Goal: Task Accomplishment & Management: Complete application form

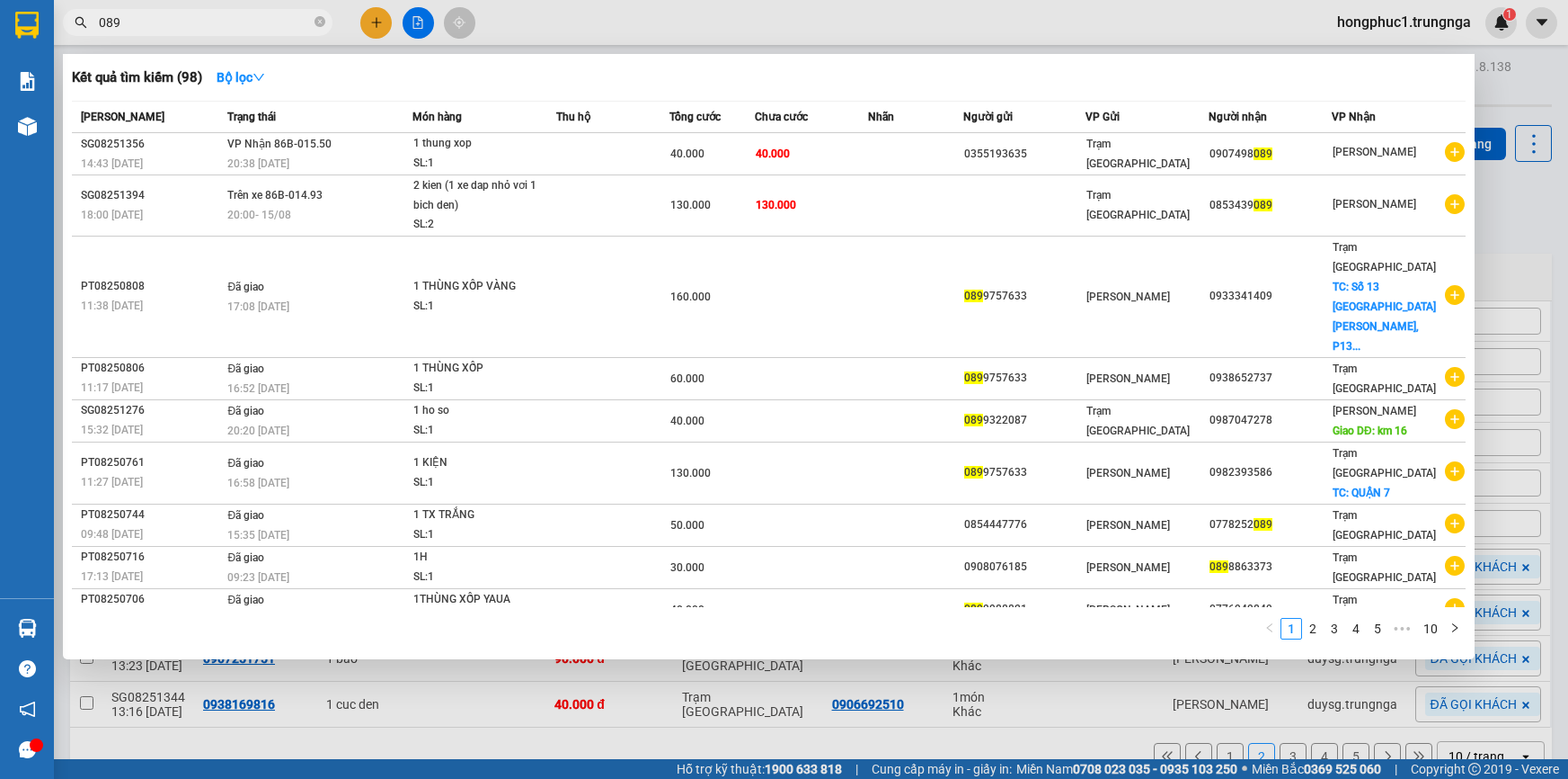
click at [265, 18] on input "089" at bounding box center [205, 22] width 212 height 19
type input "0"
type input "783"
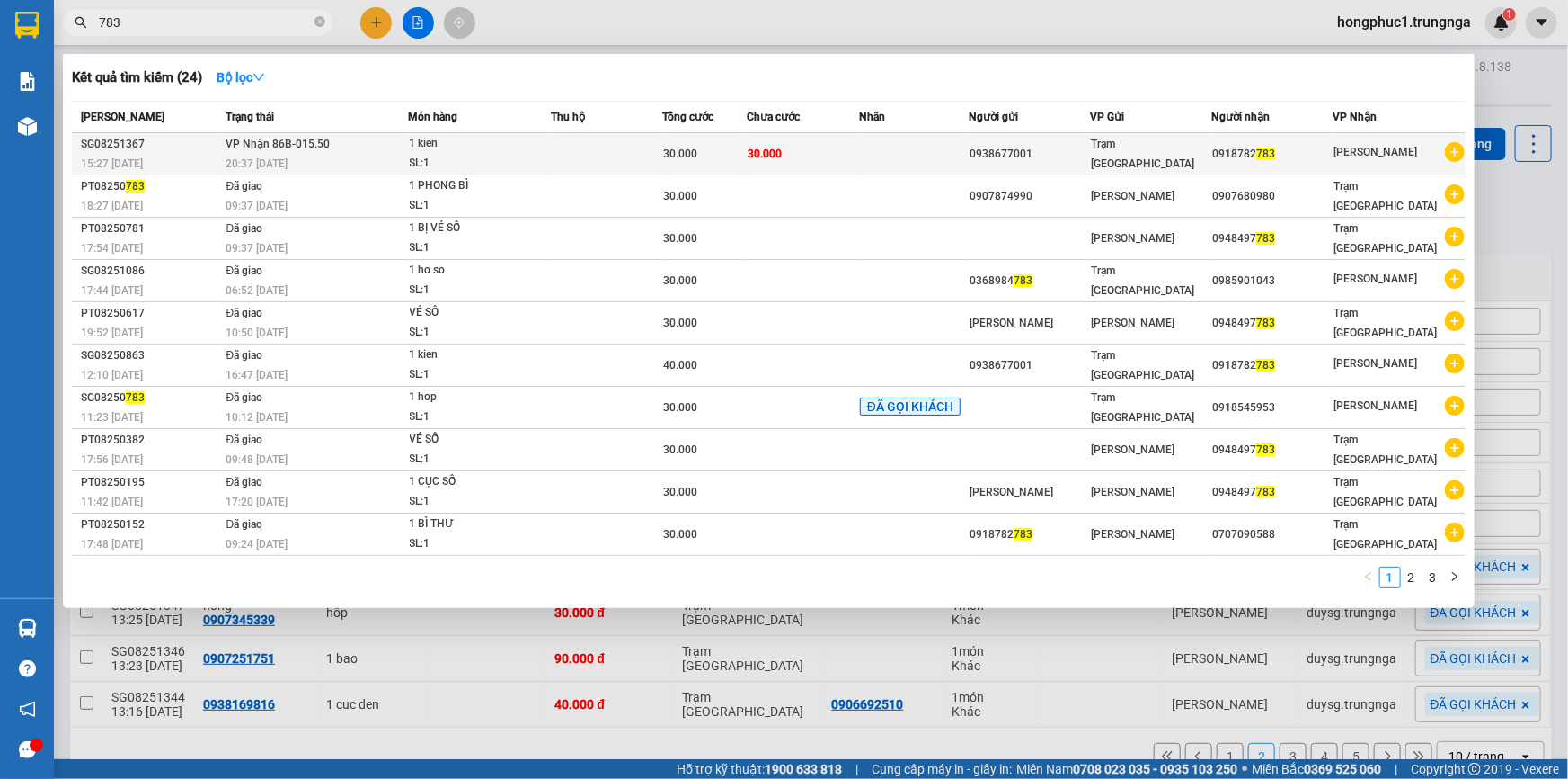
click at [728, 148] on div "30.000" at bounding box center [705, 154] width 83 height 19
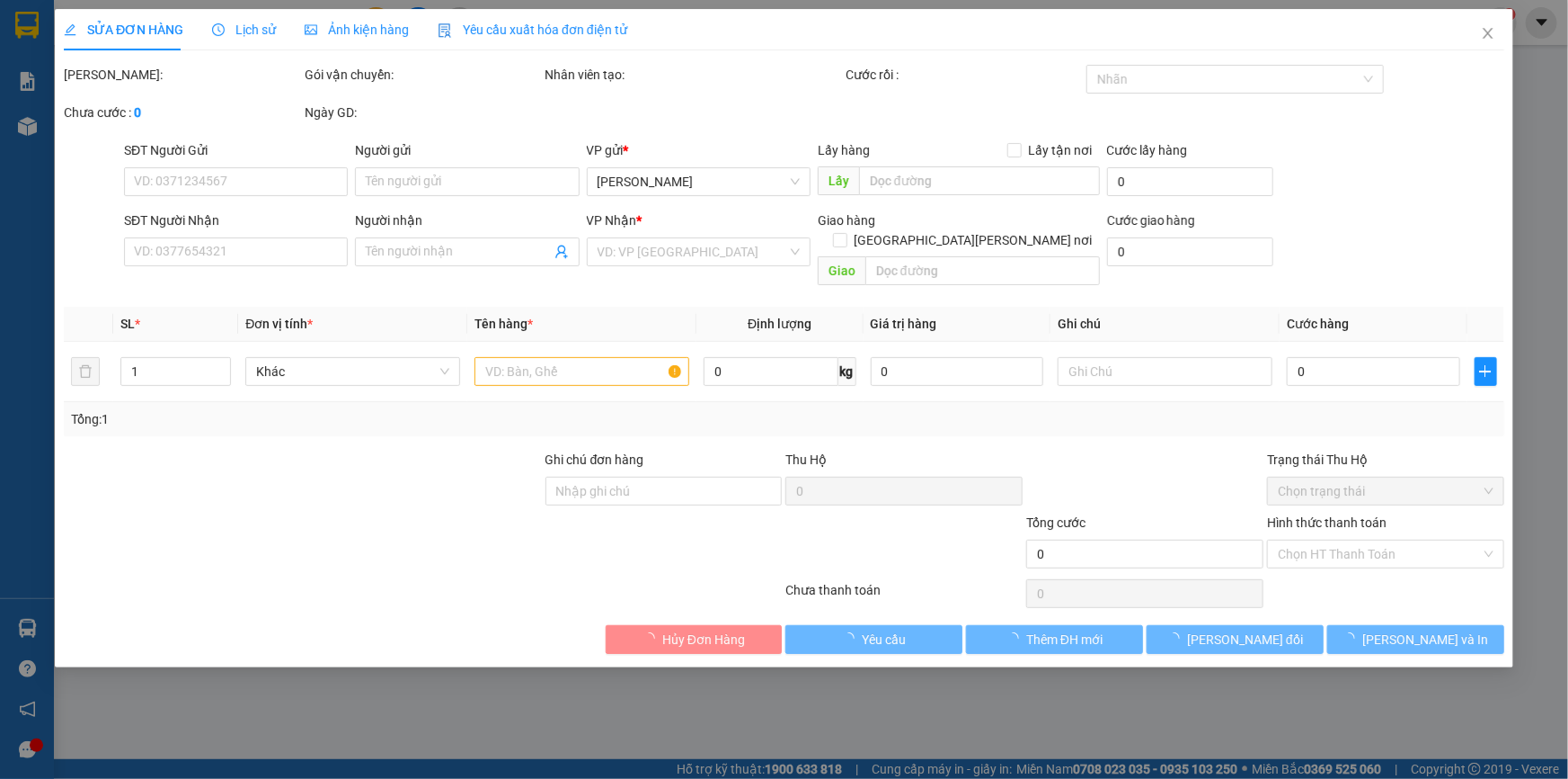
type input "0938677001"
type input "0918782783"
type input "30.000"
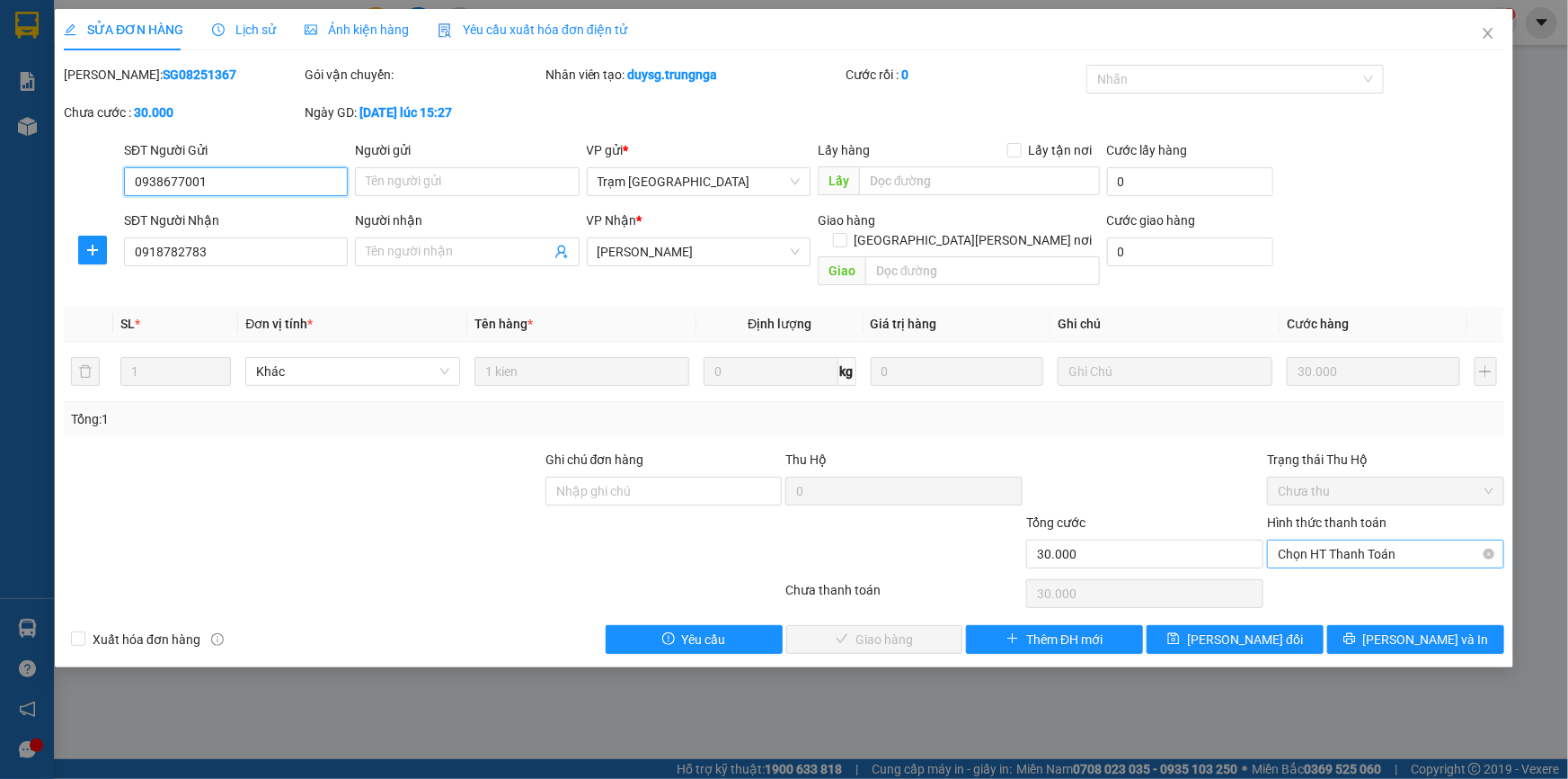
click at [1298, 541] on span "Chọn HT Thanh Toán" at bounding box center [1386, 554] width 216 height 27
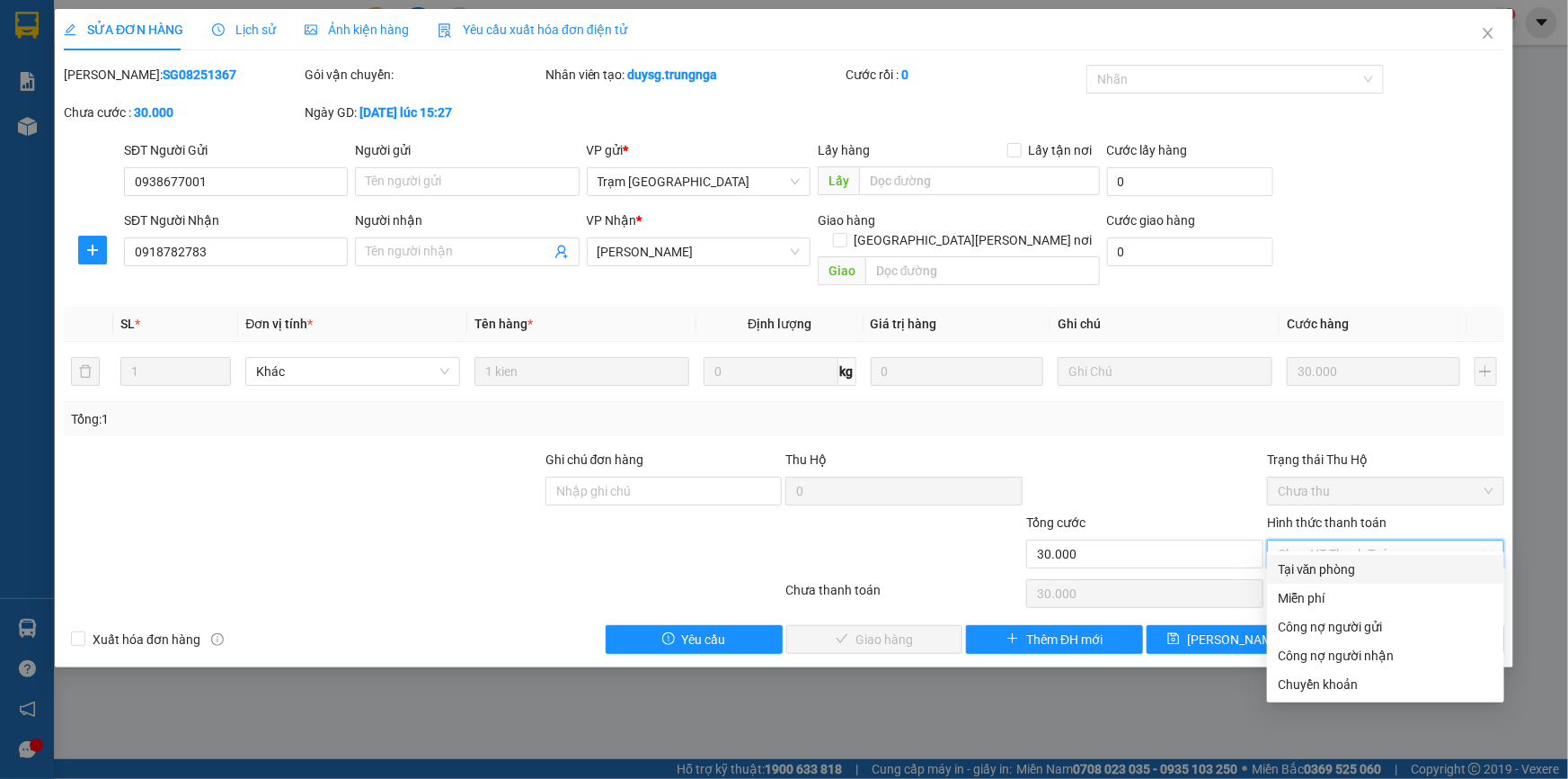
click at [1285, 575] on div "Tại văn phòng" at bounding box center [1386, 569] width 216 height 19
type input "0"
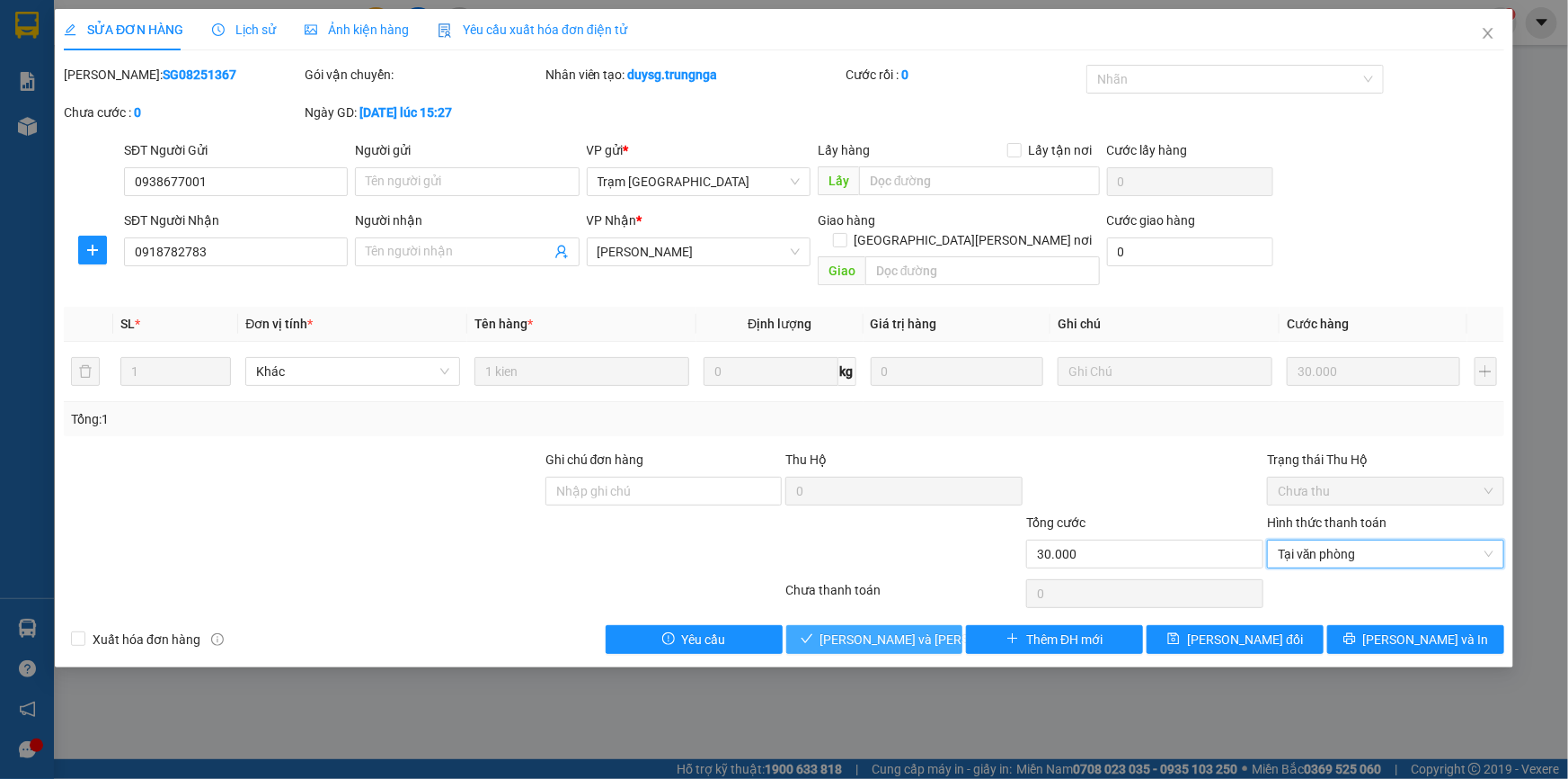
click at [848, 629] on span "[PERSON_NAME] và Giao hàng" at bounding box center [942, 639] width 243 height 19
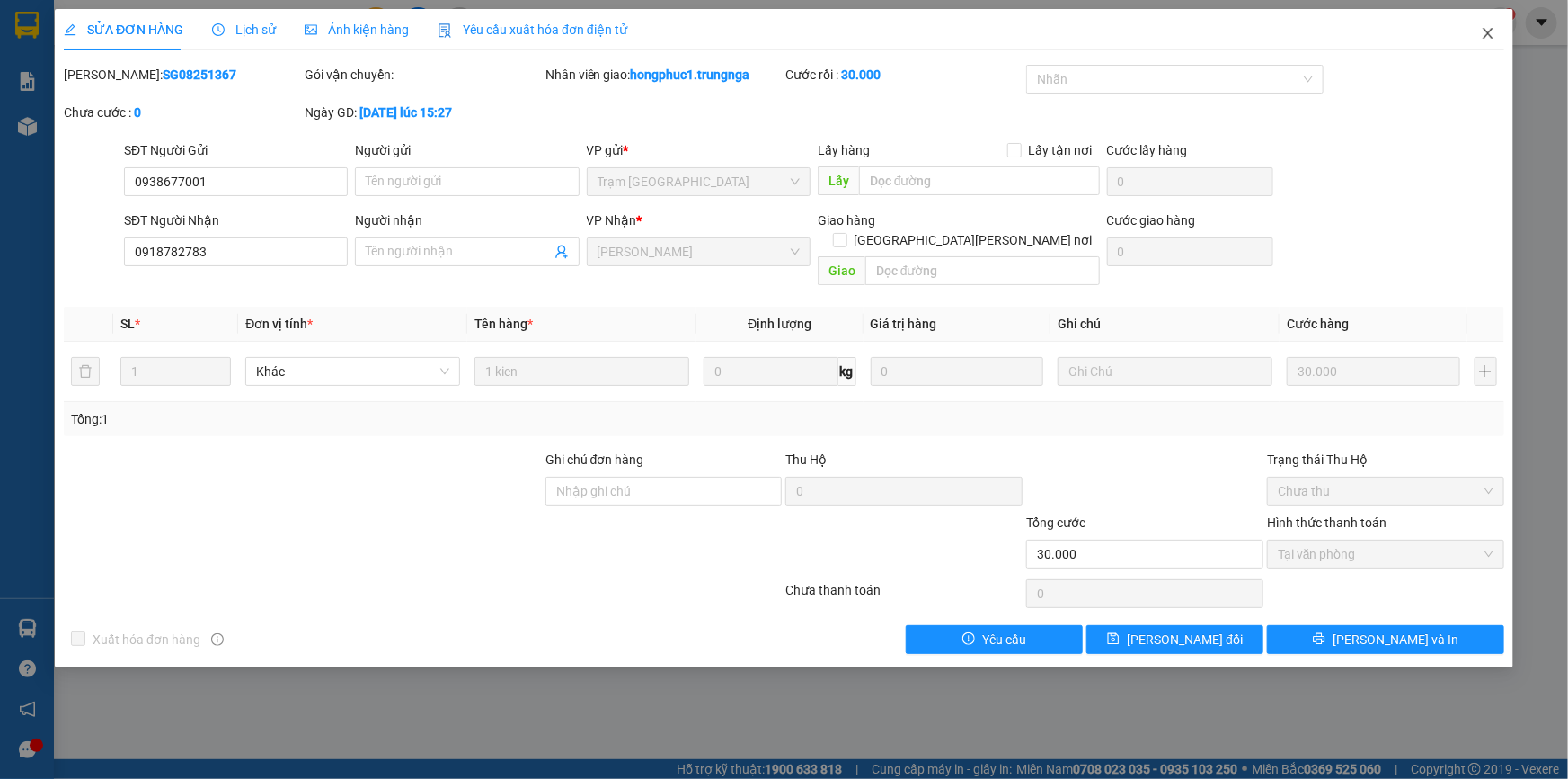
click at [1492, 36] on icon "close" at bounding box center [1488, 33] width 15 height 15
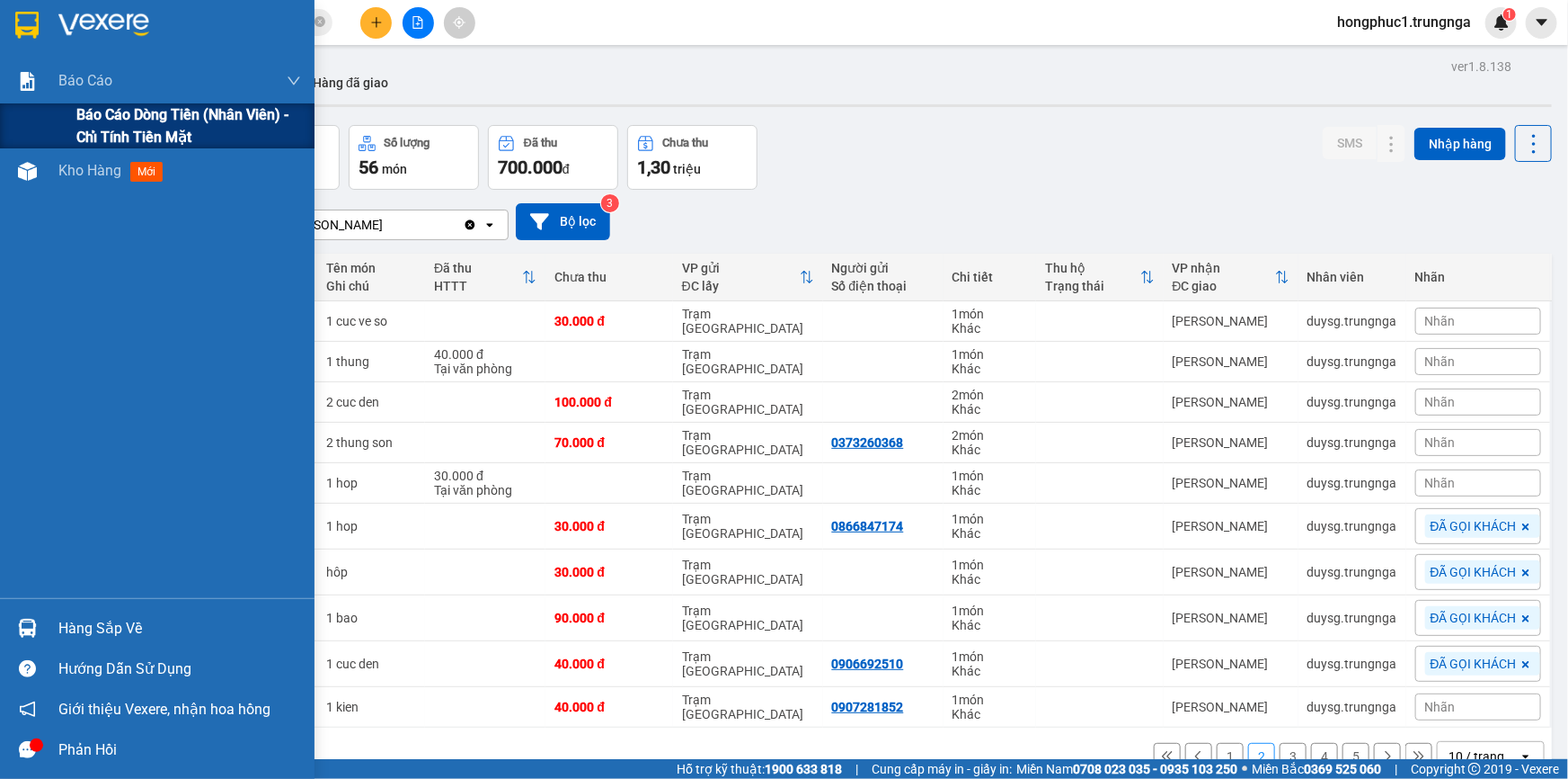
click at [88, 118] on span "Báo cáo dòng tiền (nhân viên) - chỉ tính tiền mặt" at bounding box center [189, 125] width 225 height 45
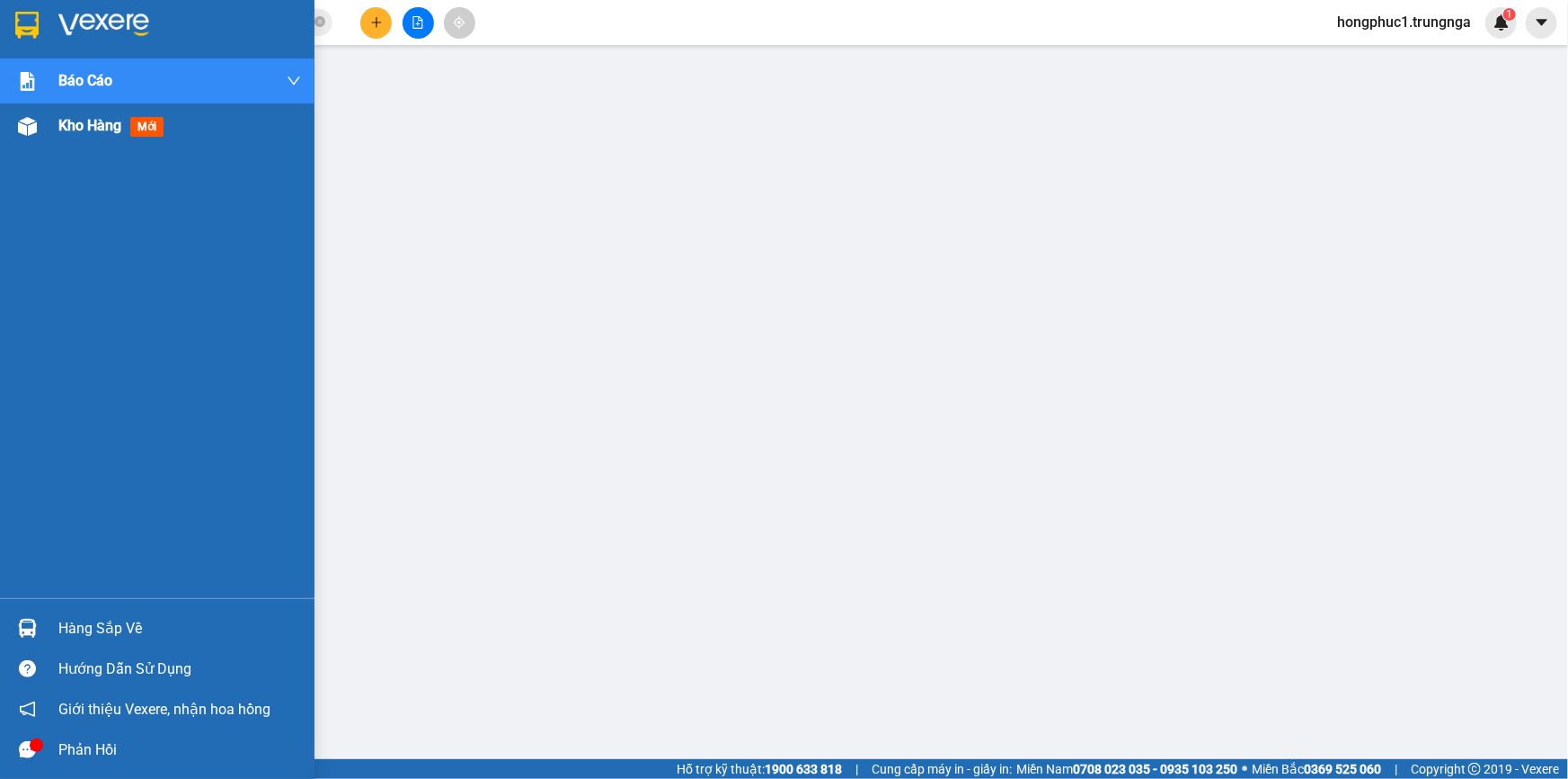
click at [81, 127] on span "Kho hàng" at bounding box center [89, 125] width 63 height 18
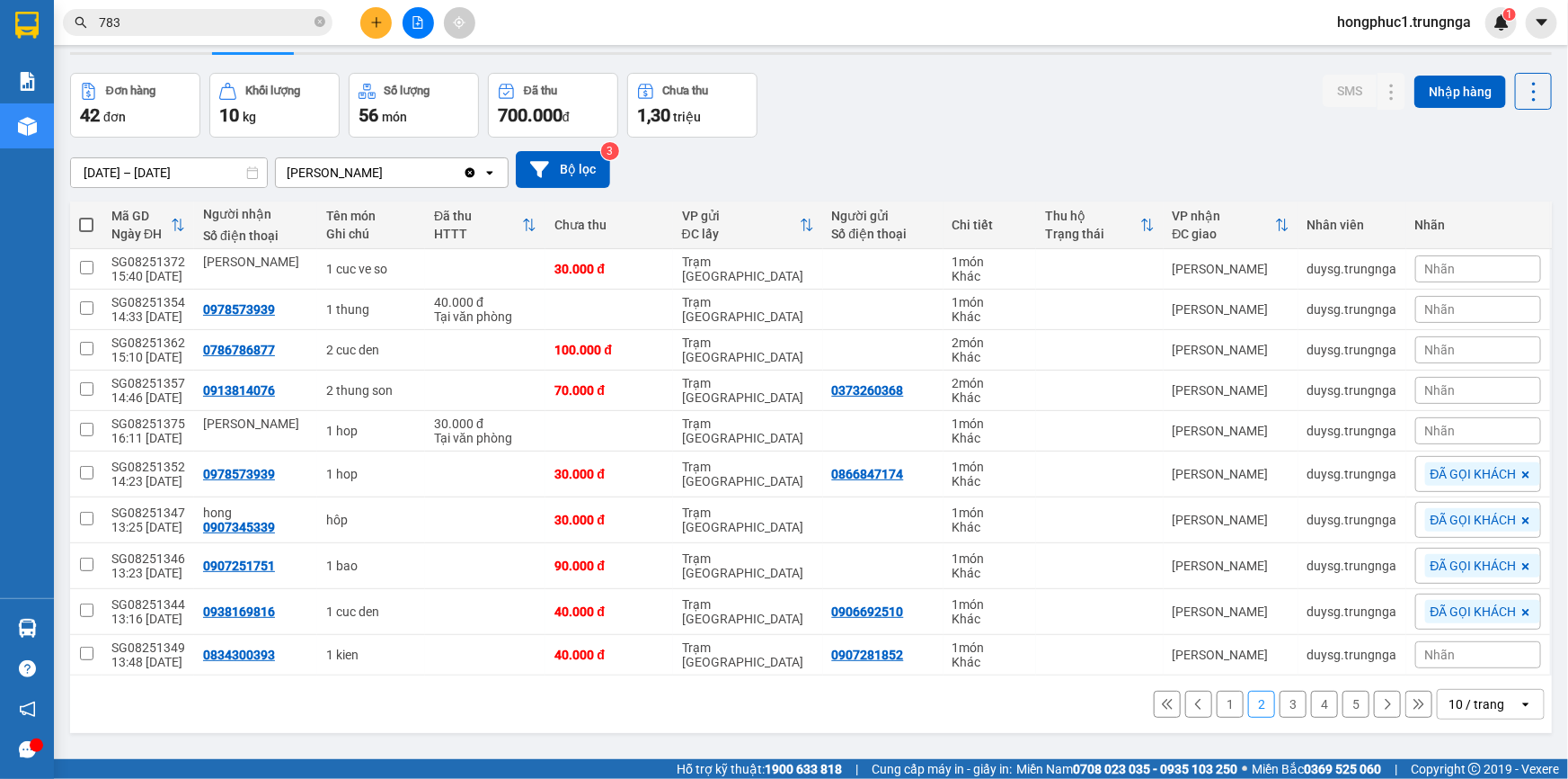
scroll to position [82, 0]
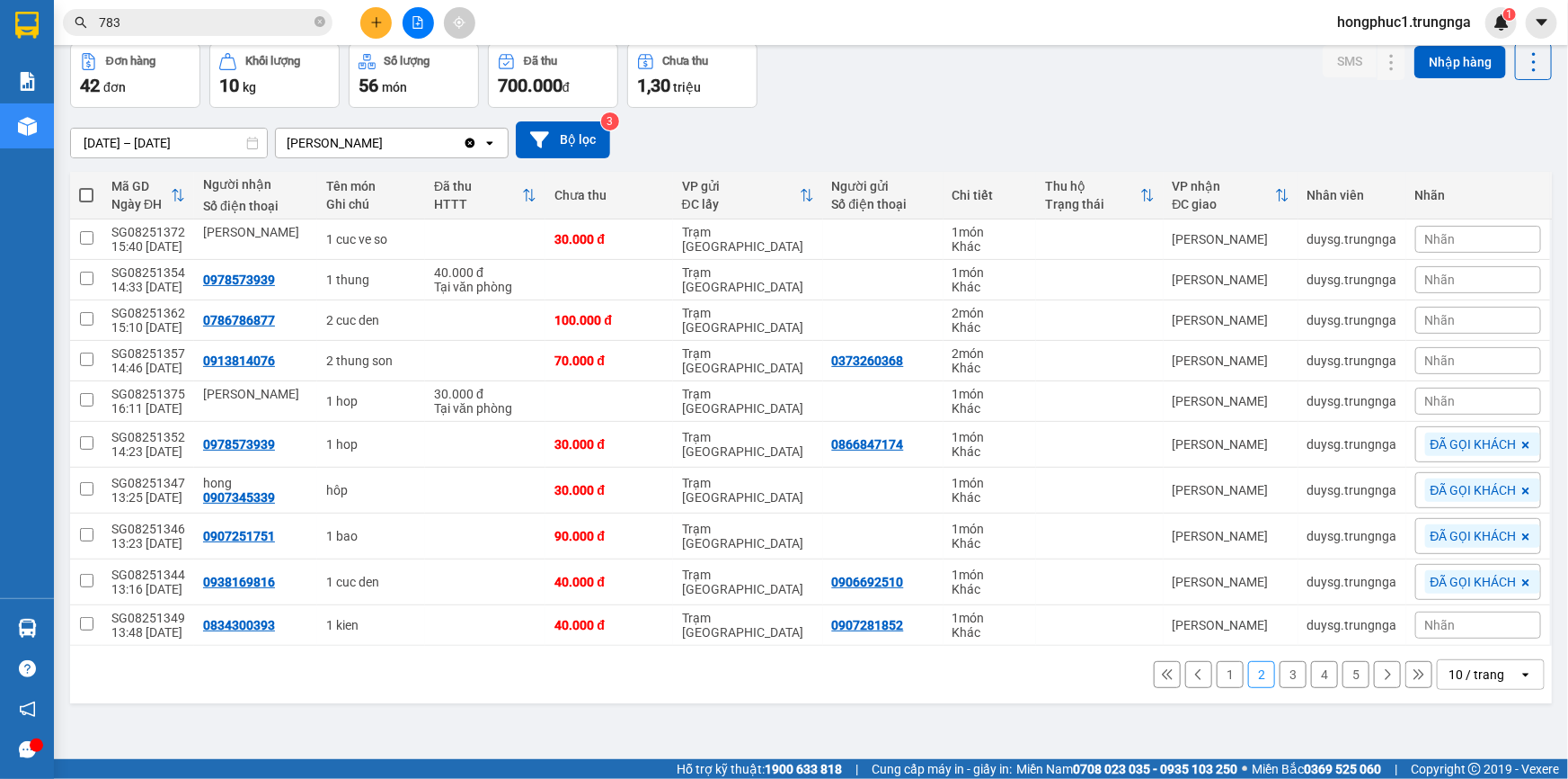
click at [1162, 670] on icon at bounding box center [1167, 674] width 13 height 13
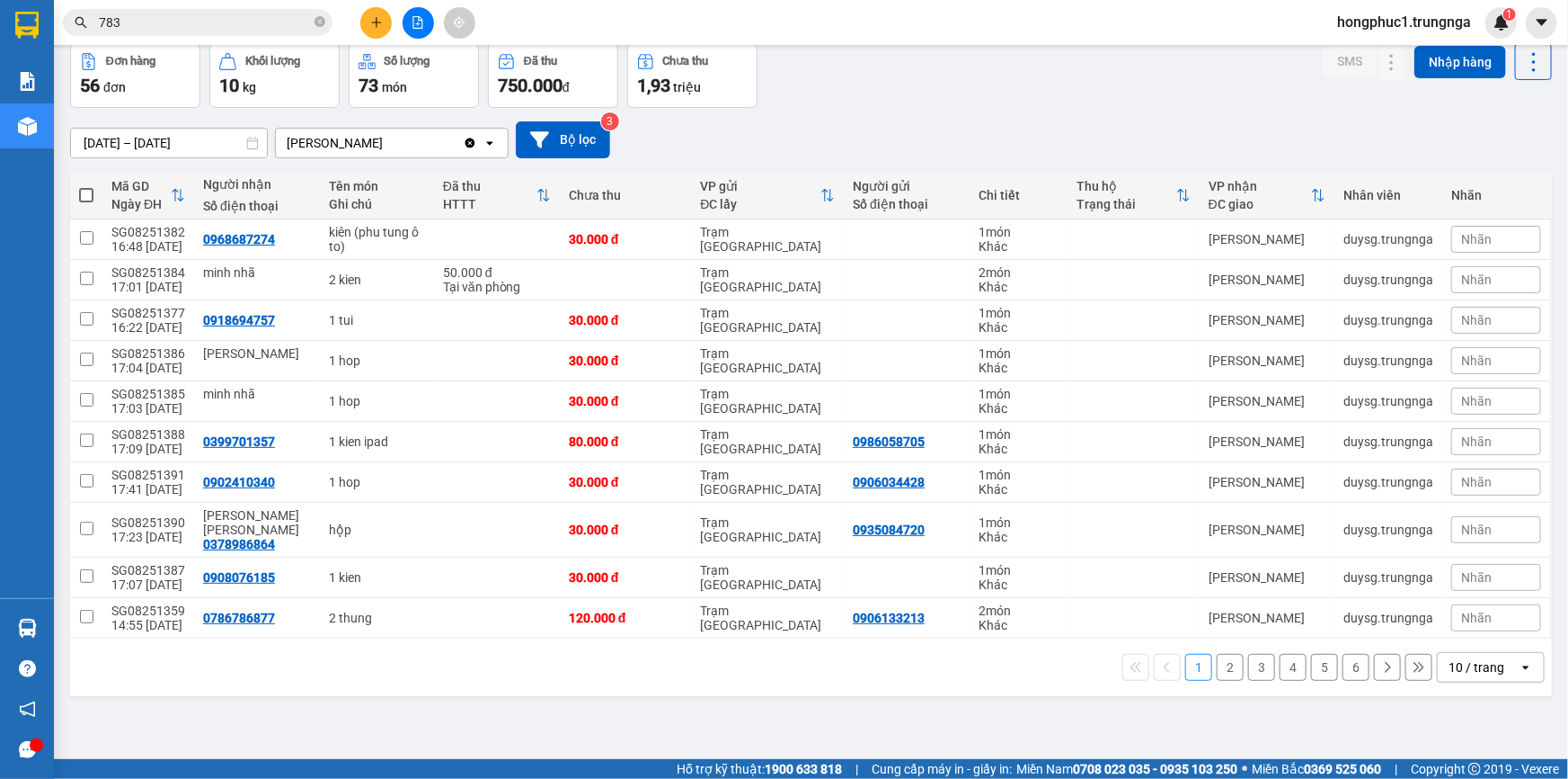
click at [1043, 125] on div "13/08/2025 – 15/08/2025 Press the down arrow key to interact with the calendar …" at bounding box center [811, 140] width 1482 height 37
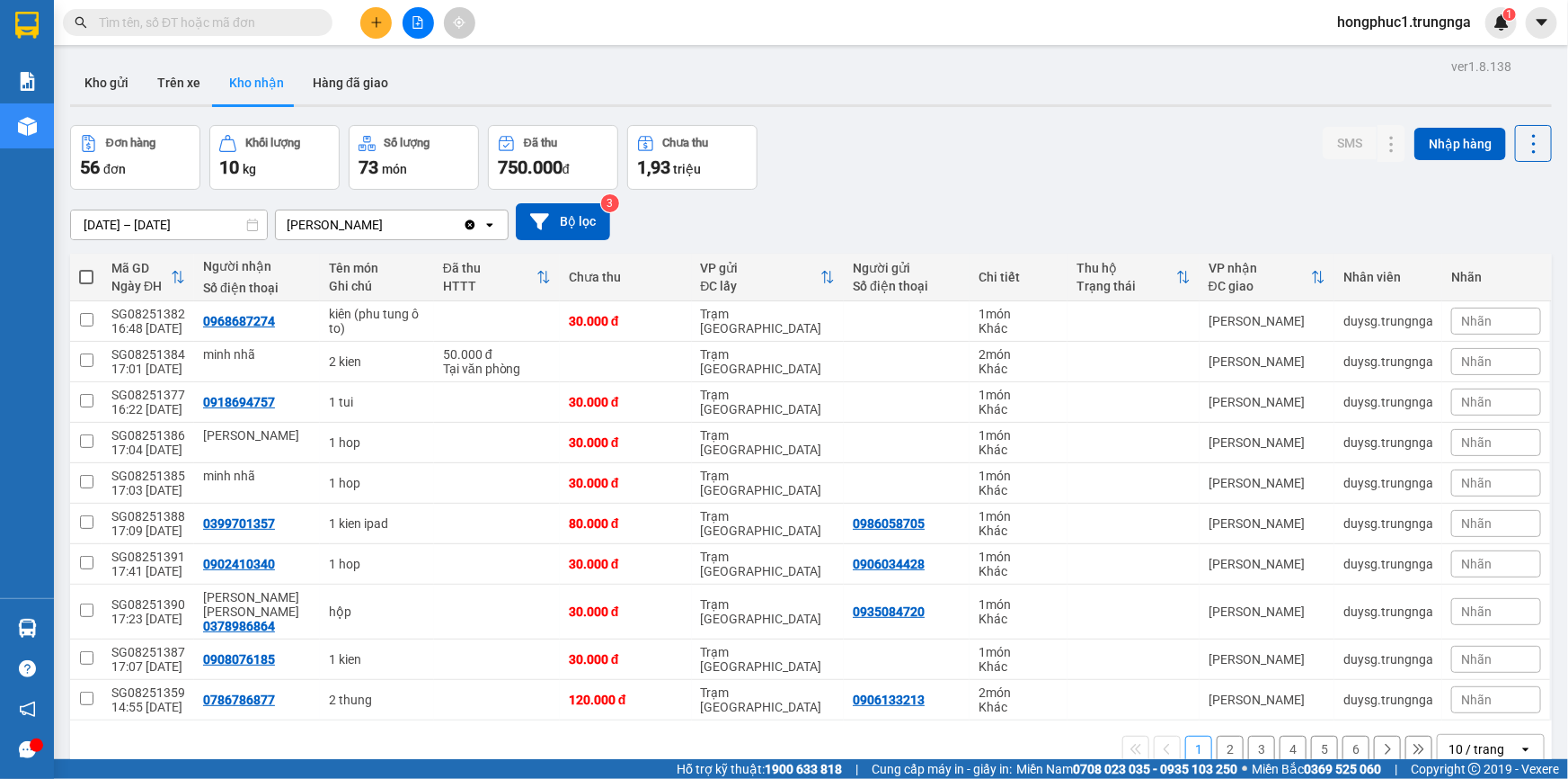
click at [1227, 735] on button "2" at bounding box center [1231, 749] width 27 height 27
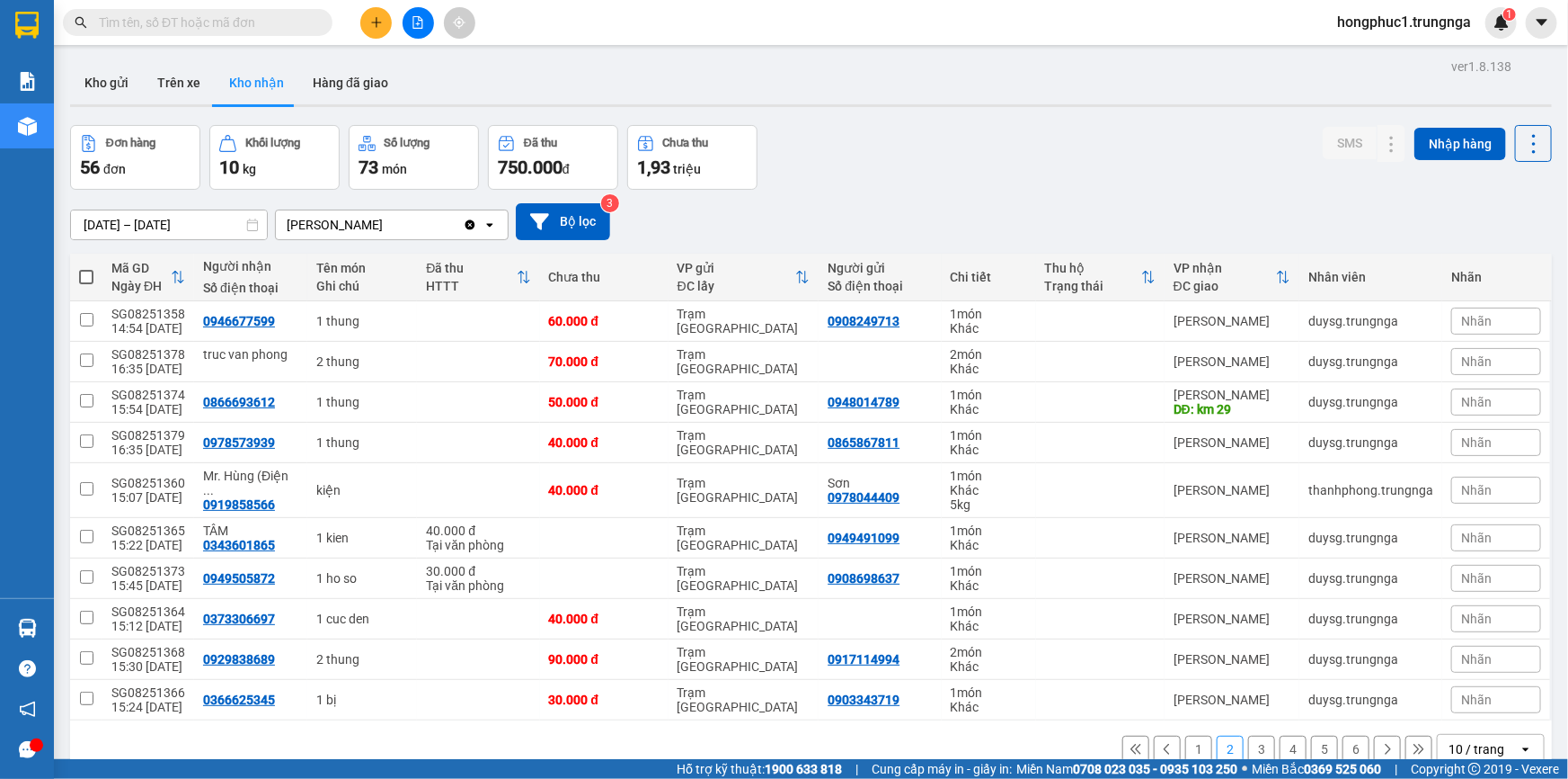
click at [1130, 748] on icon at bounding box center [1135, 749] width 13 height 13
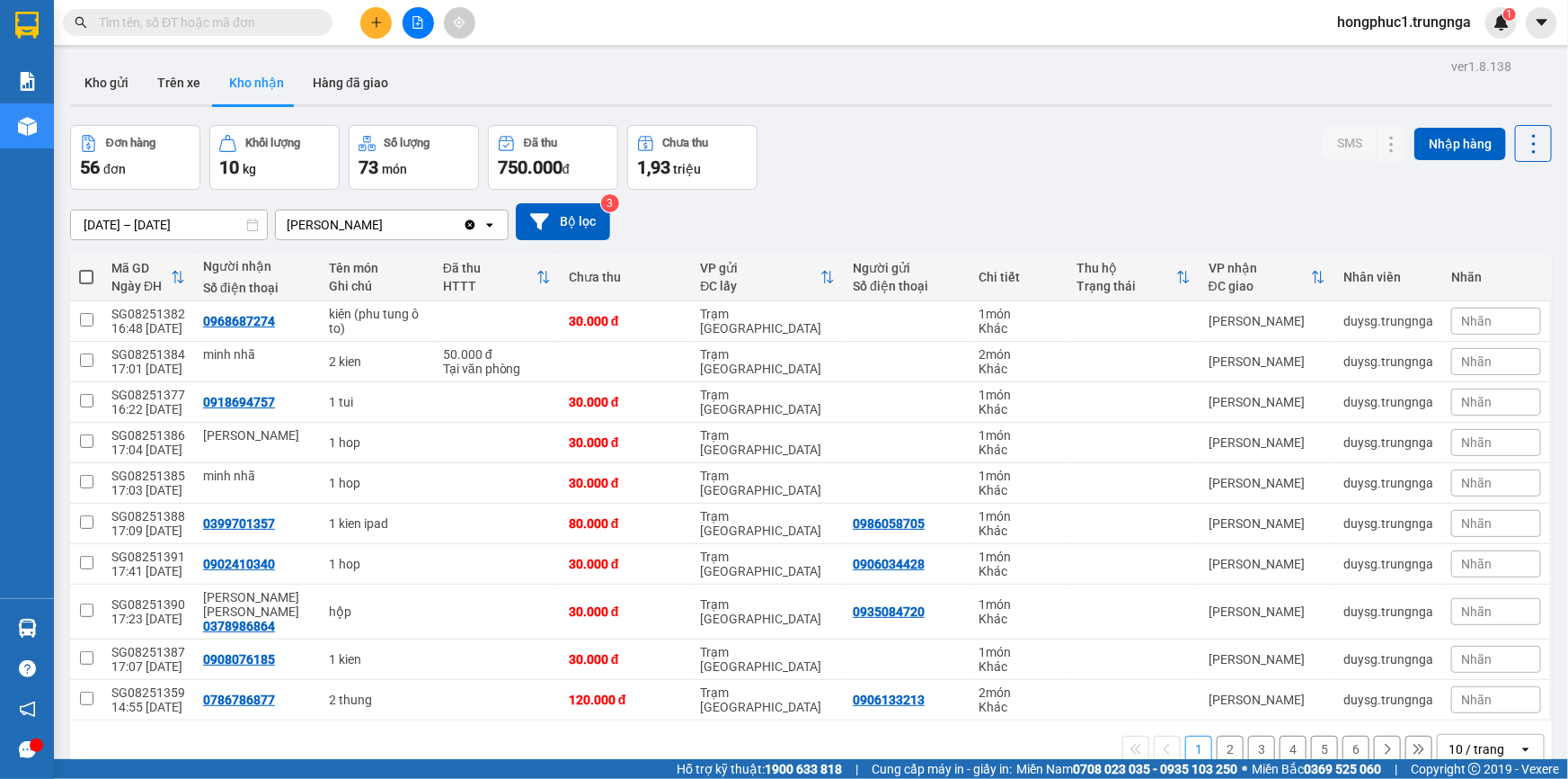
click at [1222, 735] on button "2" at bounding box center [1231, 749] width 27 height 27
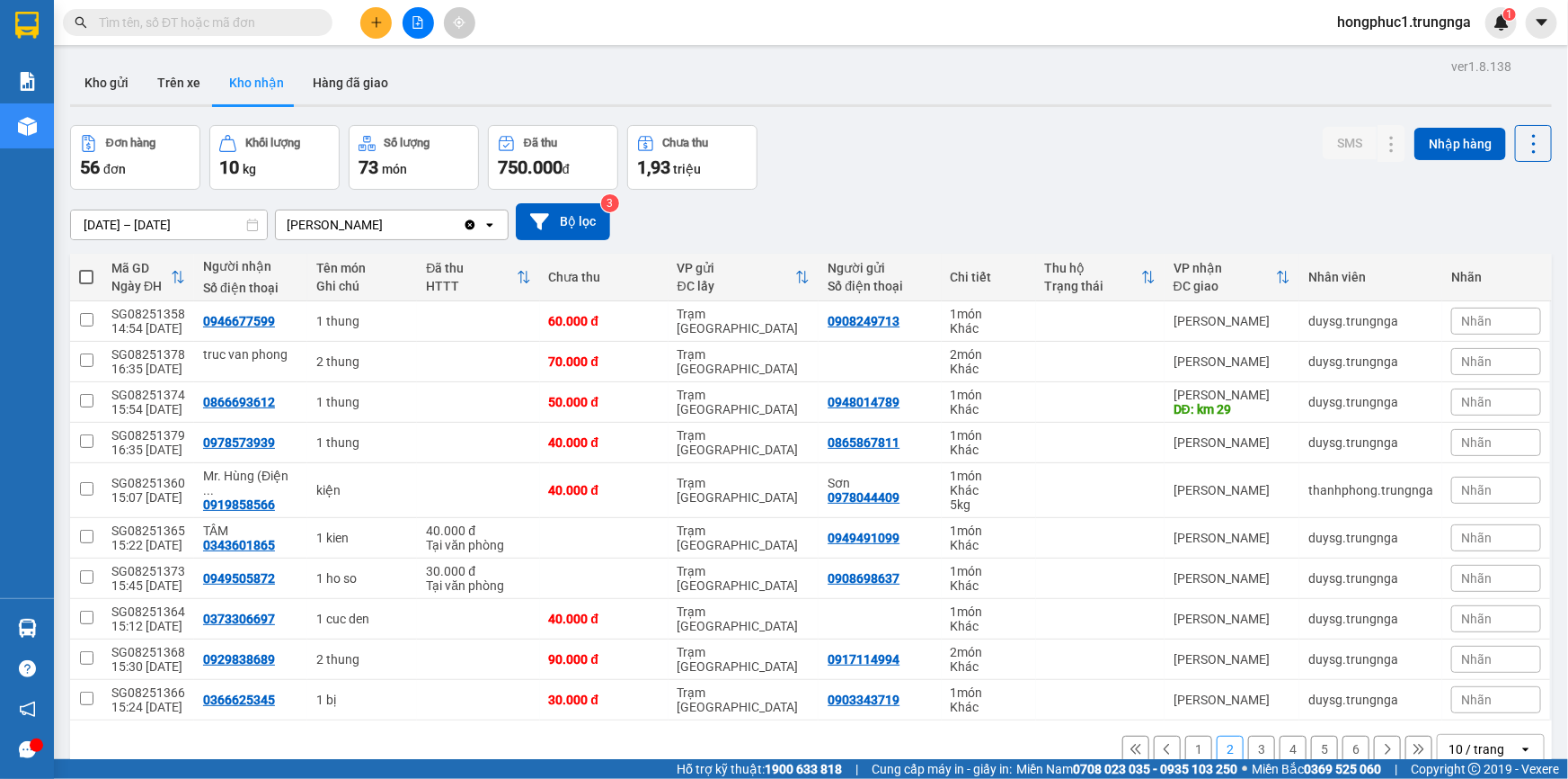
click at [1186, 750] on button "1" at bounding box center [1200, 749] width 27 height 27
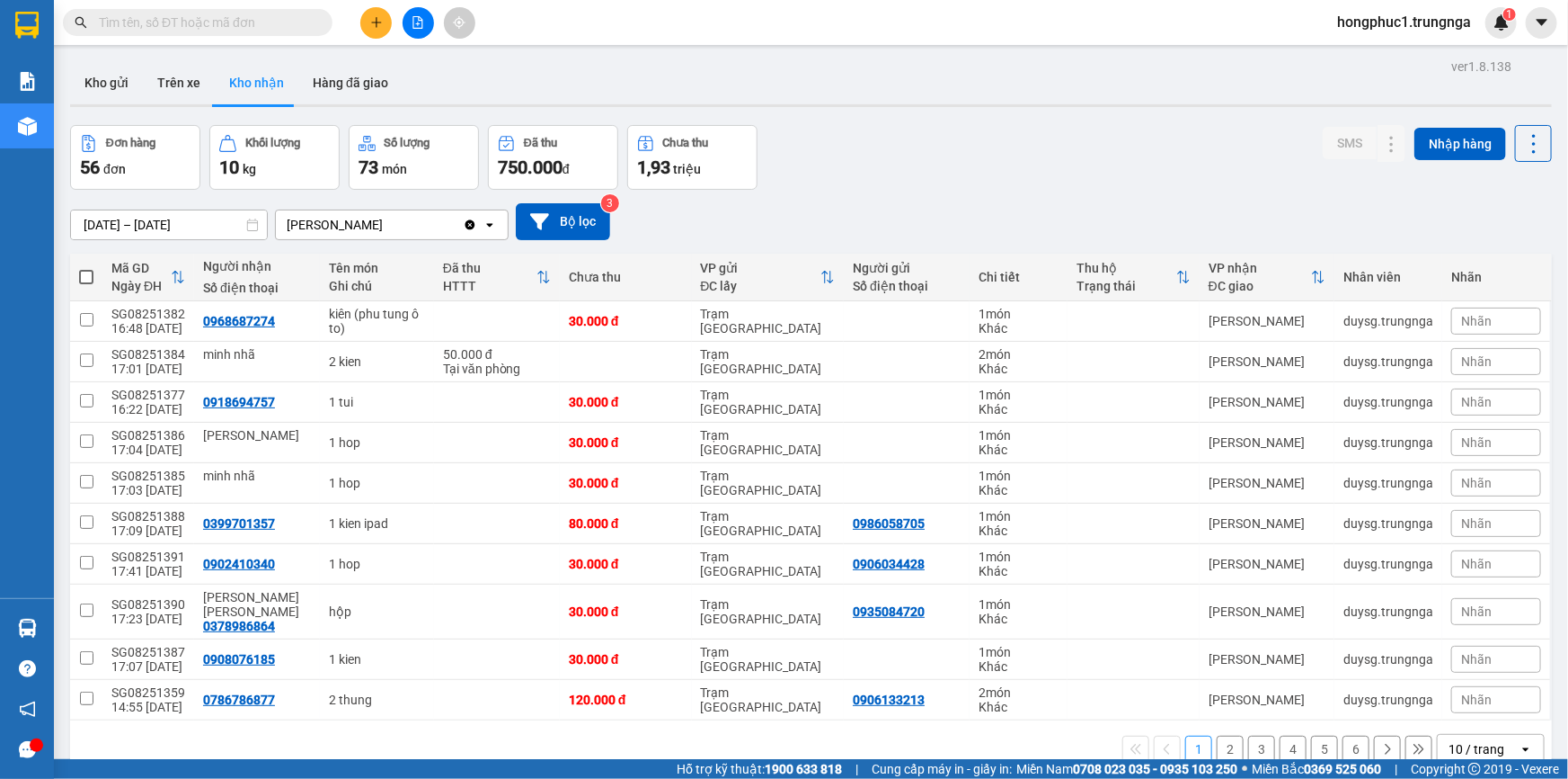
click at [1228, 736] on button "2" at bounding box center [1231, 749] width 27 height 27
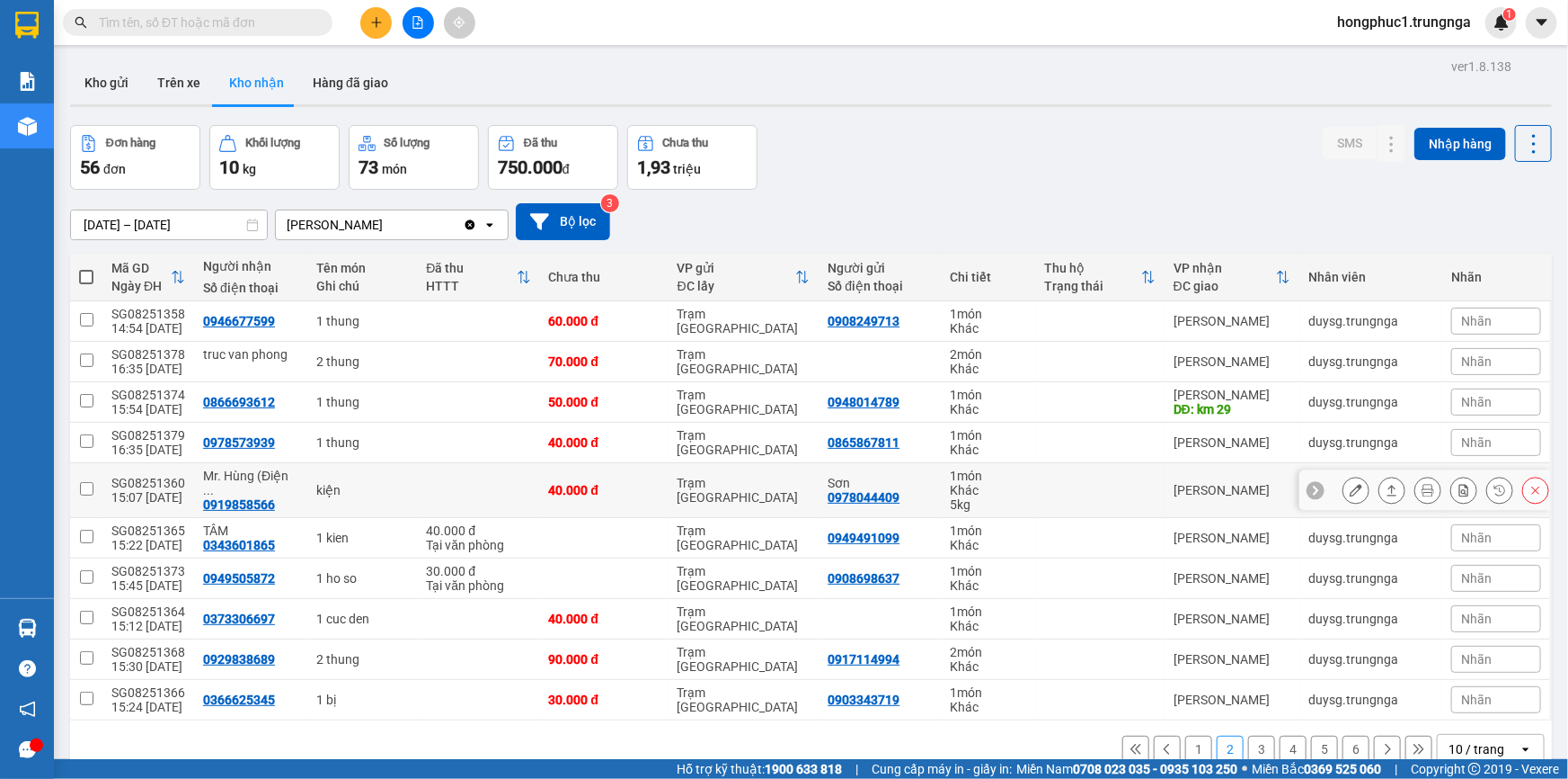
click at [1217, 735] on button "2" at bounding box center [1231, 749] width 27 height 27
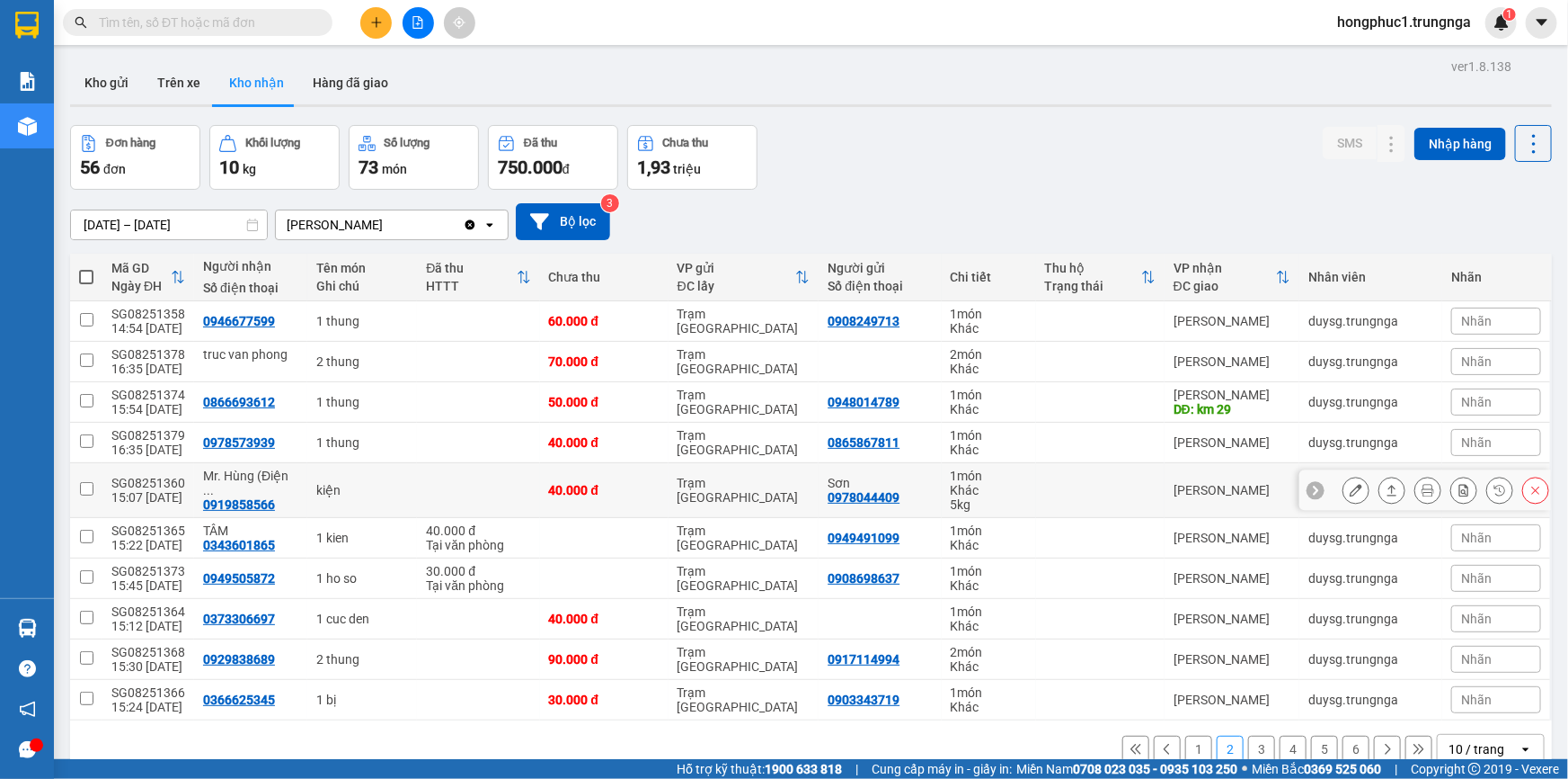
click at [1217, 735] on button "2" at bounding box center [1231, 749] width 27 height 27
click at [160, 26] on input "text" at bounding box center [205, 22] width 212 height 19
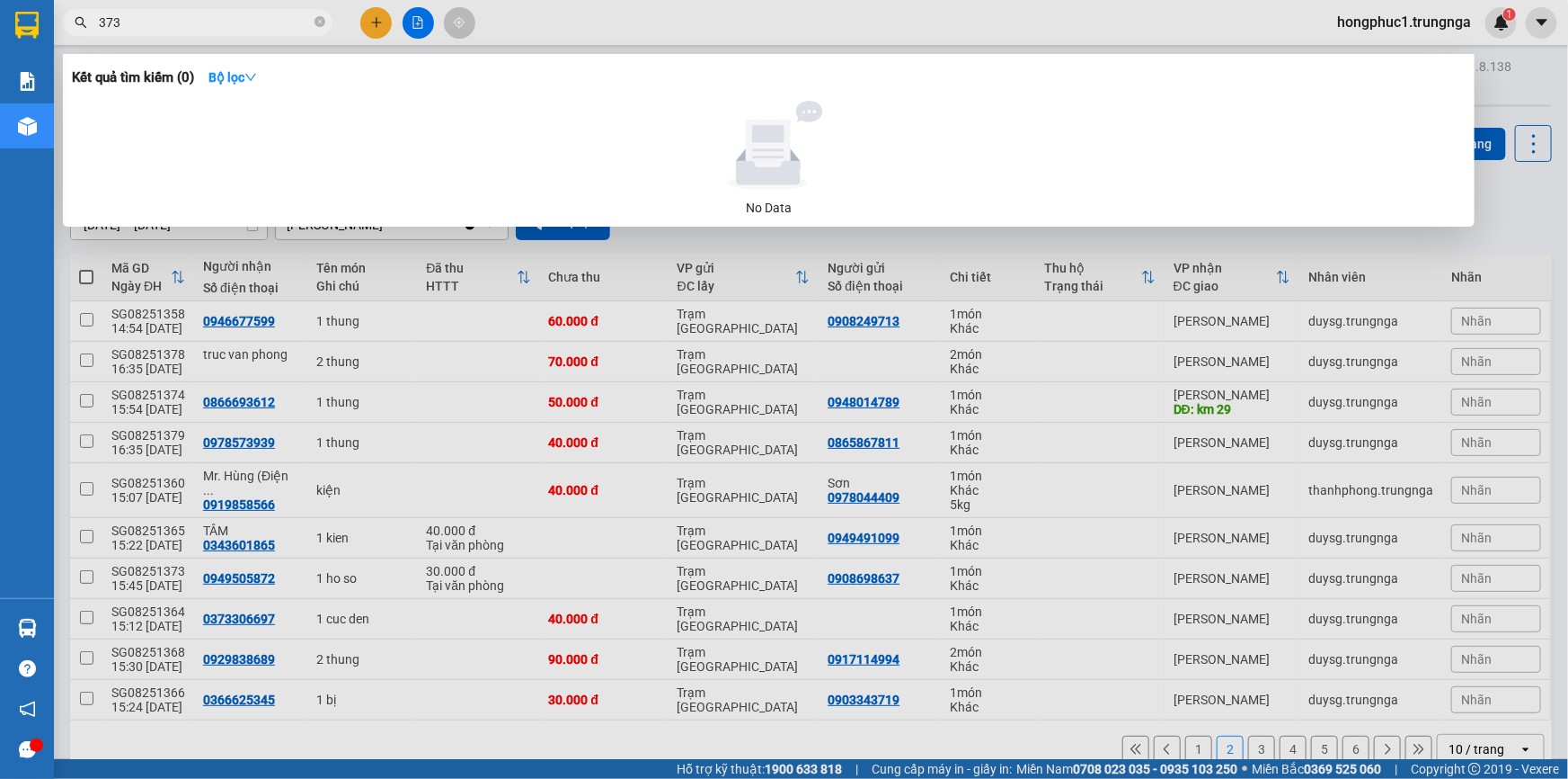
type input "373"
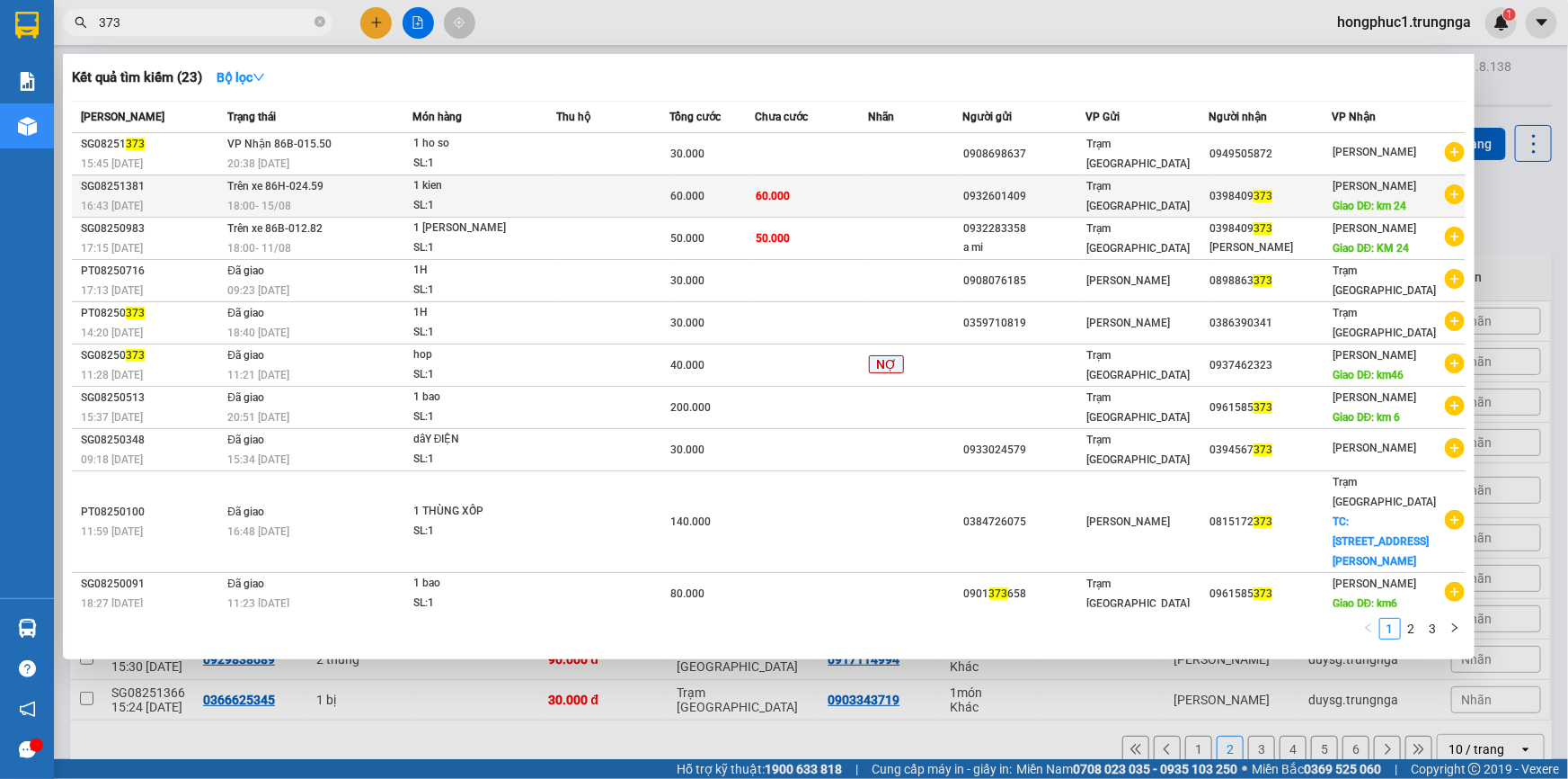
click at [1099, 189] on span "Trạm [GEOGRAPHIC_DATA]" at bounding box center [1138, 195] width 103 height 32
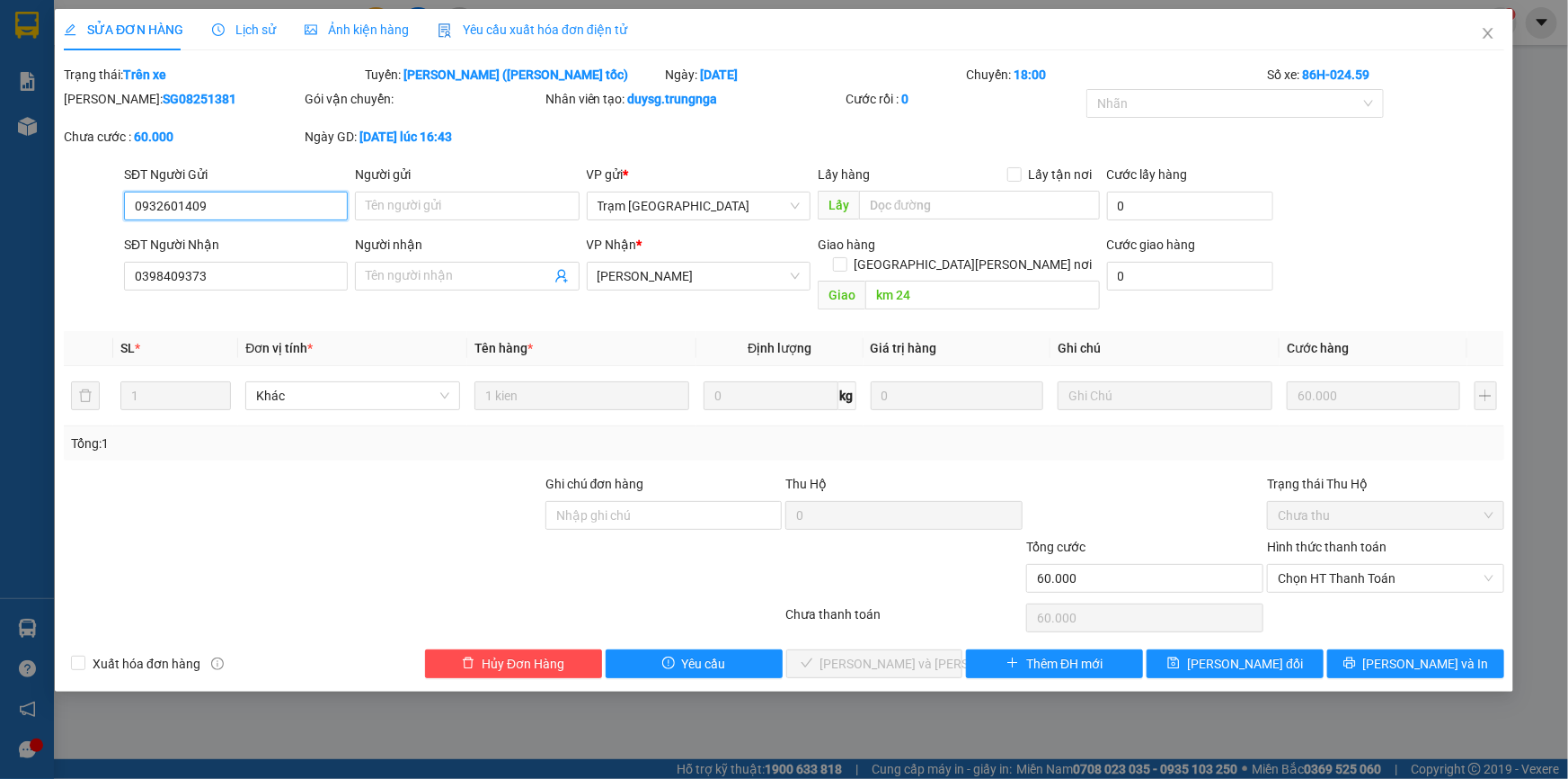
type input "0932601409"
type input "0398409373"
type input "km 24"
type input "60.000"
click at [1308, 565] on span "Chọn HT Thanh Toán" at bounding box center [1386, 579] width 216 height 27
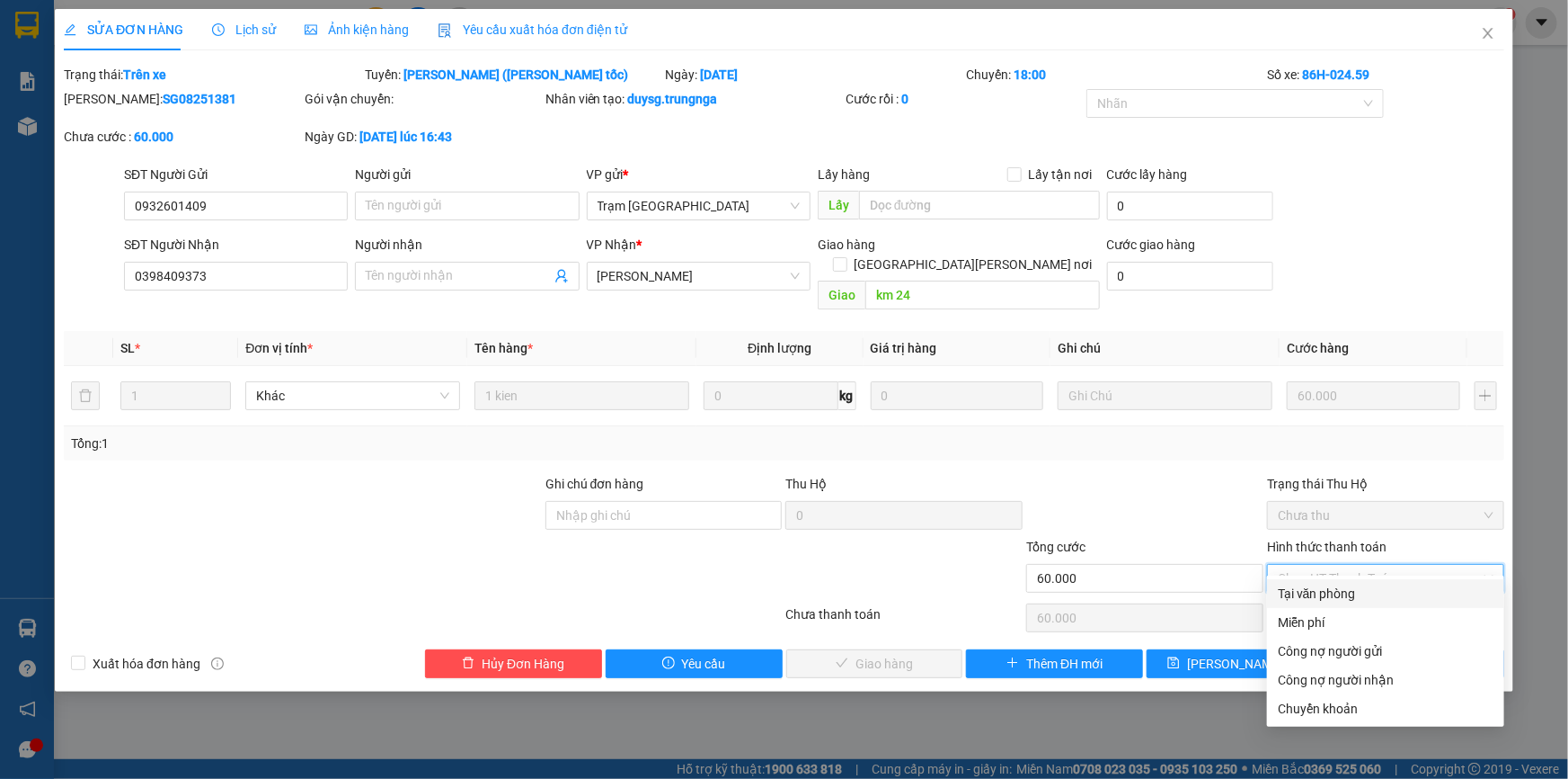
click at [1294, 590] on div "Tại văn phòng" at bounding box center [1386, 593] width 216 height 19
type input "0"
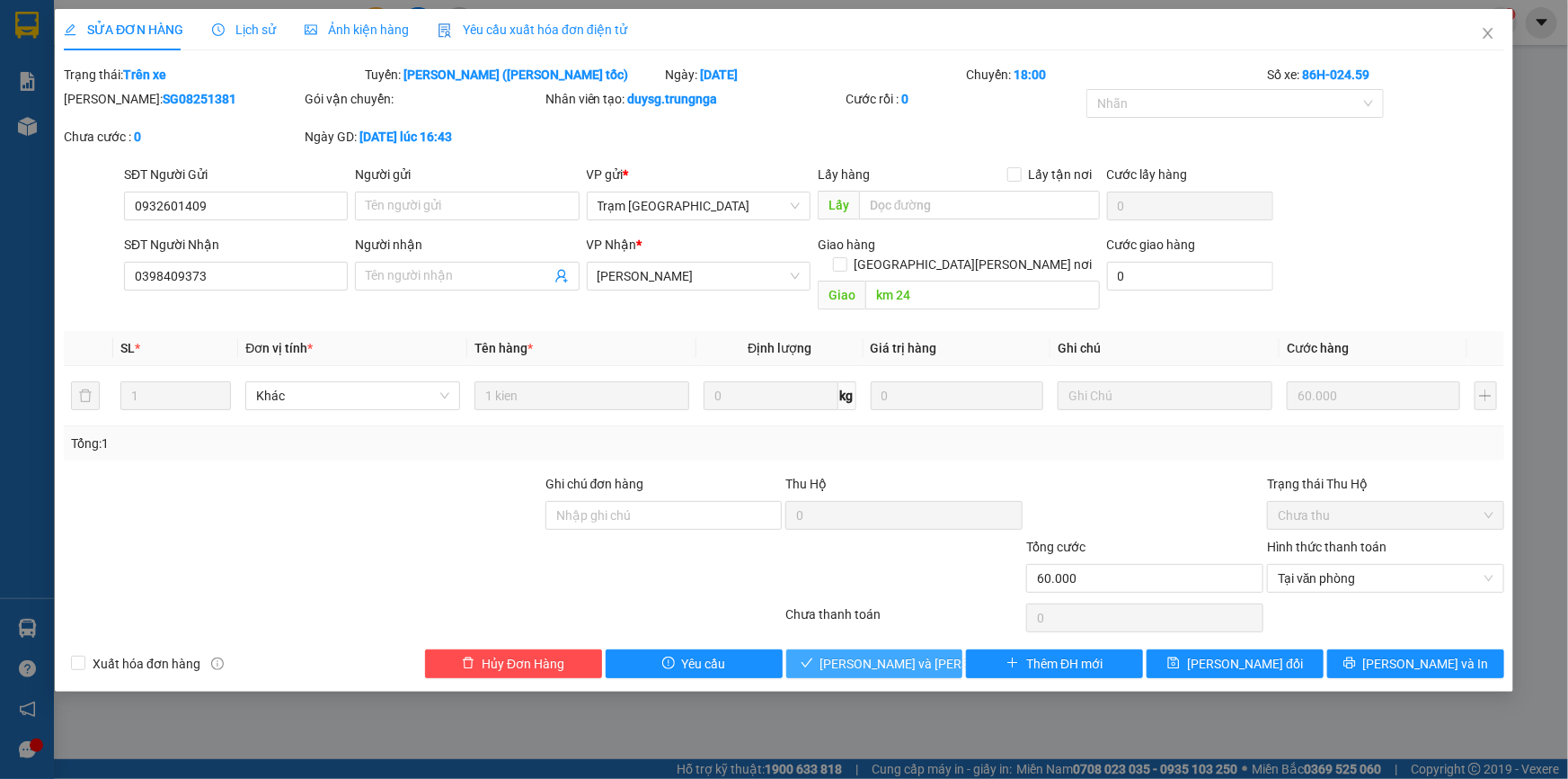
click at [913, 654] on span "Lưu và Giao hàng" at bounding box center [942, 663] width 243 height 19
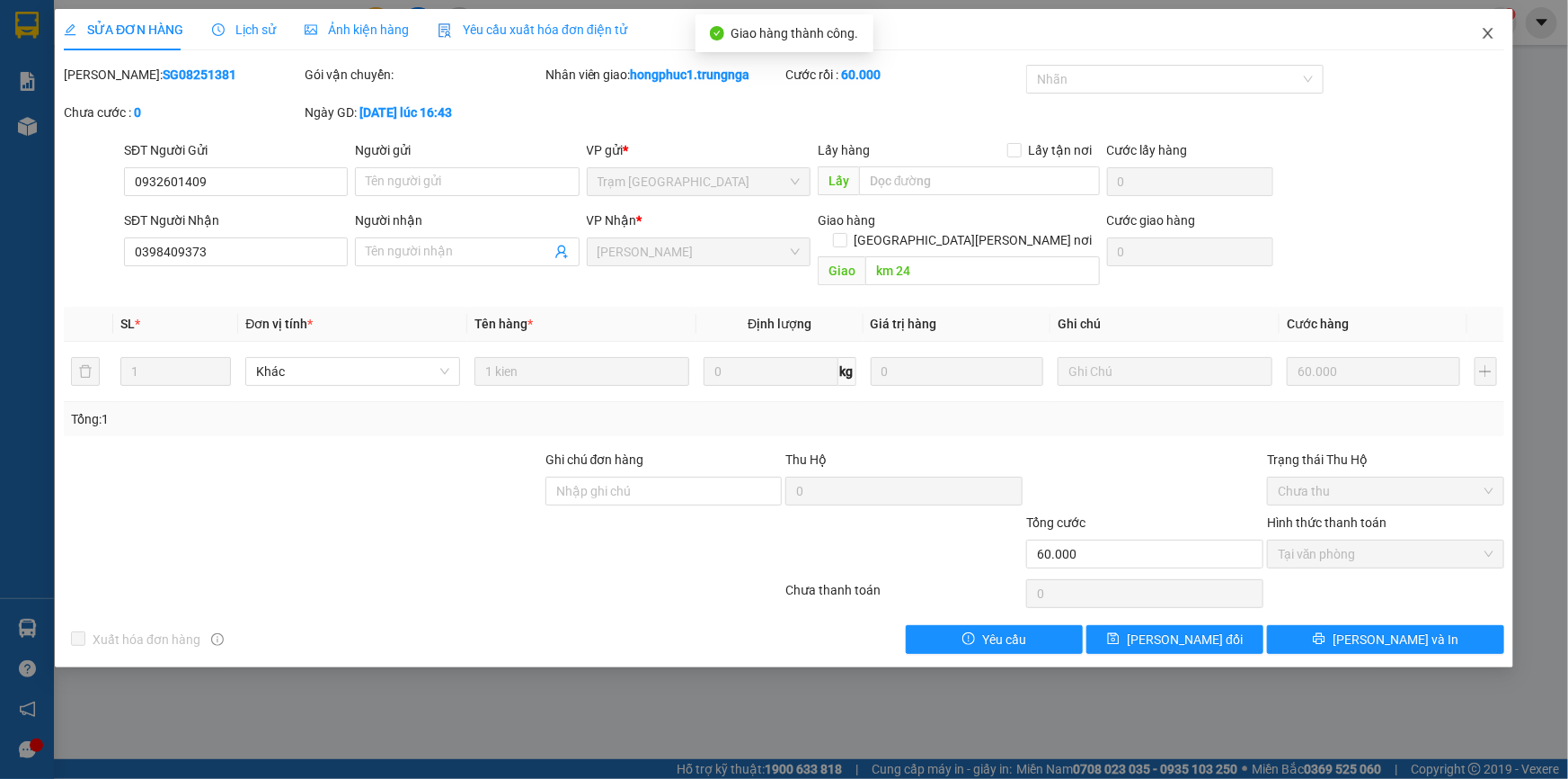
click at [1484, 29] on icon "close" at bounding box center [1488, 33] width 15 height 15
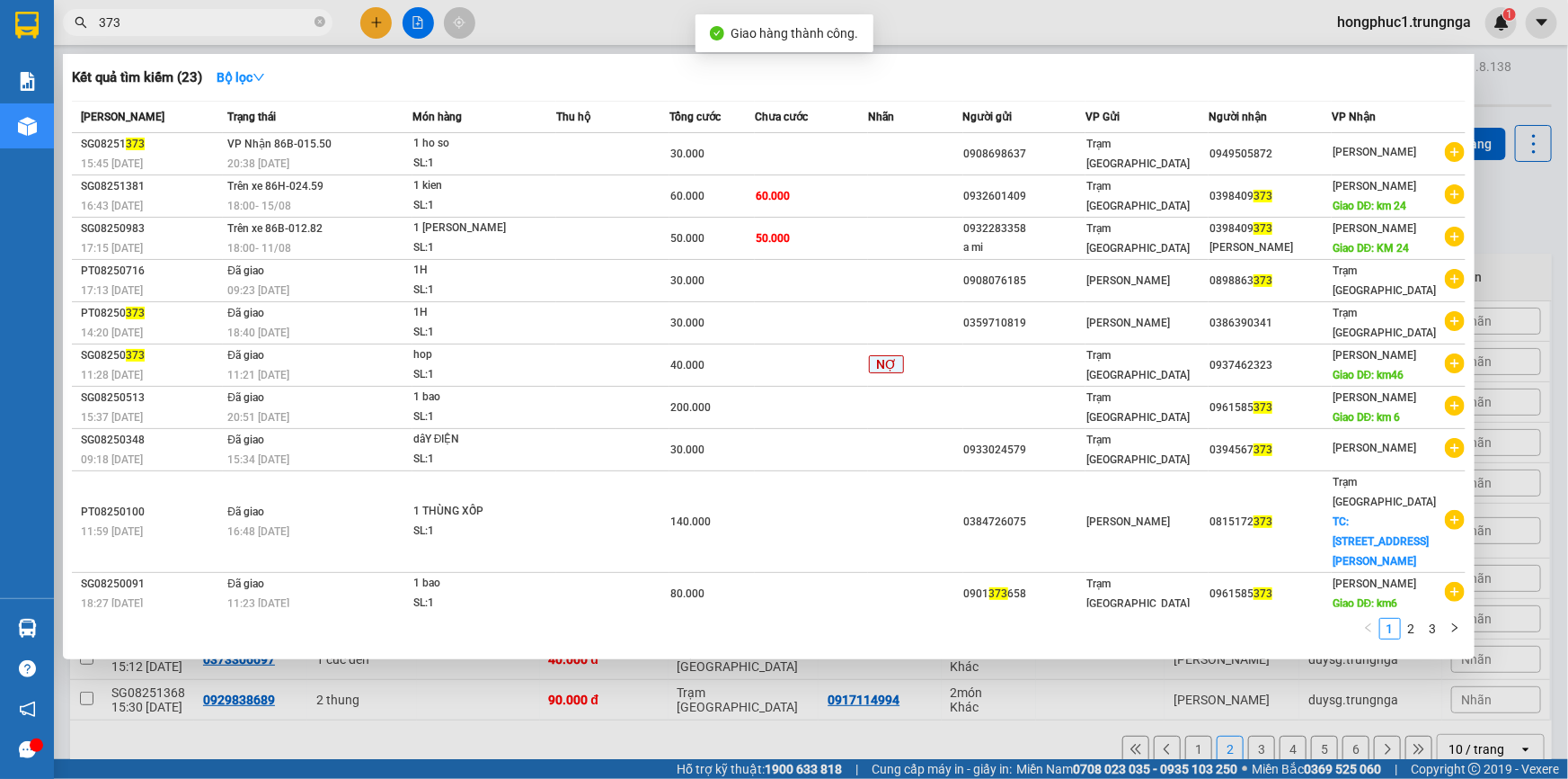
click at [159, 21] on input "373" at bounding box center [205, 22] width 212 height 19
type input "3"
type input "607"
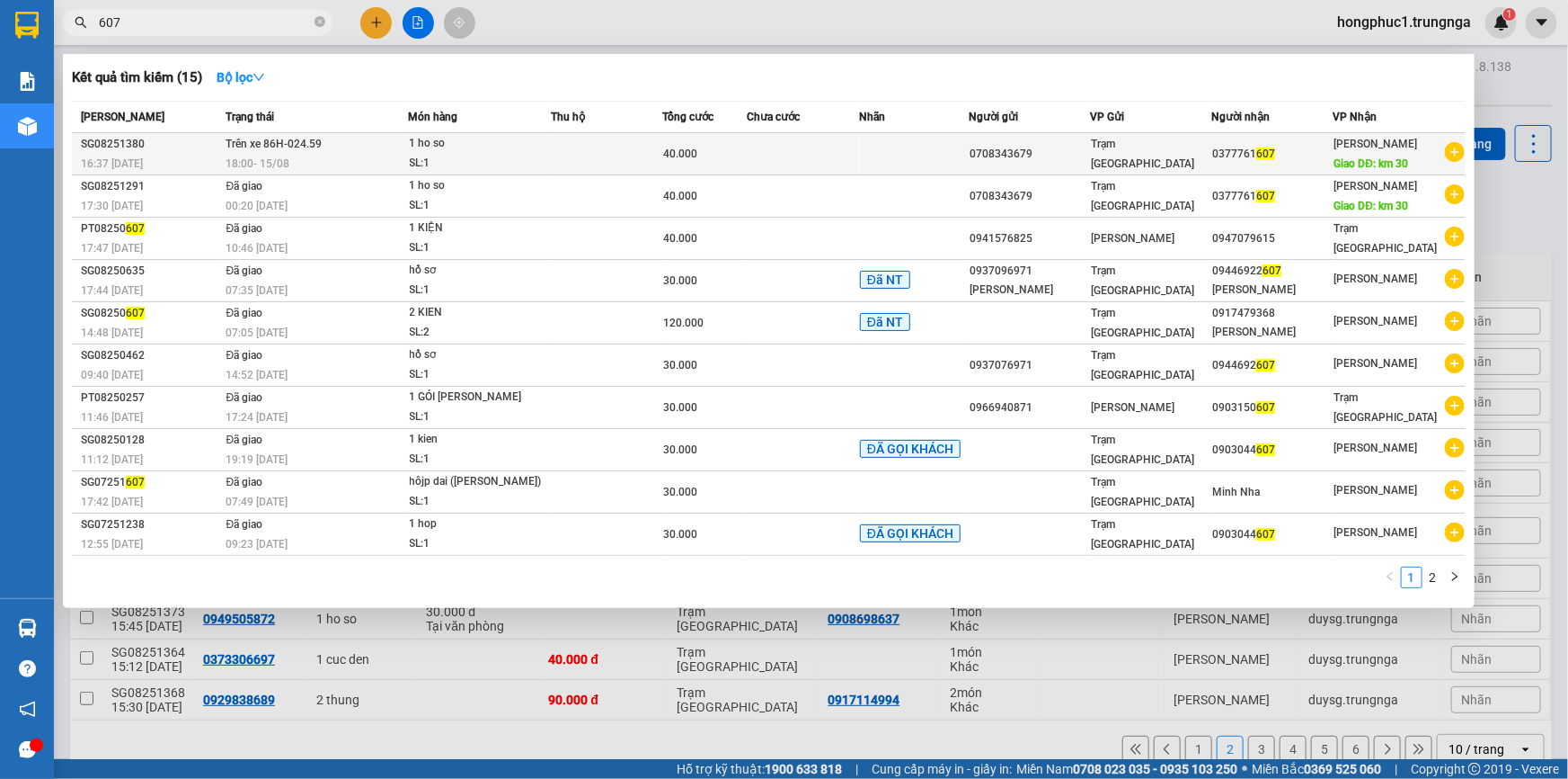
click at [879, 153] on td at bounding box center [914, 154] width 110 height 42
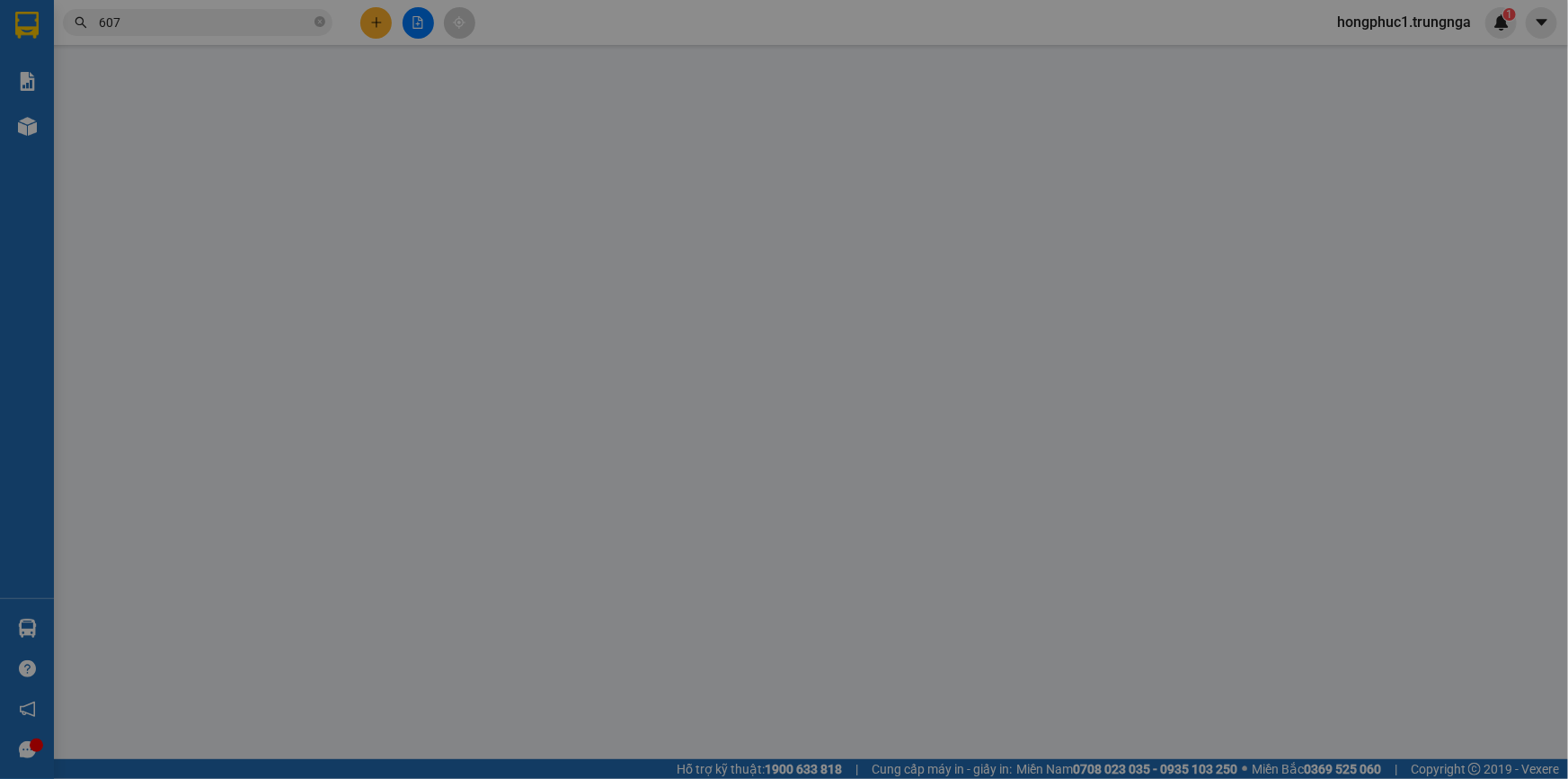
type input "0708343679"
type input "0377761607"
type input "km 30"
type input "LX KHA GIAO"
type input "40.000"
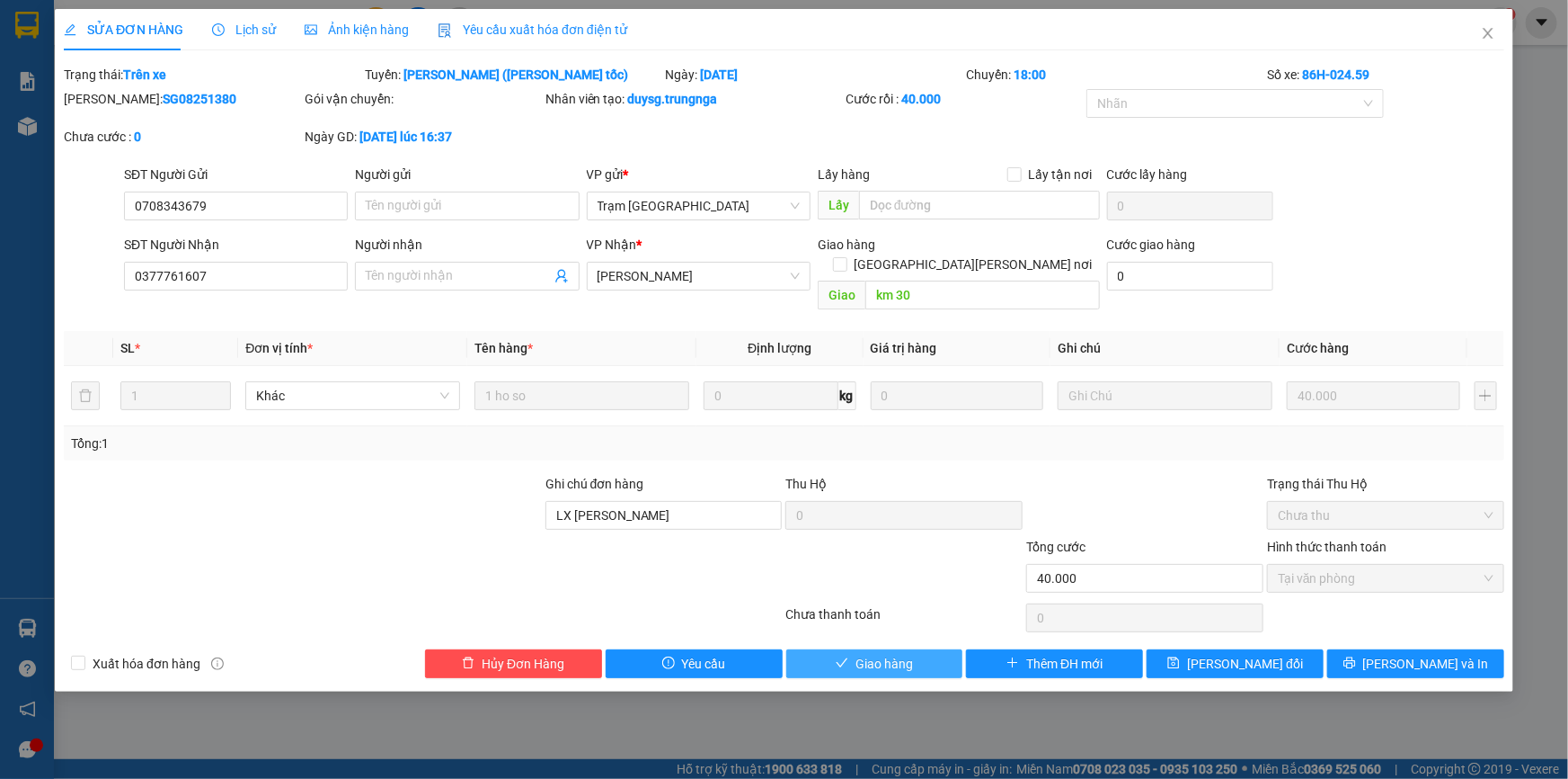
click at [876, 654] on span "Giao hàng" at bounding box center [884, 663] width 57 height 19
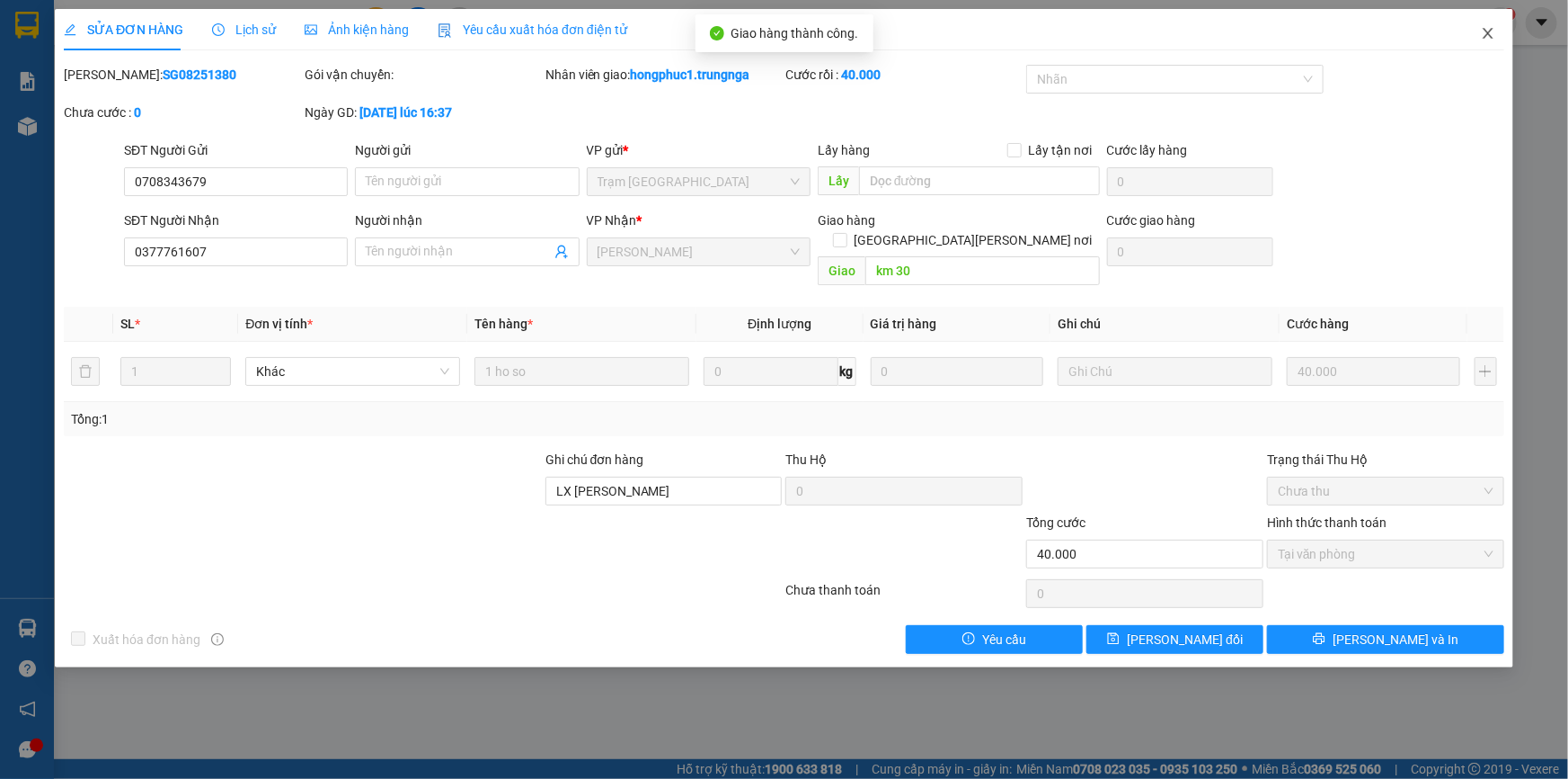
click at [1489, 32] on icon "close" at bounding box center [1488, 33] width 10 height 11
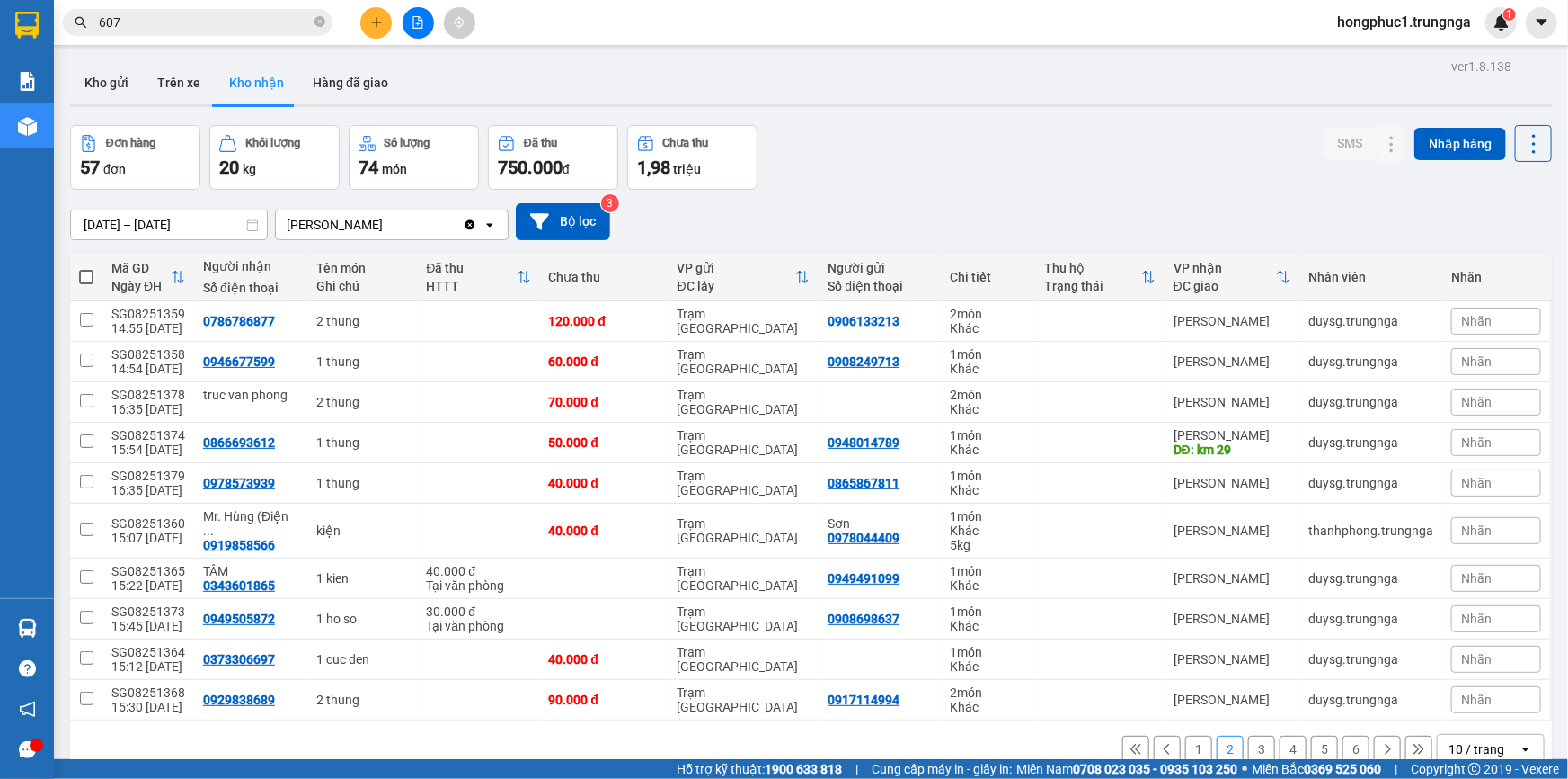
click at [139, 25] on input "607" at bounding box center [205, 22] width 212 height 19
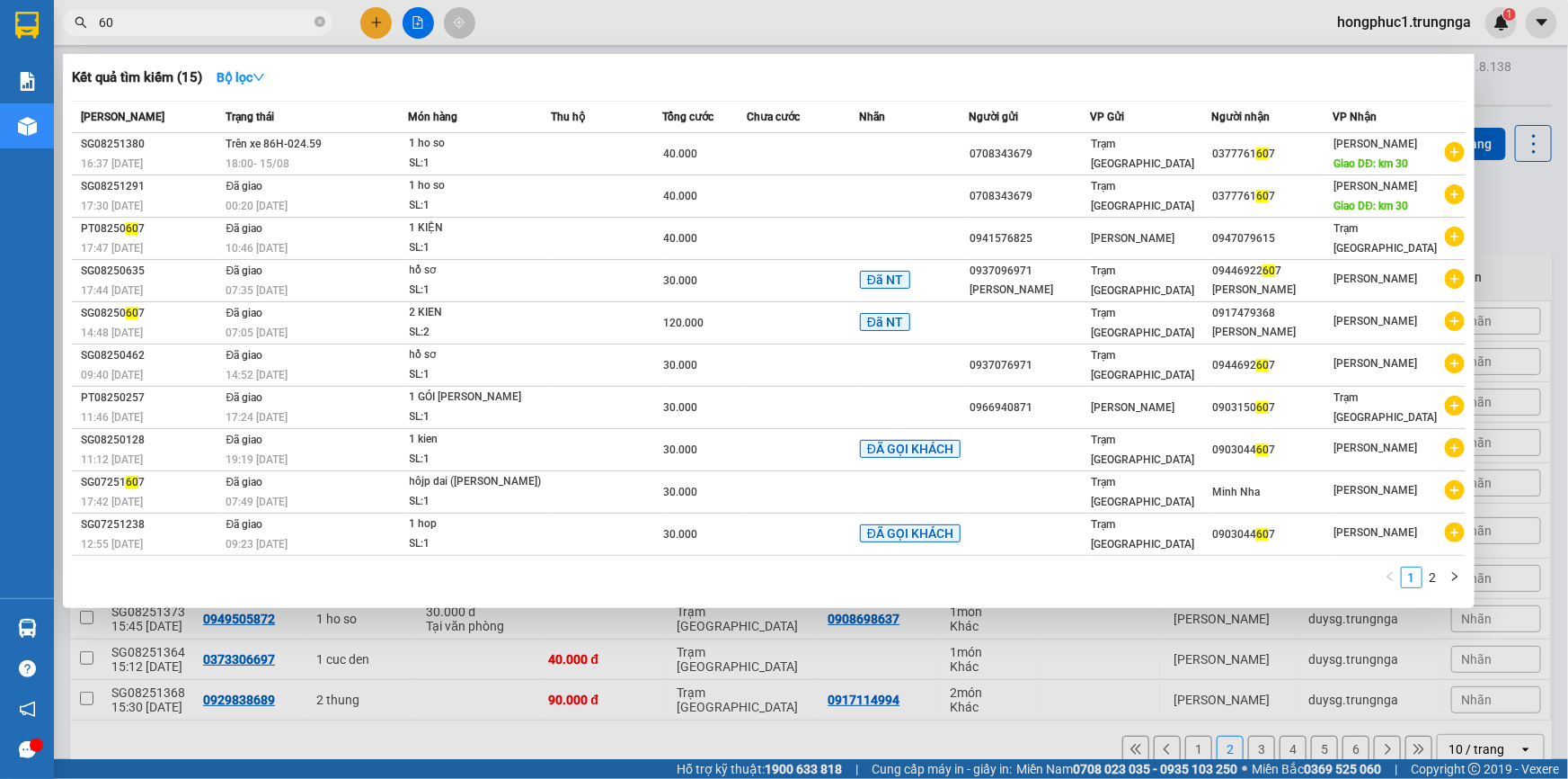
type input "6"
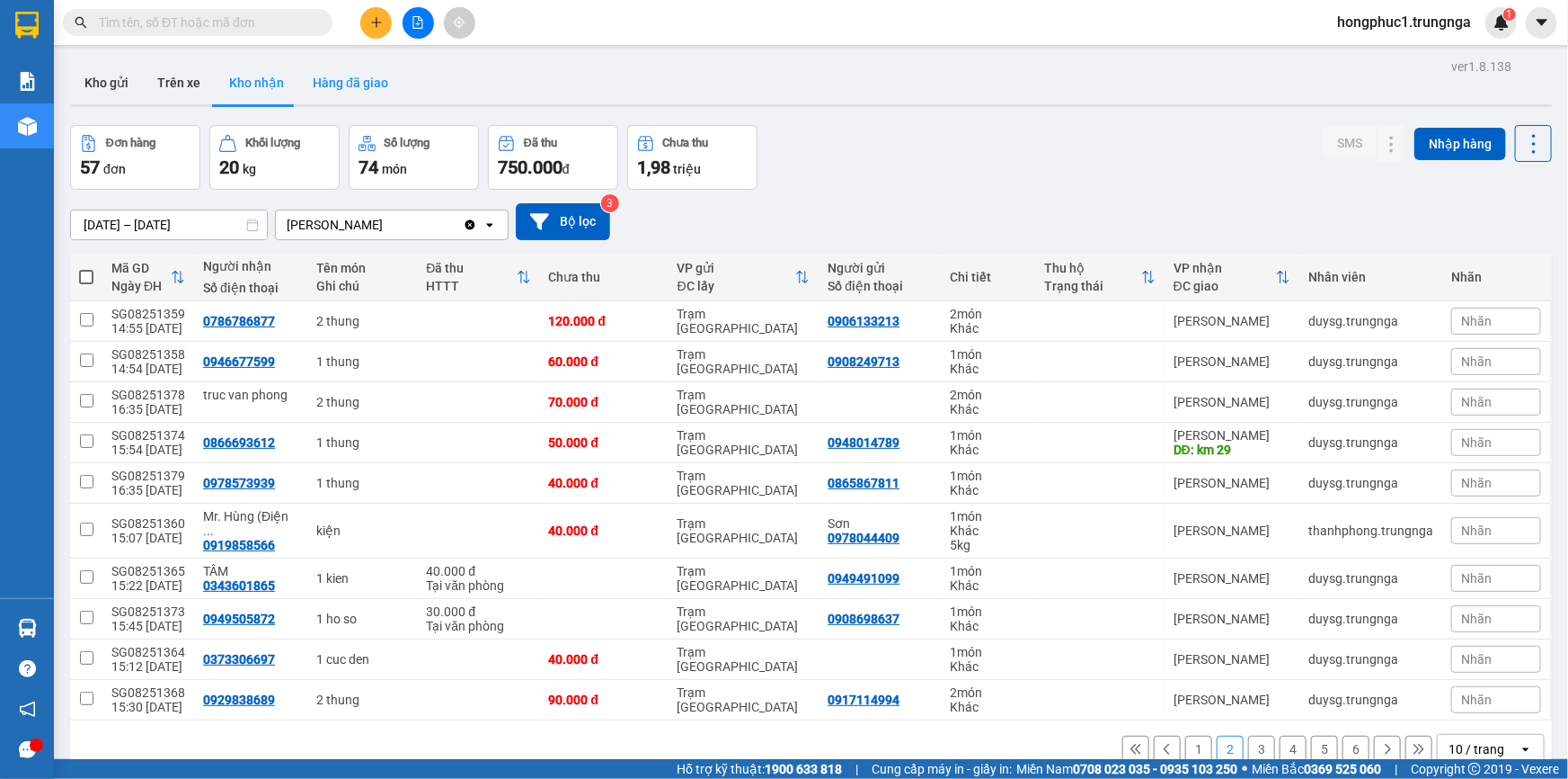
click at [324, 78] on button "Hàng đã giao" at bounding box center [350, 83] width 104 height 43
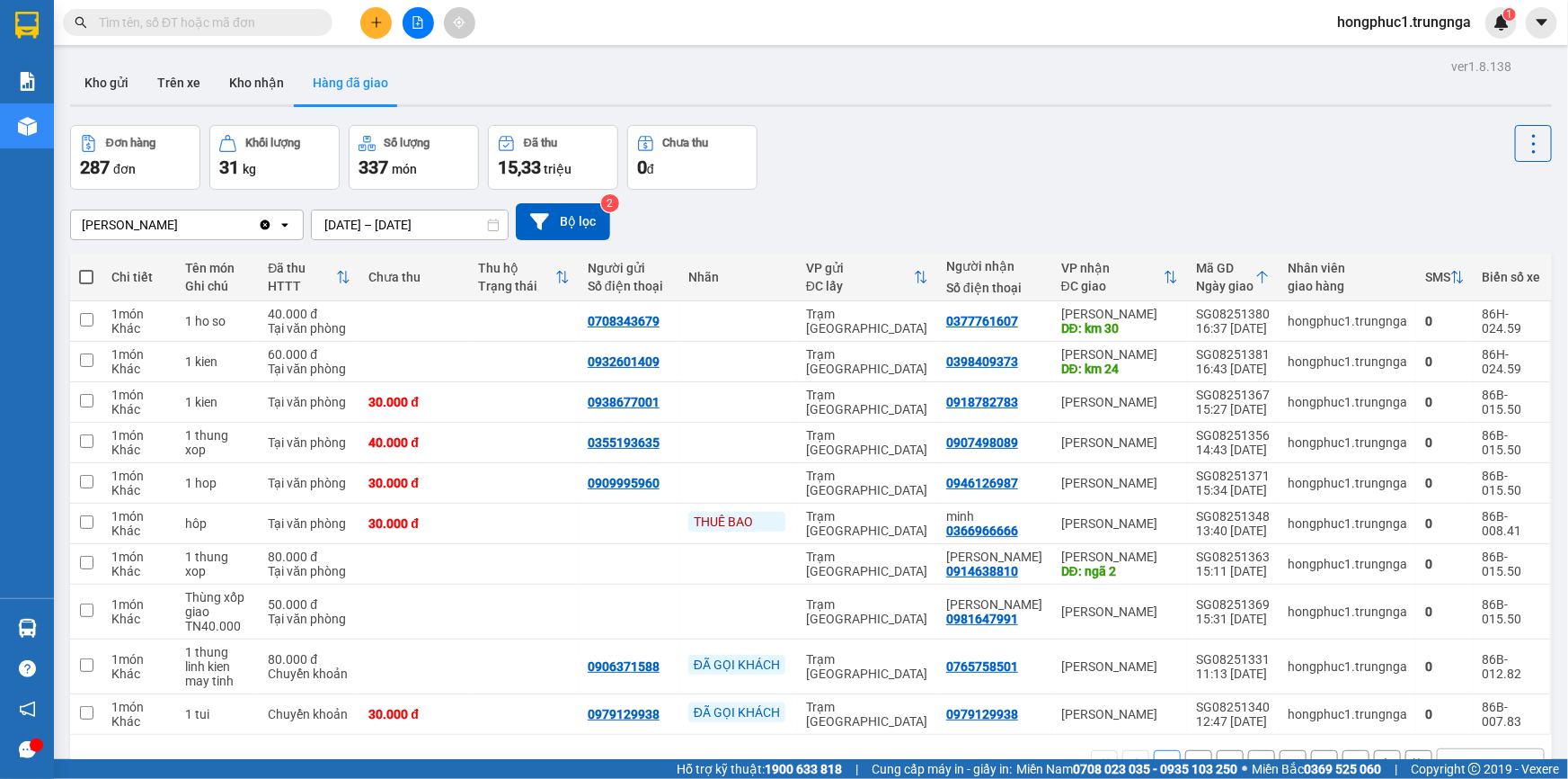
click at [1020, 205] on div "Phan Thiết Clear value open 13/08/2025 – 15/08/2025 Press the down arrow key to…" at bounding box center [811, 222] width 1482 height 37
click at [956, 144] on div "Đơn hàng 287 đơn Khối lượng 31 kg Số lượng 337 món Đã thu 15,33 triệu Chưa thu …" at bounding box center [811, 158] width 1482 height 65
click at [267, 91] on button "Kho nhận" at bounding box center [257, 83] width 84 height 43
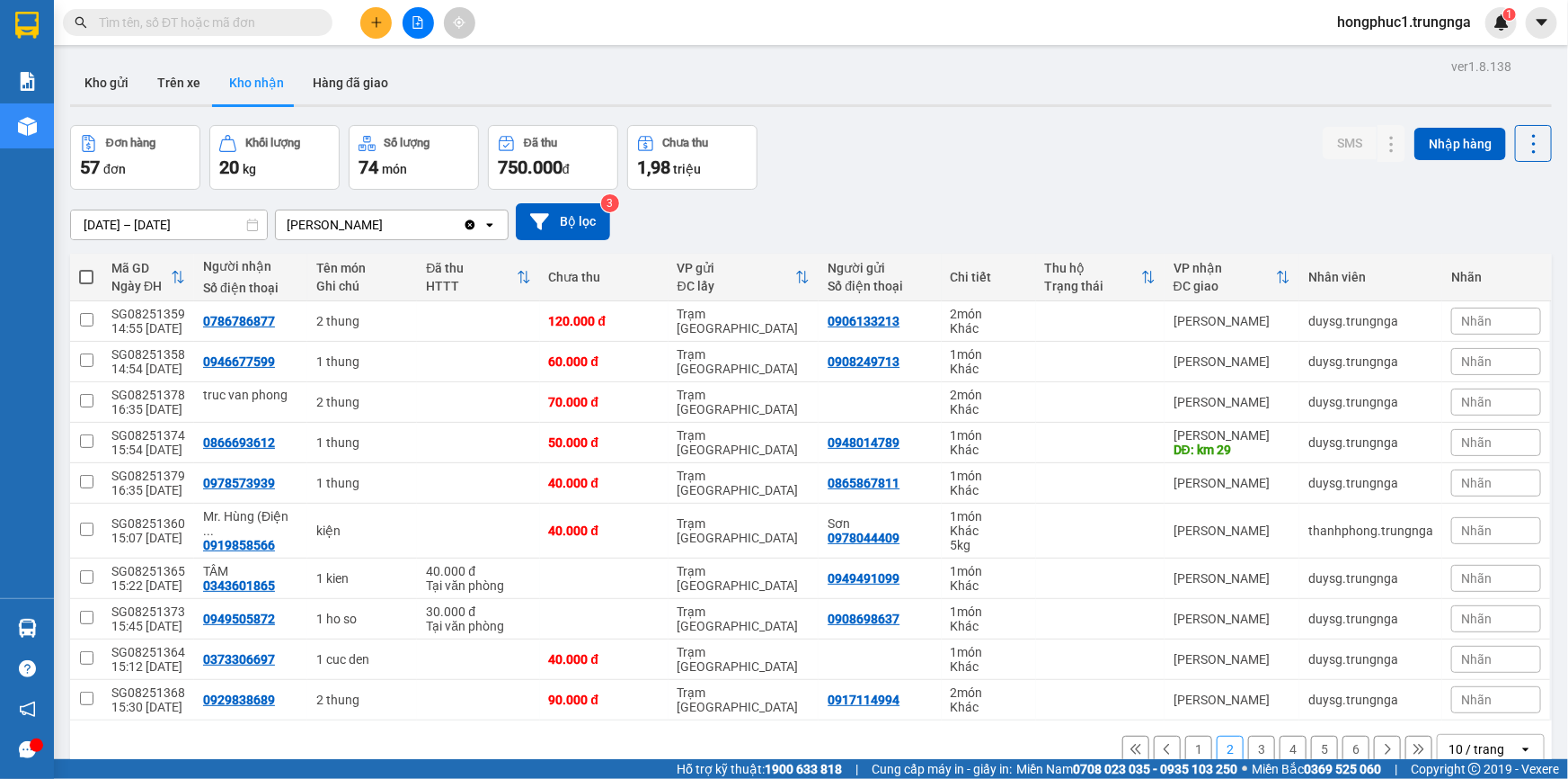
click at [1132, 750] on button at bounding box center [1136, 749] width 27 height 27
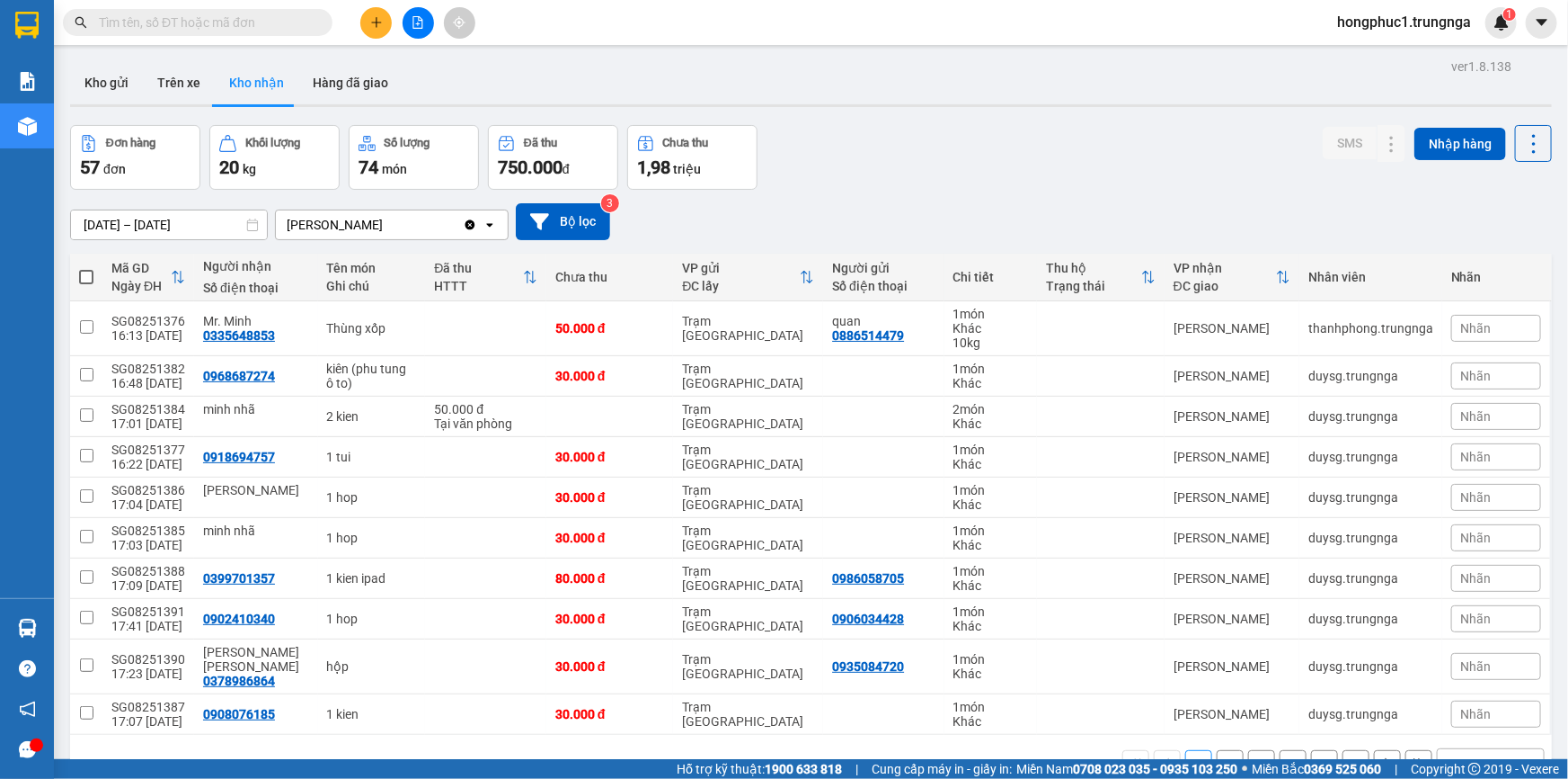
click at [1217, 750] on button "2" at bounding box center [1231, 763] width 27 height 27
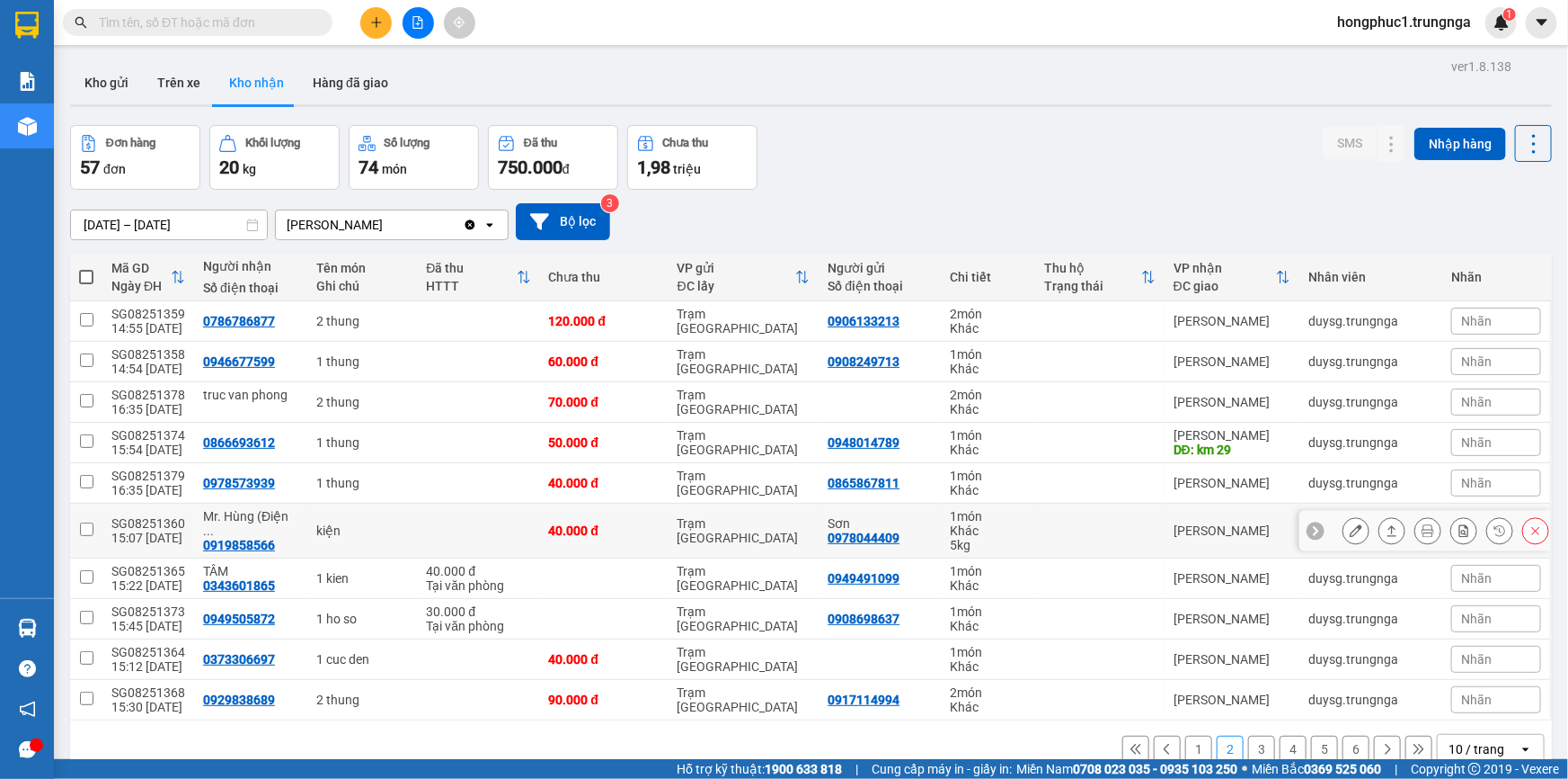
click at [1313, 531] on icon at bounding box center [1316, 531] width 6 height 10
click at [1484, 522] on div "Nhãn" at bounding box center [1496, 531] width 89 height 27
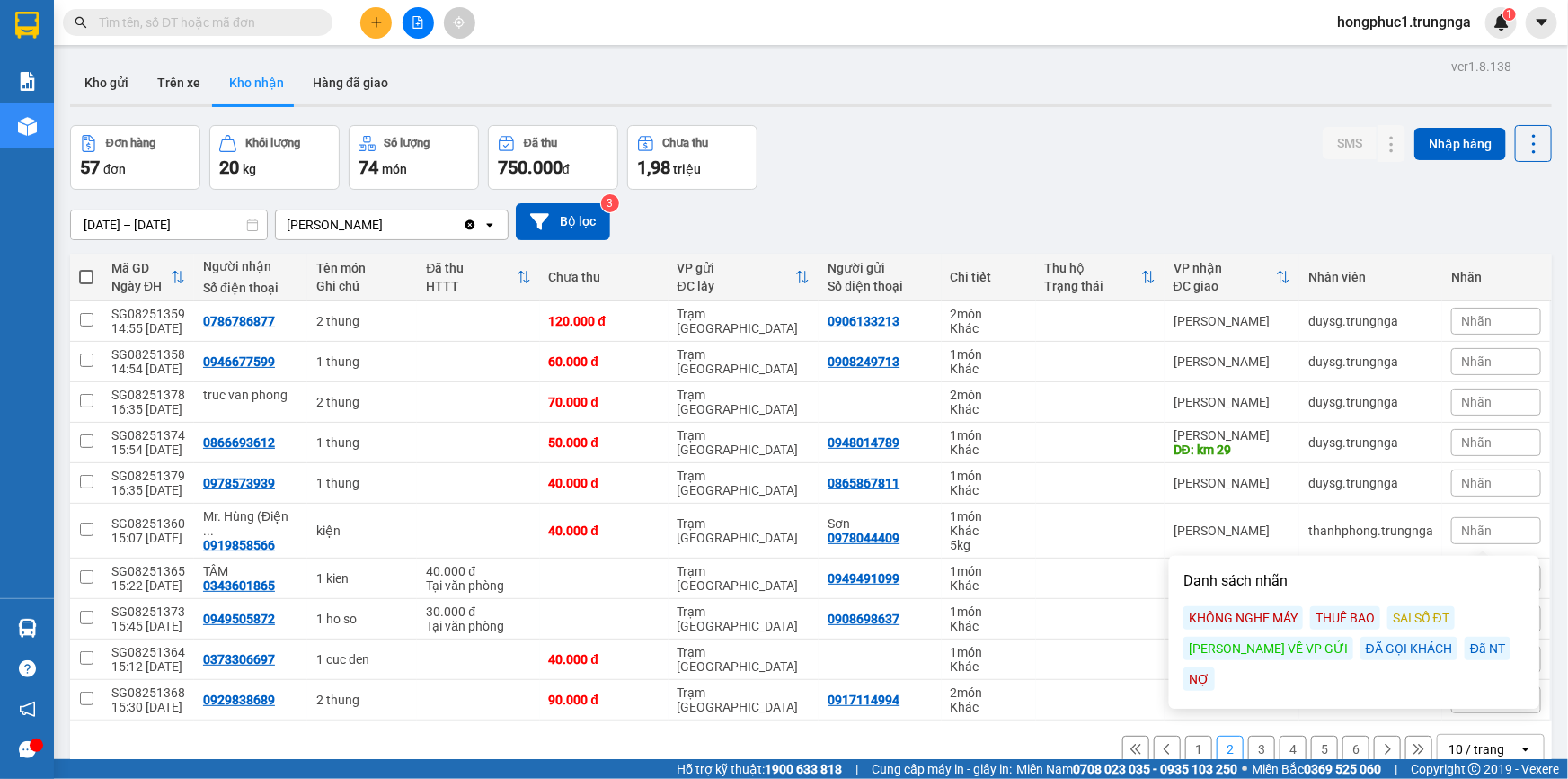
click at [1465, 647] on div "Đã NT" at bounding box center [1487, 649] width 46 height 23
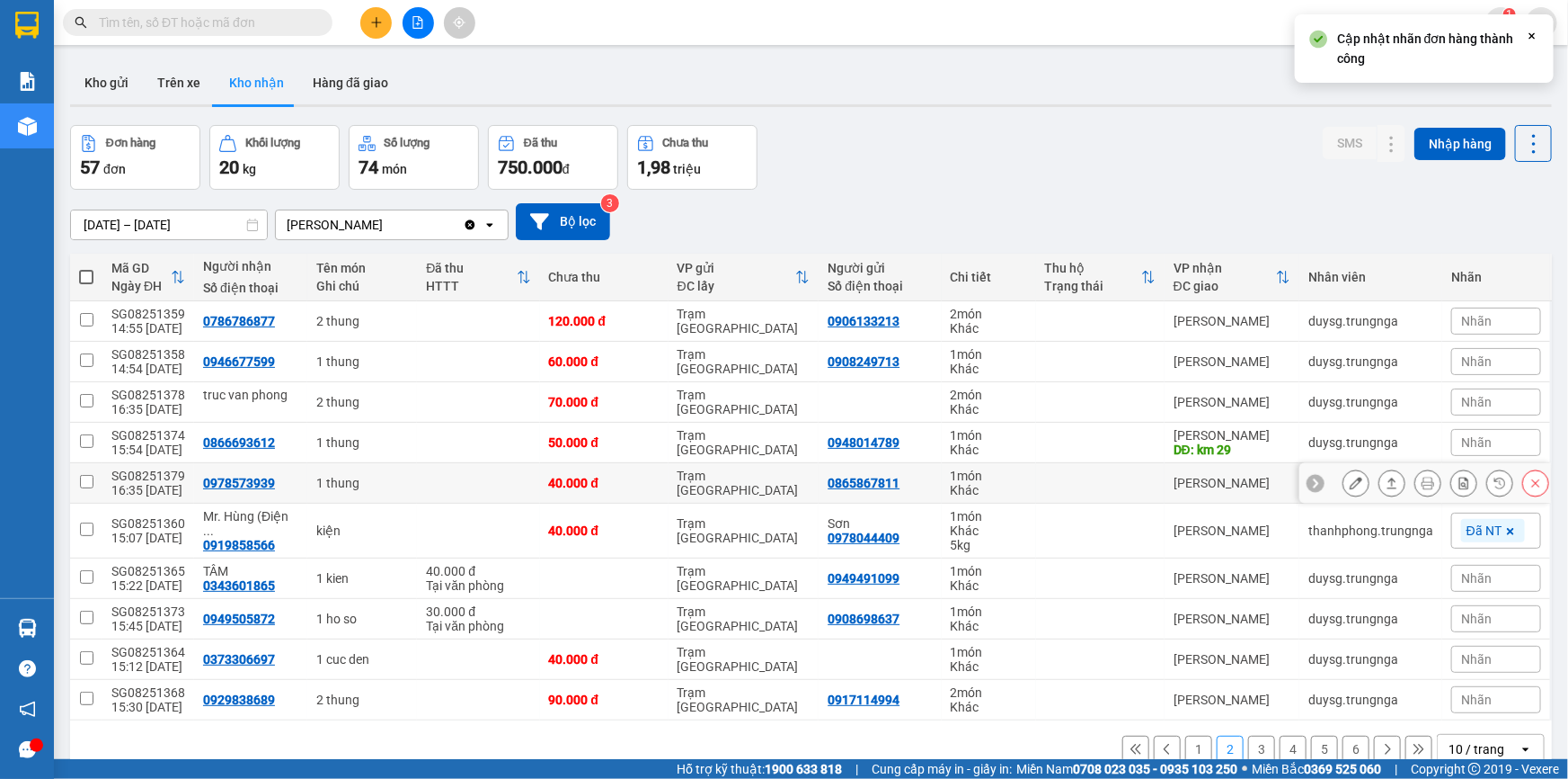
click at [259, 485] on div "0978573939" at bounding box center [239, 482] width 72 height 15
copy div "0978573939"
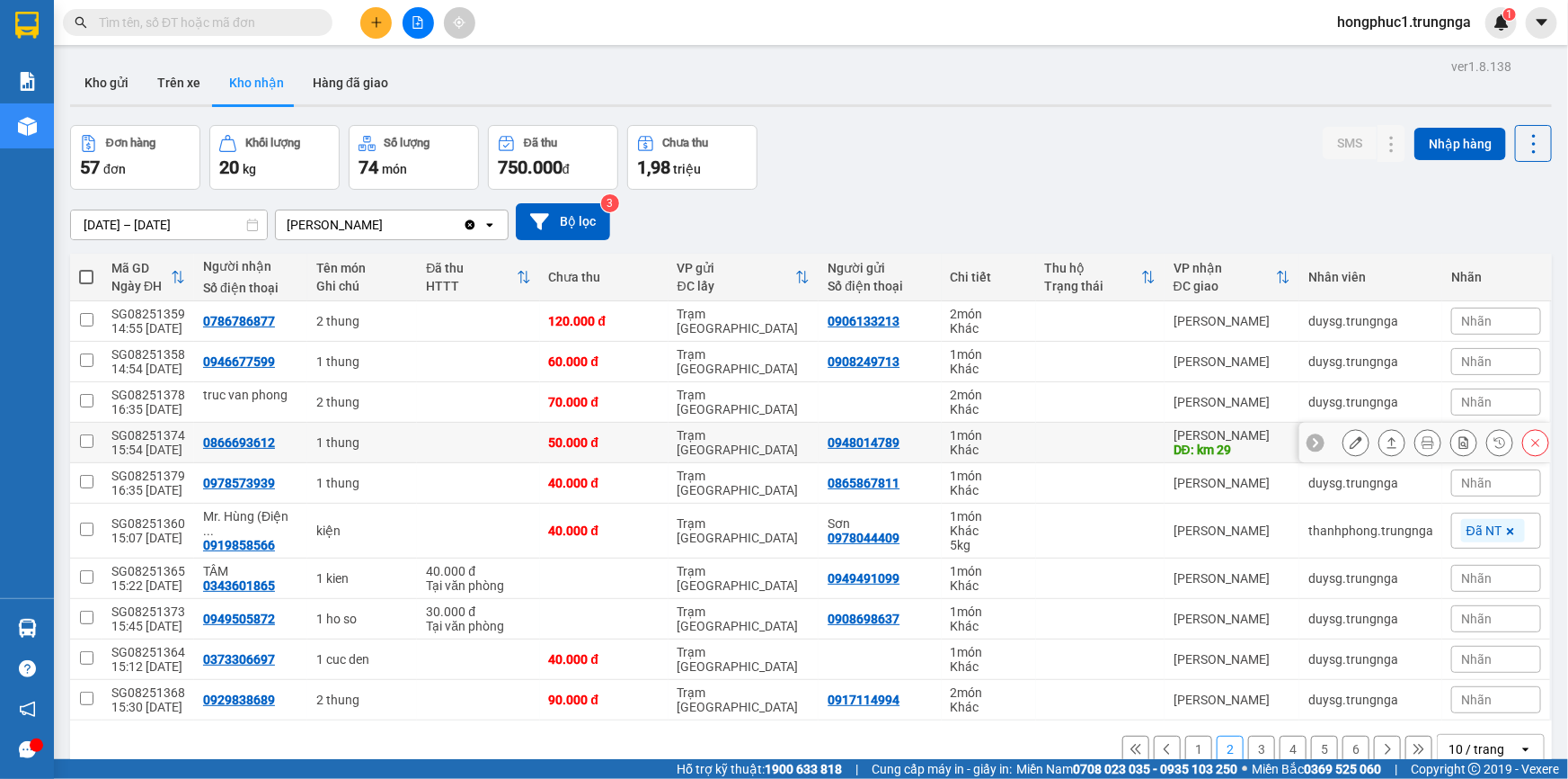
click at [256, 439] on div "0866693612" at bounding box center [239, 443] width 72 height 15
copy div "0866693612"
click at [257, 354] on div "0946677599" at bounding box center [239, 361] width 72 height 15
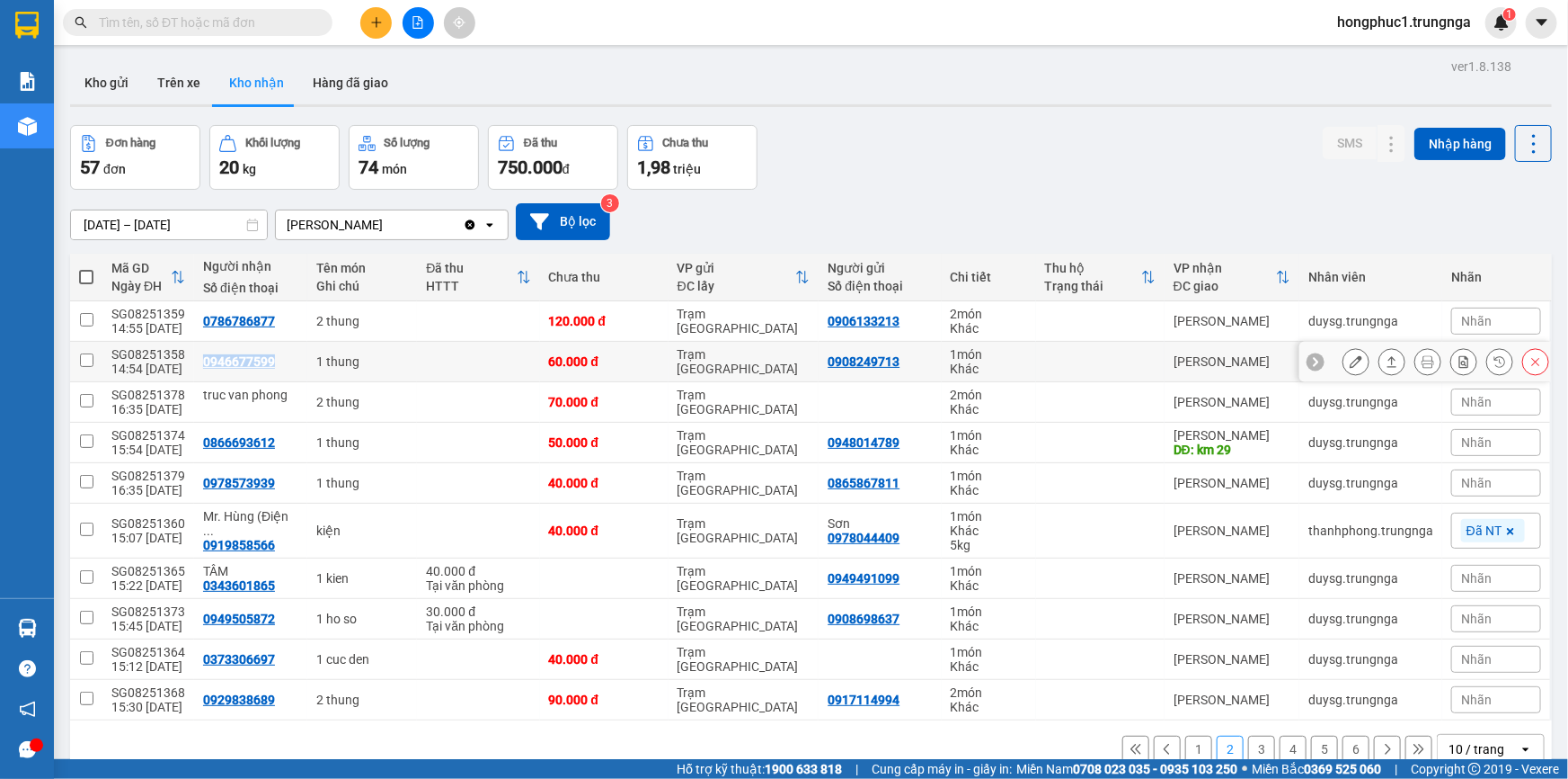
copy div "0946677599"
click at [231, 323] on div "0786786877" at bounding box center [239, 321] width 72 height 15
copy div "0786786877"
click at [1131, 747] on icon at bounding box center [1135, 749] width 10 height 10
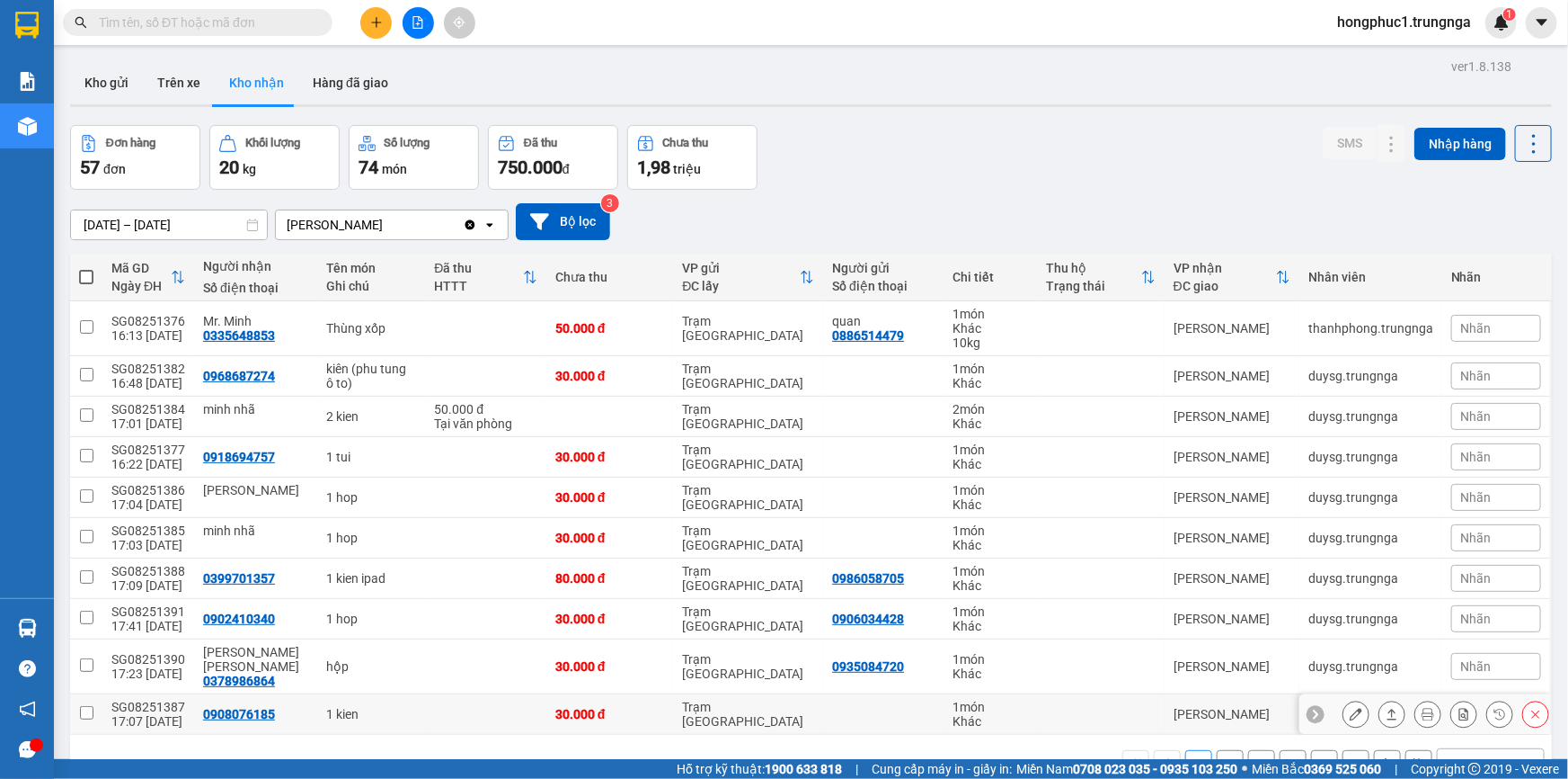
click at [263, 707] on div "0908076185" at bounding box center [239, 714] width 72 height 15
copy div "0908076185"
click at [229, 674] on div "0378986864" at bounding box center [239, 681] width 72 height 15
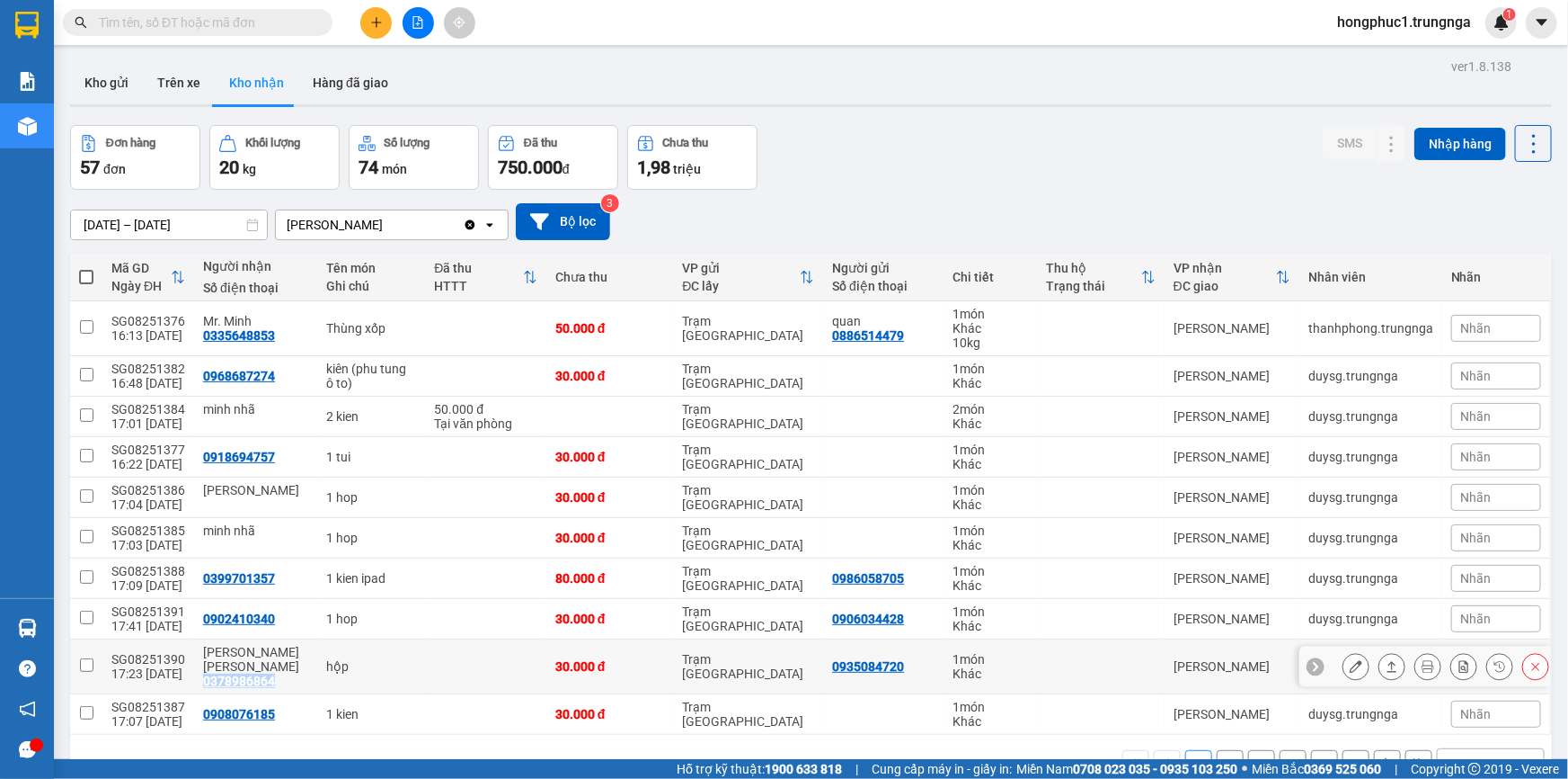
copy div "0378986864"
click at [246, 620] on div "0902410340" at bounding box center [239, 619] width 72 height 15
copy div "0902410340"
click at [247, 584] on div "0399701357" at bounding box center [239, 578] width 72 height 15
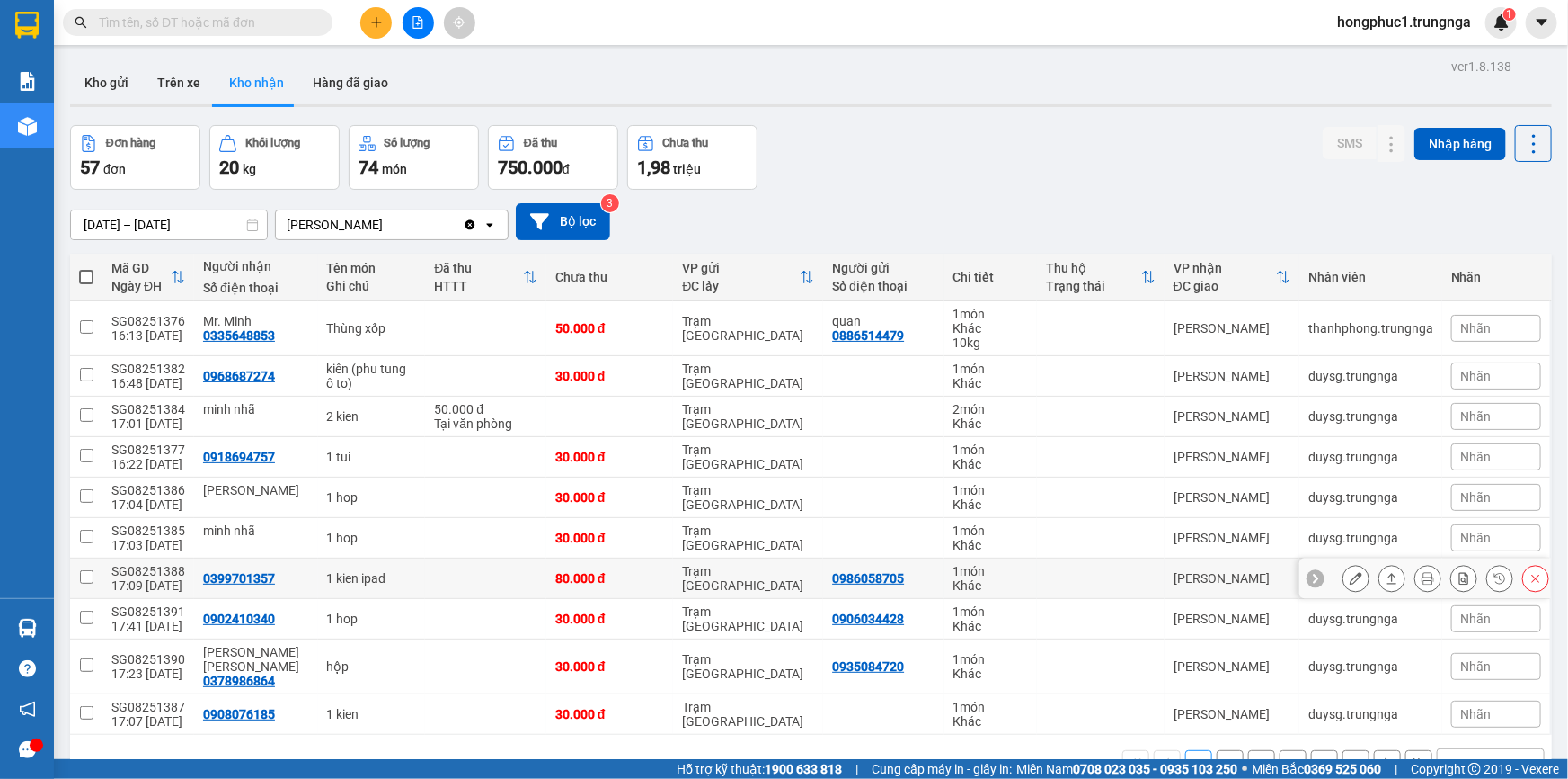
click at [247, 584] on div "0399701357" at bounding box center [239, 578] width 72 height 15
copy div "0399701357"
click at [251, 456] on div "0918694757" at bounding box center [239, 456] width 72 height 15
copy div "0918694757"
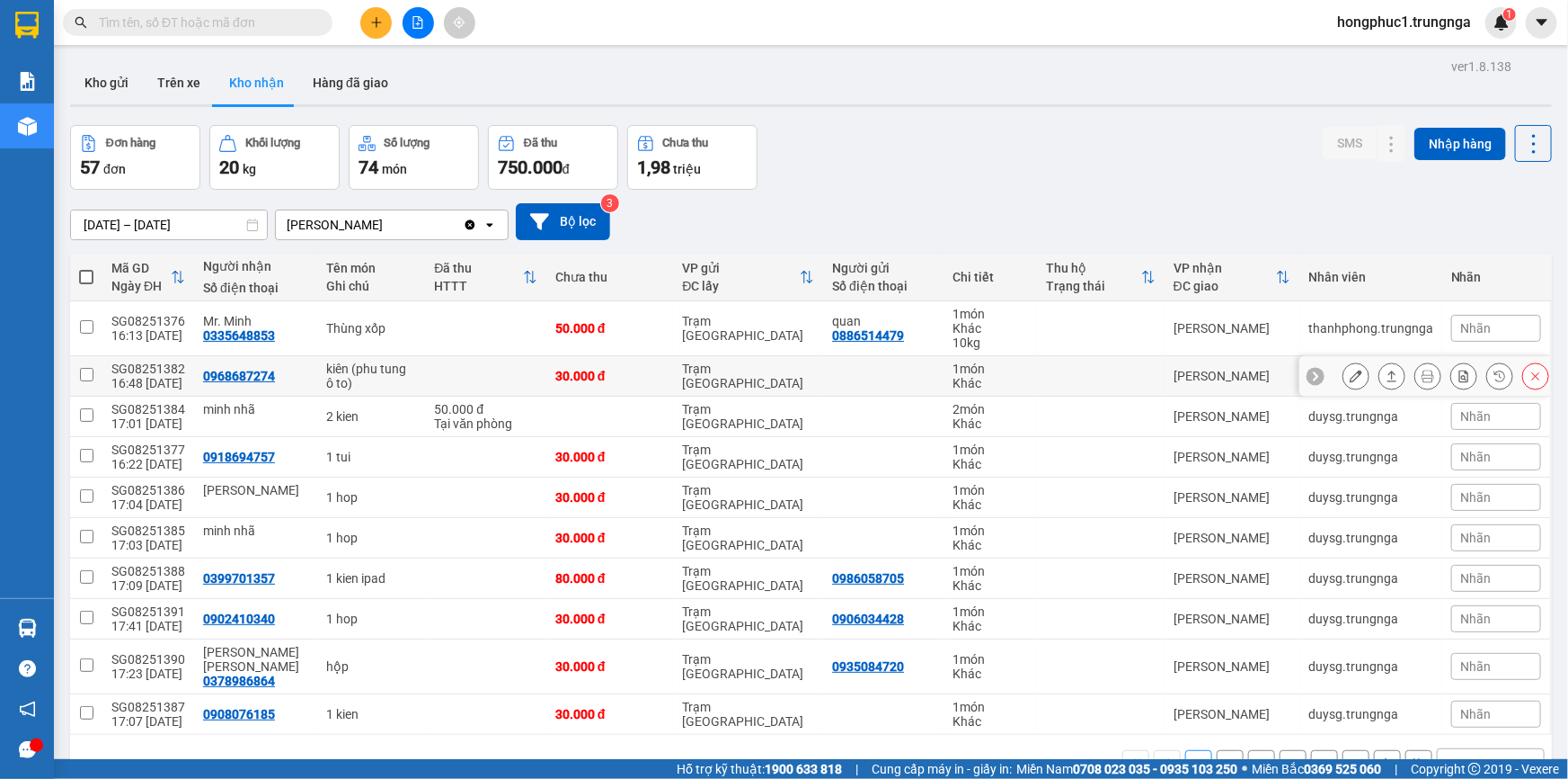
click at [249, 369] on div "0968687274" at bounding box center [239, 375] width 72 height 15
copy div "0968687274"
click at [250, 333] on div "0335648853" at bounding box center [239, 335] width 72 height 15
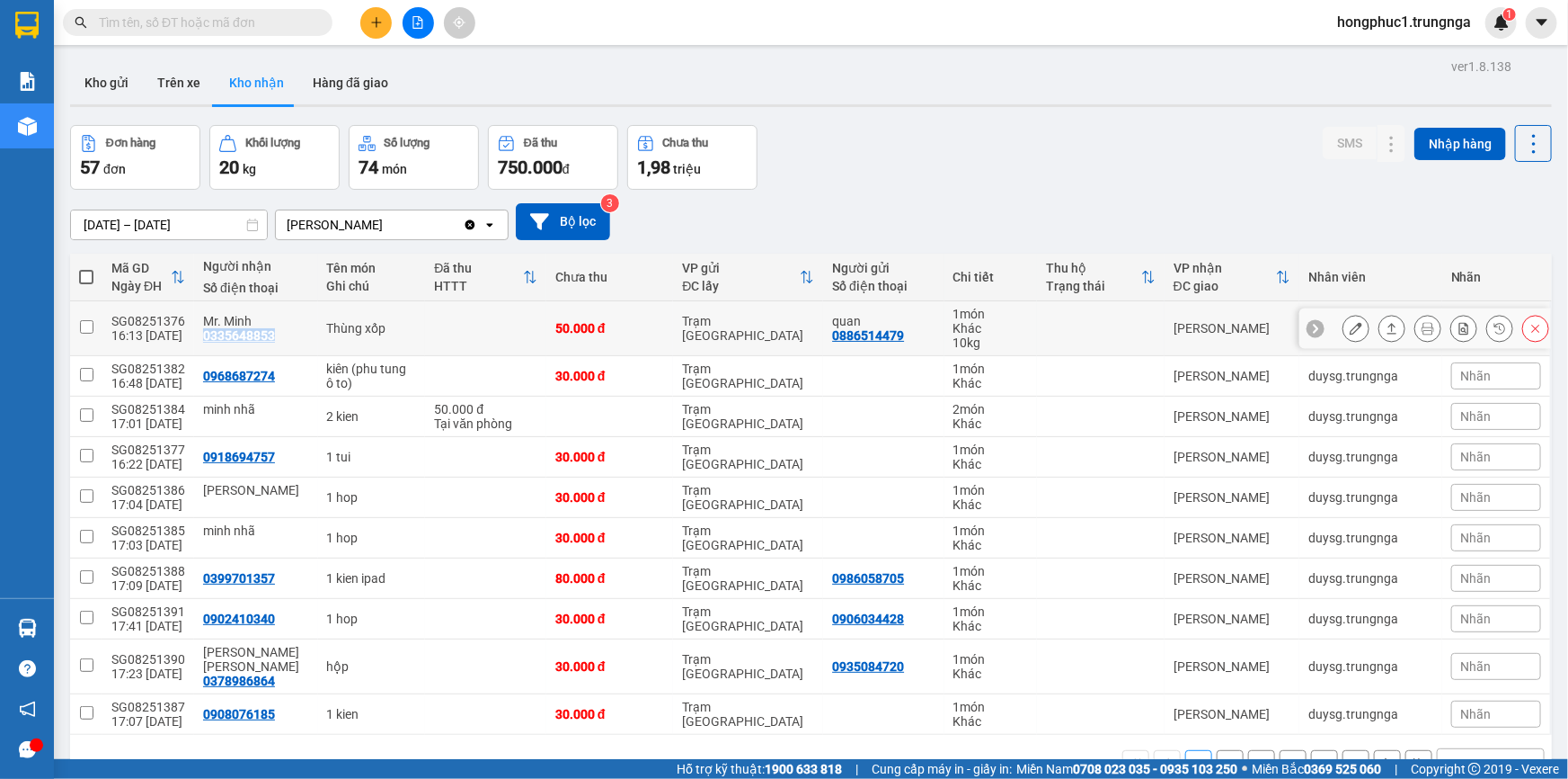
click at [250, 333] on div "0335648853" at bounding box center [239, 335] width 72 height 15
click at [1309, 328] on icon at bounding box center [1315, 328] width 13 height 13
click at [1470, 317] on div "Nhãn" at bounding box center [1496, 329] width 89 height 27
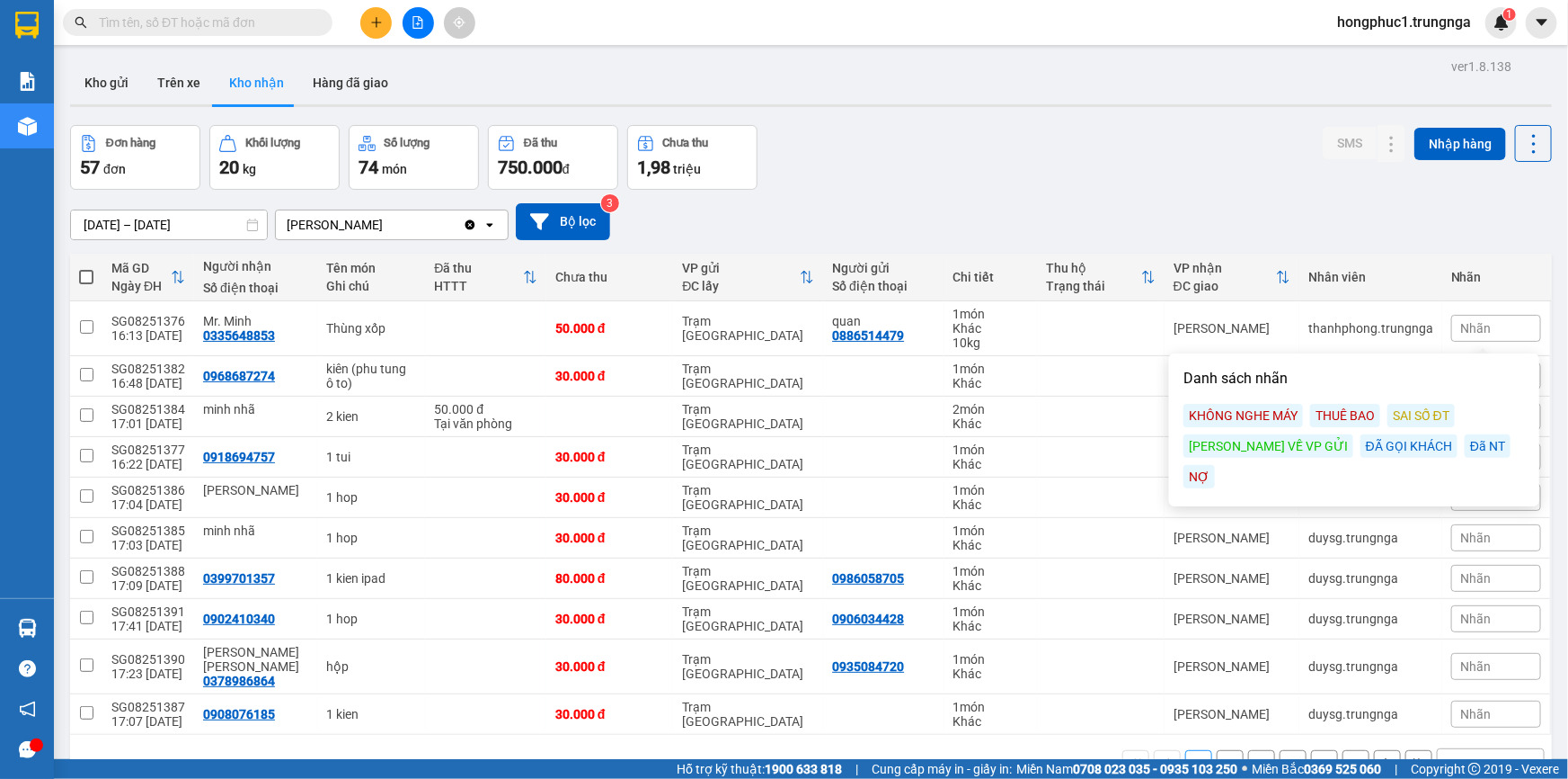
click at [1361, 447] on div "ĐÃ GỌI KHÁCH" at bounding box center [1410, 446] width 97 height 23
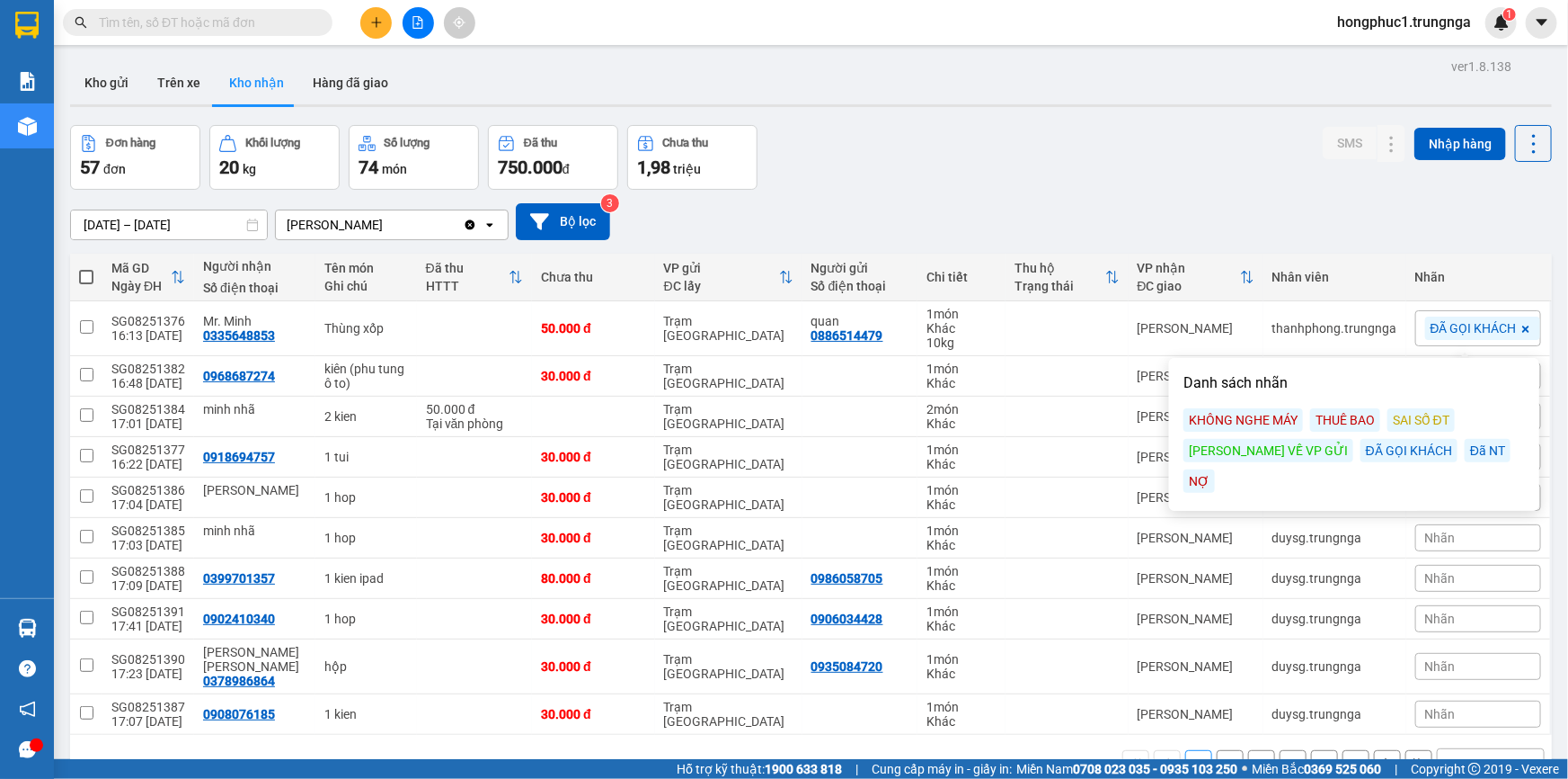
click at [1252, 176] on div "Đơn hàng 57 đơn Khối lượng 20 kg Số lượng 74 món Đã thu 750.000 đ Chưa thu 1,98…" at bounding box center [811, 158] width 1482 height 65
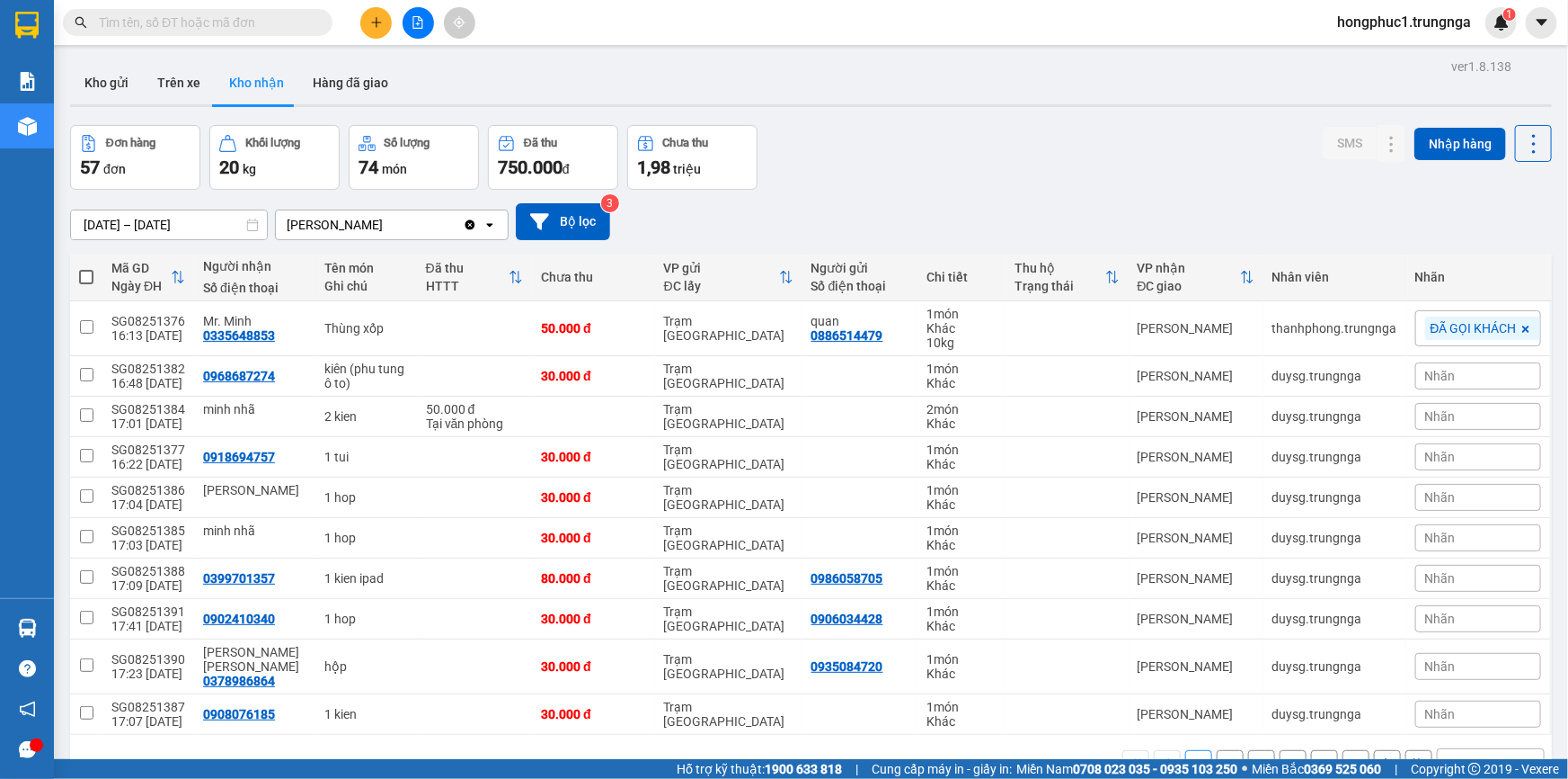
click at [1433, 18] on span "hongphuc1.trungnga" at bounding box center [1404, 21] width 162 height 22
click at [1401, 53] on span "Đăng xuất" at bounding box center [1411, 55] width 127 height 19
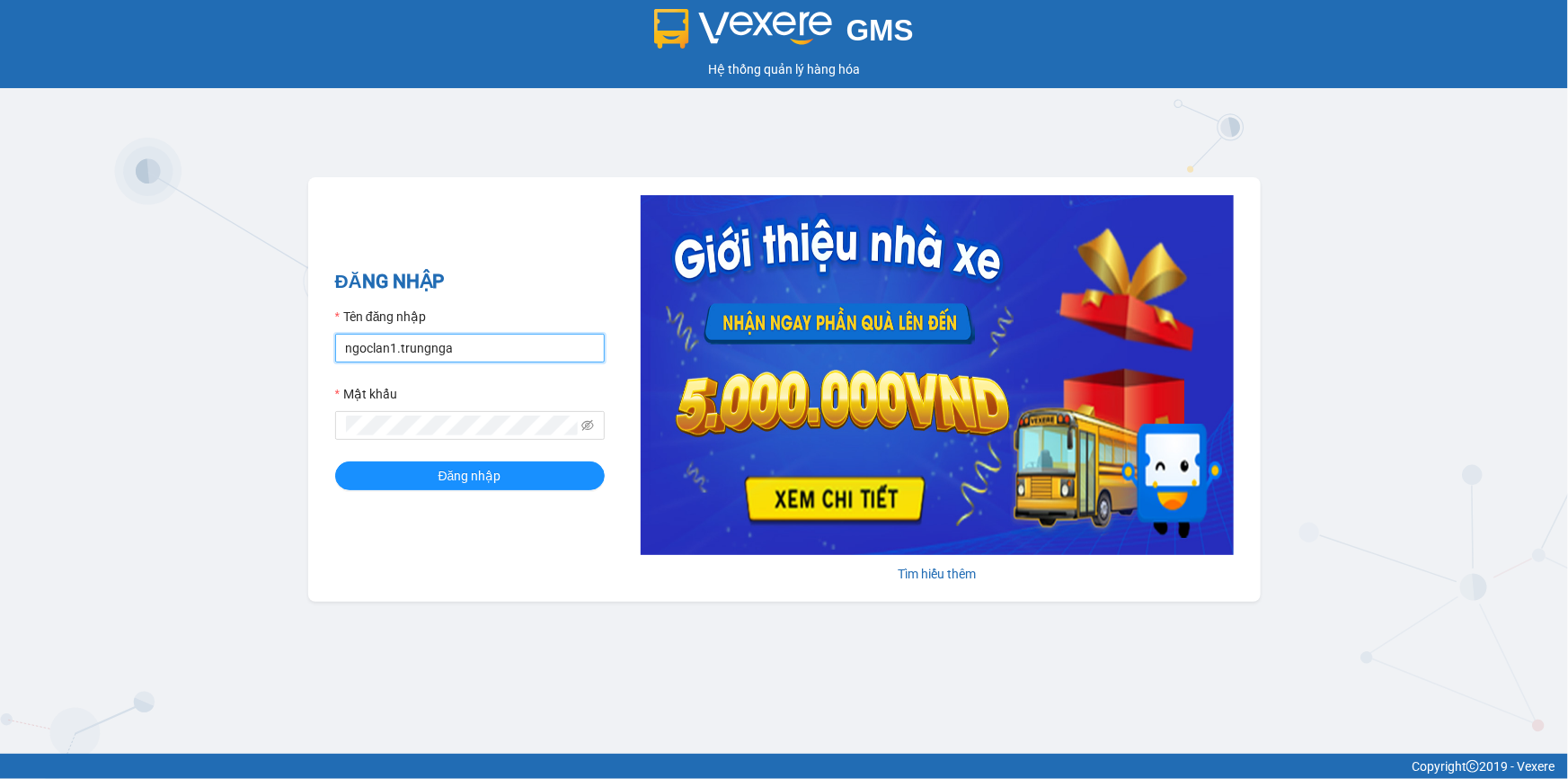
click at [382, 343] on input "ngoclan1.trungnga" at bounding box center [470, 348] width 269 height 29
type input "the.trungnga"
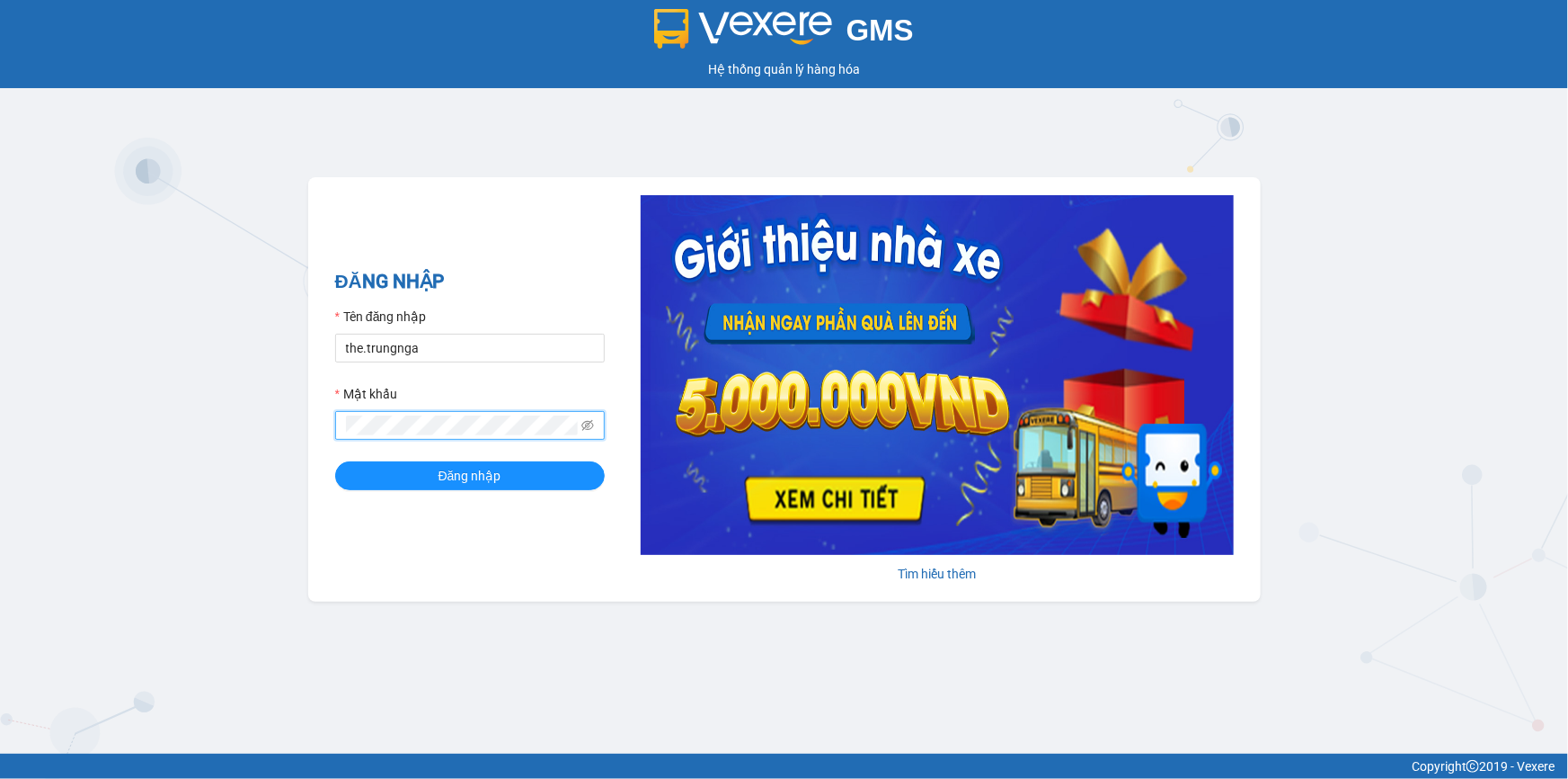
click at [335, 461] on button "Đăng nhập" at bounding box center [470, 476] width 269 height 29
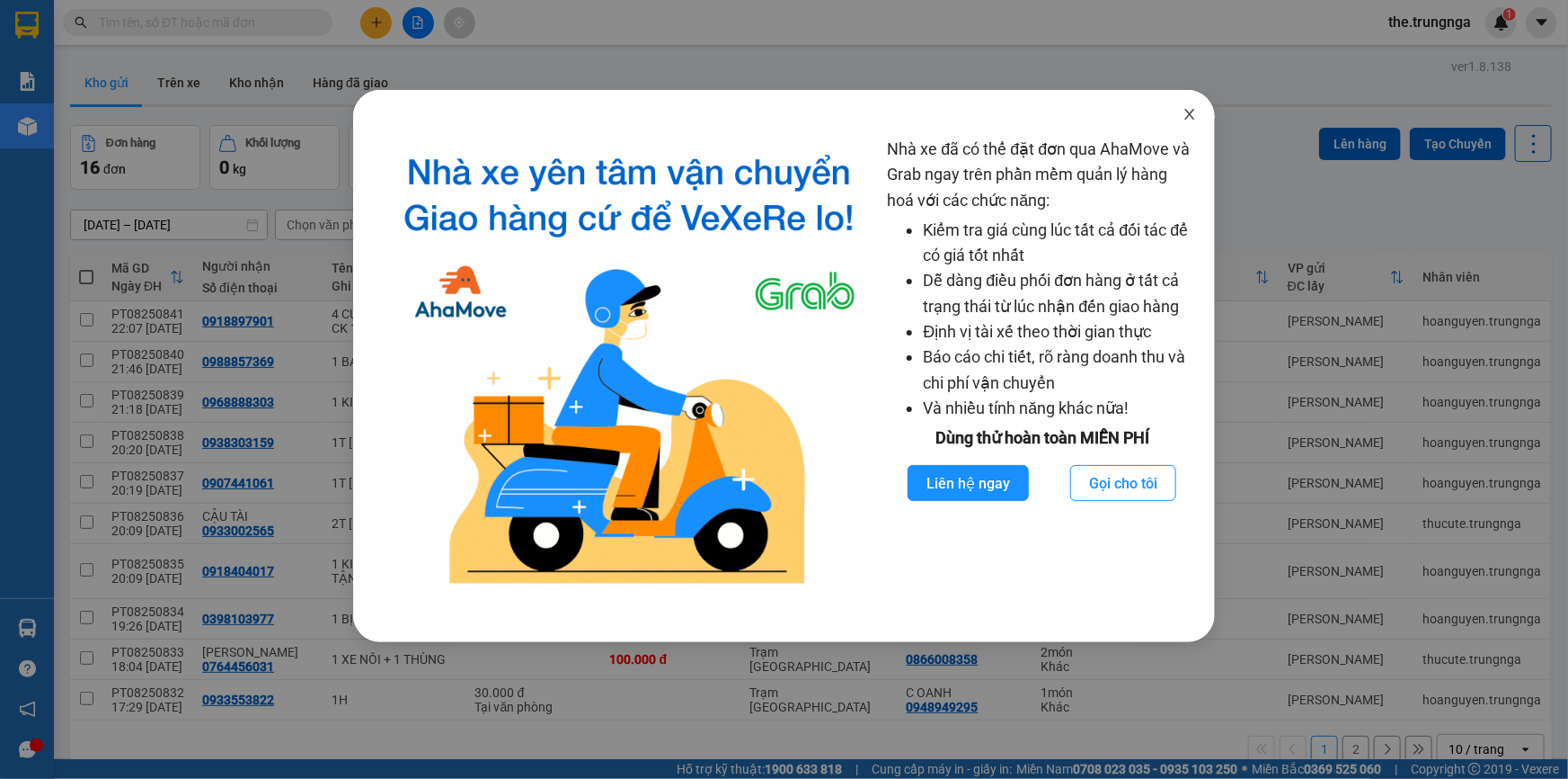
click at [1190, 118] on icon "close" at bounding box center [1190, 114] width 15 height 15
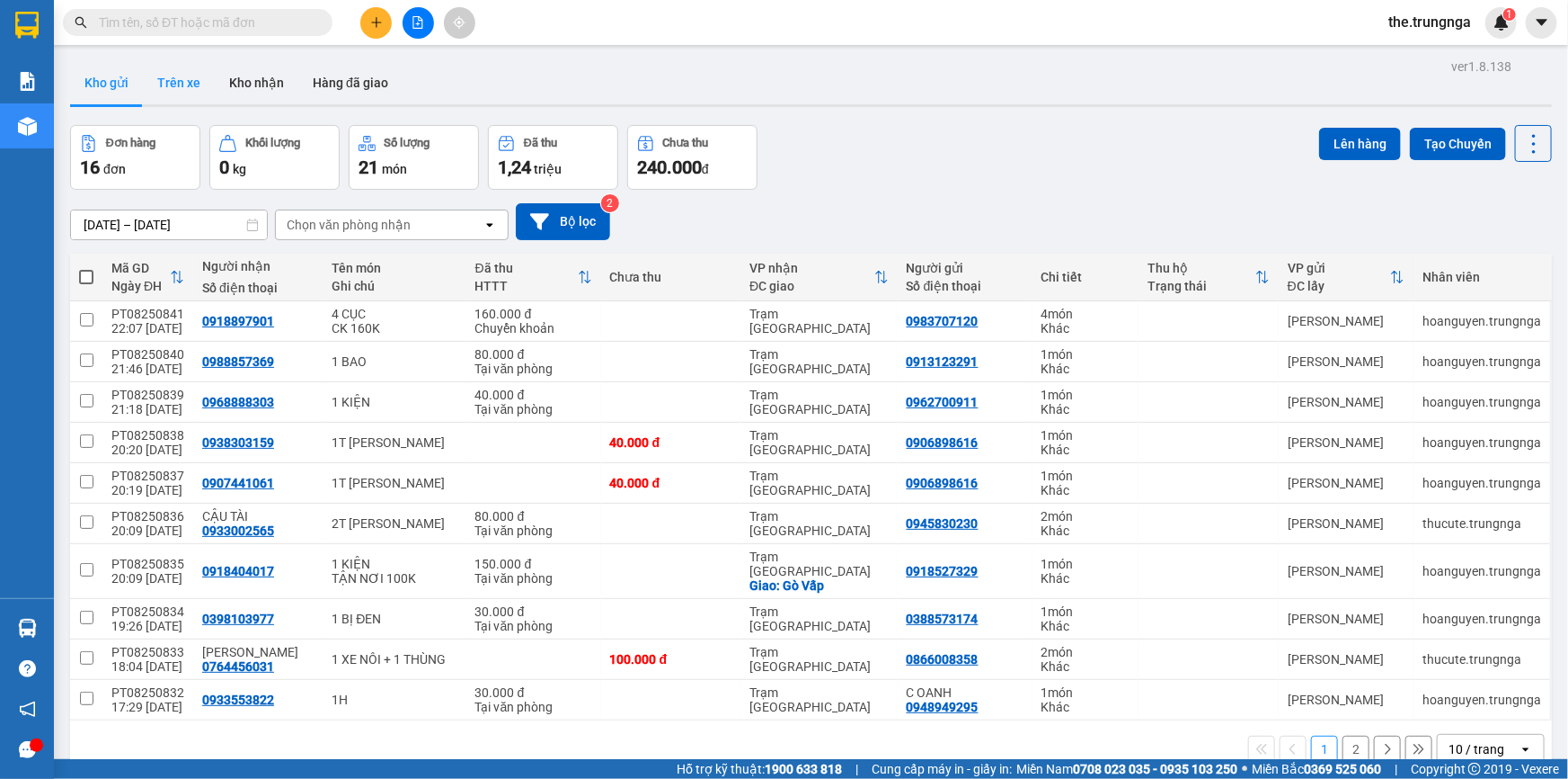
click at [154, 96] on button "Trên xe" at bounding box center [179, 83] width 72 height 43
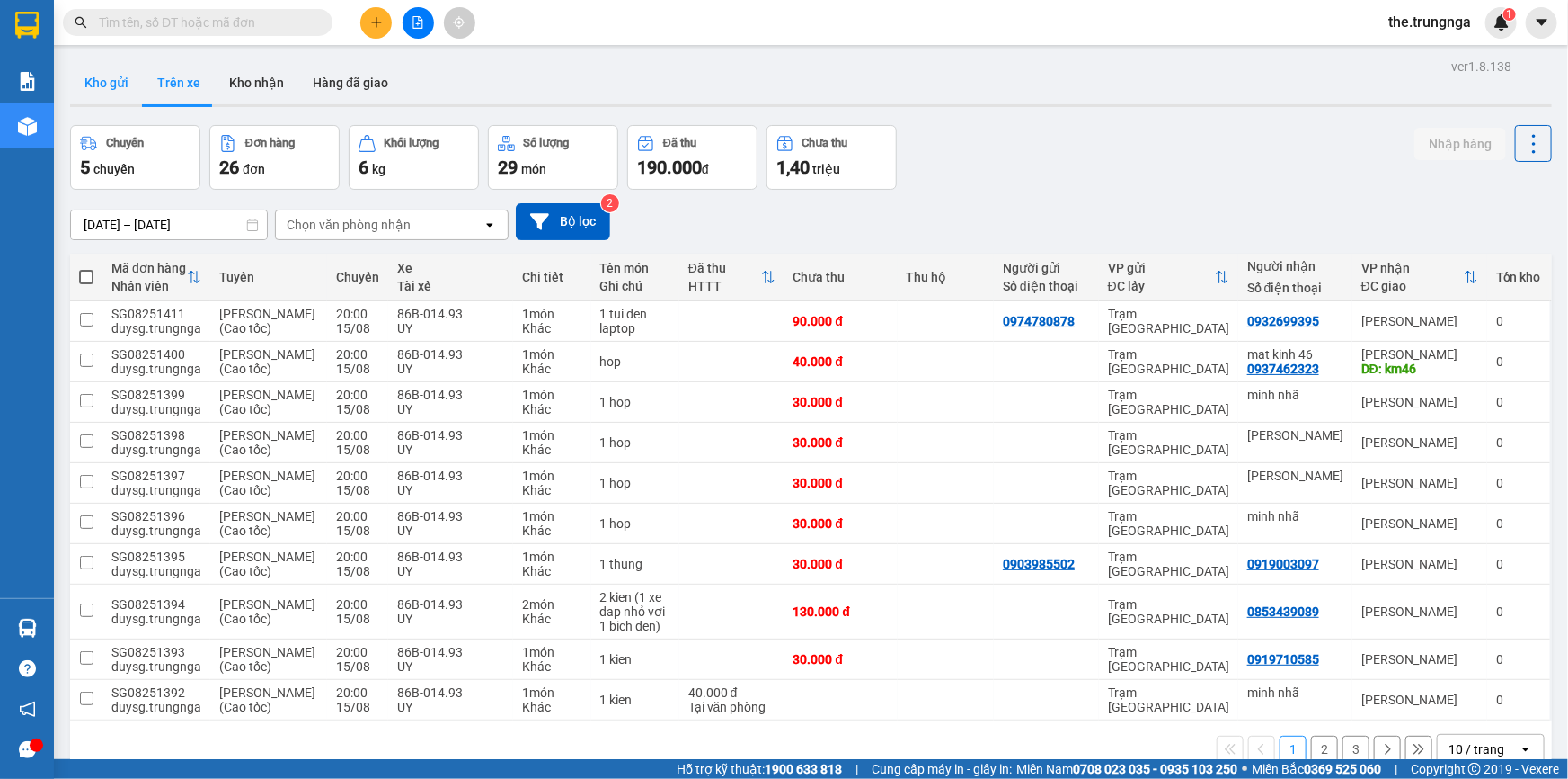
click at [81, 74] on button "Kho gửi" at bounding box center [106, 83] width 73 height 43
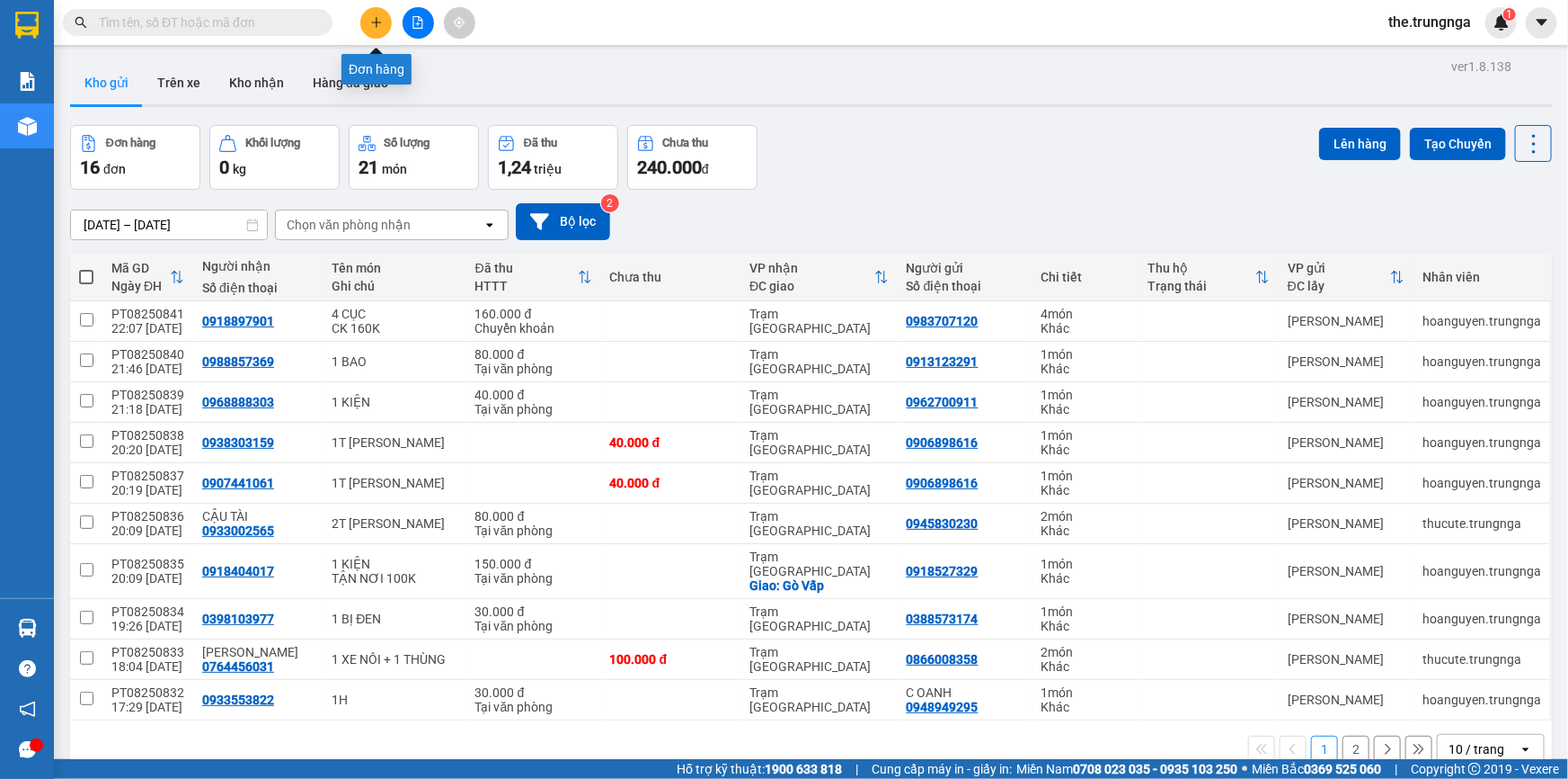
click at [386, 24] on button at bounding box center [376, 22] width 31 height 31
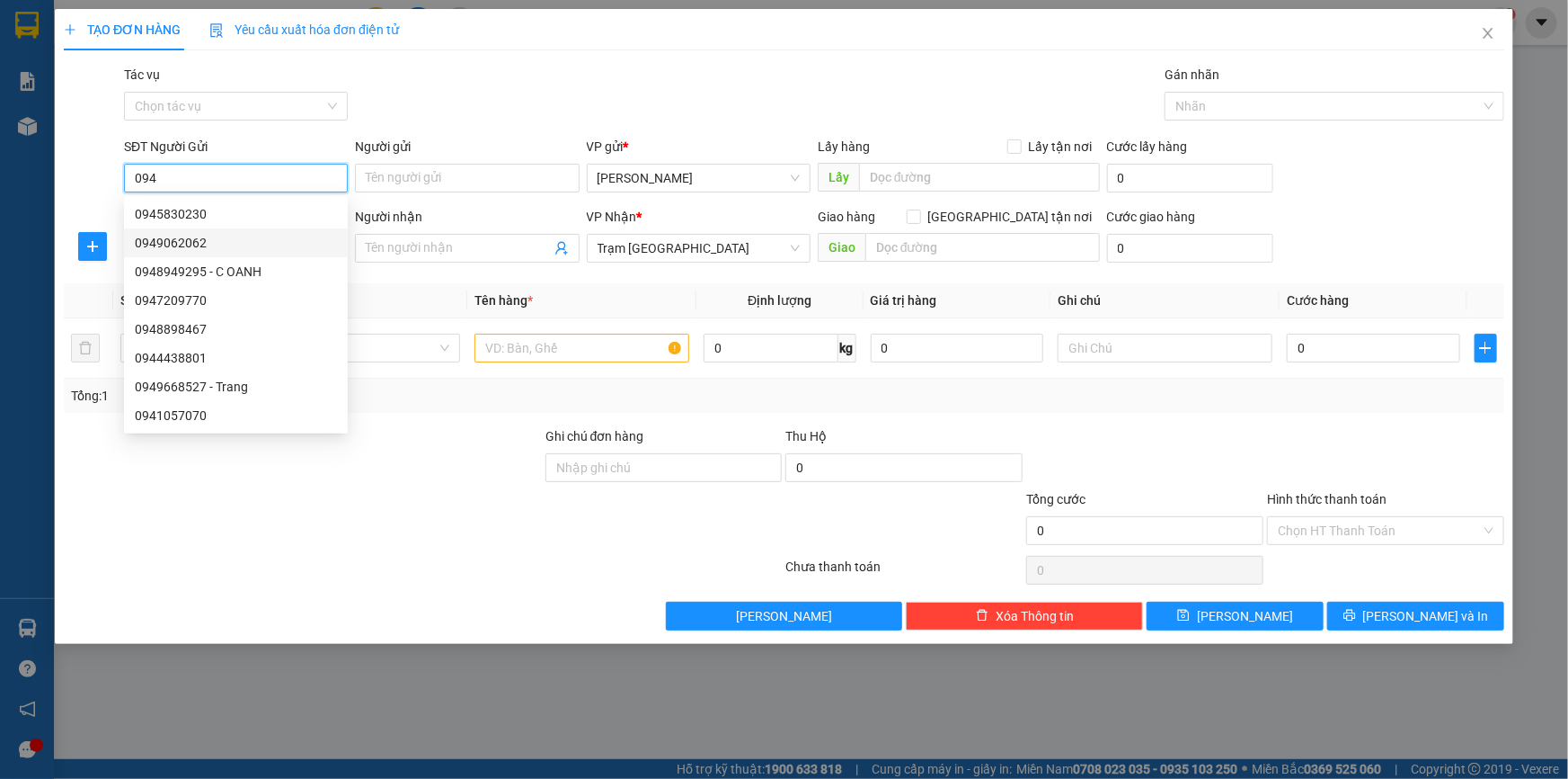
type input "094"
click at [461, 126] on div "Tác vụ Chọn tác vụ Gán nhãn Nhãn" at bounding box center [815, 96] width 1388 height 63
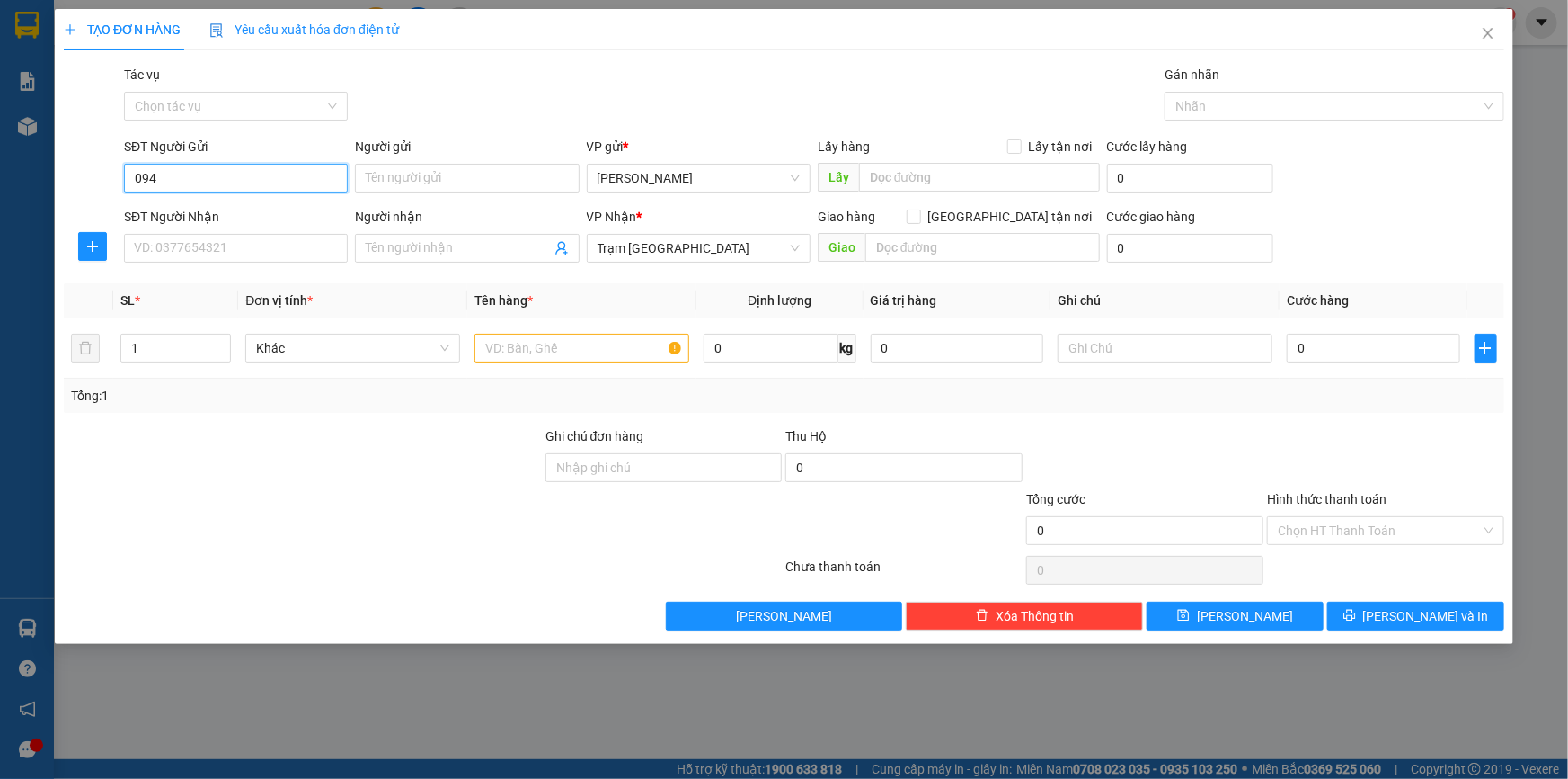
click at [230, 177] on input "094" at bounding box center [236, 178] width 224 height 29
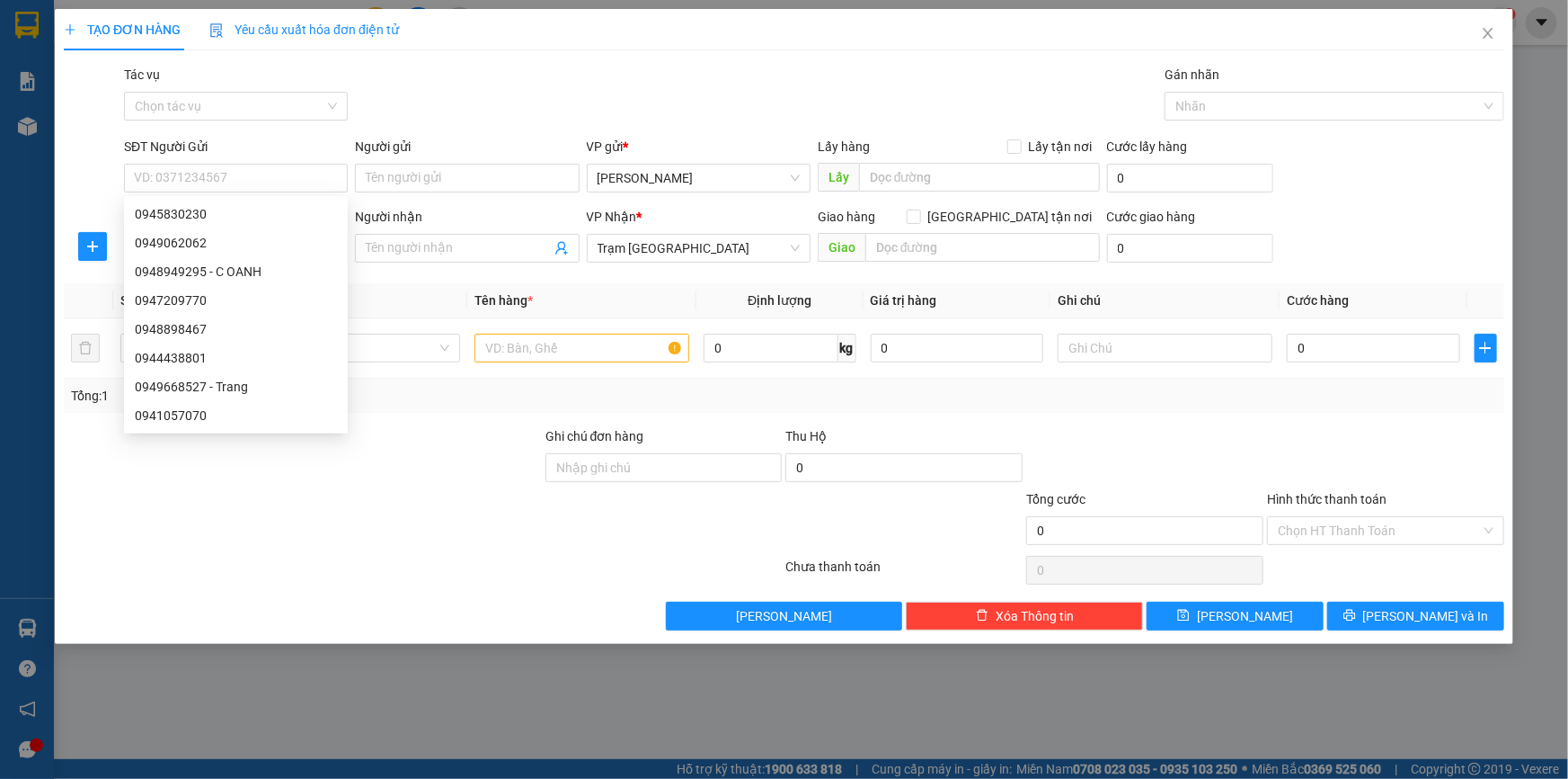
drag, startPoint x: 403, startPoint y: 89, endPoint x: 336, endPoint y: 137, distance: 82.4
click at [404, 89] on div "Tác vụ Chọn tác vụ Gán nhãn Nhãn" at bounding box center [815, 96] width 1388 height 63
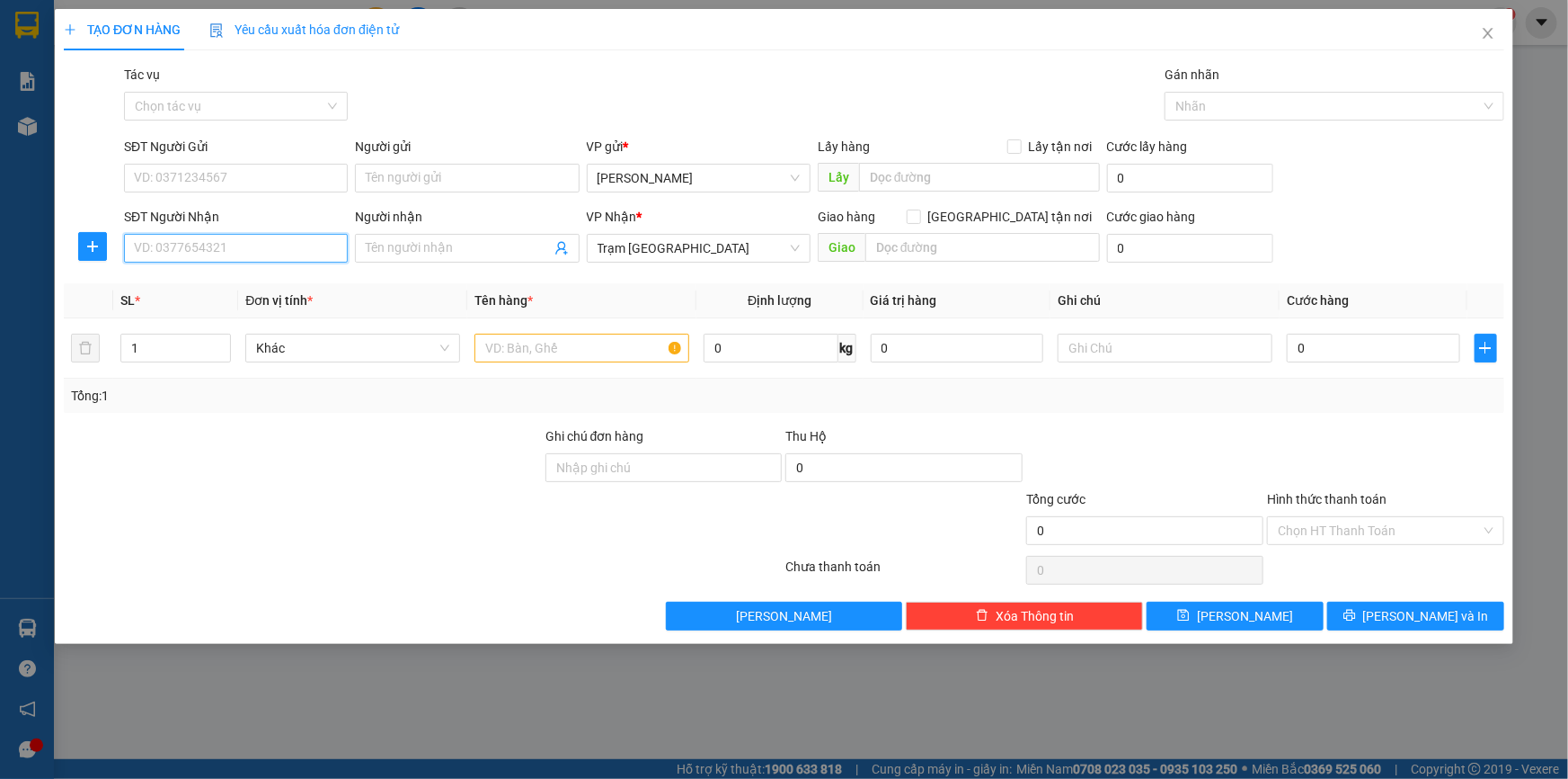
click at [225, 259] on input "SĐT Người Nhận" at bounding box center [236, 248] width 224 height 29
type input "0379601145"
click at [262, 176] on input "SĐT Người Gửi" at bounding box center [236, 178] width 224 height 29
type input "0949956460"
click at [398, 171] on input "Người gửi" at bounding box center [467, 178] width 224 height 29
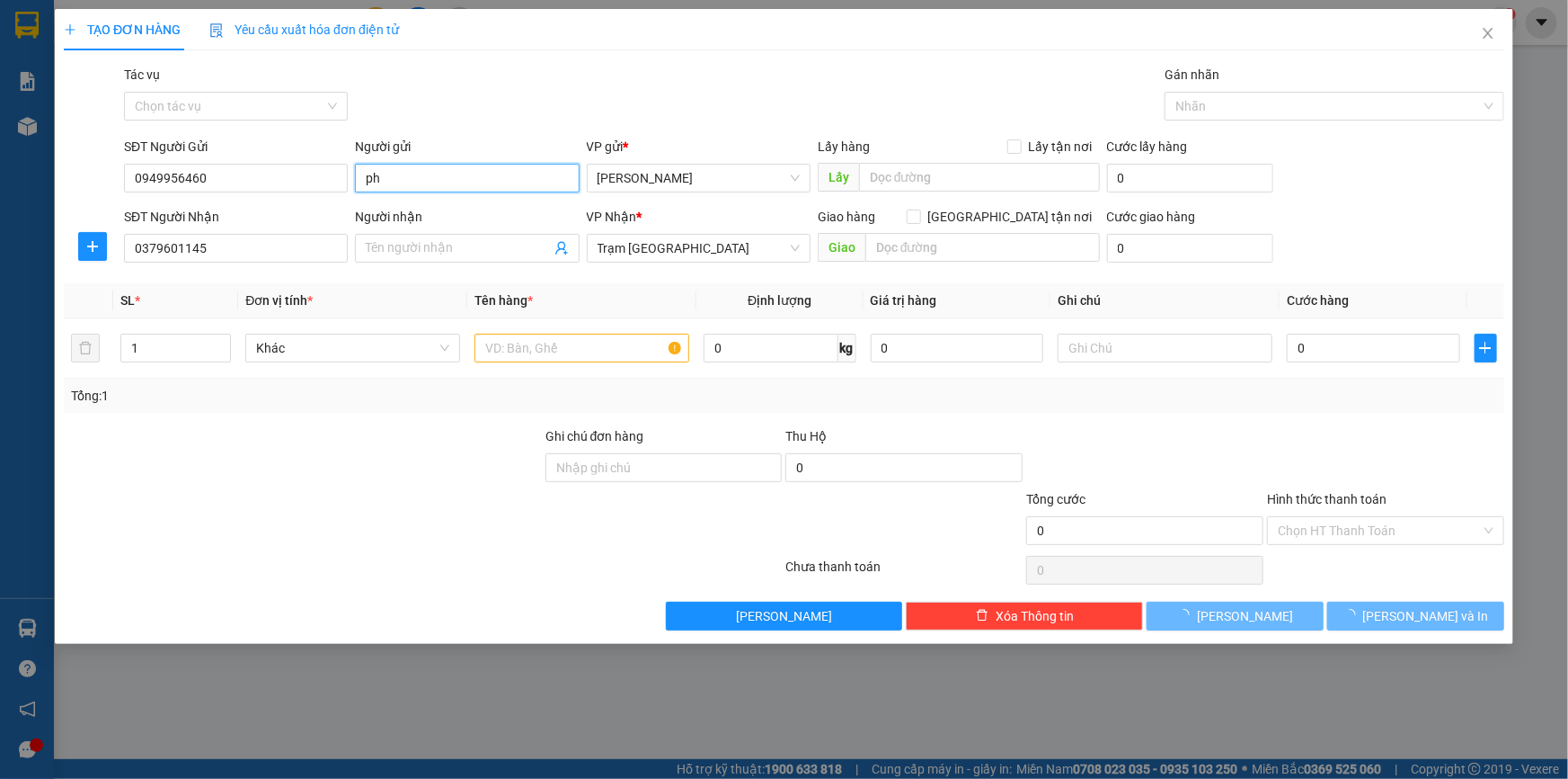
type input "p"
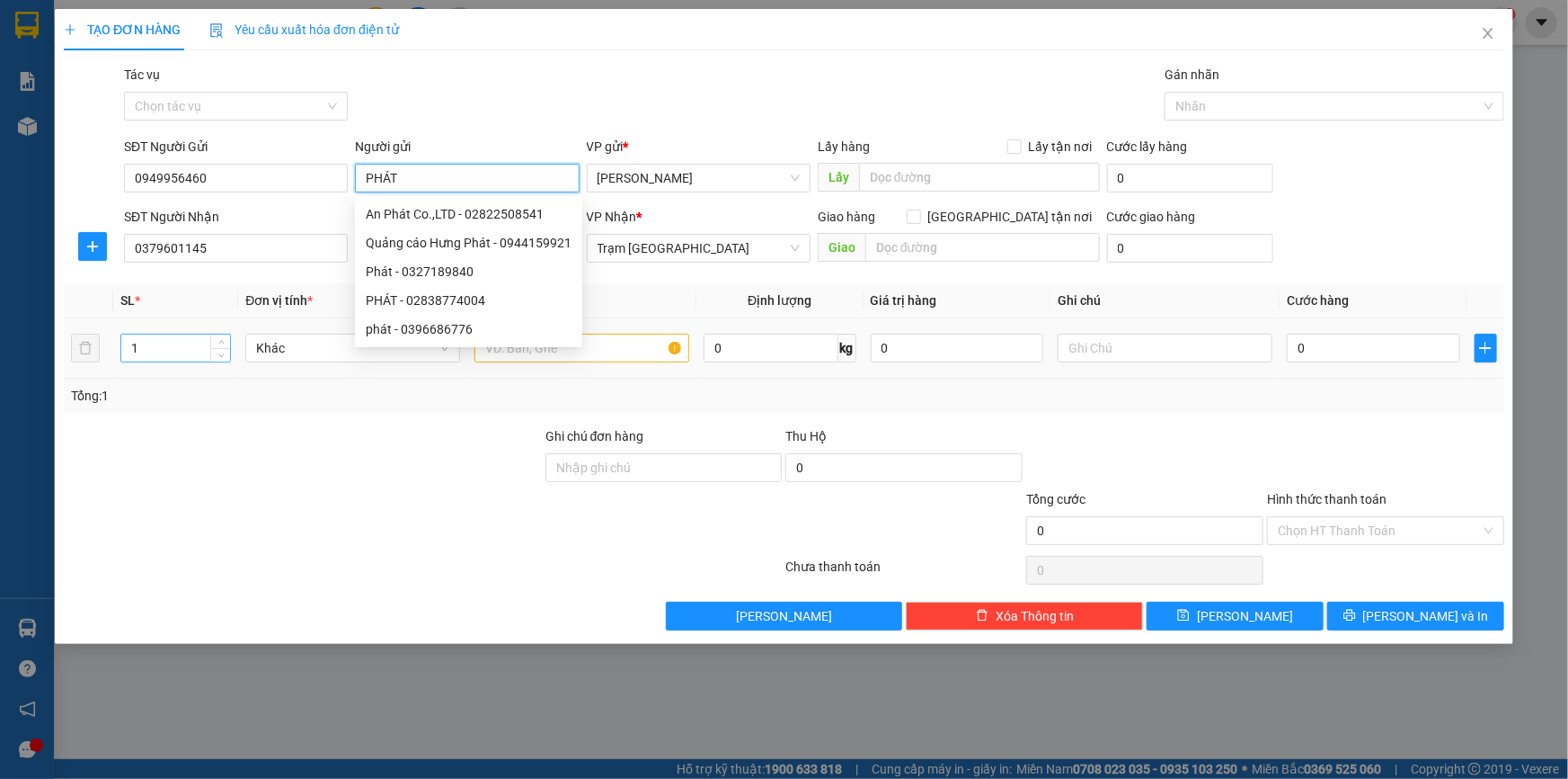
type input "PHÁT"
click at [144, 340] on input "1" at bounding box center [176, 348] width 109 height 27
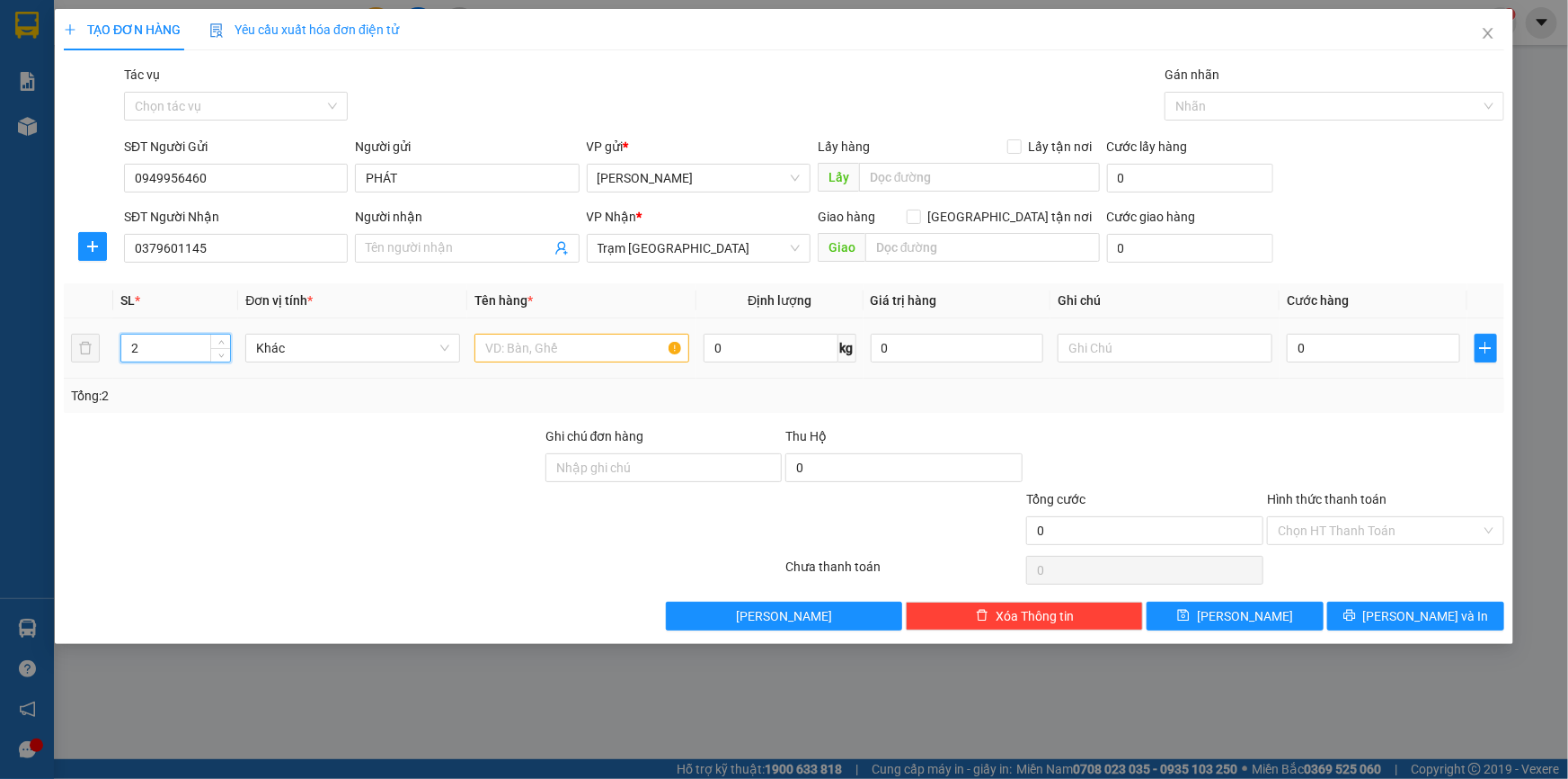
type input "2"
click at [545, 338] on input "text" at bounding box center [581, 348] width 215 height 29
type input "KIỆN"
click at [1332, 348] on input "0" at bounding box center [1374, 348] width 173 height 29
type input "5"
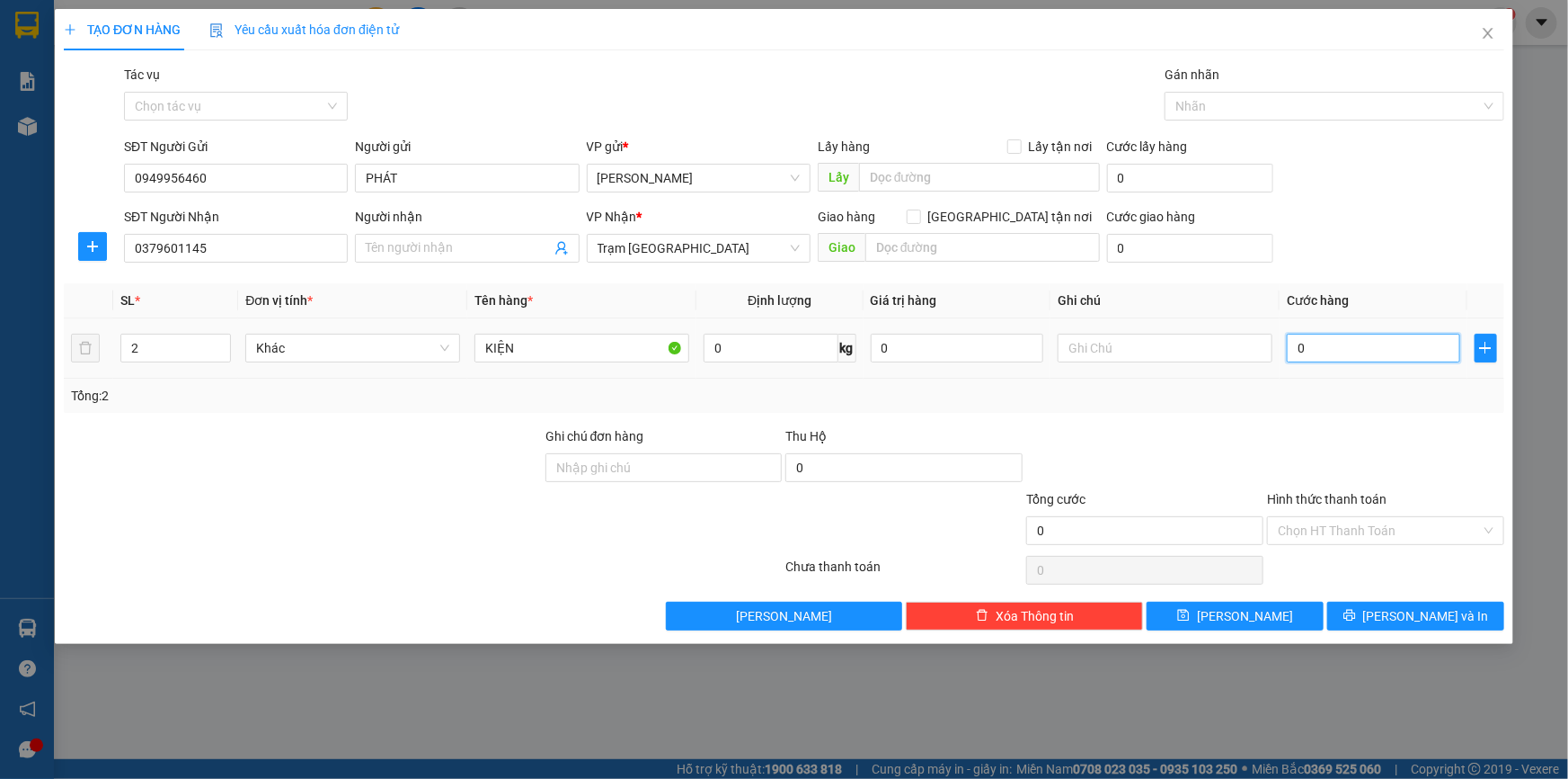
type input "5"
type input "50"
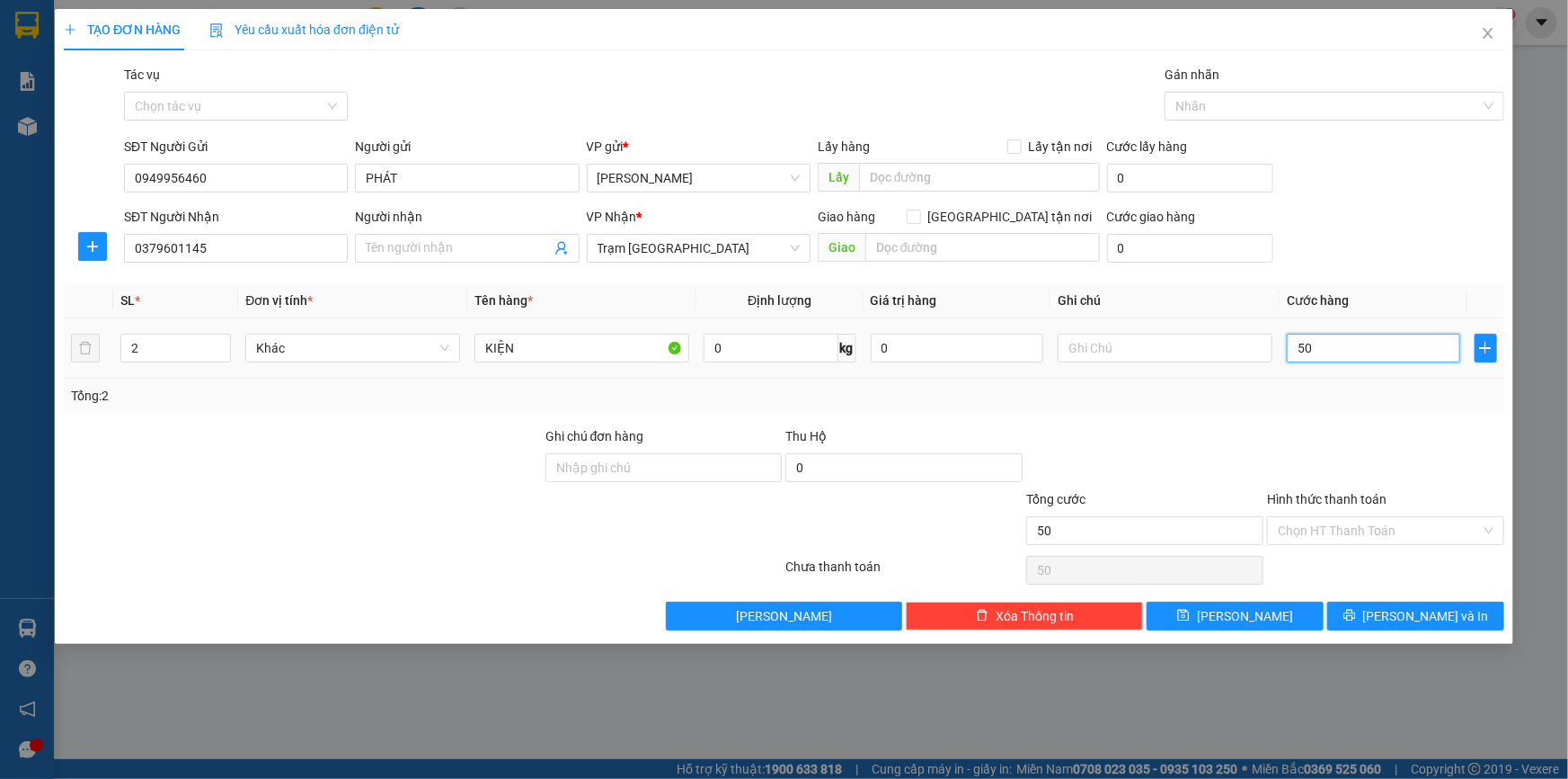
type input "500"
type input "50"
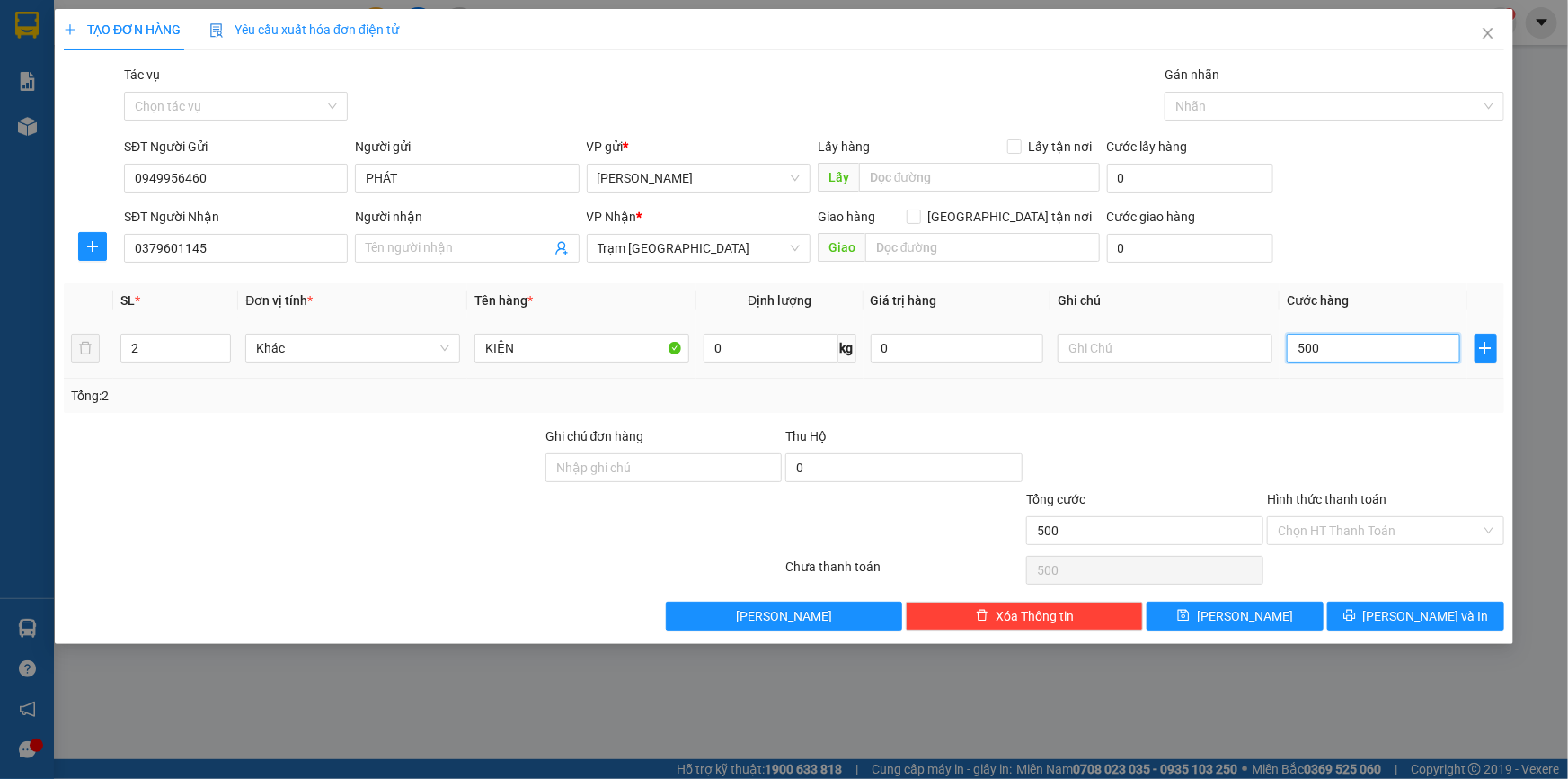
type input "50"
type input "50.000"
click at [178, 174] on input "0949956460" at bounding box center [236, 178] width 224 height 29
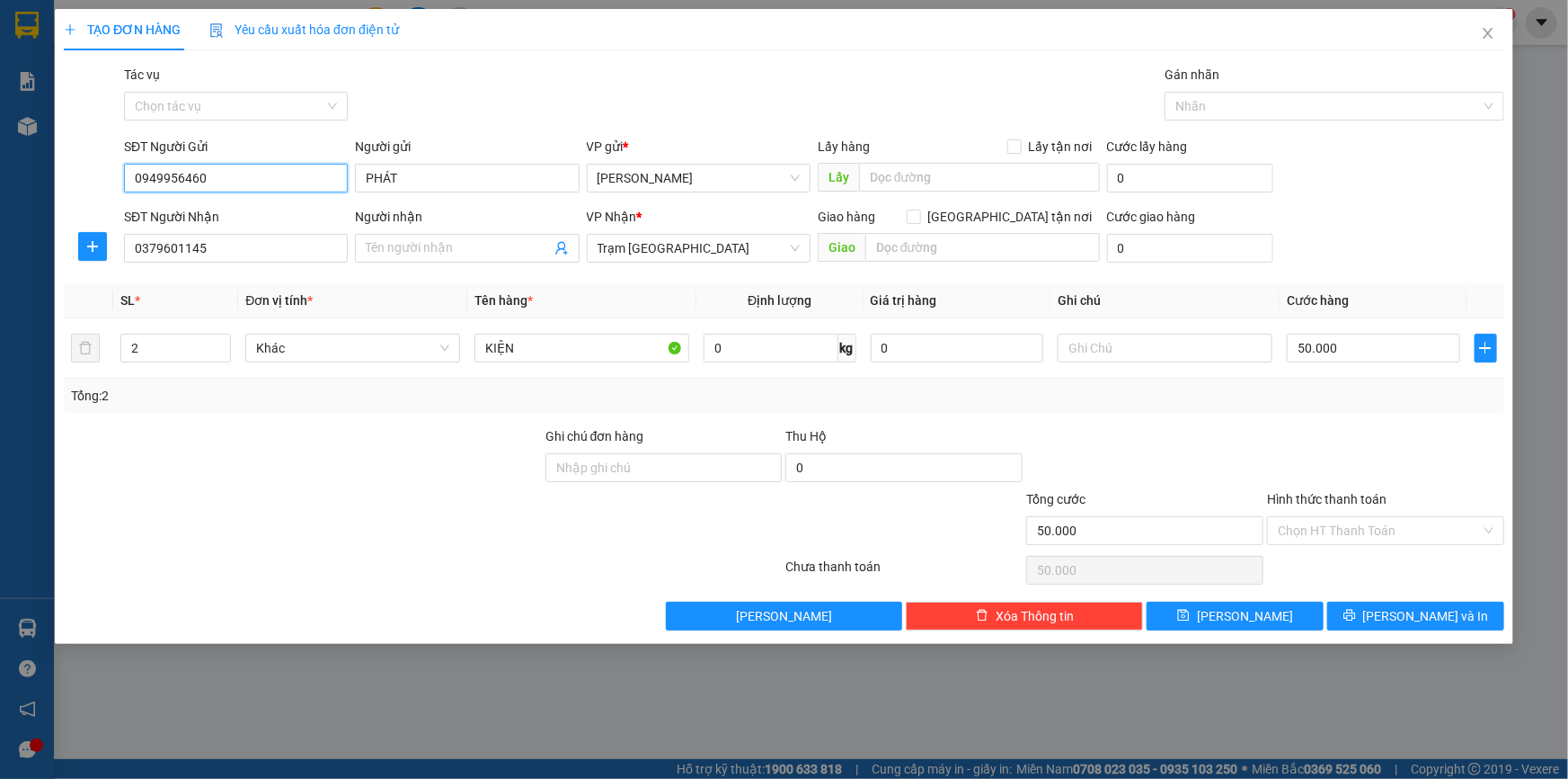
click at [178, 174] on input "0949956460" at bounding box center [236, 178] width 224 height 29
click at [206, 246] on input "0379601145" at bounding box center [236, 248] width 224 height 29
paste input "949956460"
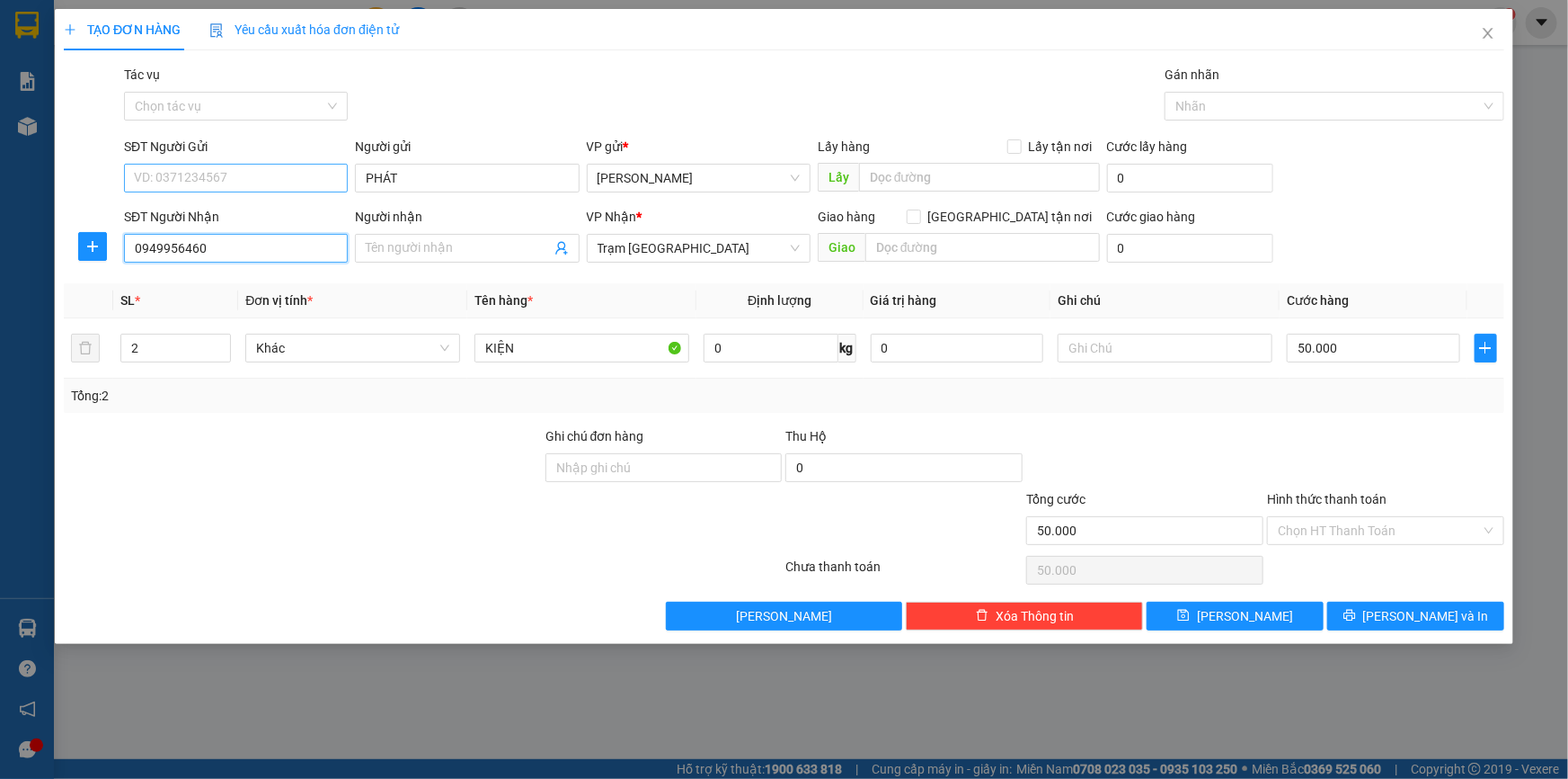
type input "0949956460"
click at [295, 176] on input "SĐT Người Gửi" at bounding box center [236, 178] width 224 height 29
type input "0379601145"
click at [437, 248] on input "Người nhận" at bounding box center [458, 248] width 185 height 19
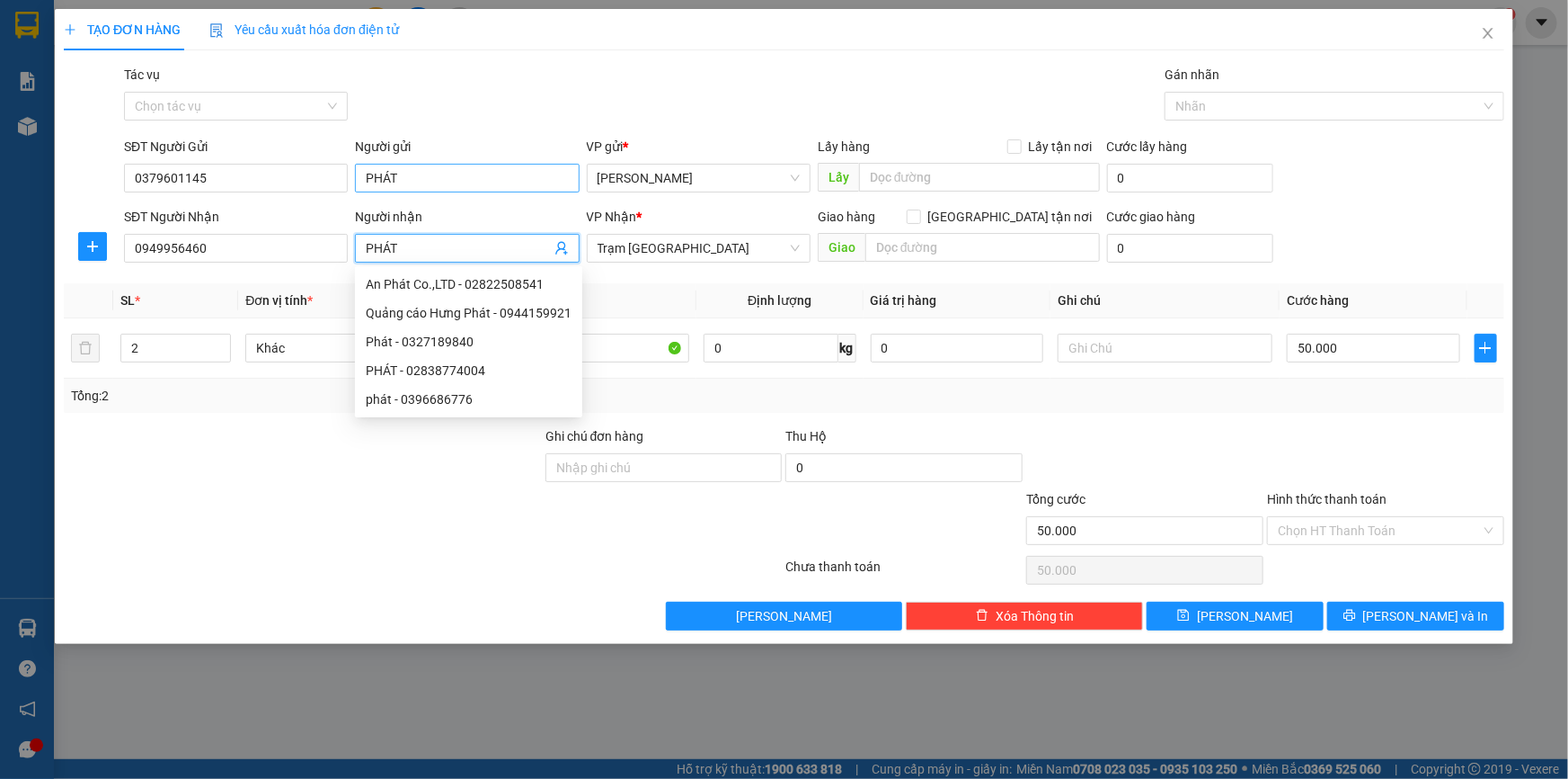
type input "PHÁT"
click at [423, 176] on input "PHÁT" at bounding box center [467, 178] width 224 height 29
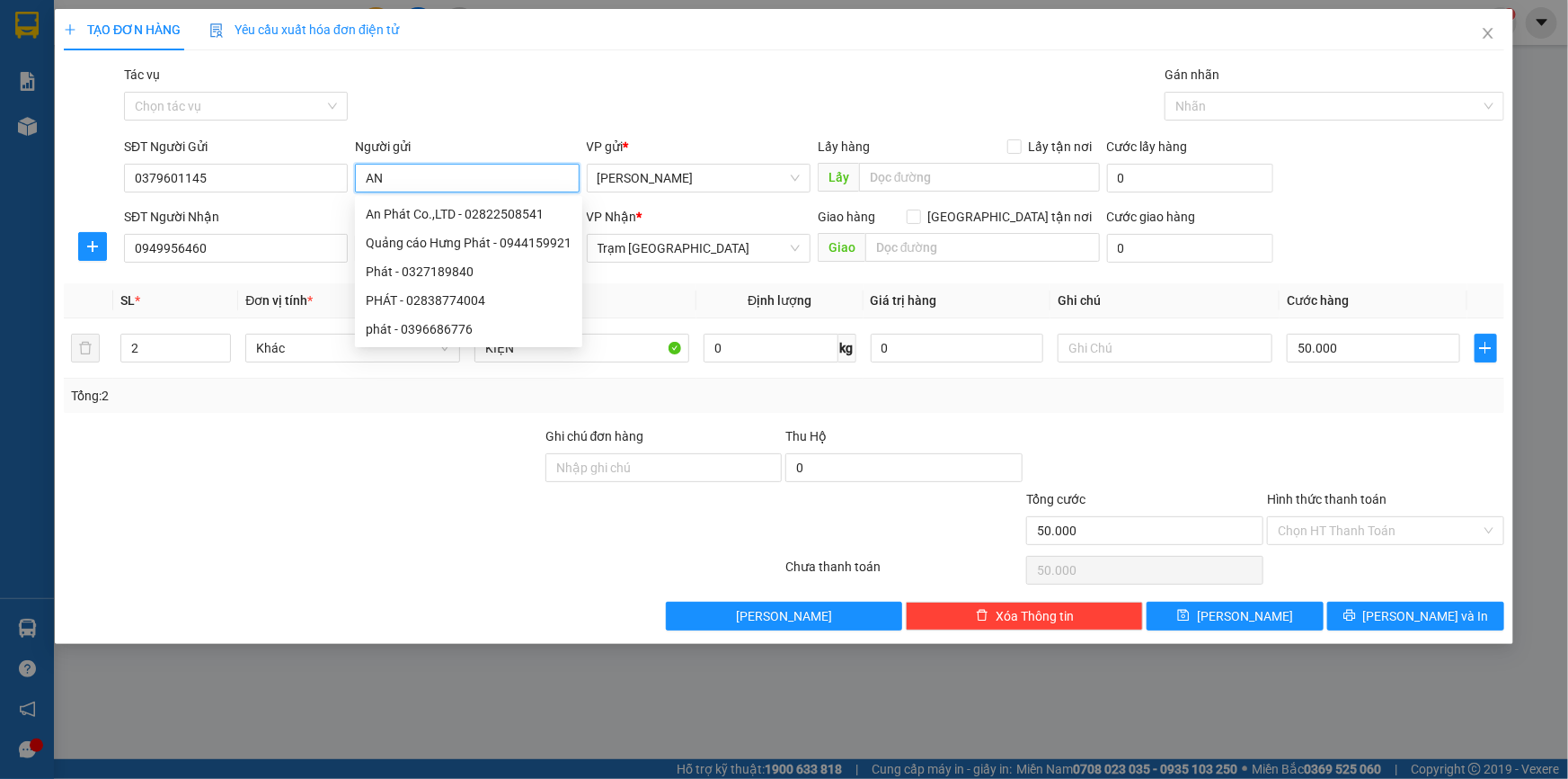
type input "A"
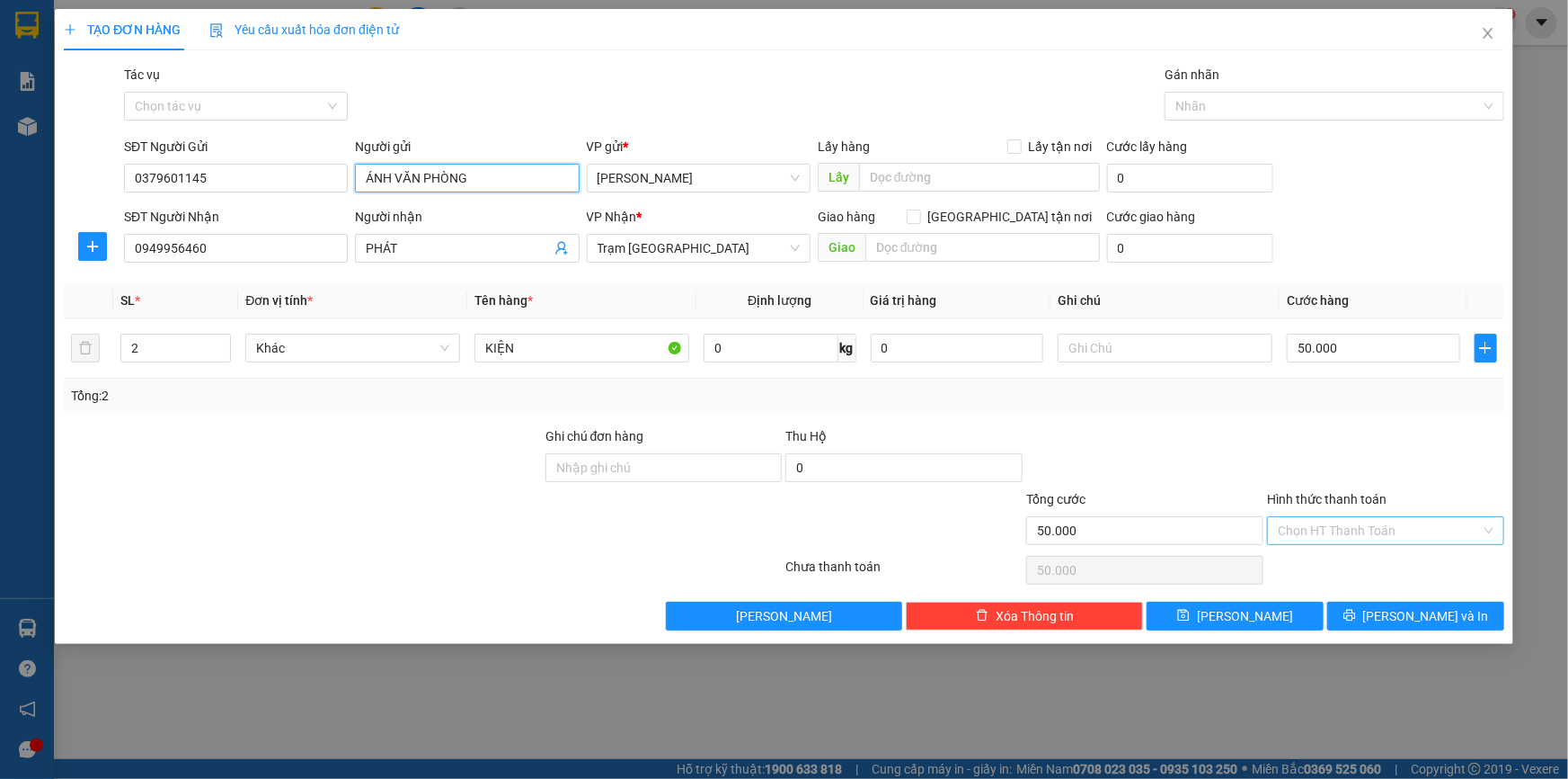
type input "ÁNH VĂN PHÒNG"
click at [1310, 533] on input "Hình thức thanh toán" at bounding box center [1379, 531] width 203 height 27
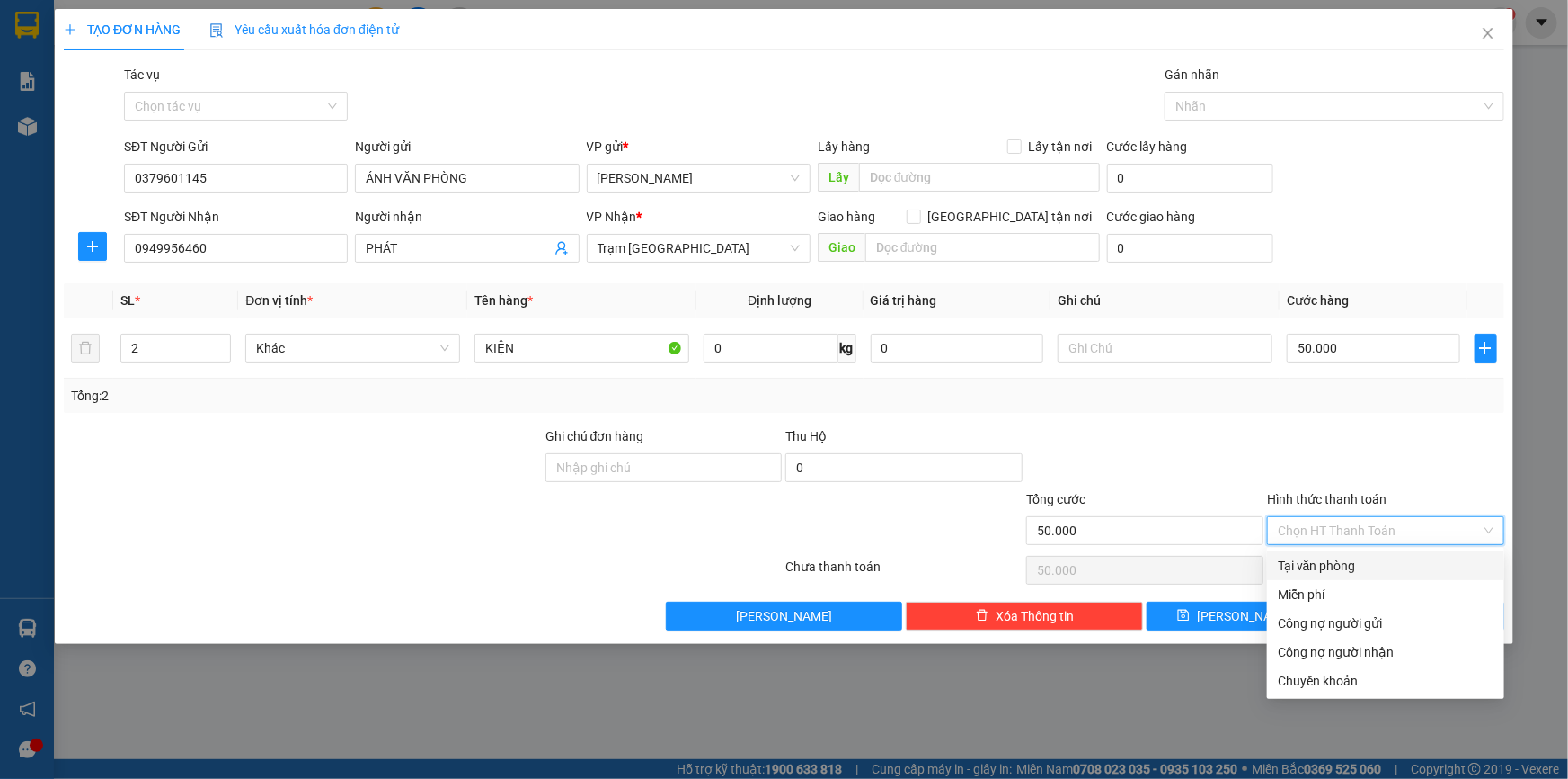
click at [1317, 561] on div "Tại văn phòng" at bounding box center [1386, 565] width 216 height 19
type input "0"
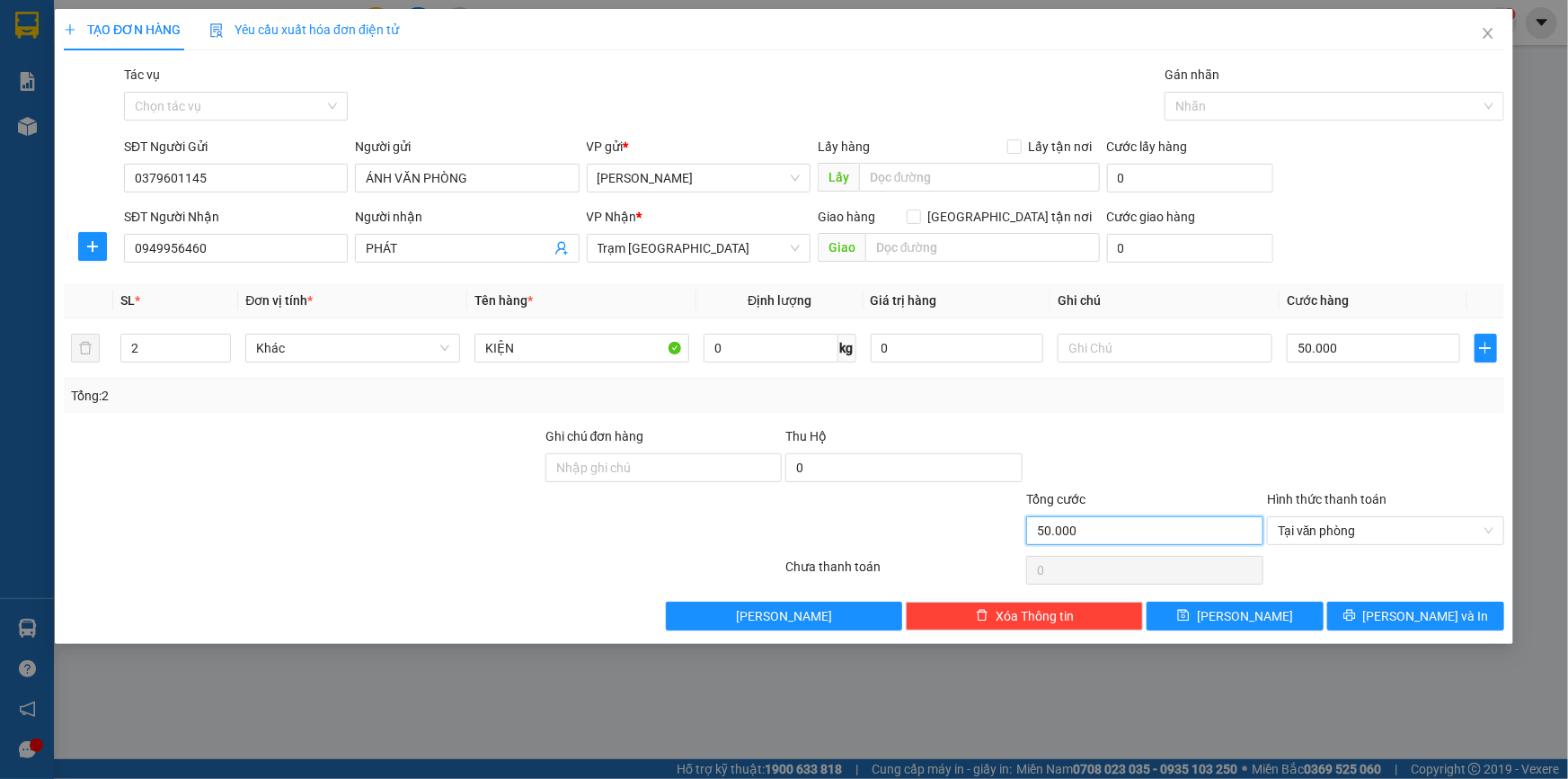
click at [1088, 531] on input "50.000" at bounding box center [1145, 531] width 237 height 29
click at [1438, 617] on span "[PERSON_NAME] và In" at bounding box center [1426, 616] width 125 height 19
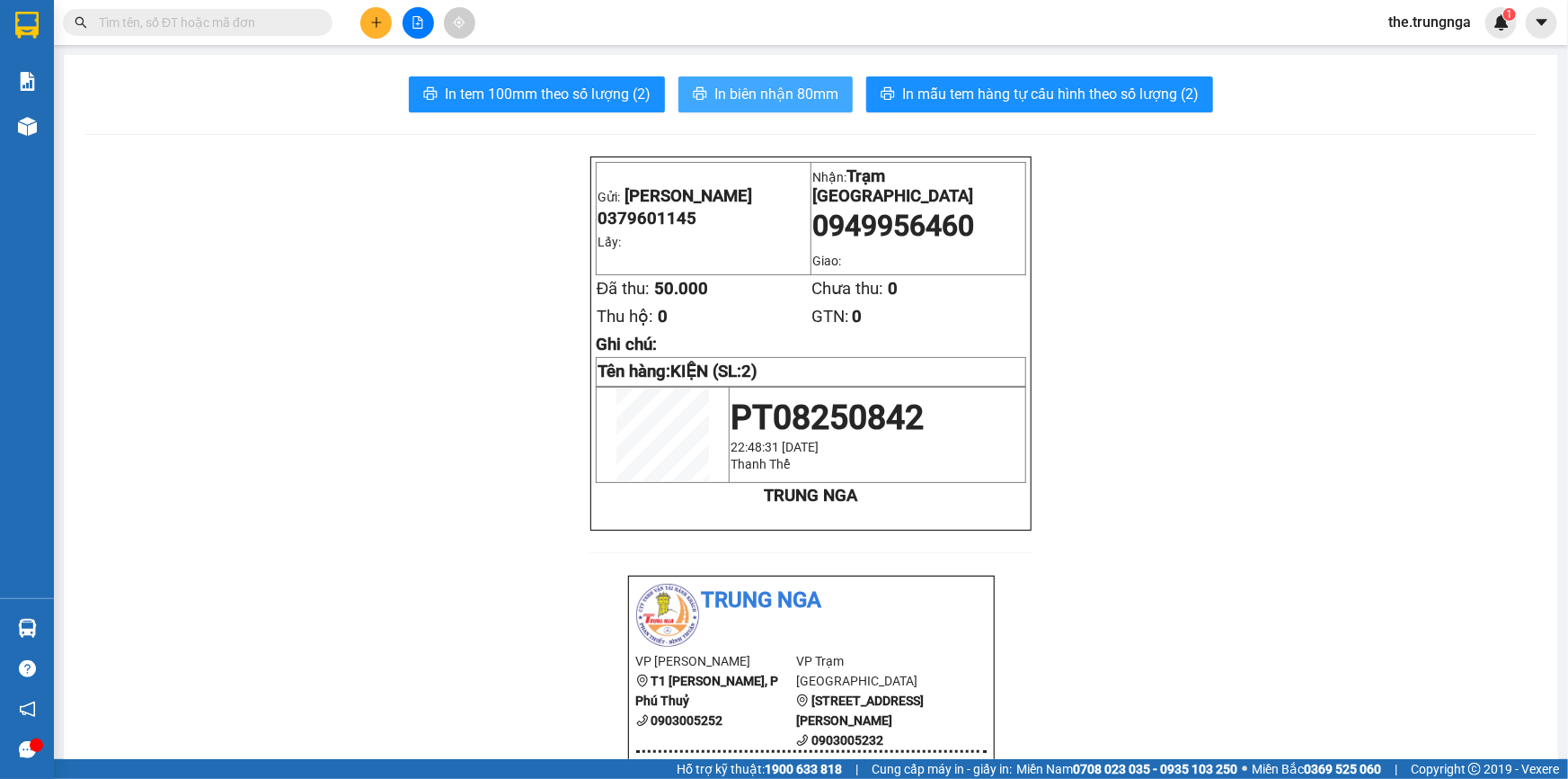
click at [737, 89] on span "In biên nhận 80mm" at bounding box center [777, 93] width 124 height 22
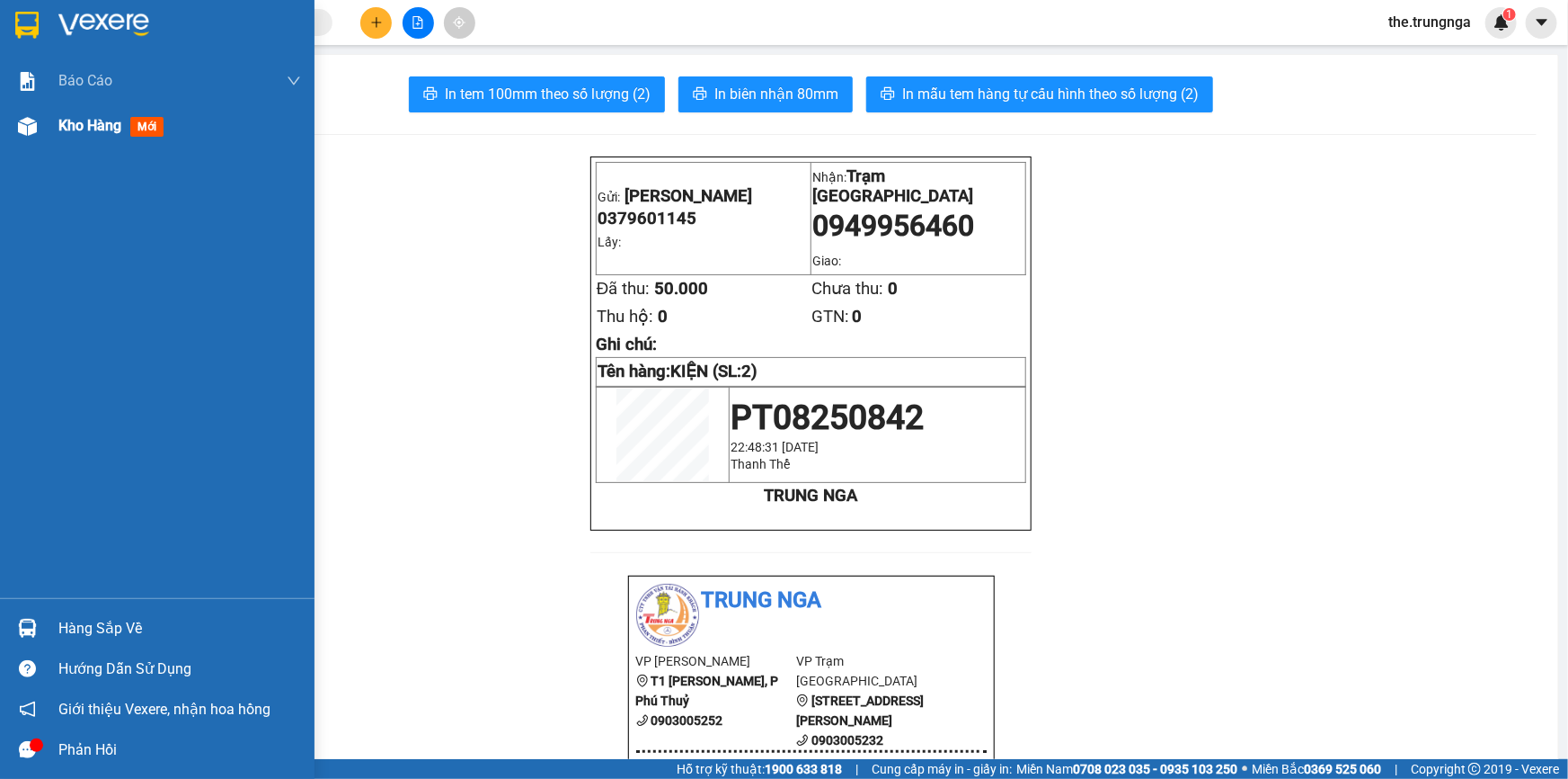
click at [84, 122] on span "Kho hàng" at bounding box center [89, 125] width 63 height 18
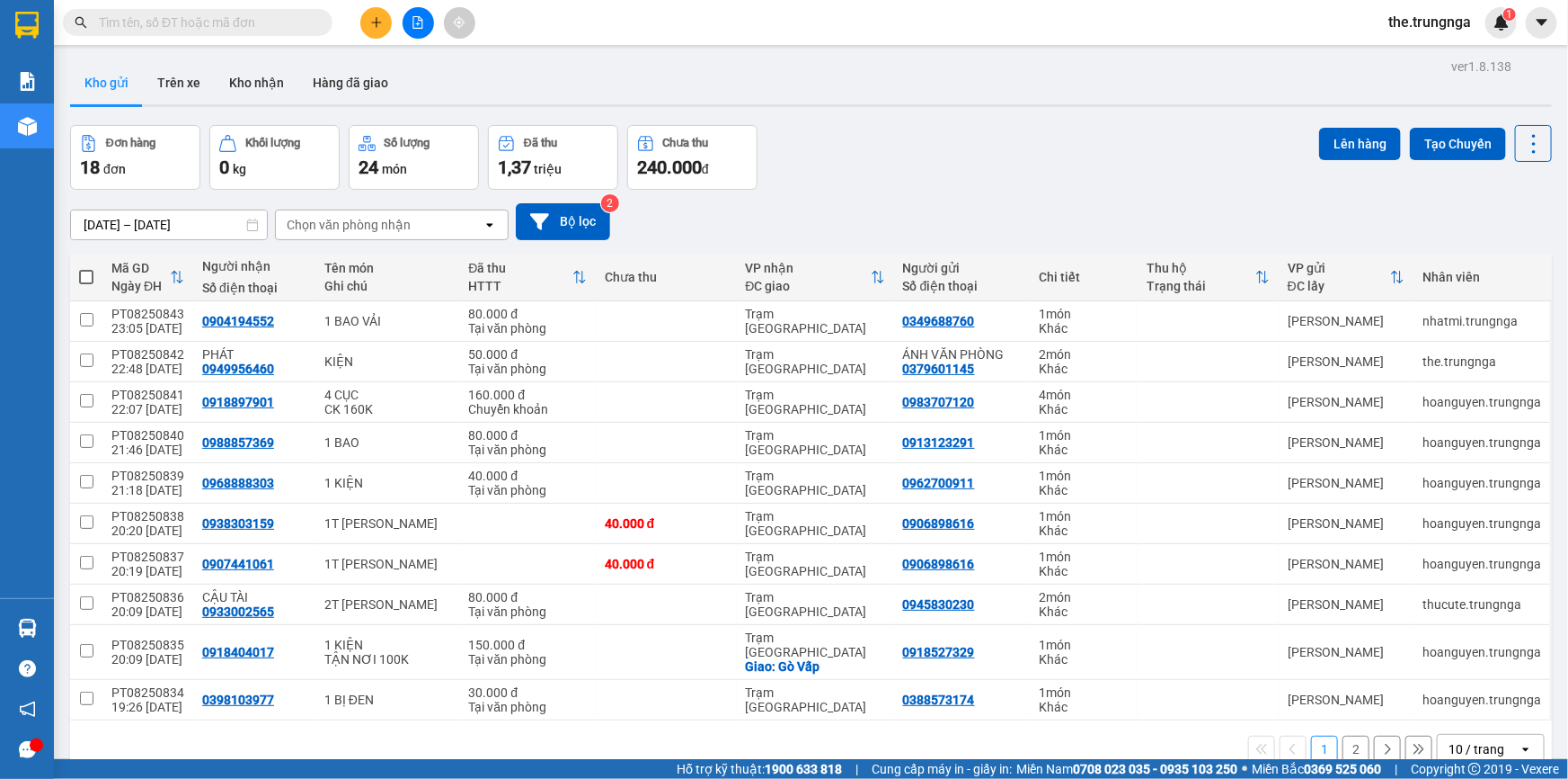
click at [304, 18] on input "text" at bounding box center [205, 22] width 212 height 19
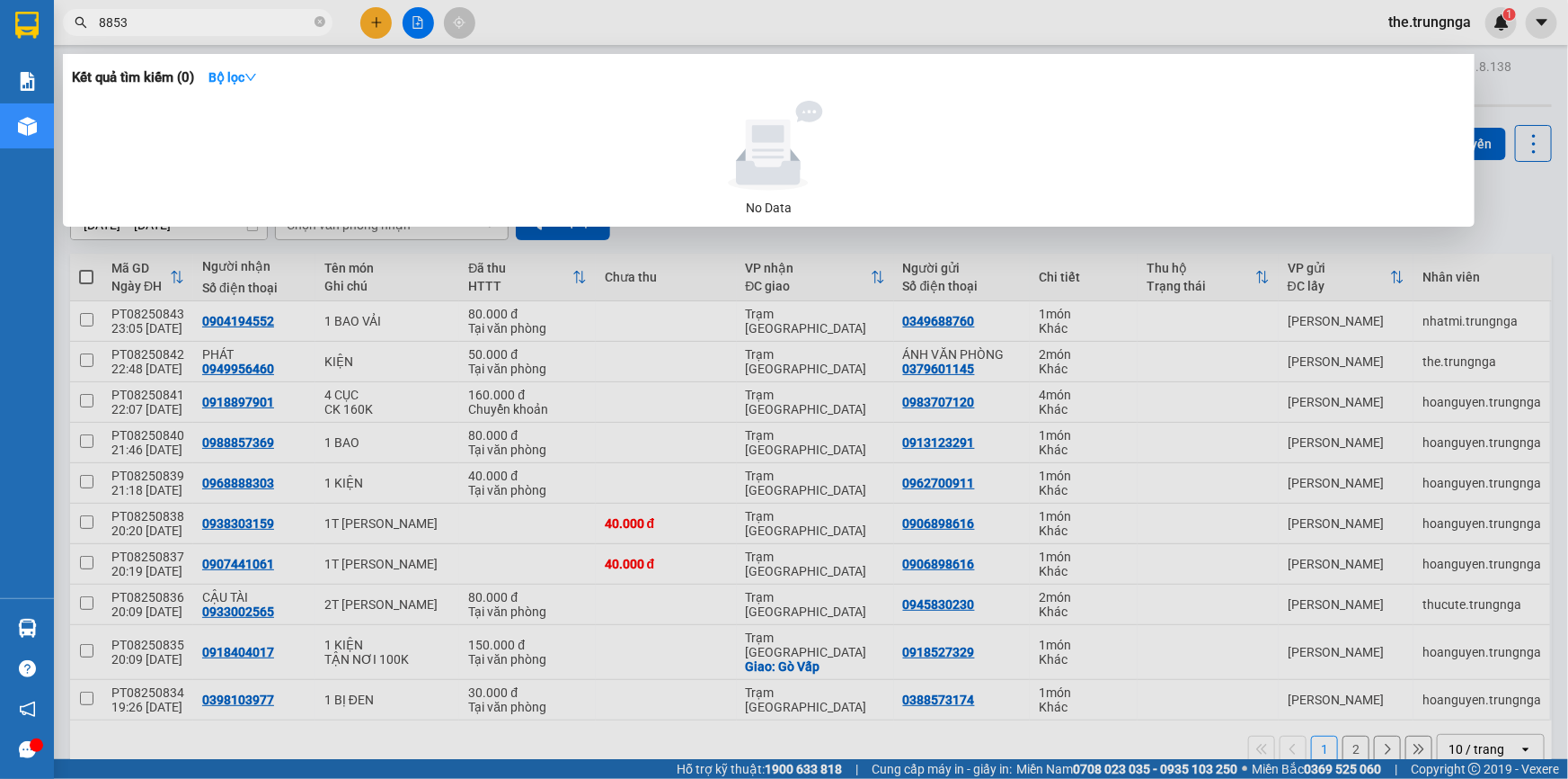
type input "8853"
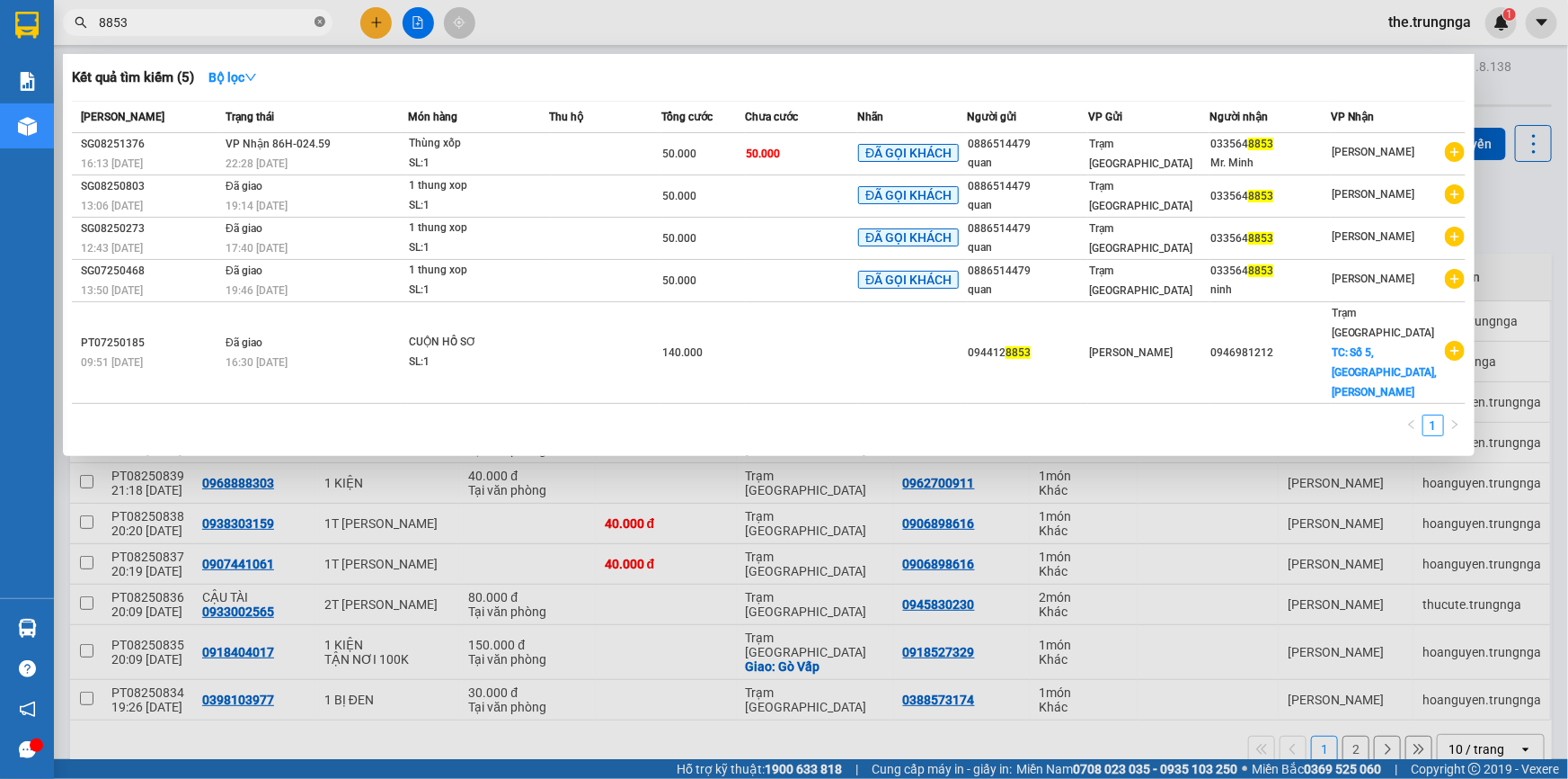
click at [318, 23] on icon "close-circle" at bounding box center [320, 21] width 11 height 11
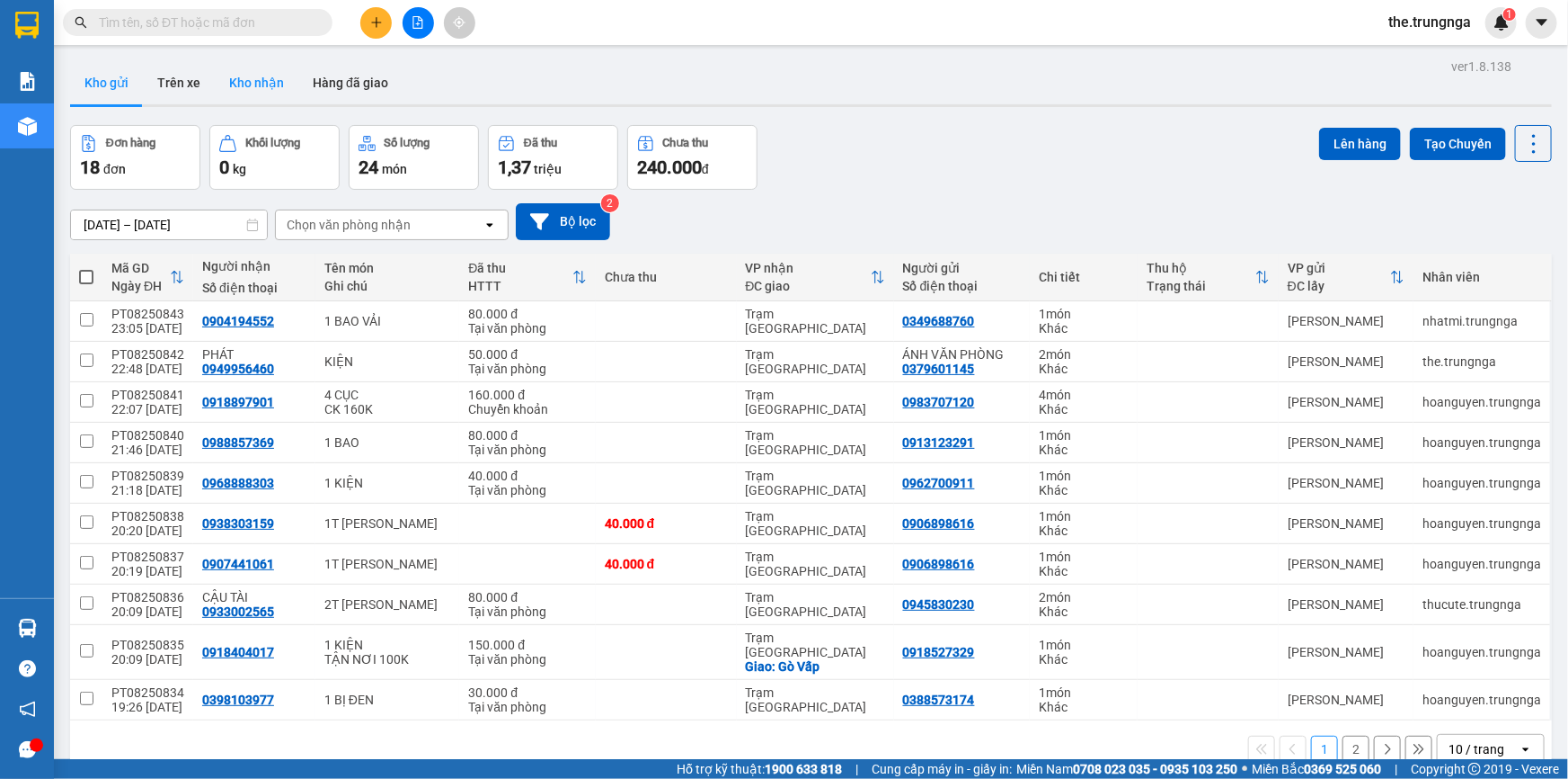
click at [241, 89] on button "Kho nhận" at bounding box center [257, 83] width 84 height 43
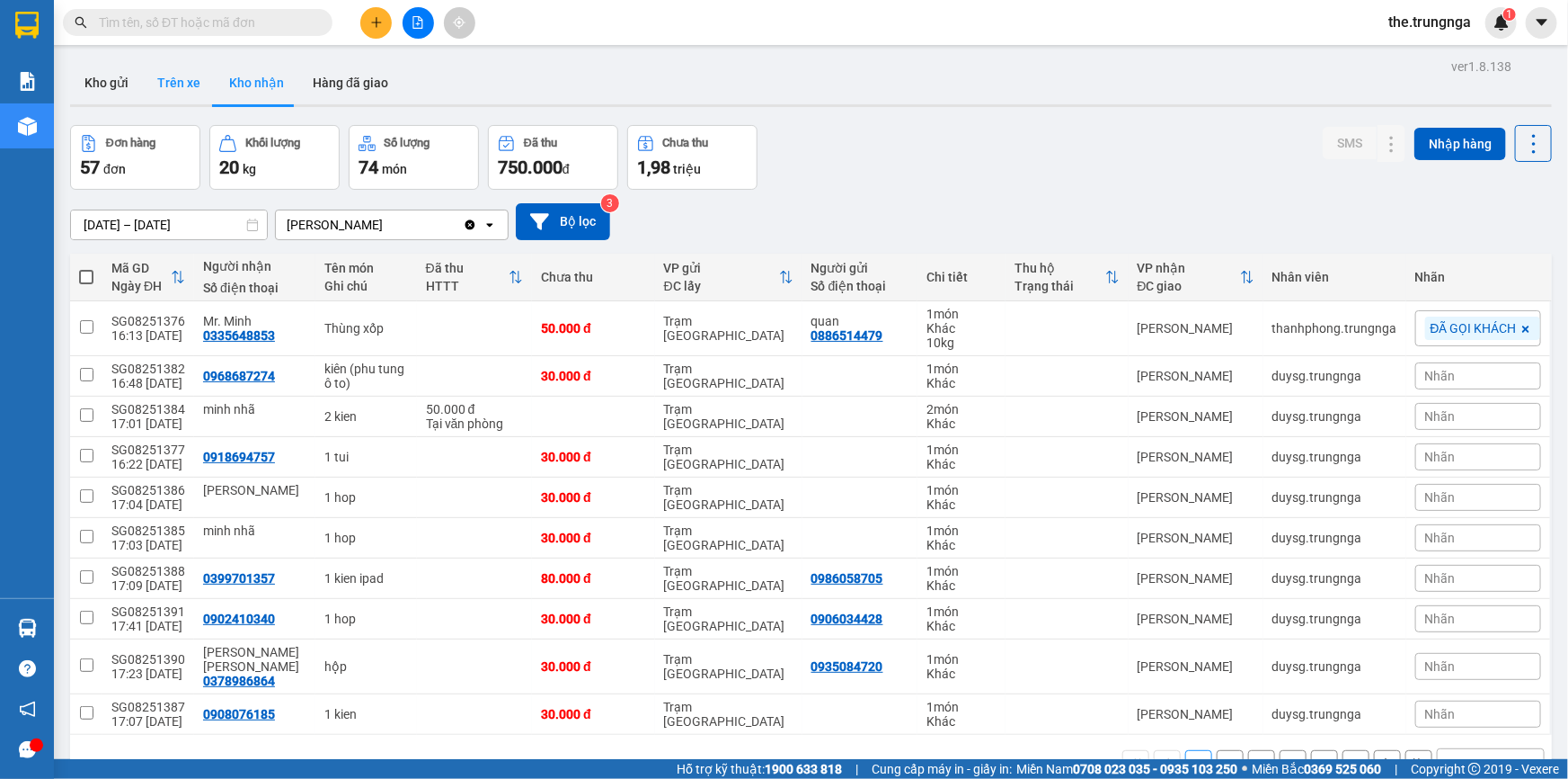
click at [181, 85] on button "Trên xe" at bounding box center [179, 83] width 72 height 43
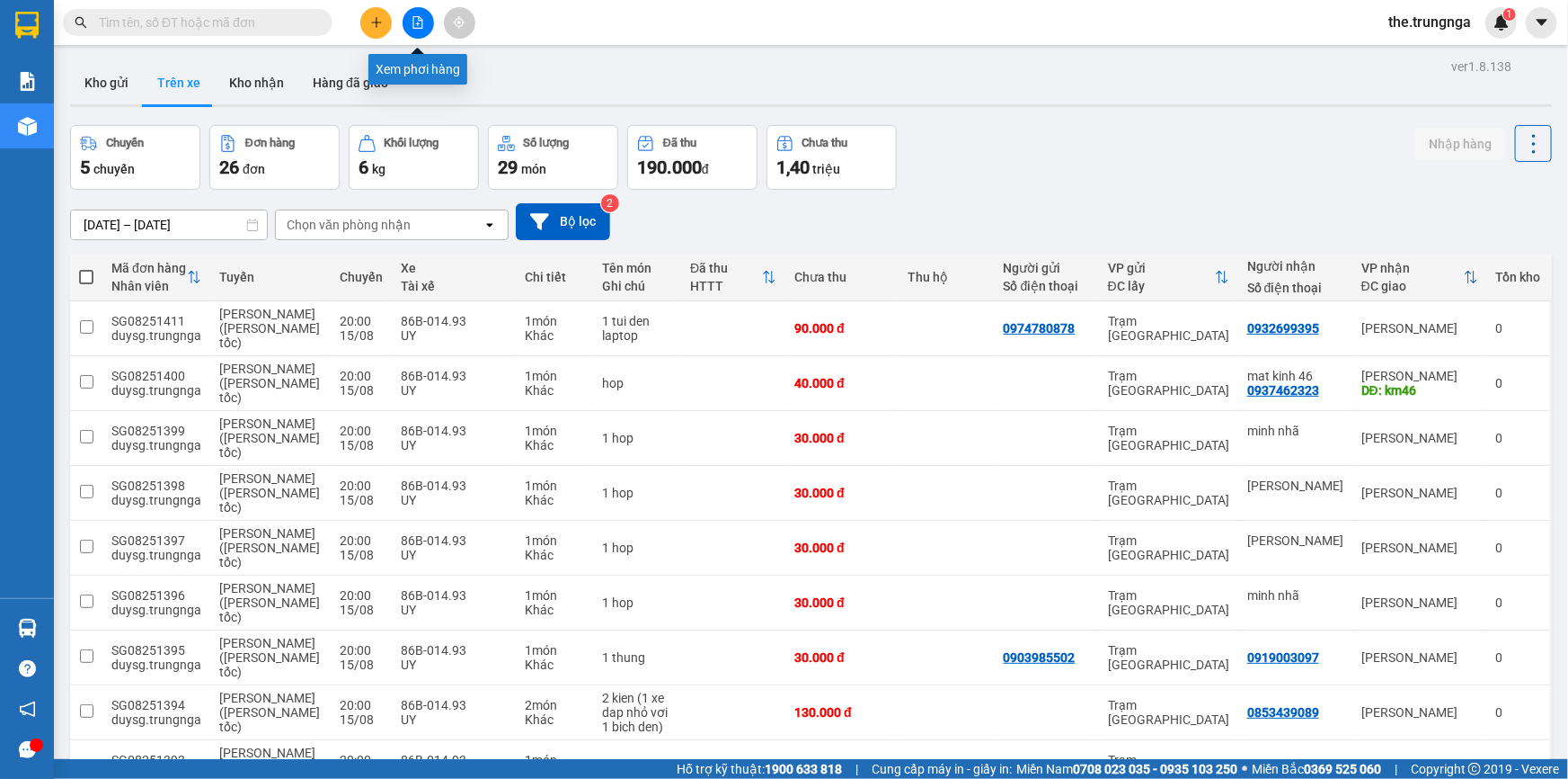
click at [415, 26] on icon "file-add" at bounding box center [417, 22] width 13 height 13
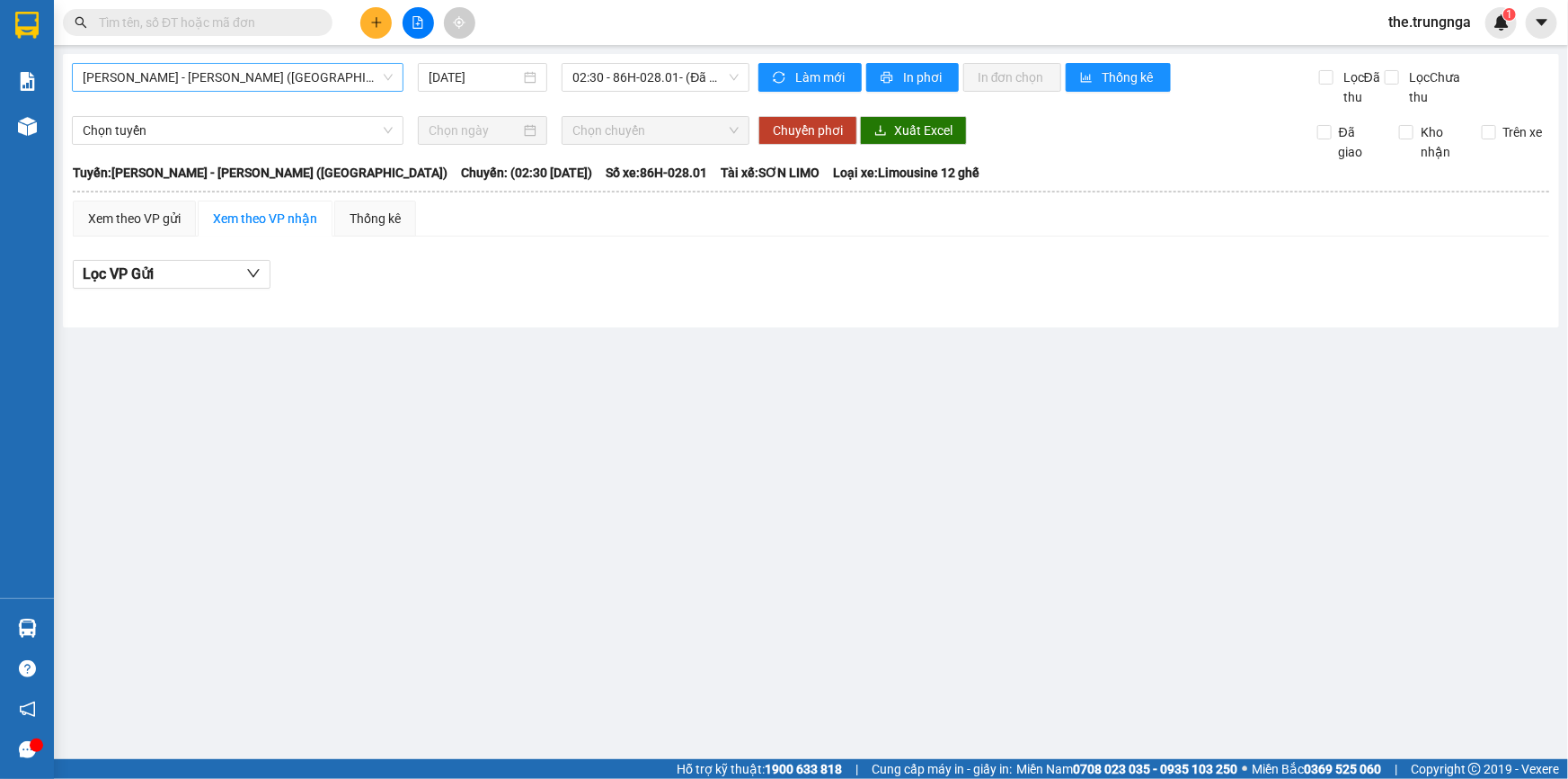
drag, startPoint x: 238, startPoint y: 66, endPoint x: 224, endPoint y: 81, distance: 20.5
click at [233, 72] on span "[PERSON_NAME] - [PERSON_NAME] ([GEOGRAPHIC_DATA])" at bounding box center [237, 78] width 310 height 27
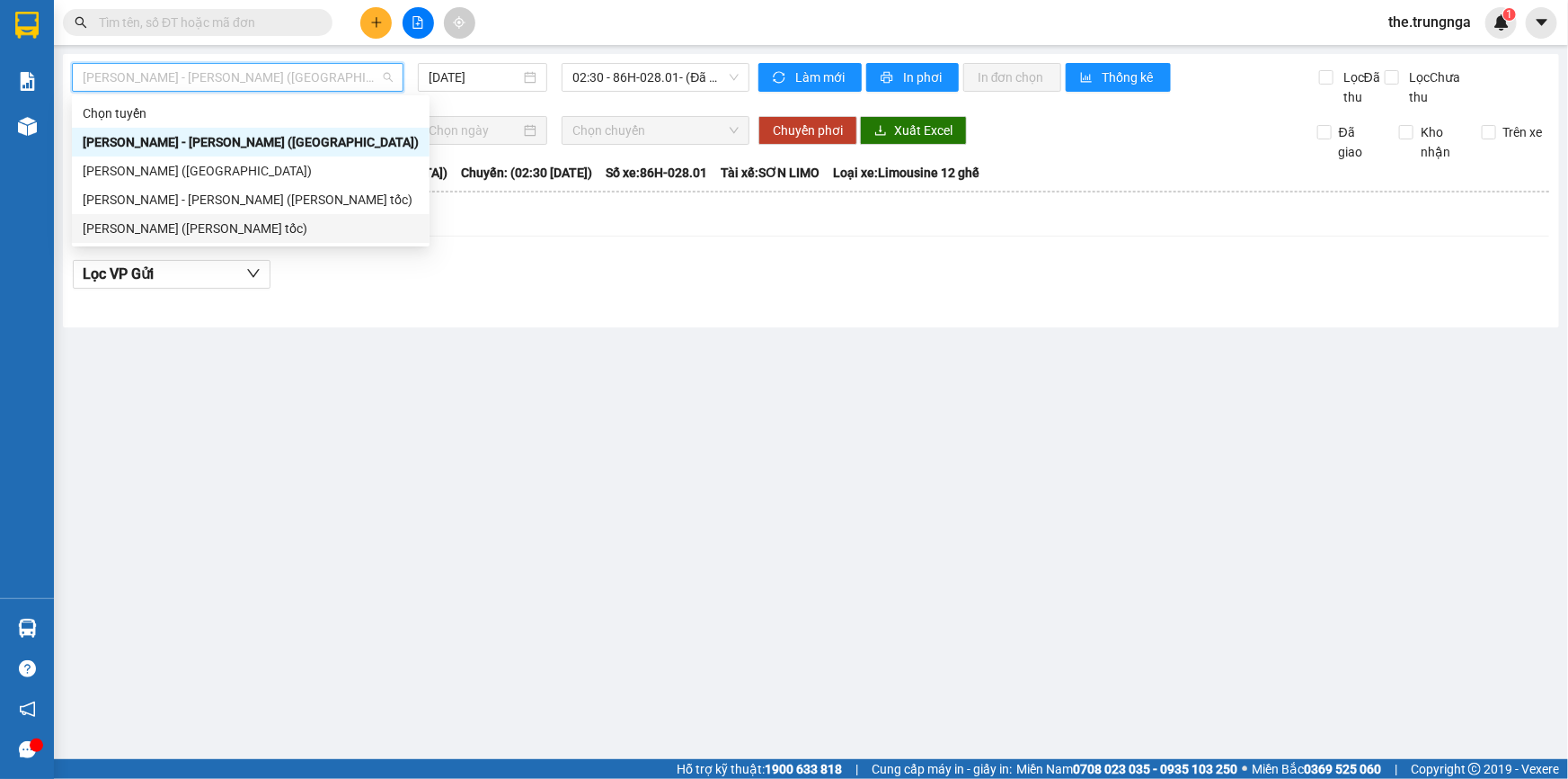
click at [231, 227] on div "[PERSON_NAME] ([PERSON_NAME] tốc)" at bounding box center [251, 229] width 336 height 19
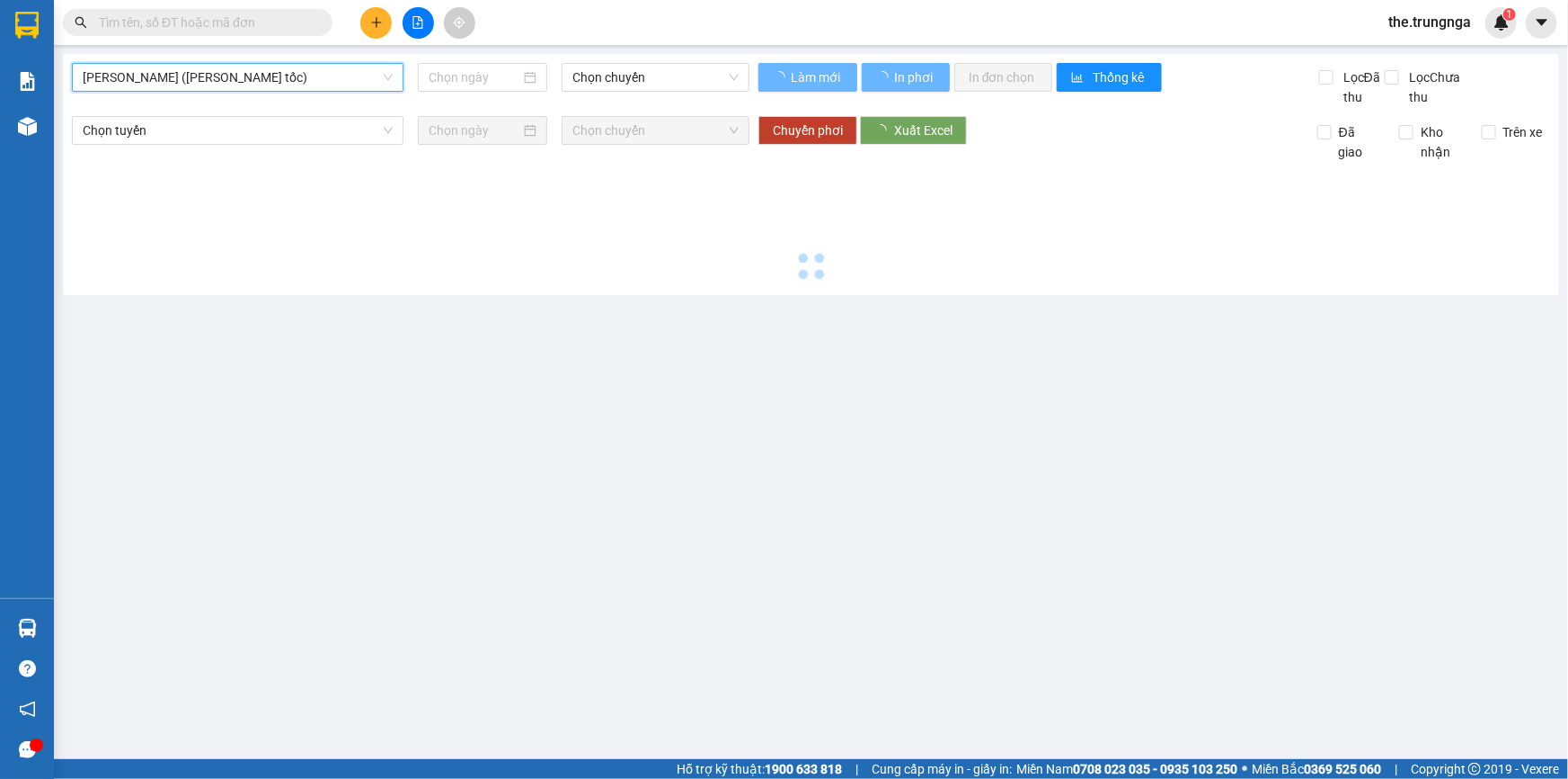
type input "[DATE]"
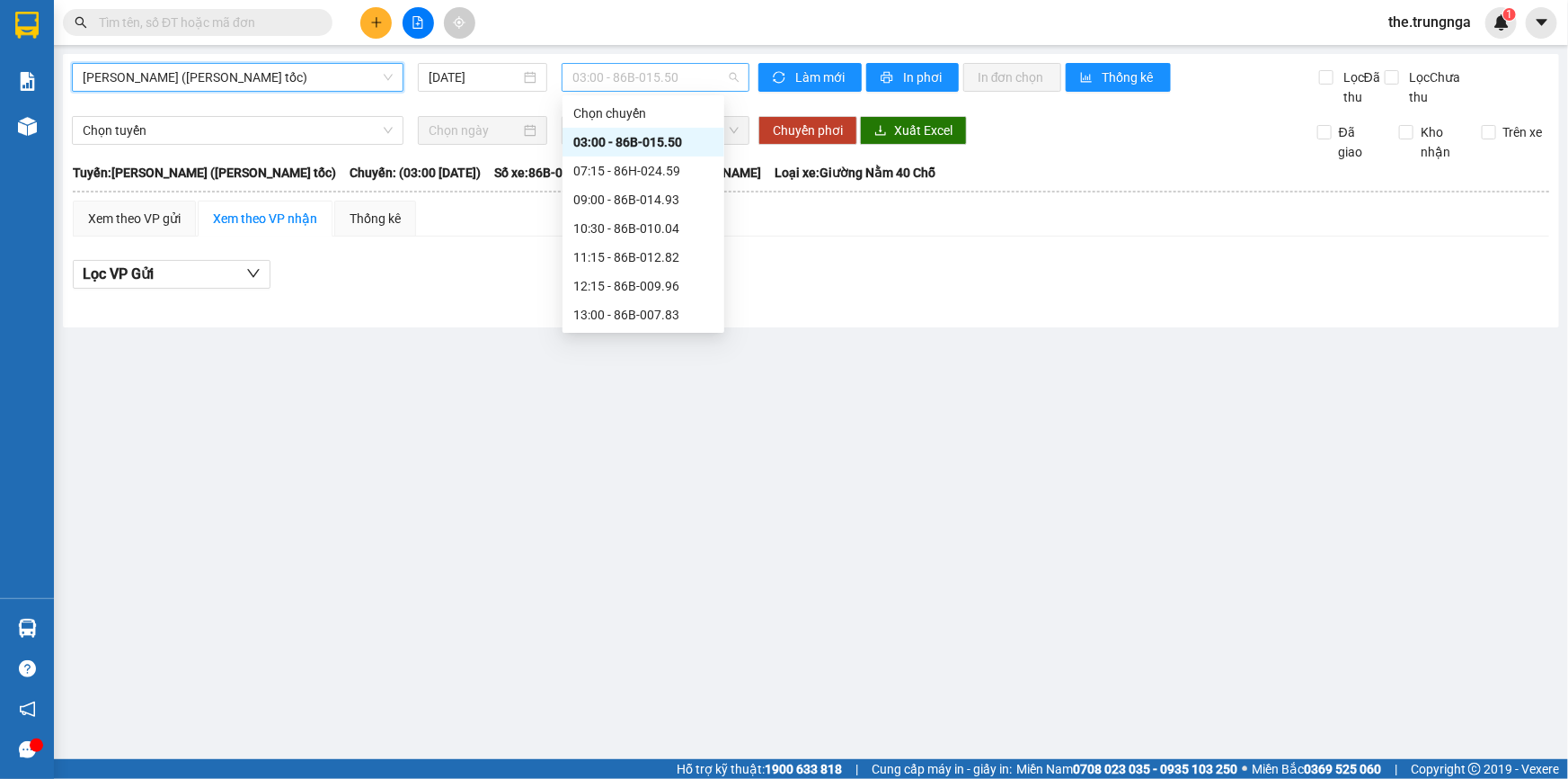
click at [593, 78] on span "03:00 - 86B-015.50" at bounding box center [655, 78] width 166 height 27
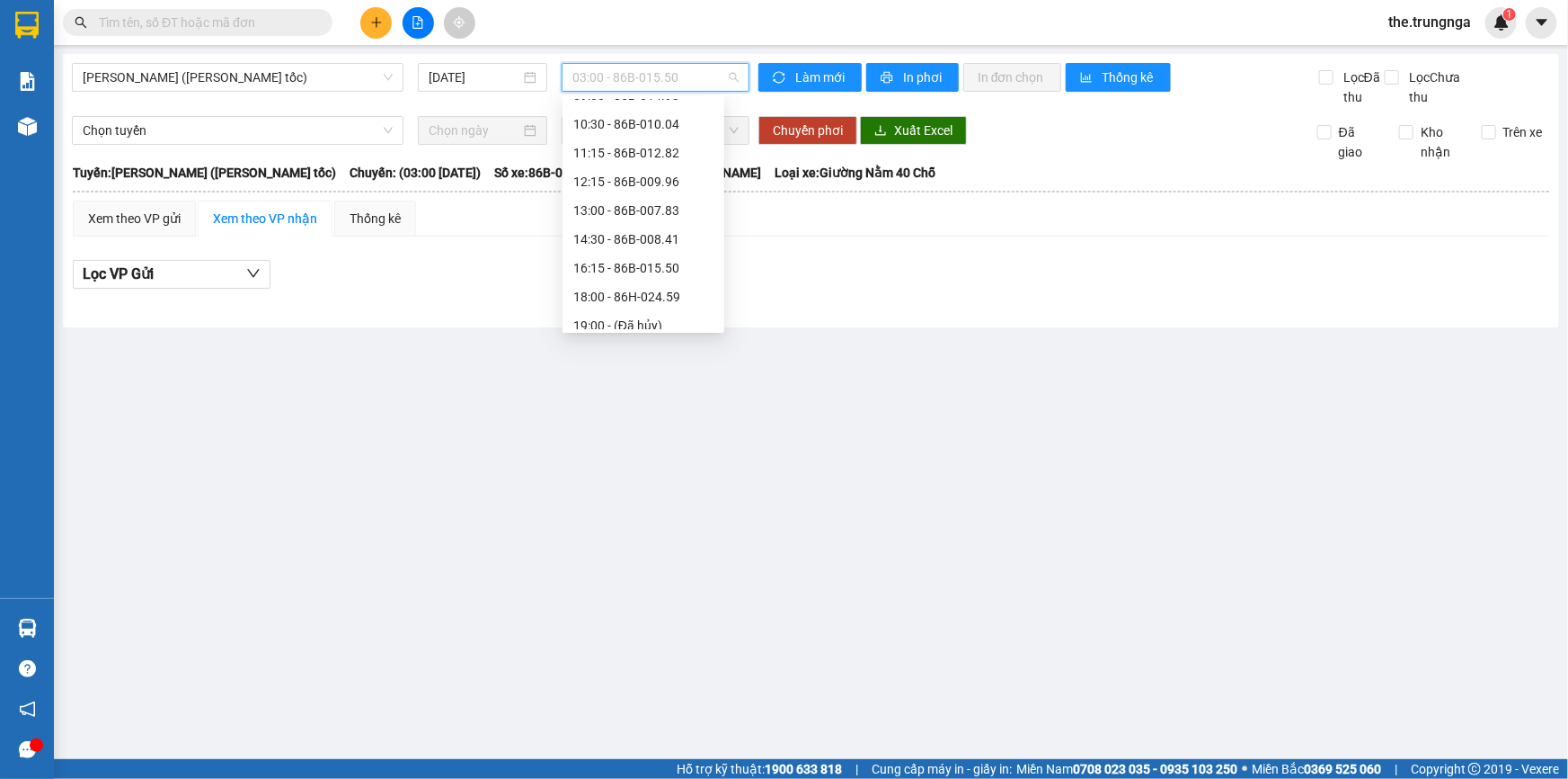
scroll to position [144, 0]
click at [650, 317] on div "20:00 - 86B-014.93" at bounding box center [644, 314] width 140 height 19
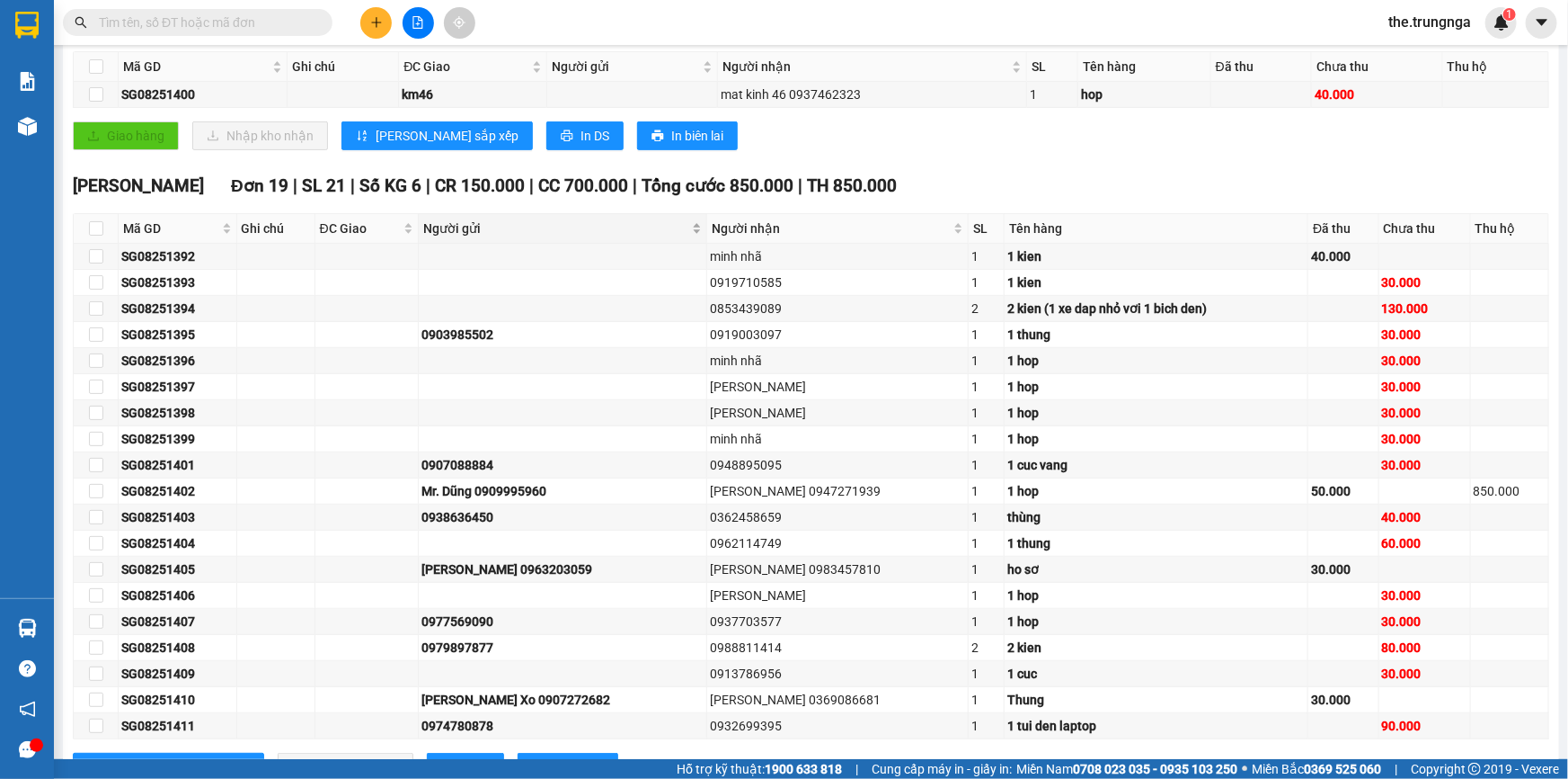
scroll to position [149, 0]
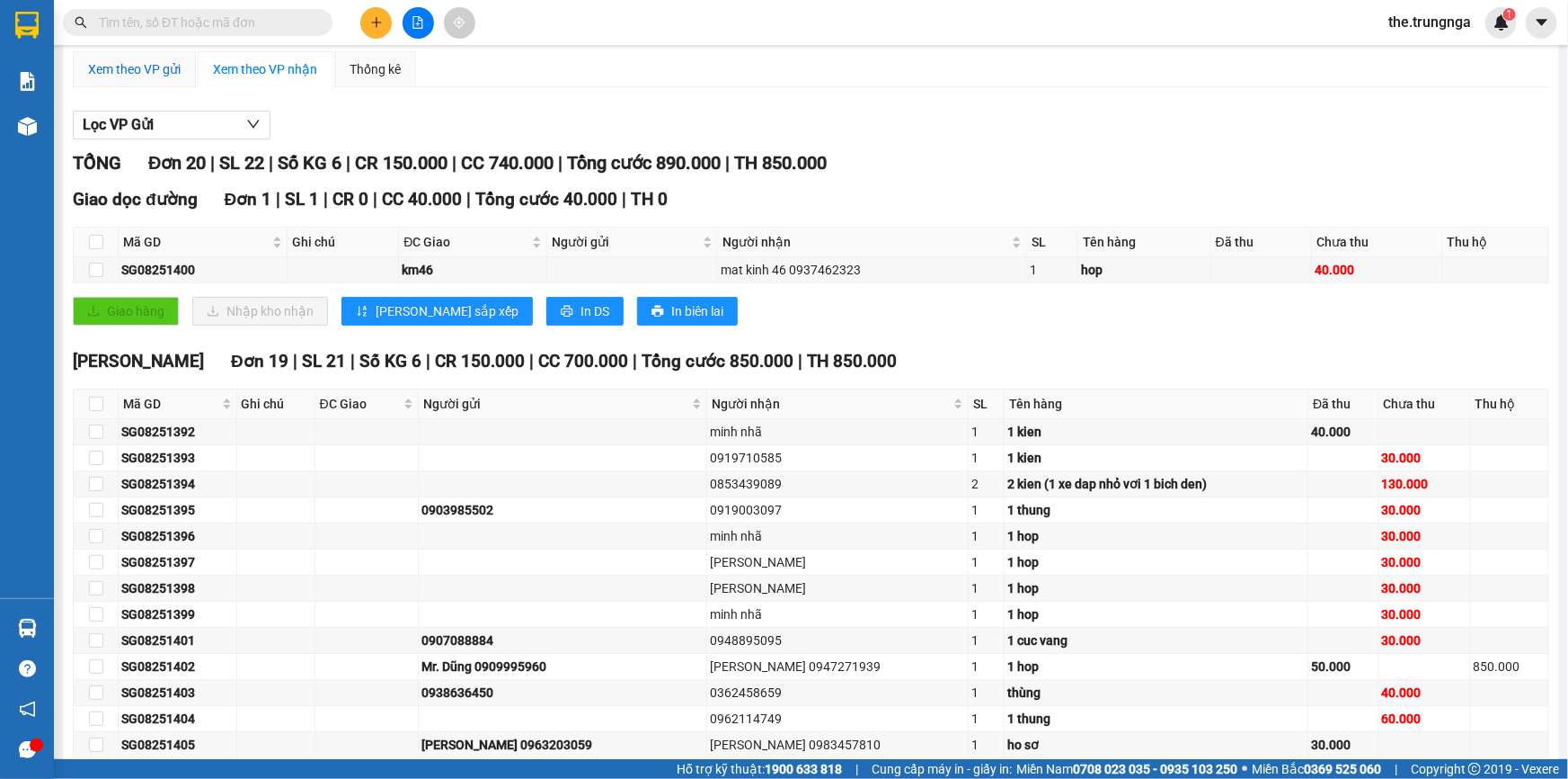
click at [153, 78] on div "Xem theo VP gửi" at bounding box center [134, 69] width 92 height 19
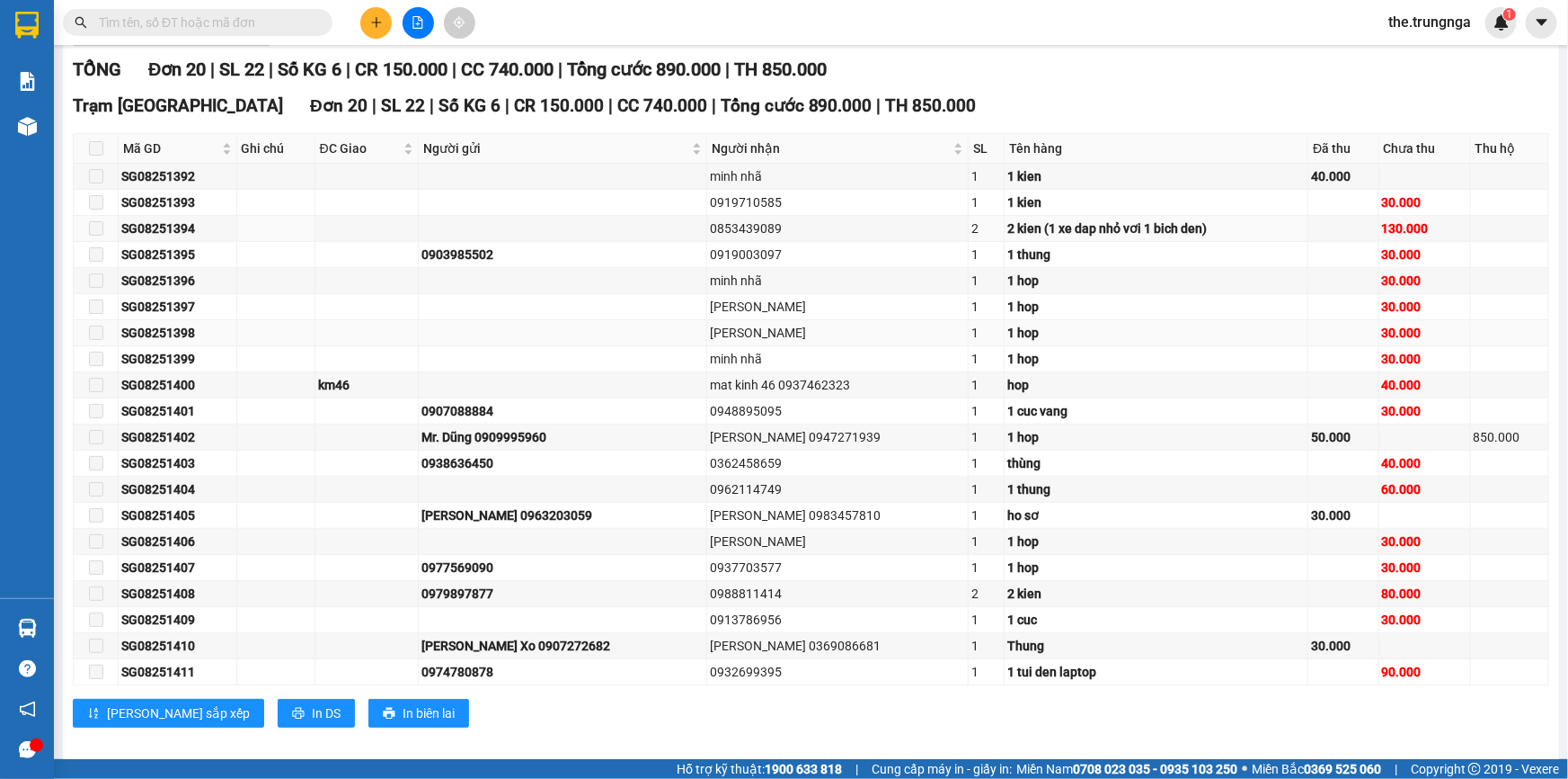
scroll to position [259, 0]
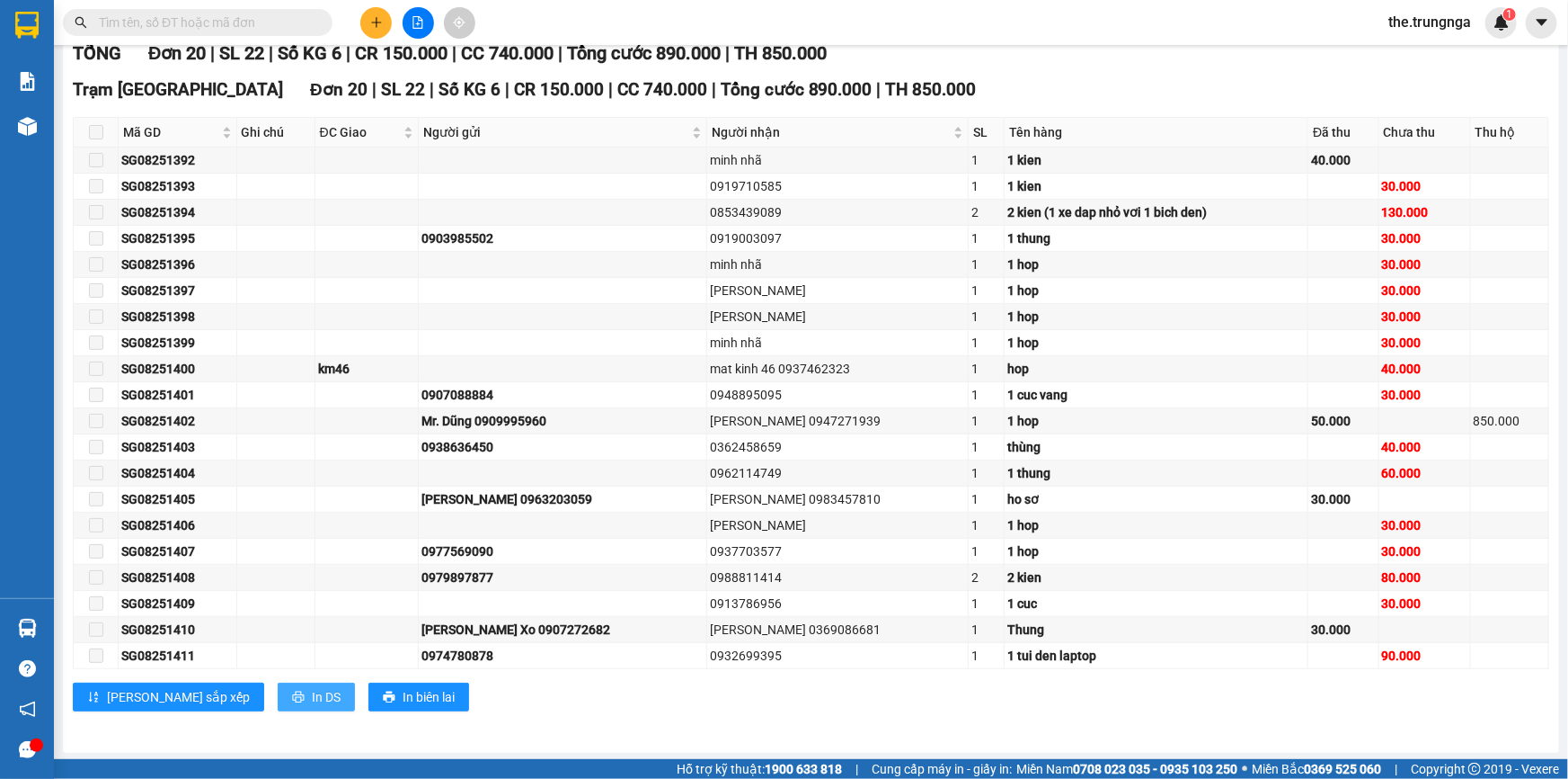
drag, startPoint x: 229, startPoint y: 697, endPoint x: 229, endPoint y: 686, distance: 11.0
click at [278, 696] on button "In DS" at bounding box center [317, 697] width 78 height 29
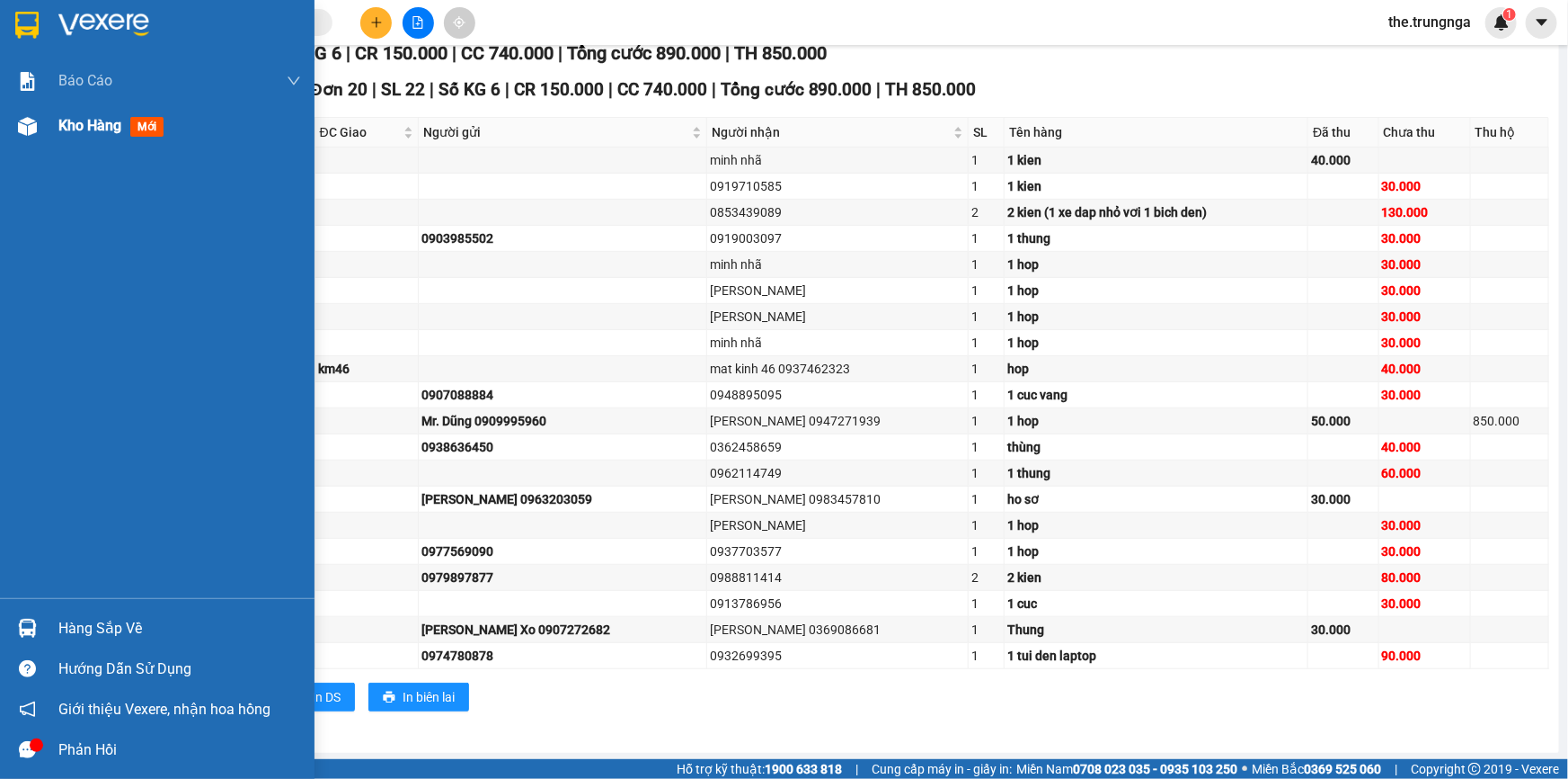
click at [100, 132] on span "Kho hàng" at bounding box center [89, 125] width 63 height 18
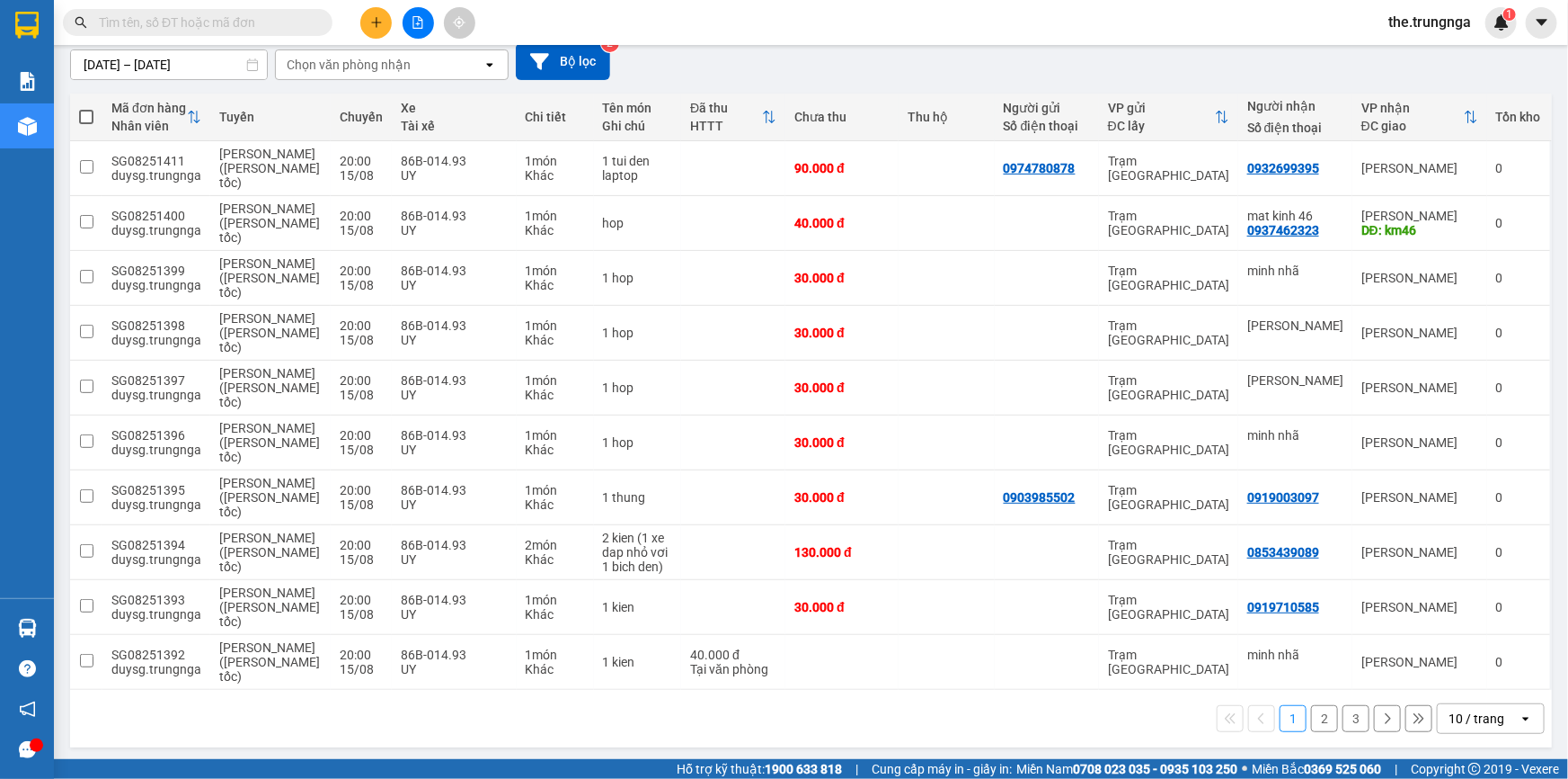
scroll to position [161, 0]
click at [226, 26] on input "text" at bounding box center [205, 22] width 212 height 19
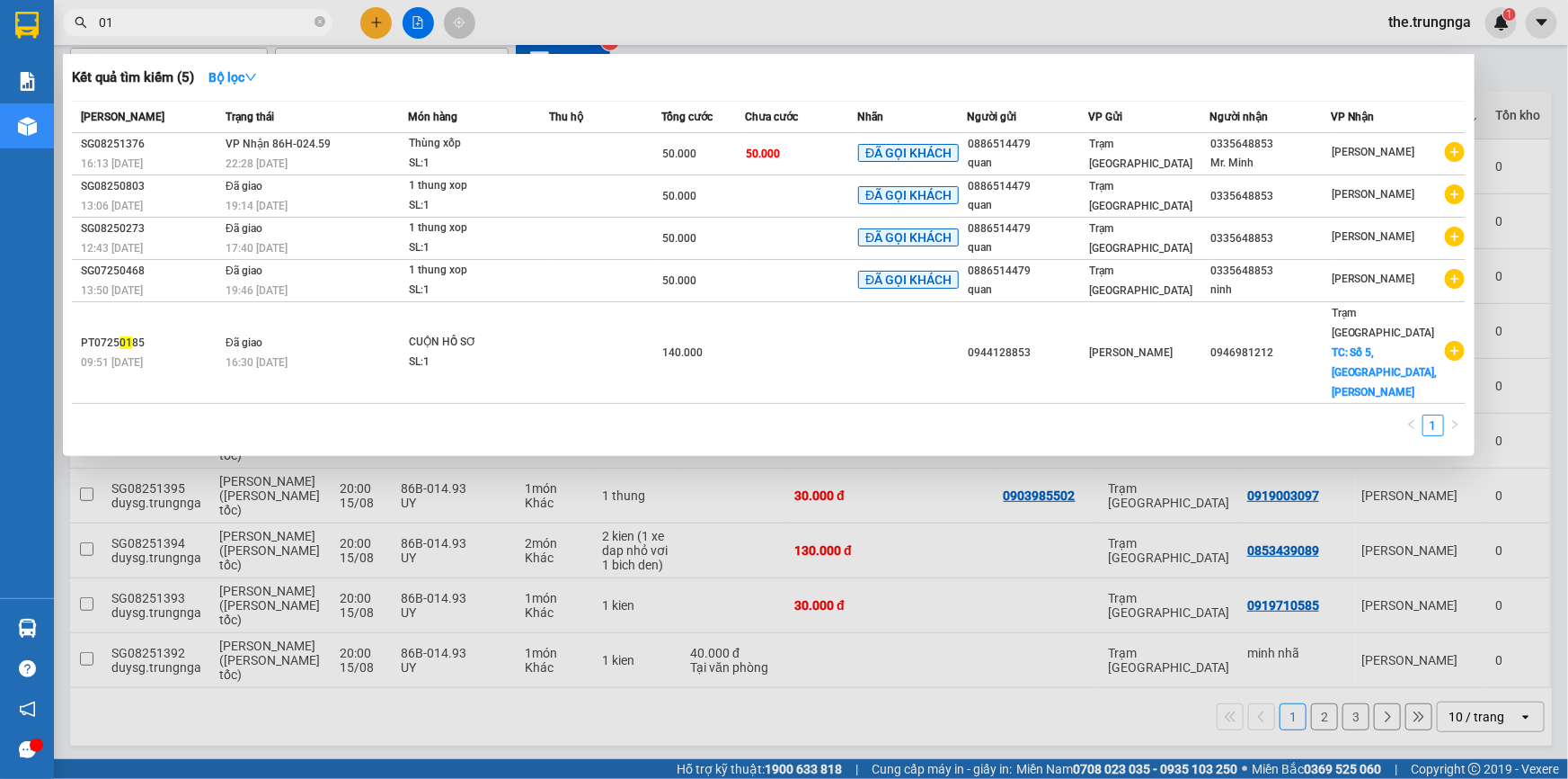
type input "0"
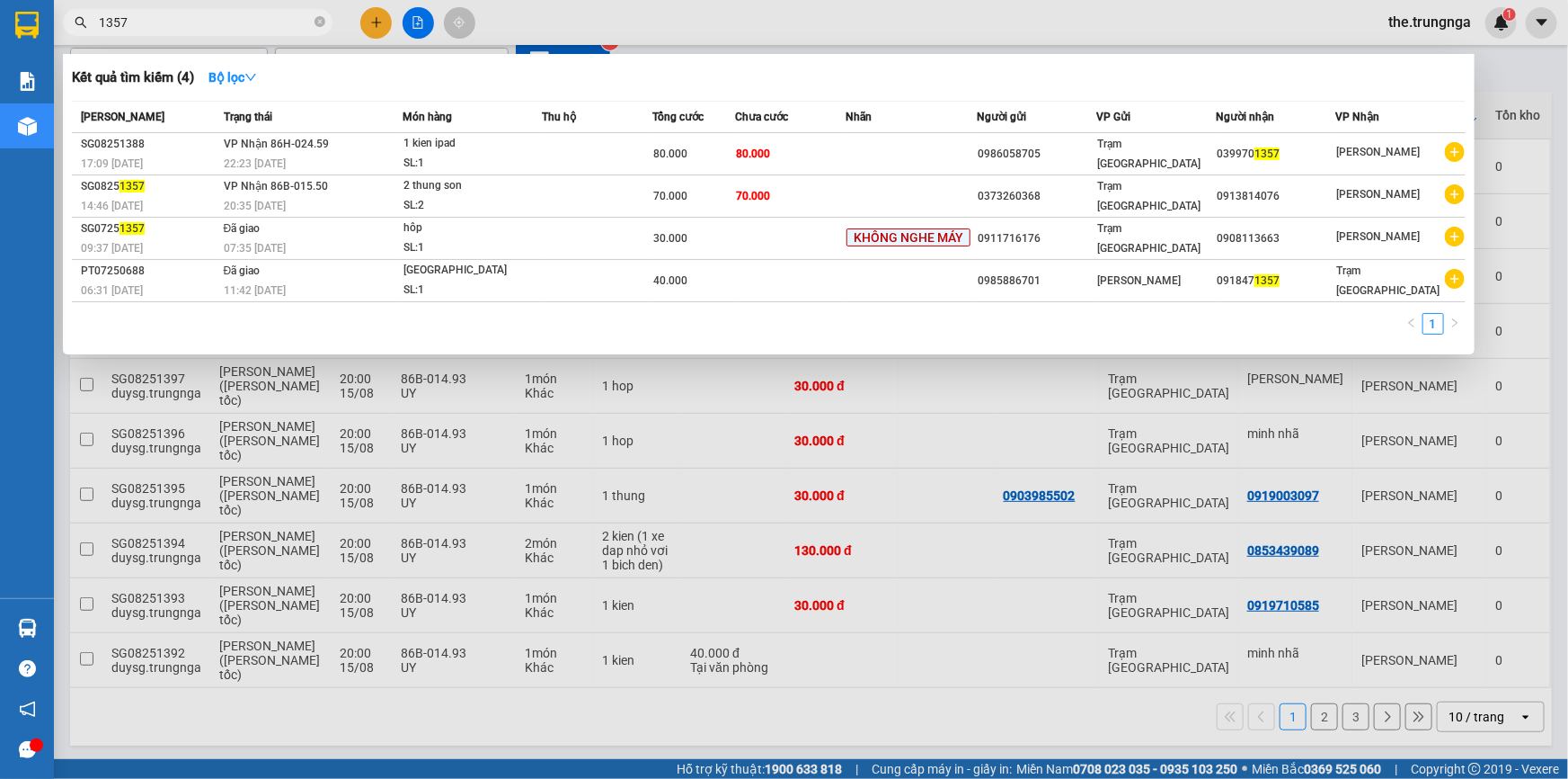
type input "1357"
click at [1512, 66] on div at bounding box center [784, 389] width 1568 height 779
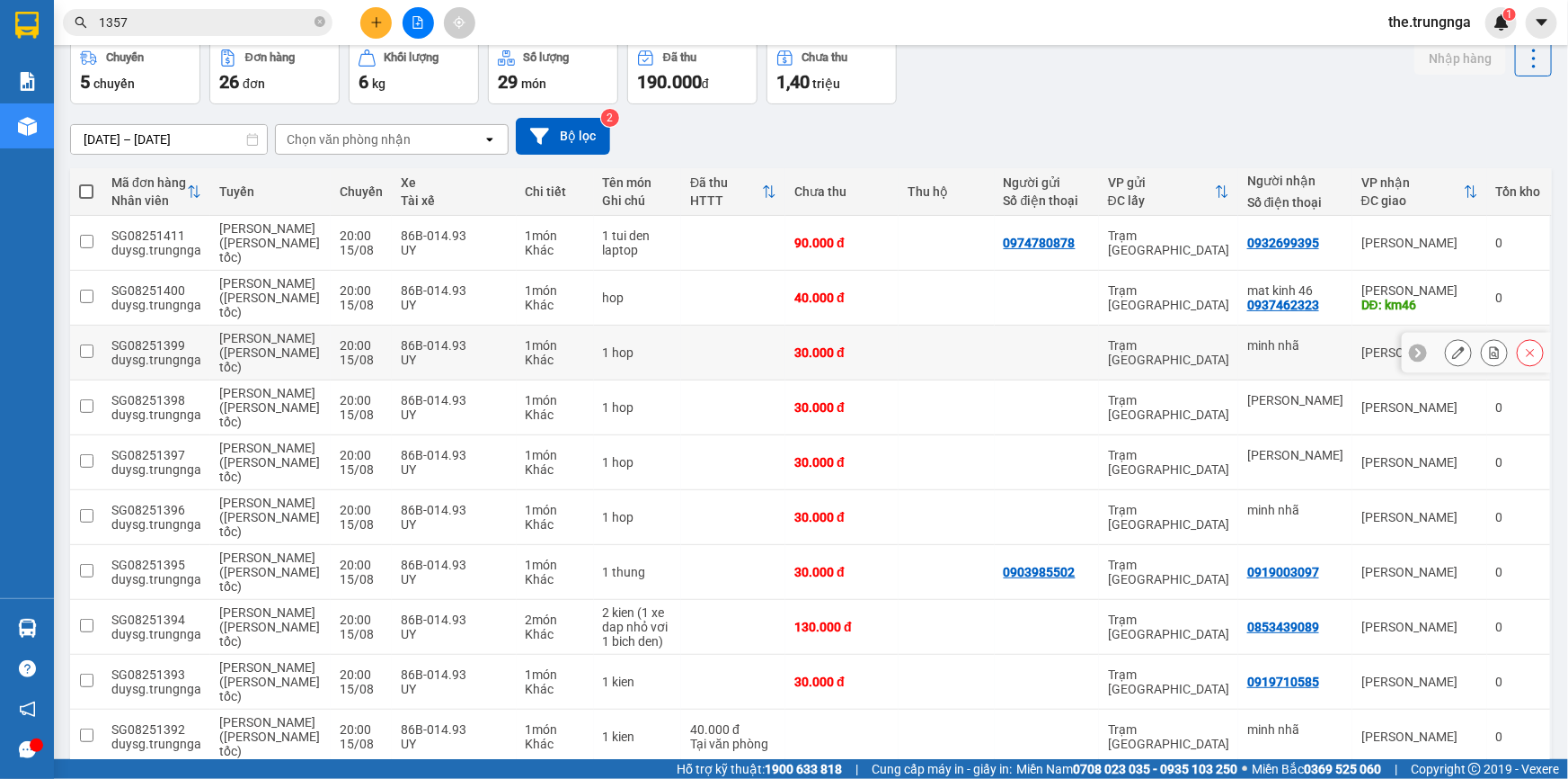
scroll to position [0, 0]
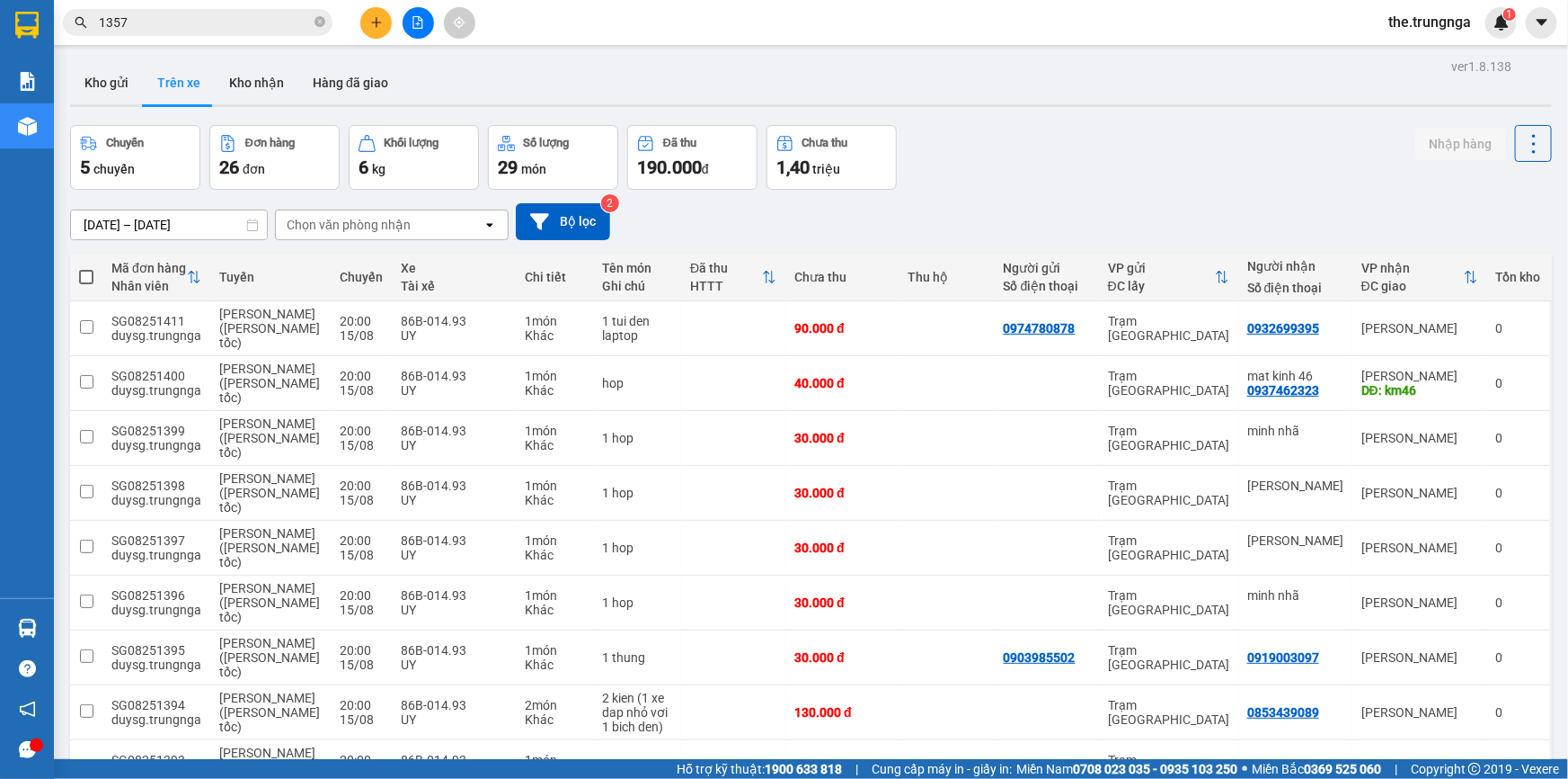
click at [171, 82] on button "Trên xe" at bounding box center [179, 83] width 72 height 43
click at [85, 78] on button "Kho gửi" at bounding box center [106, 83] width 73 height 43
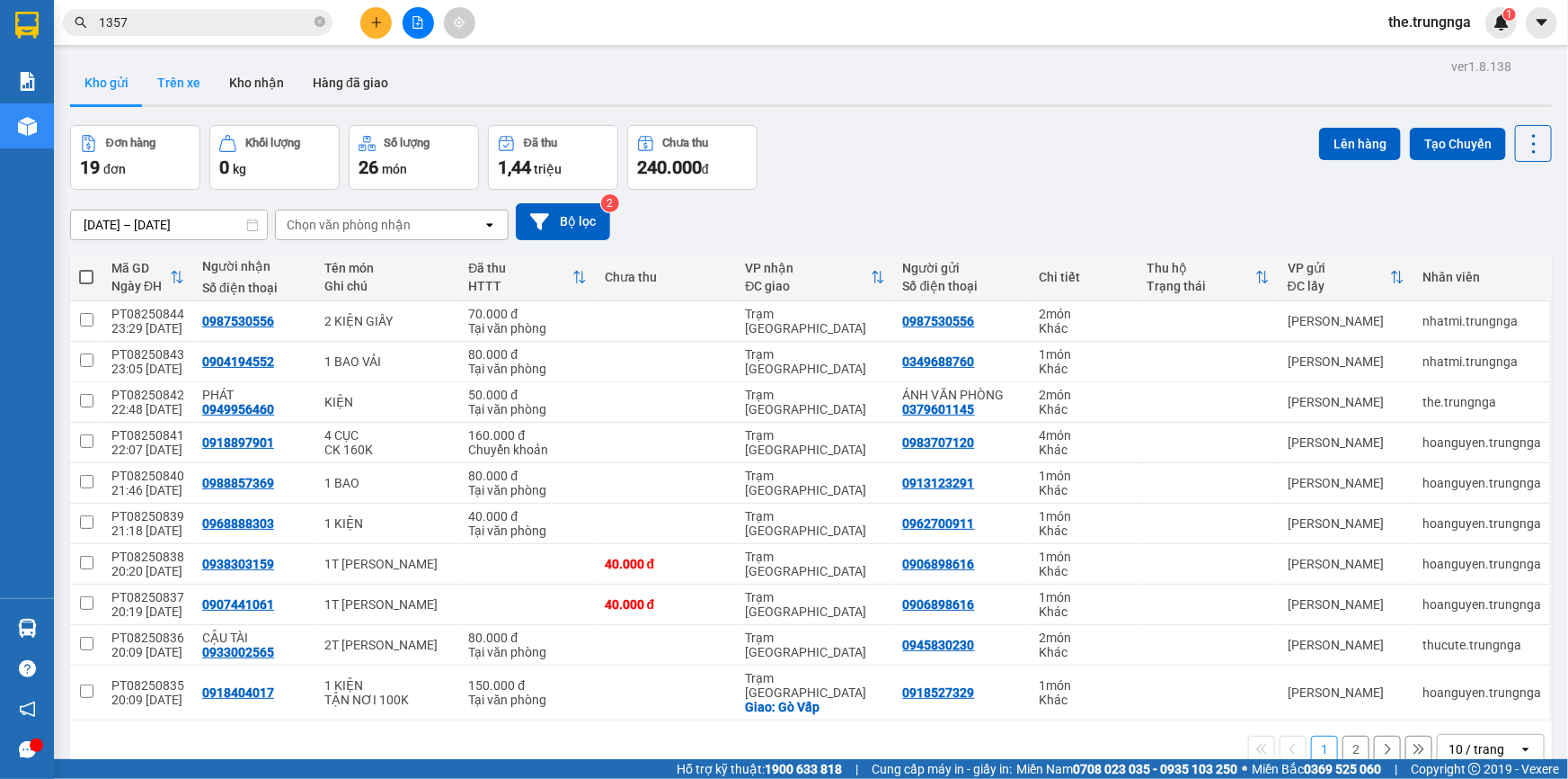
click at [192, 84] on button "Trên xe" at bounding box center [179, 83] width 72 height 43
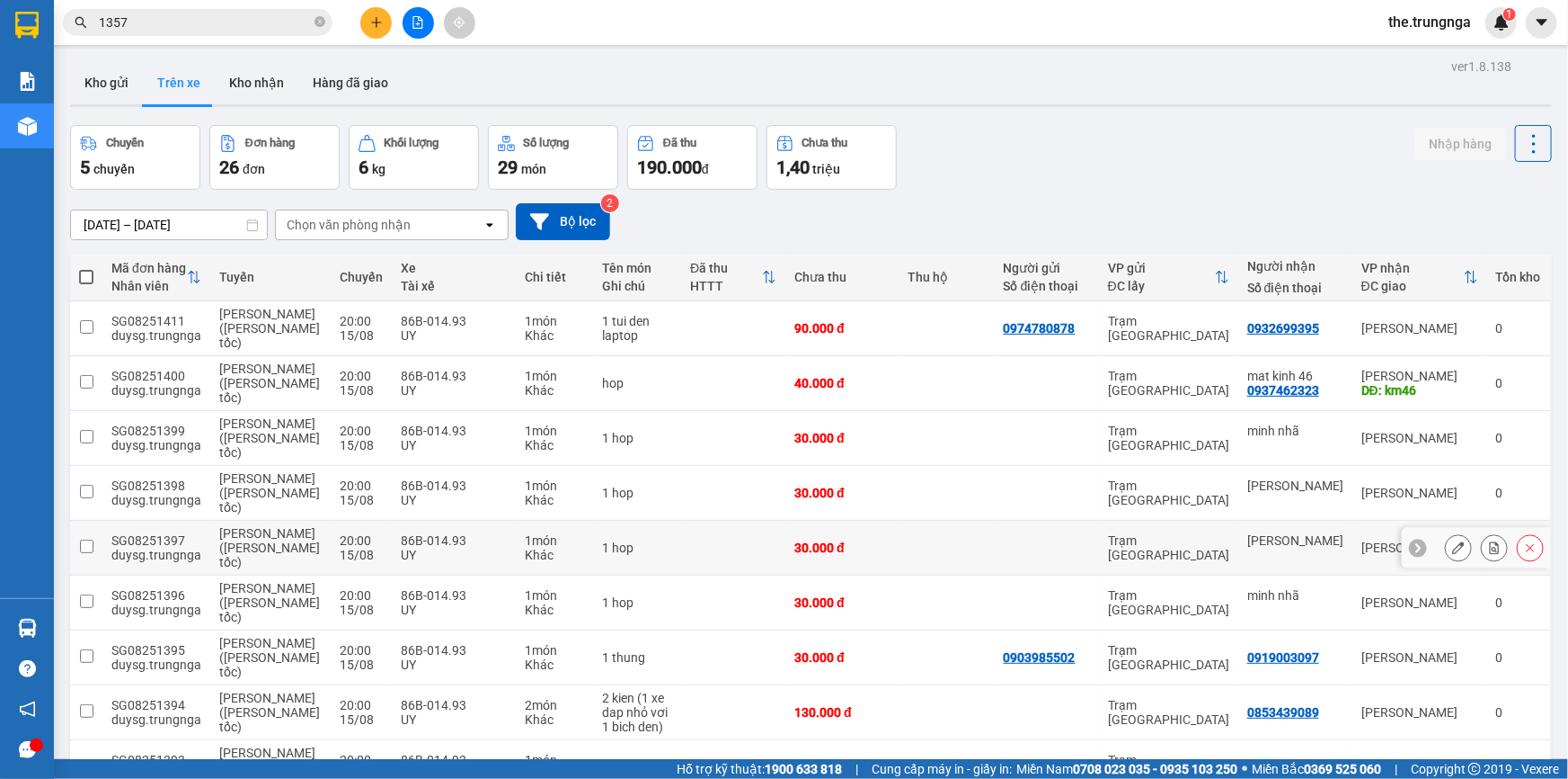
scroll to position [161, 0]
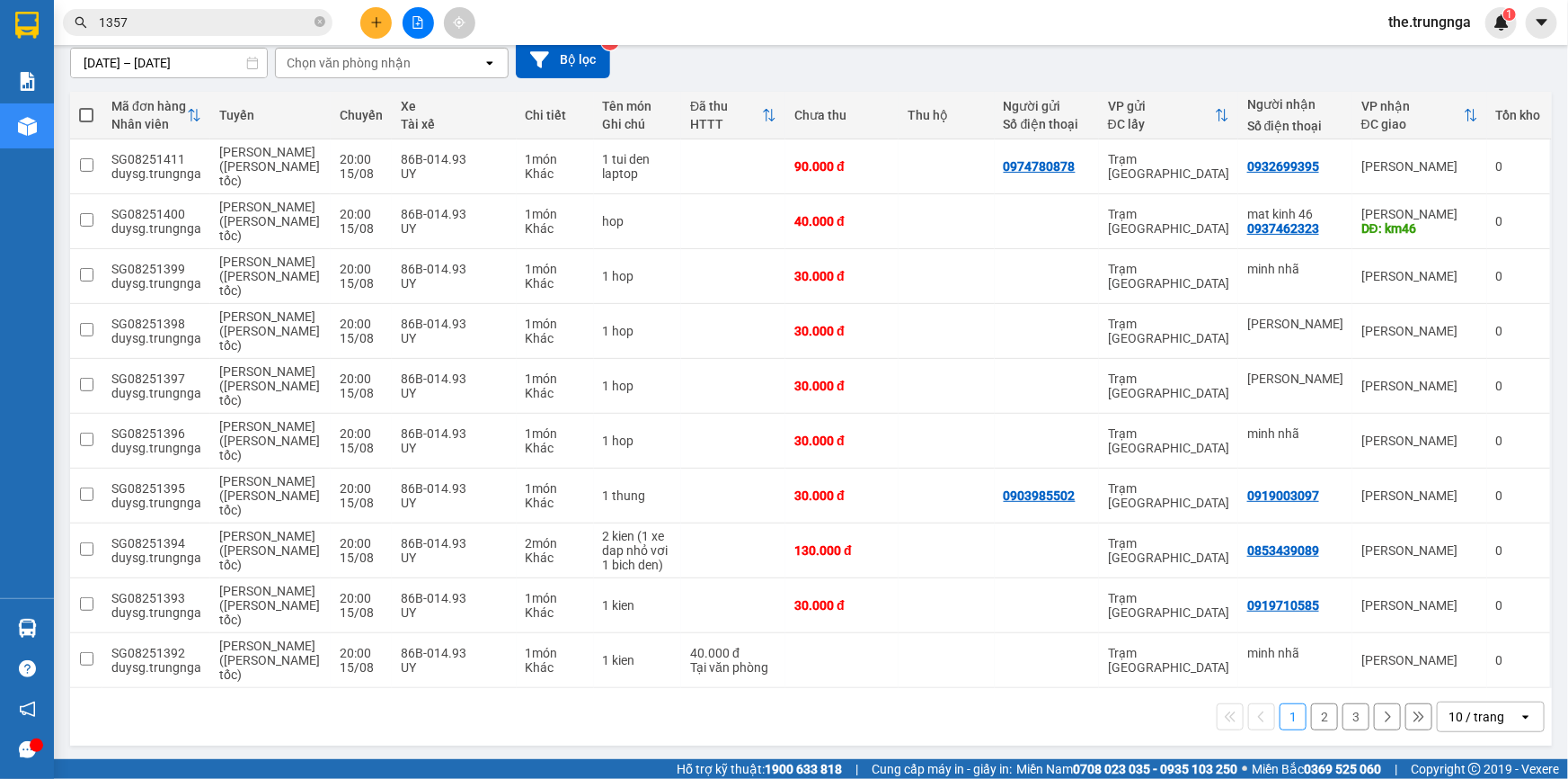
click at [1312, 721] on button "2" at bounding box center [1325, 717] width 27 height 27
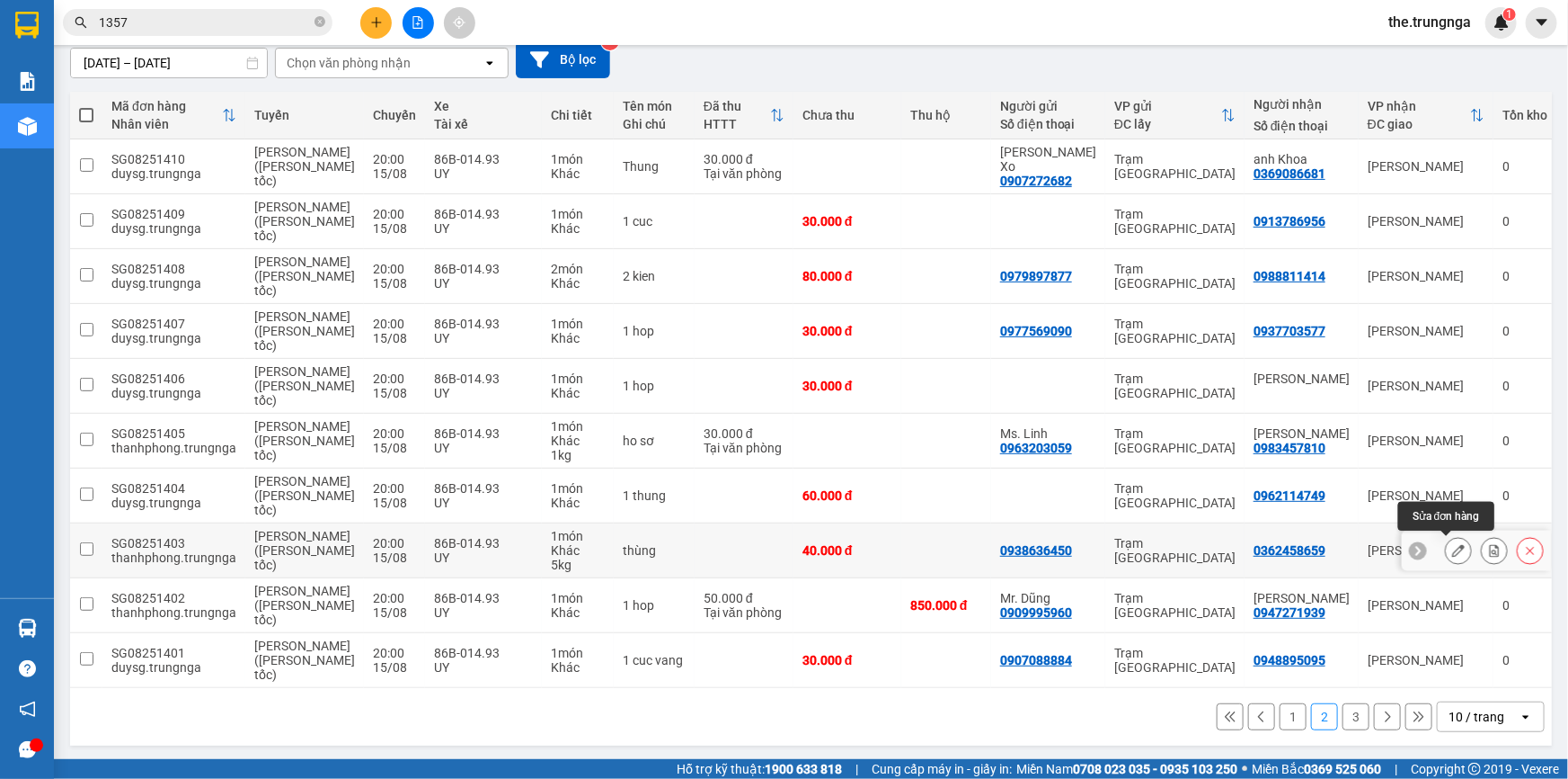
click at [1452, 553] on icon at bounding box center [1458, 549] width 13 height 13
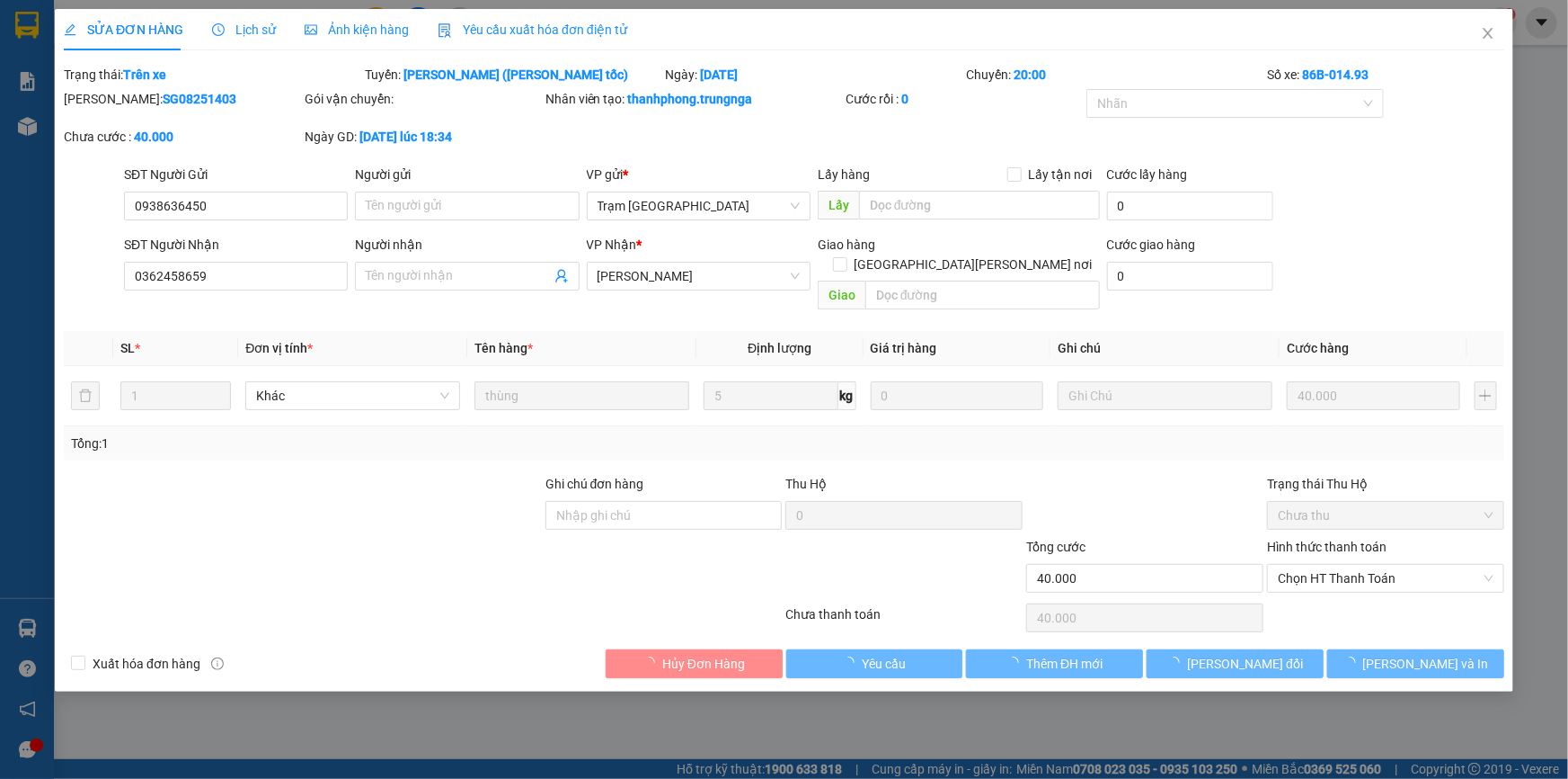
type input "0938636450"
type input "0362458659"
type input "40.000"
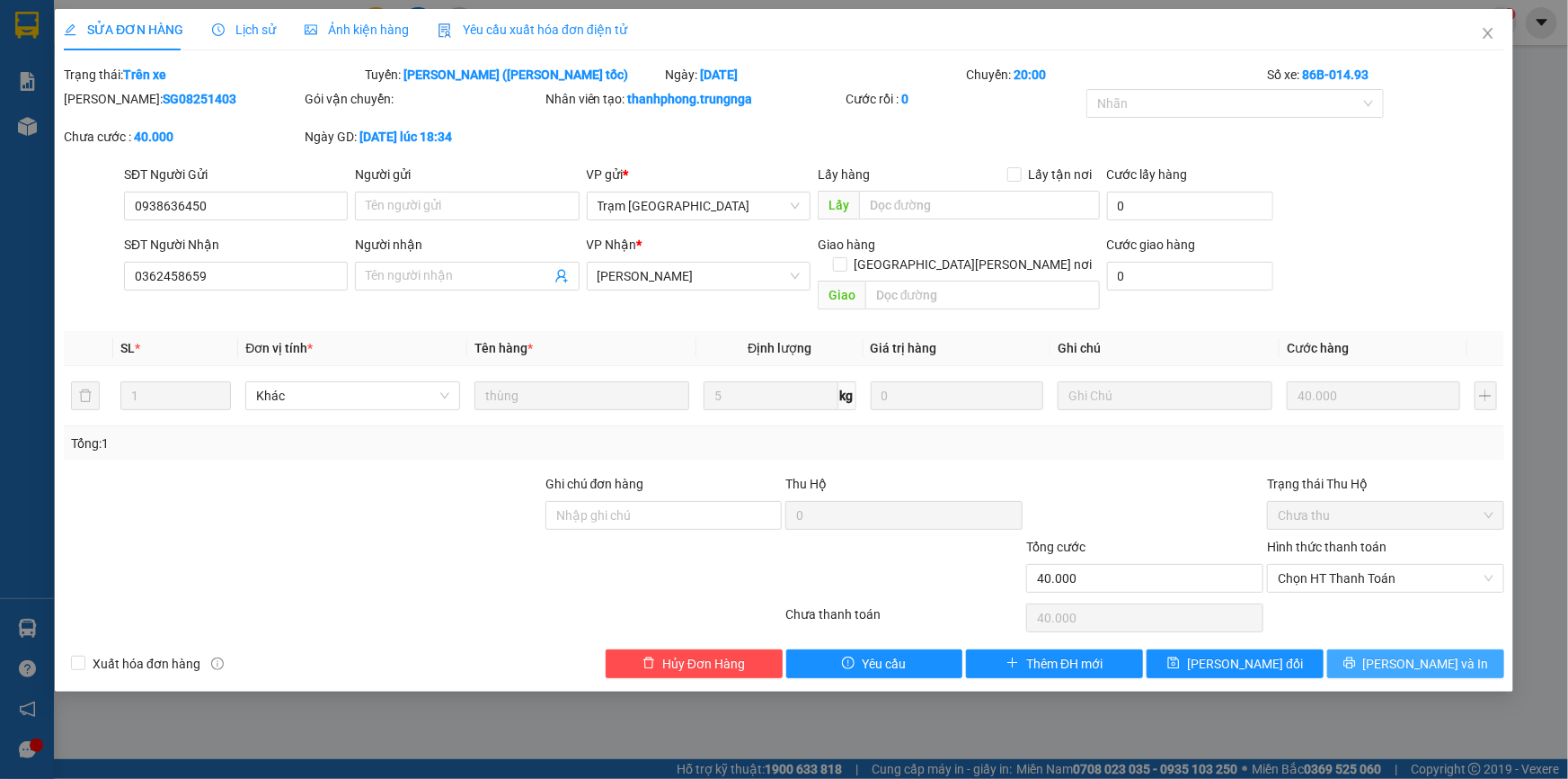
click at [1416, 654] on span "[PERSON_NAME] và In" at bounding box center [1426, 663] width 125 height 19
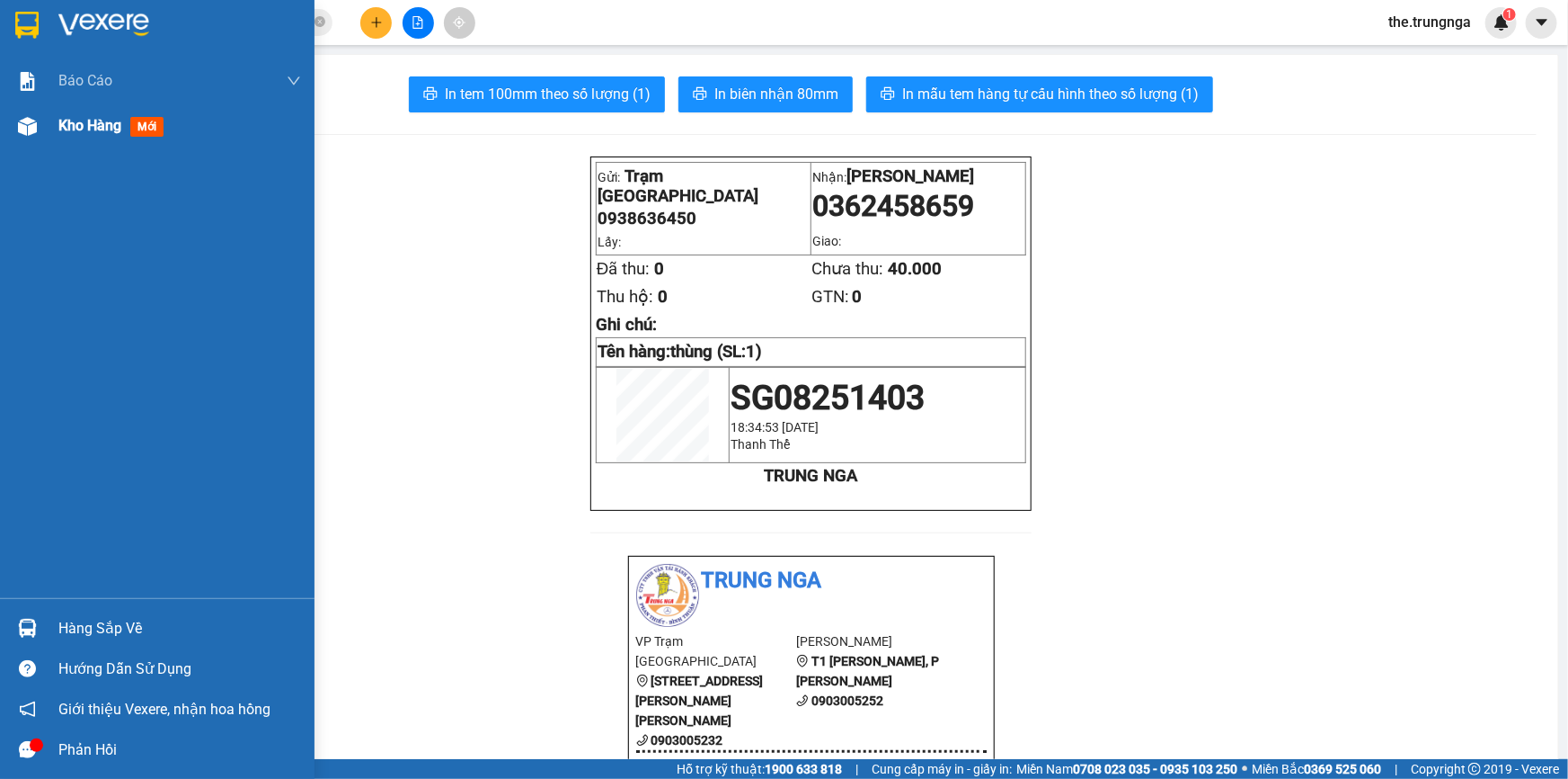
click at [96, 128] on span "Kho hàng" at bounding box center [89, 125] width 63 height 18
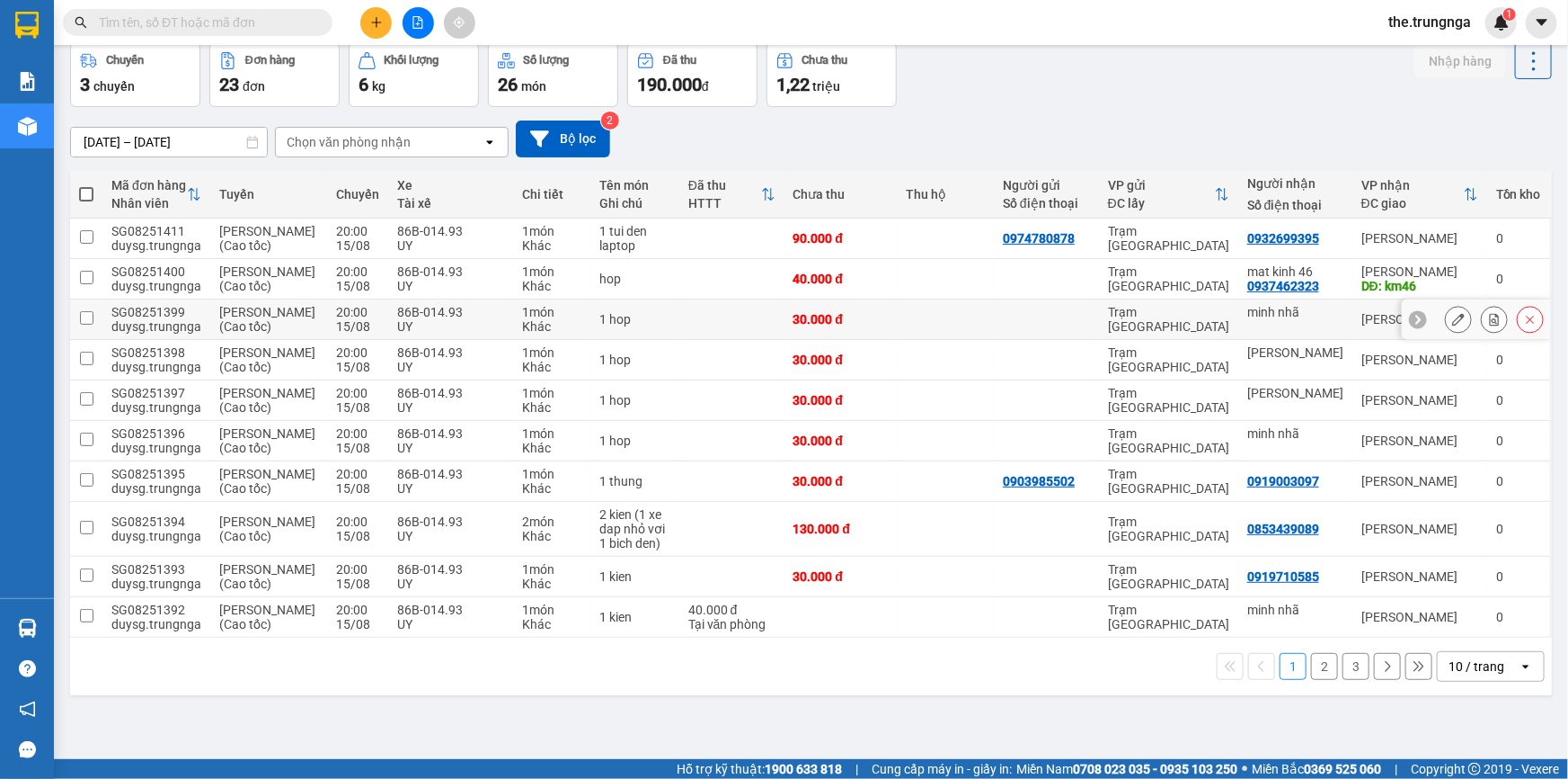
scroll to position [81, 0]
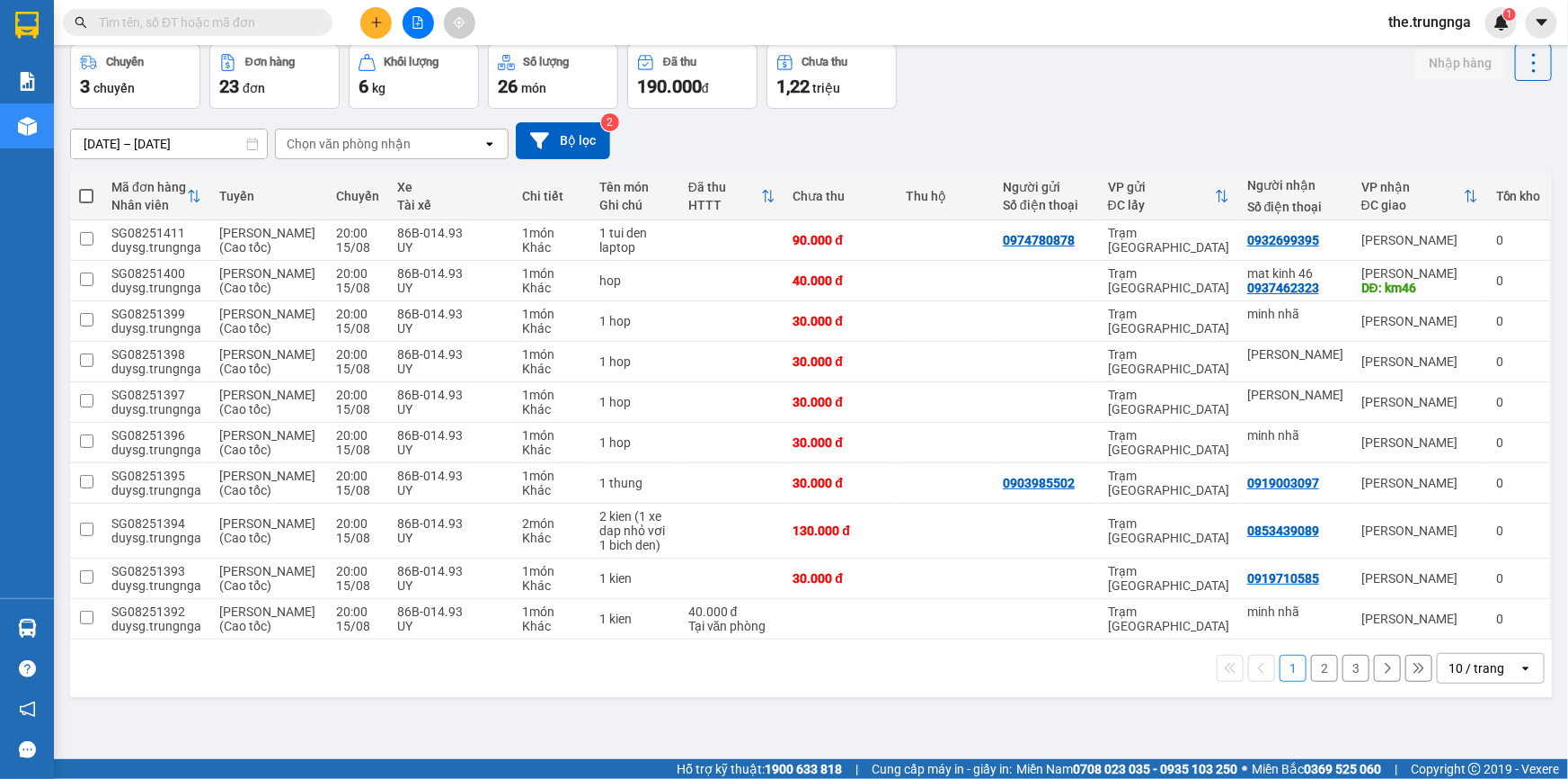
click at [81, 198] on span at bounding box center [86, 195] width 15 height 15
click at [87, 187] on input "checkbox" at bounding box center [87, 187] width 0 height 0
checkbox input "true"
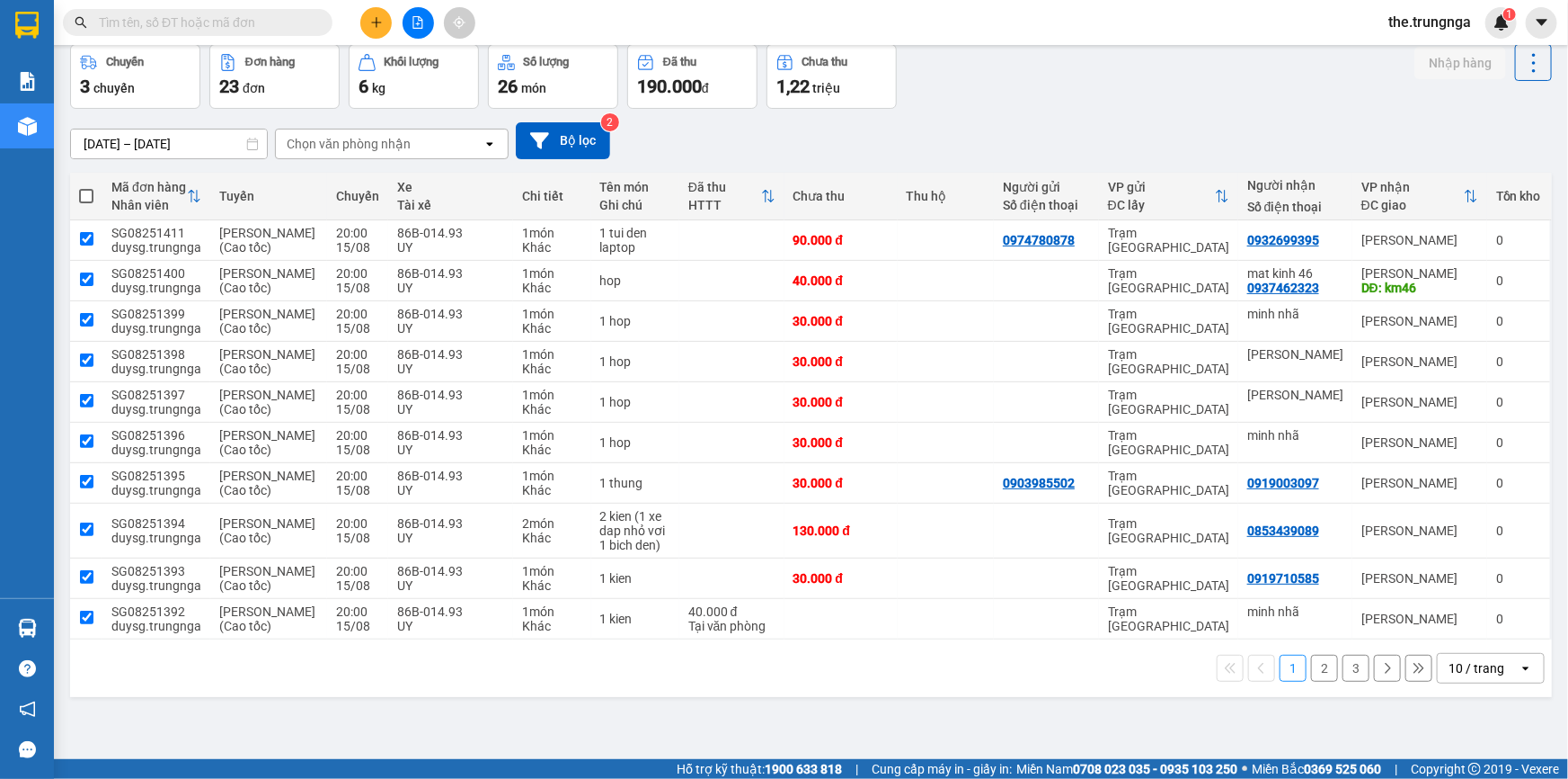
checkbox input "true"
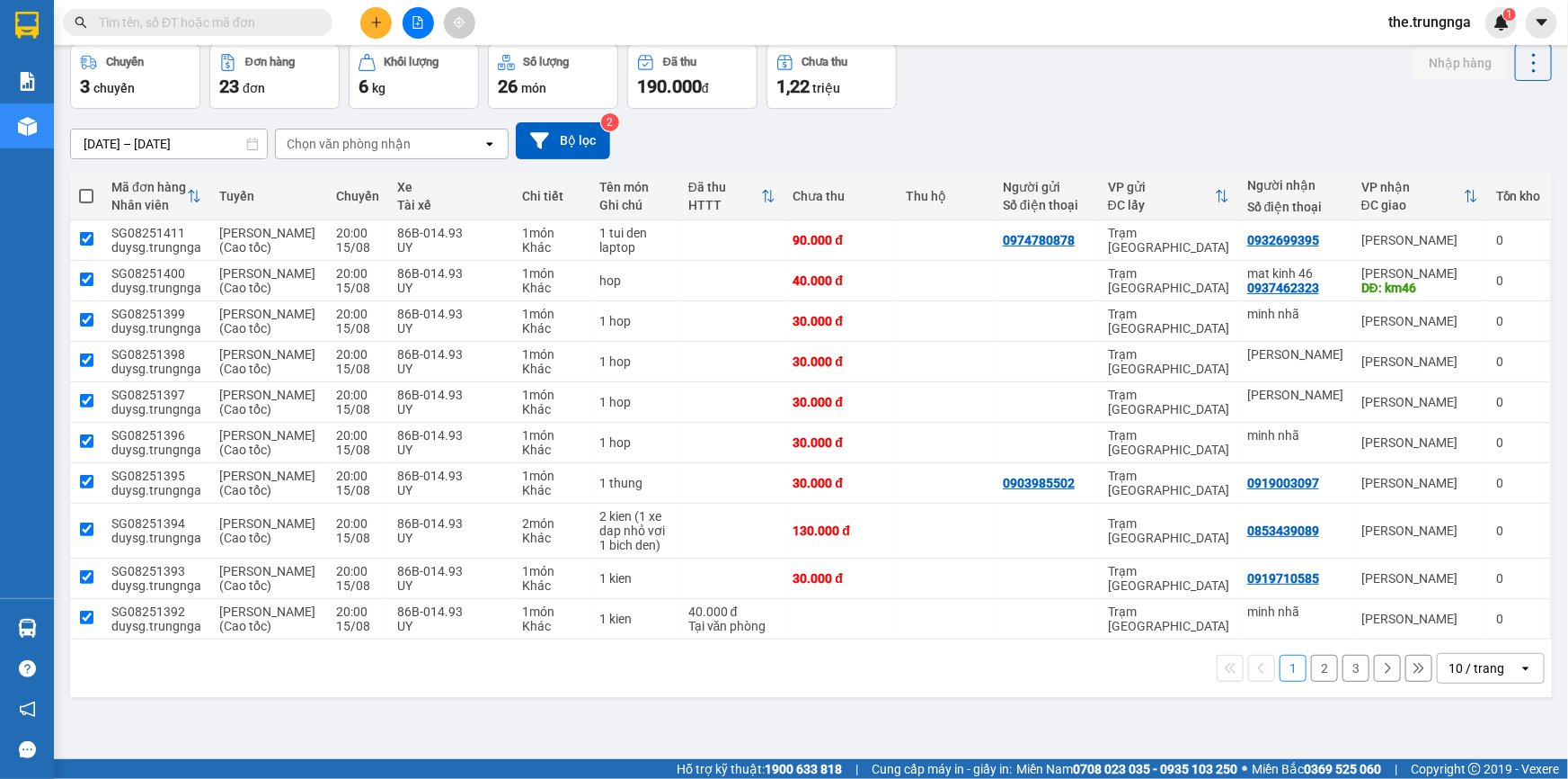
checkbox input "true"
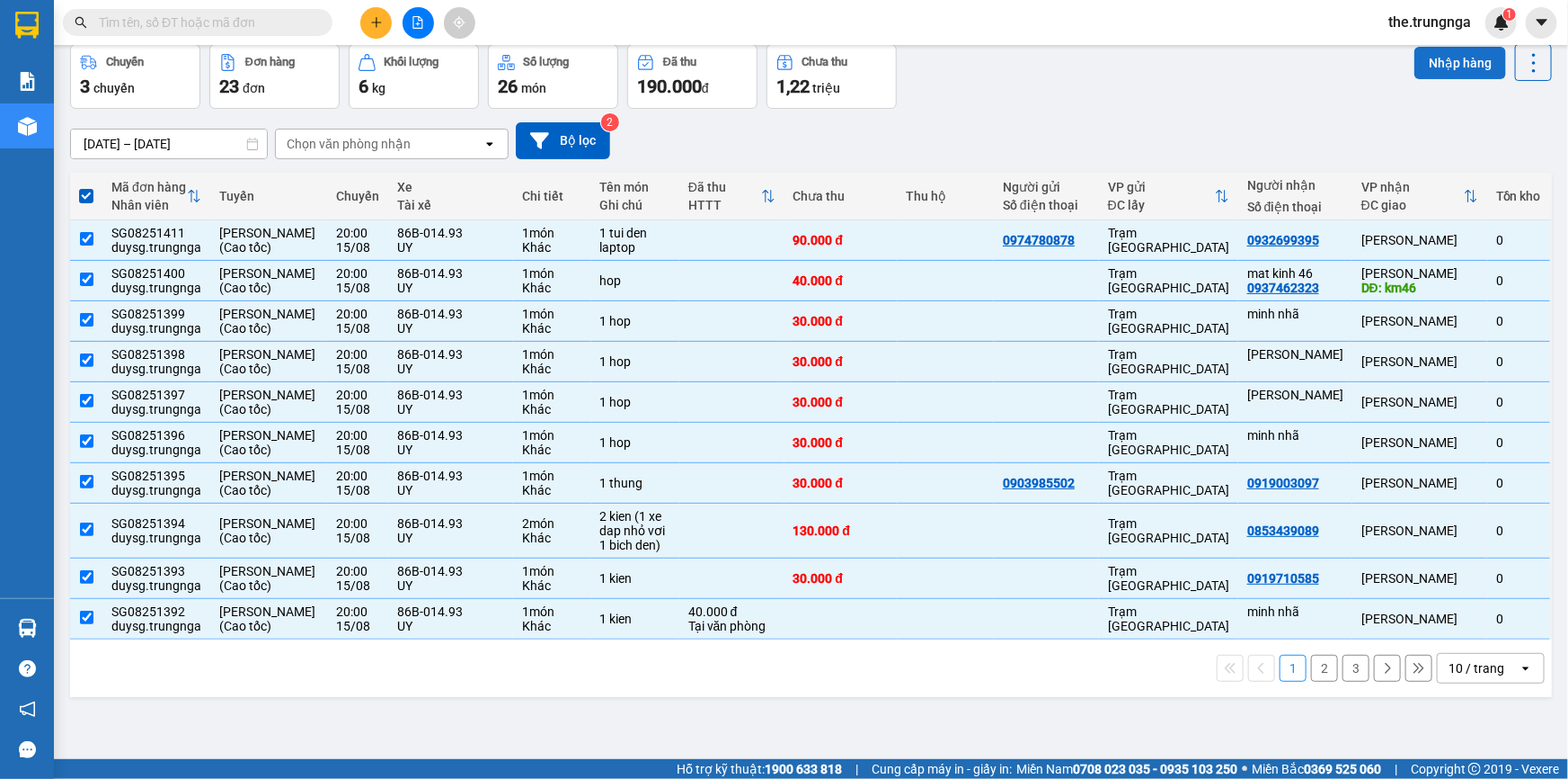
click at [1429, 63] on button "Nhập hàng" at bounding box center [1460, 62] width 91 height 32
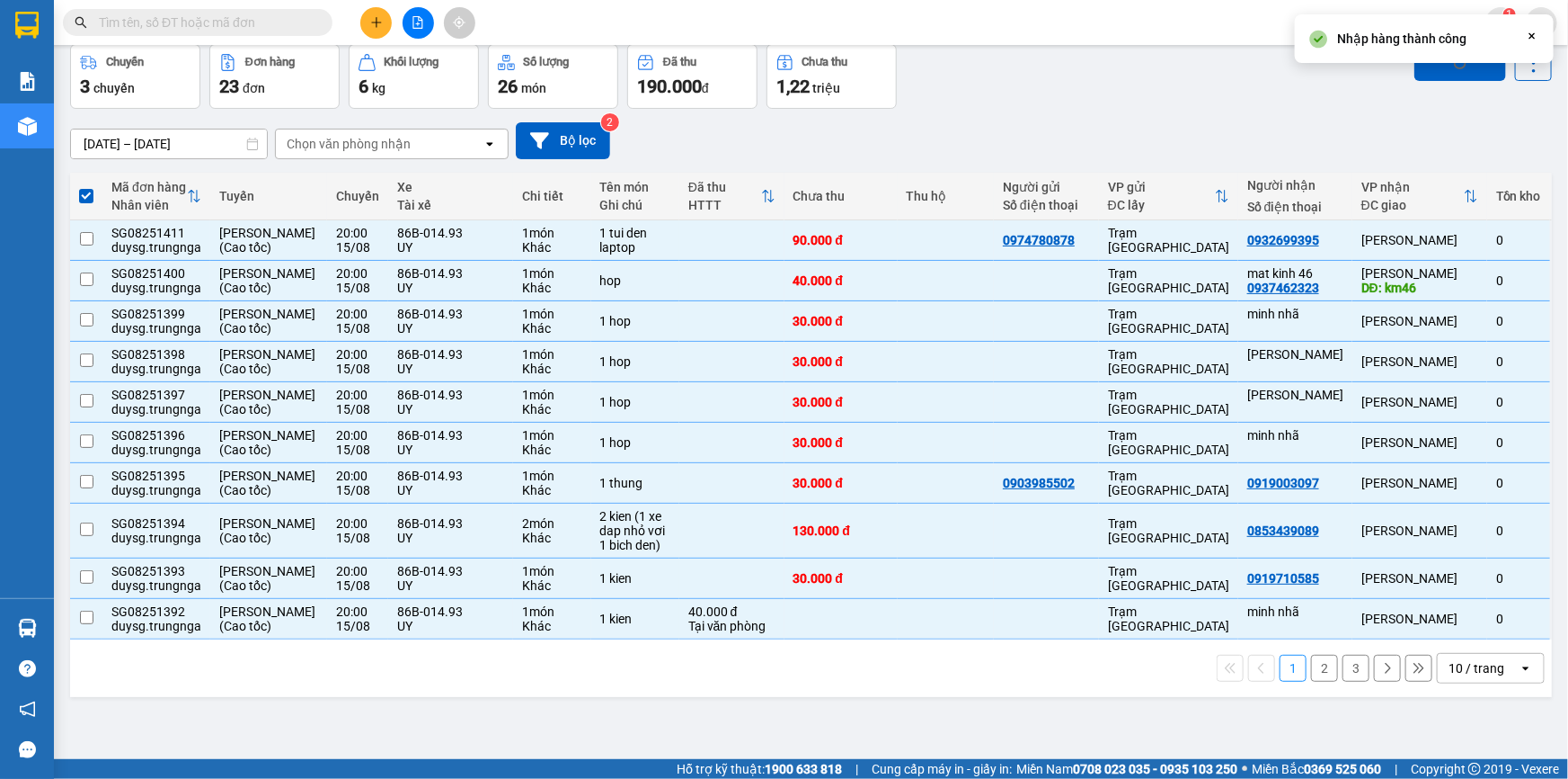
checkbox input "false"
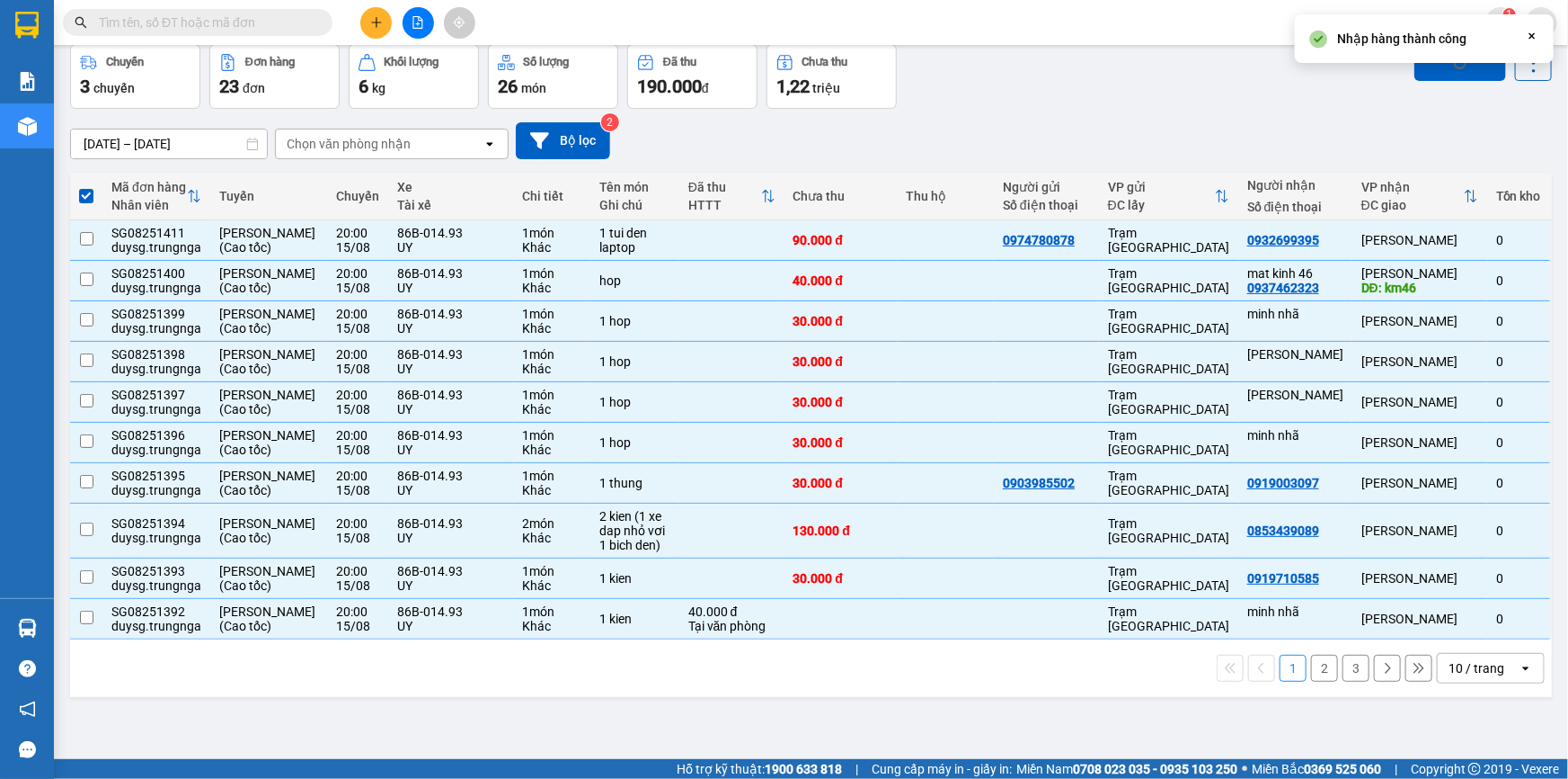
checkbox input "false"
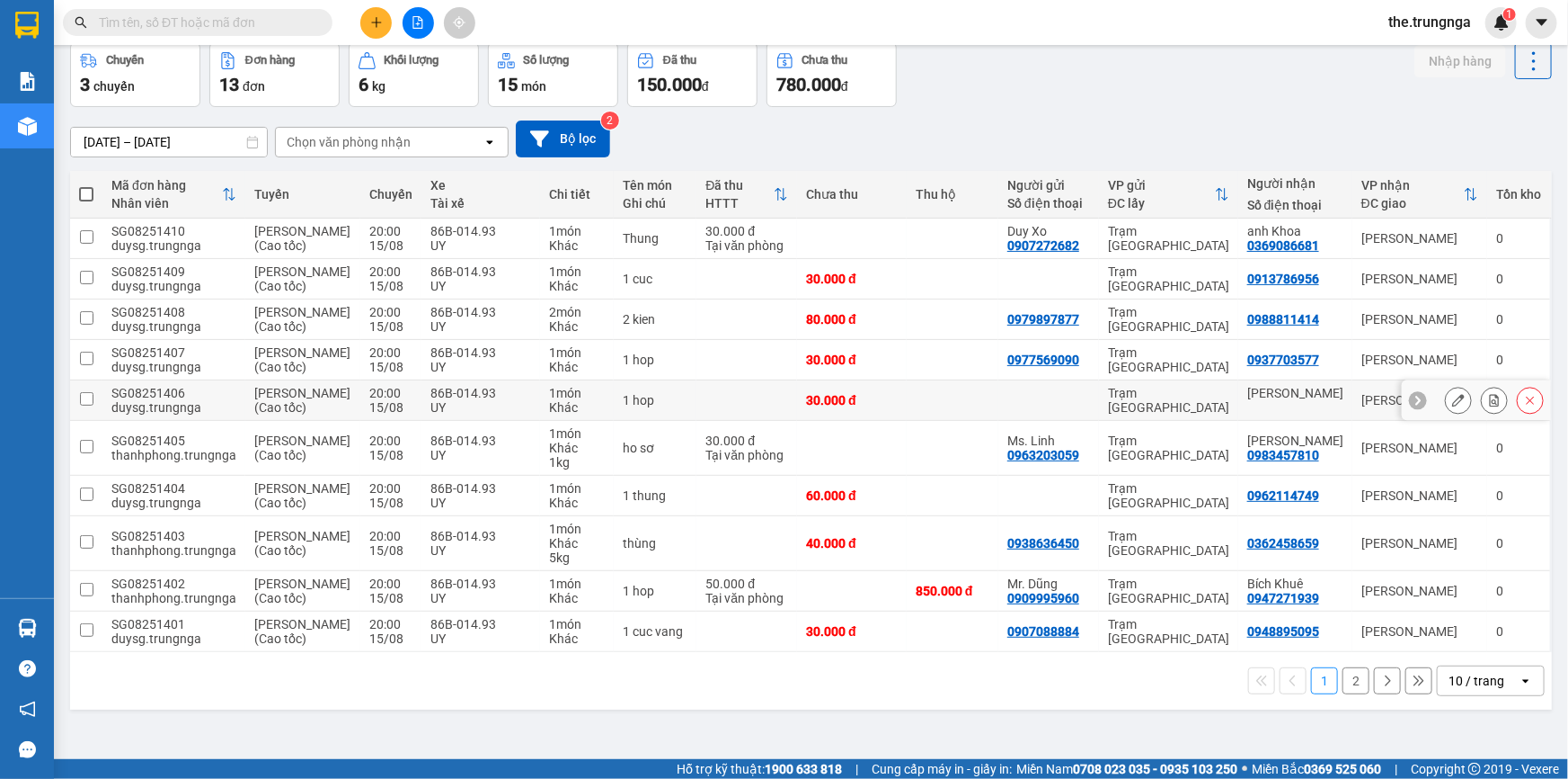
scroll to position [161, 0]
click at [87, 185] on label at bounding box center [86, 194] width 15 height 18
click at [87, 185] on input "checkbox" at bounding box center [87, 185] width 0 height 0
checkbox input "true"
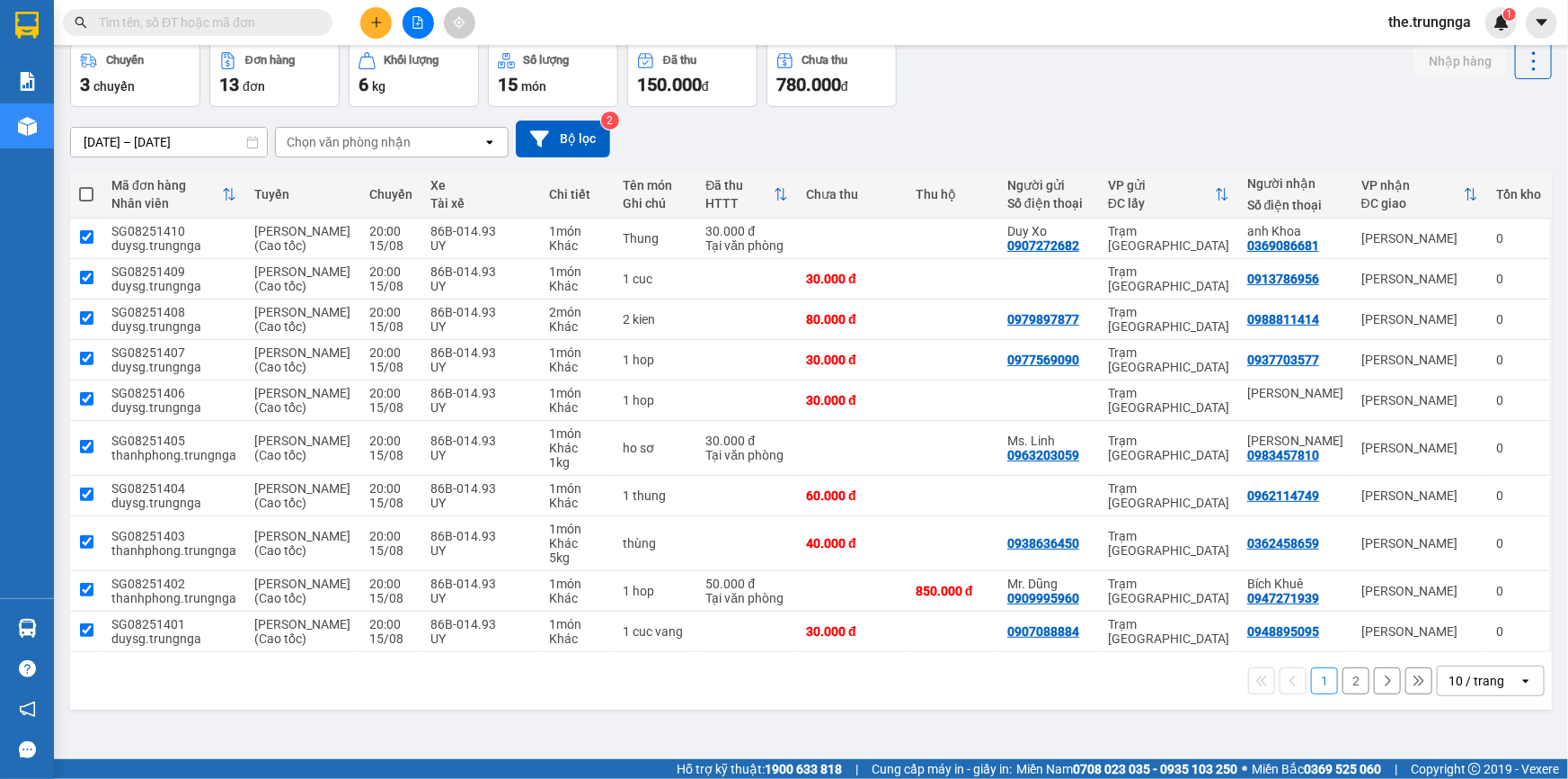
checkbox input "true"
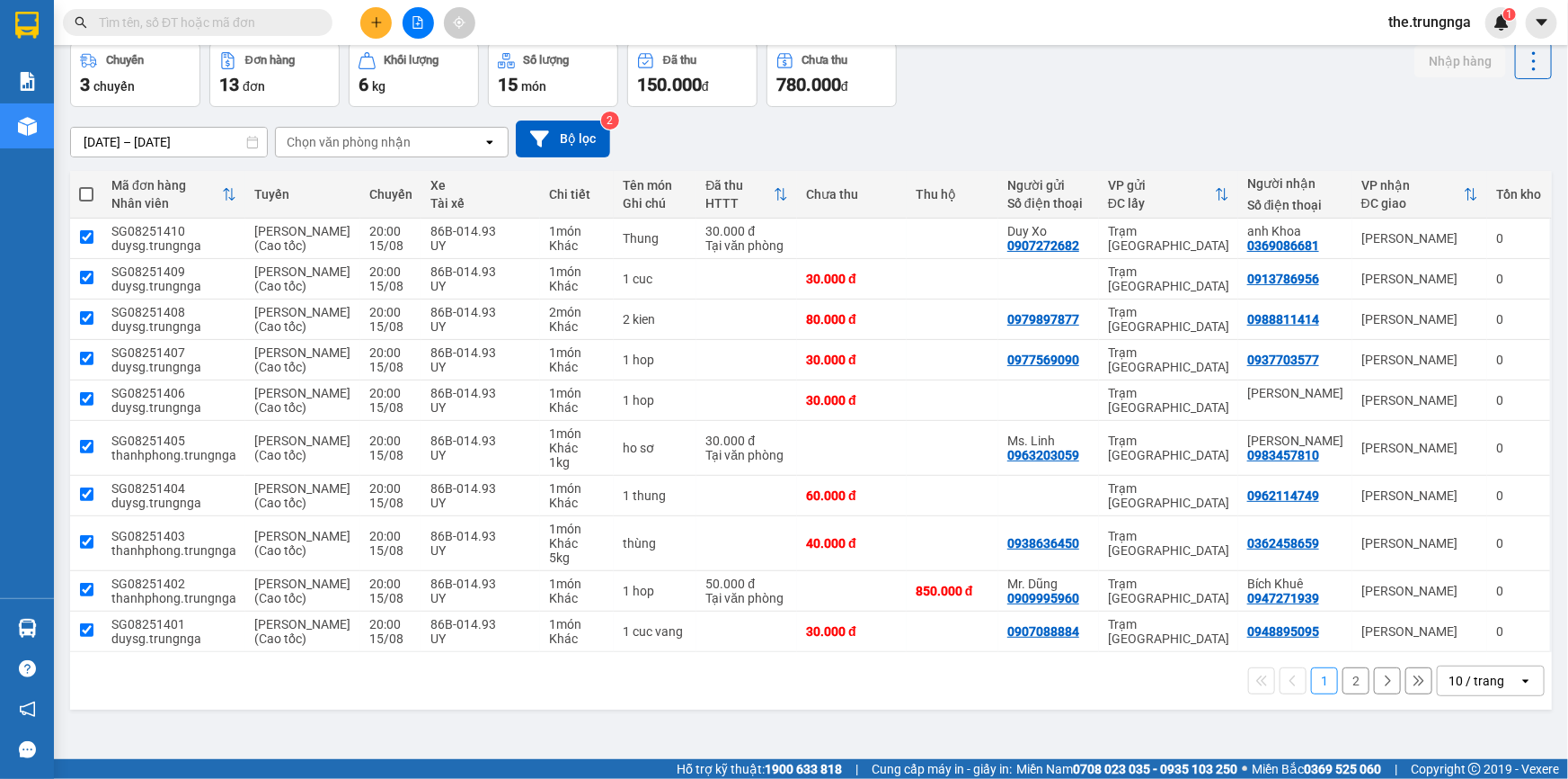
checkbox input "true"
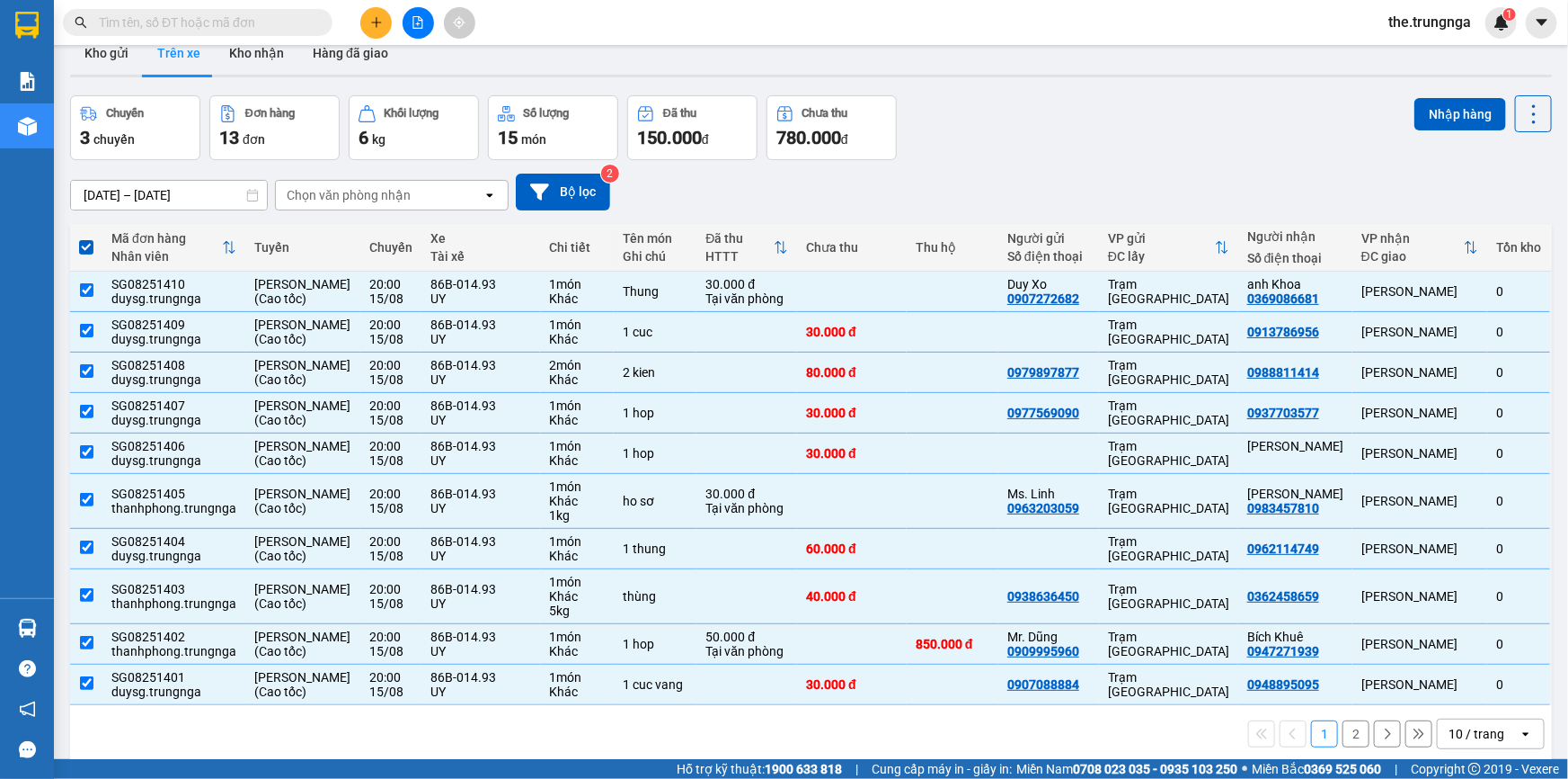
scroll to position [0, 0]
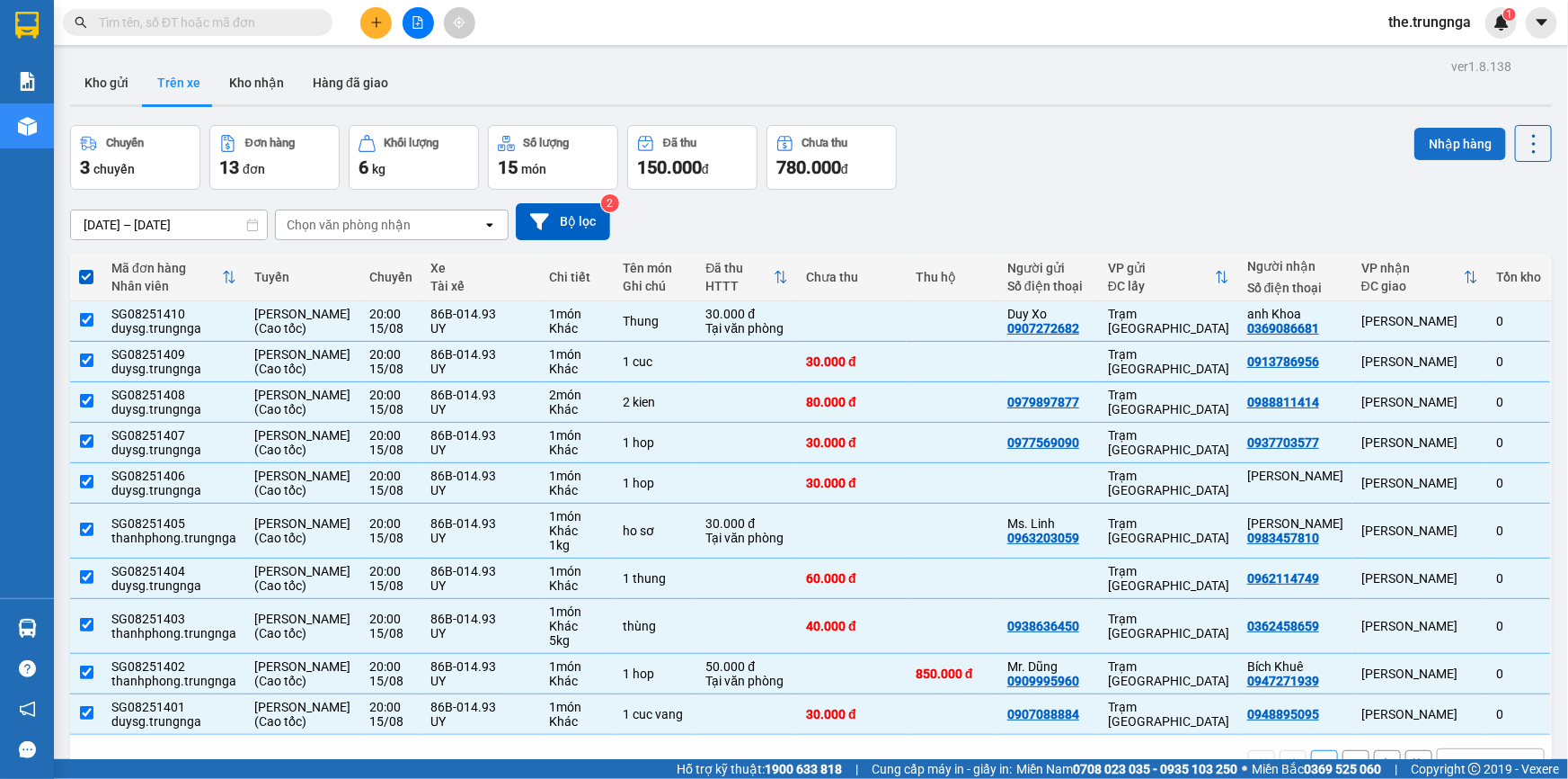
click at [1448, 137] on button "Nhập hàng" at bounding box center [1460, 143] width 91 height 32
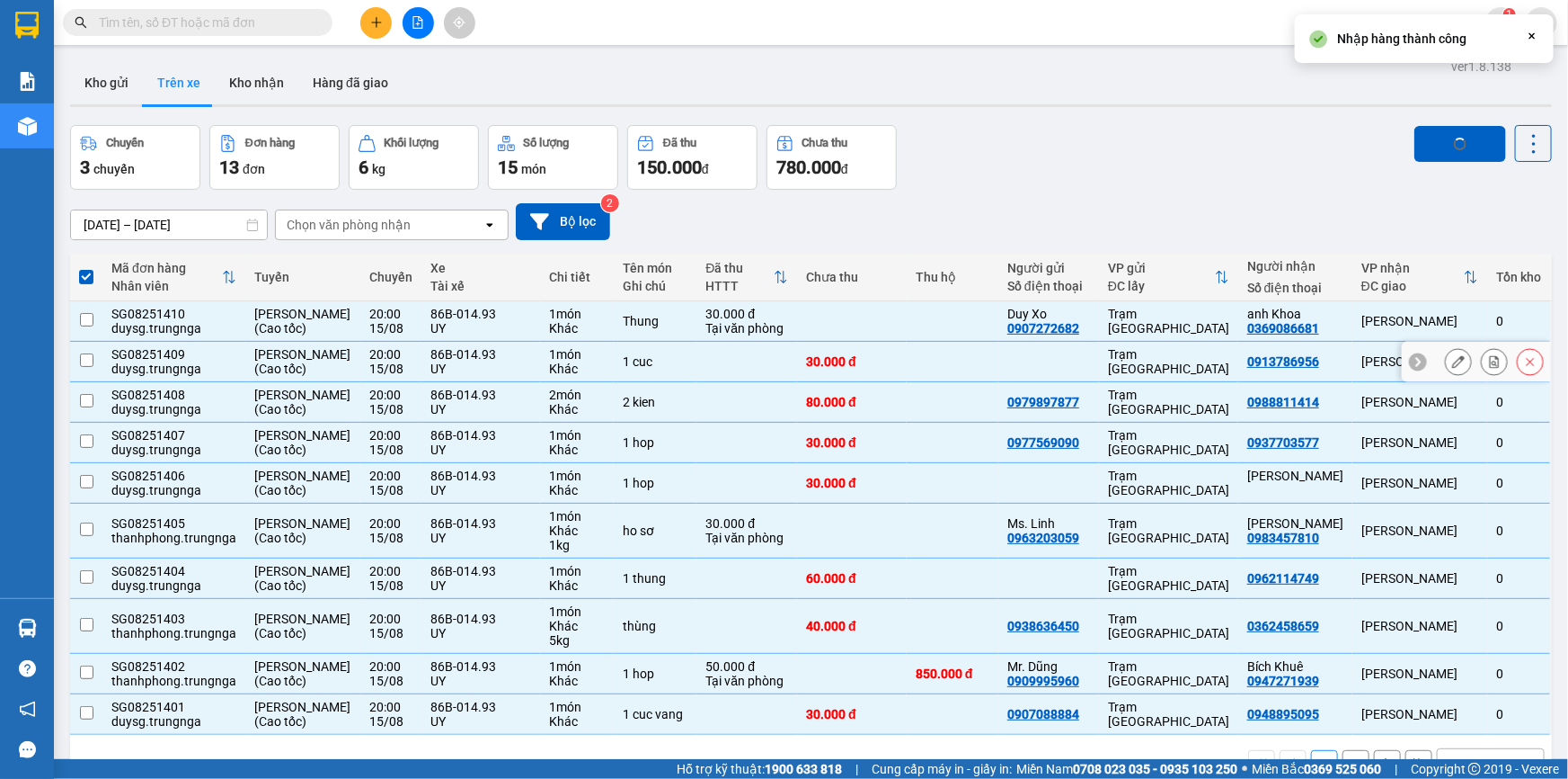
checkbox input "false"
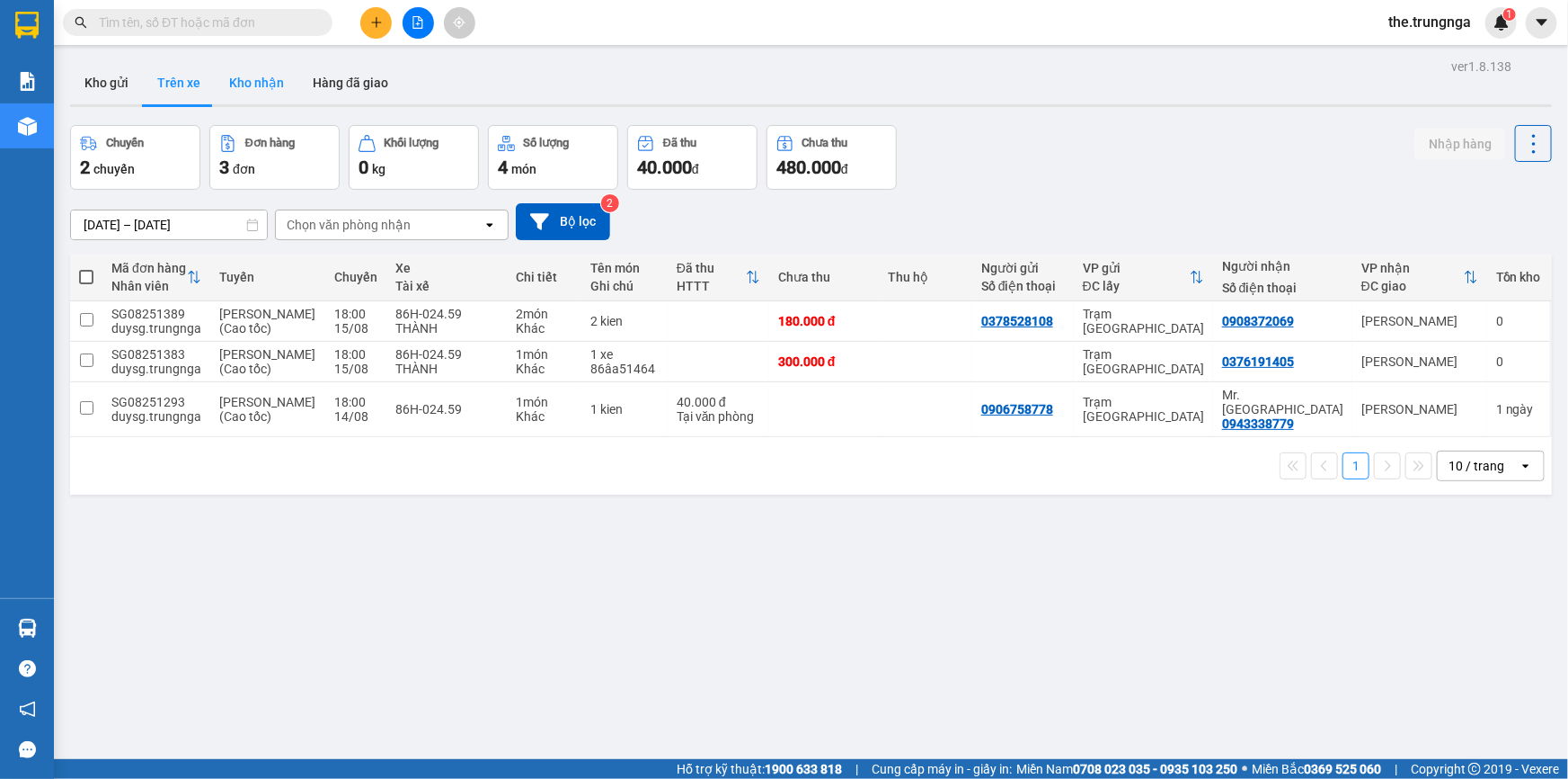
click at [233, 87] on button "Kho nhận" at bounding box center [257, 83] width 84 height 43
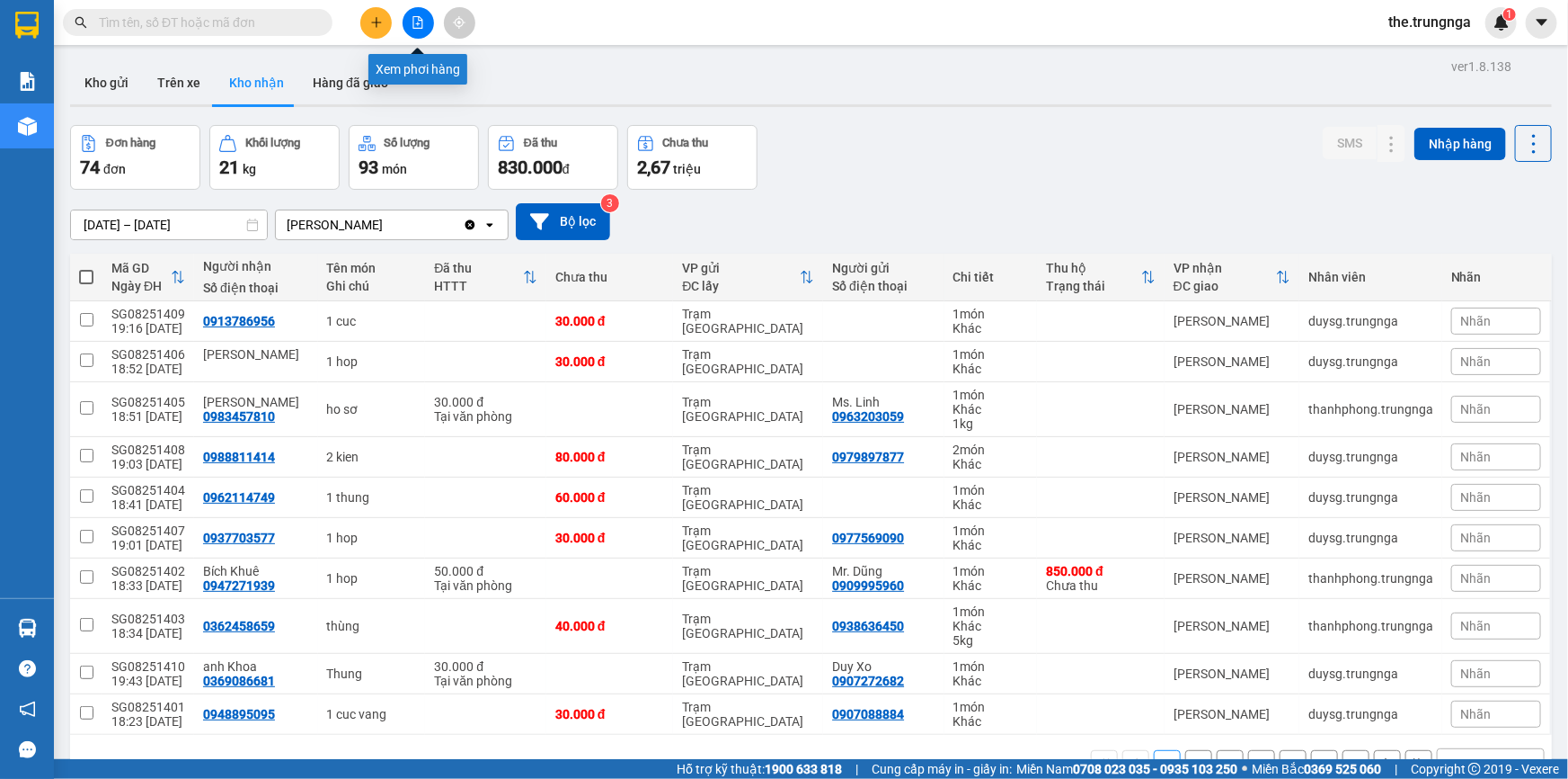
click at [420, 20] on icon "file-add" at bounding box center [417, 22] width 13 height 13
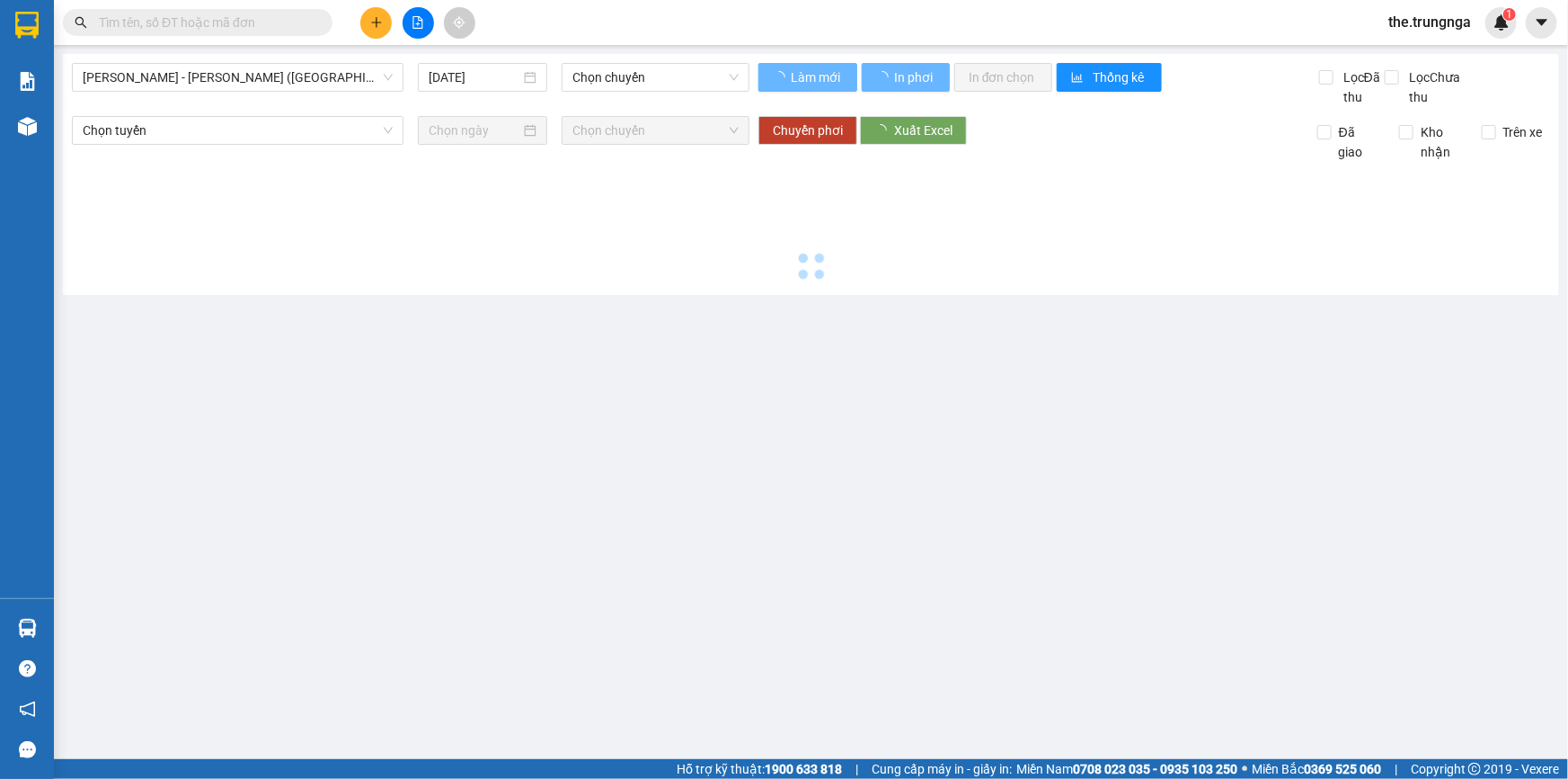
type input "16/08/2025"
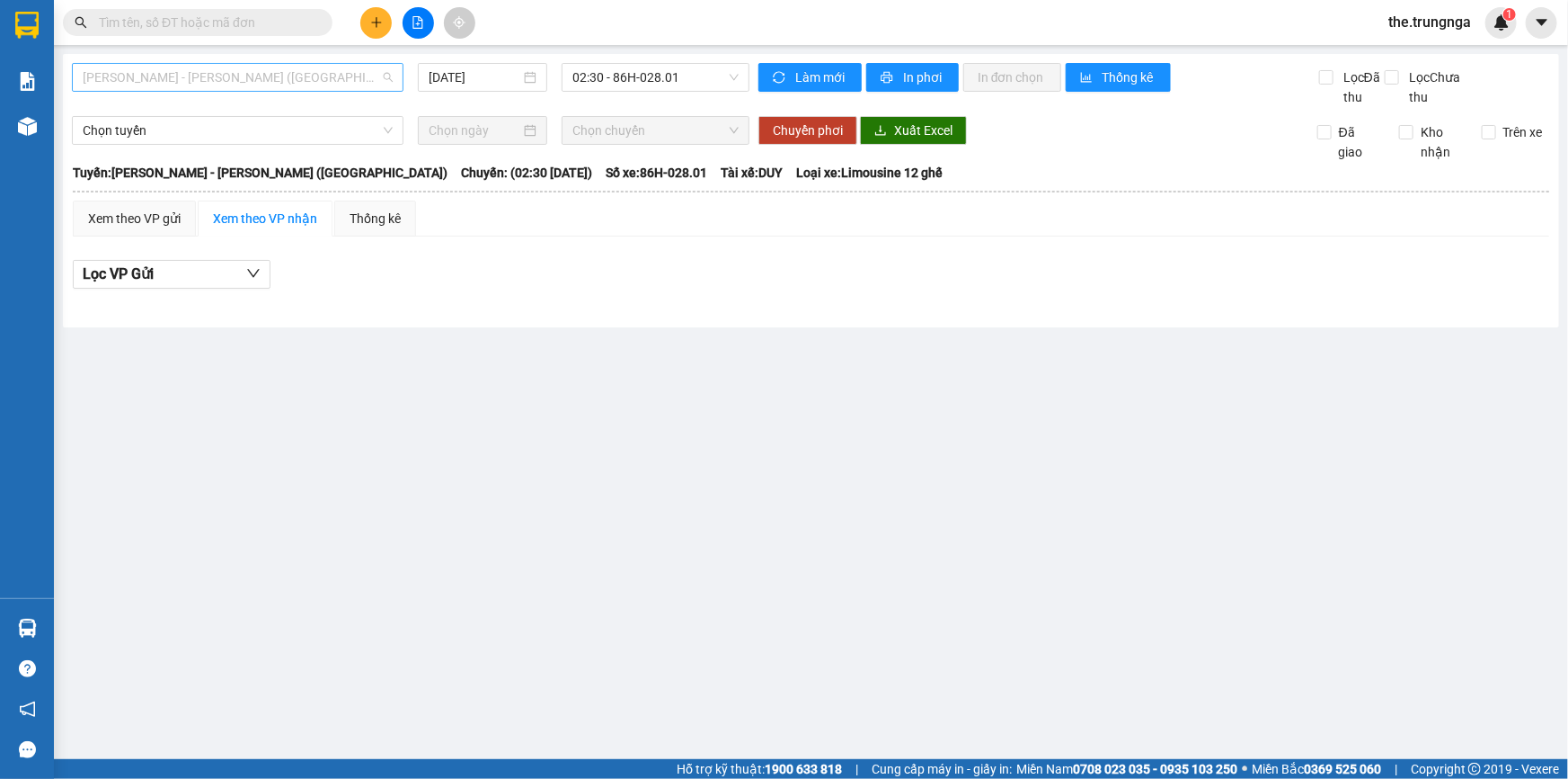
click at [204, 81] on span "Phan Thiết - Hồ Chí Minh (Ghế)" at bounding box center [237, 78] width 310 height 27
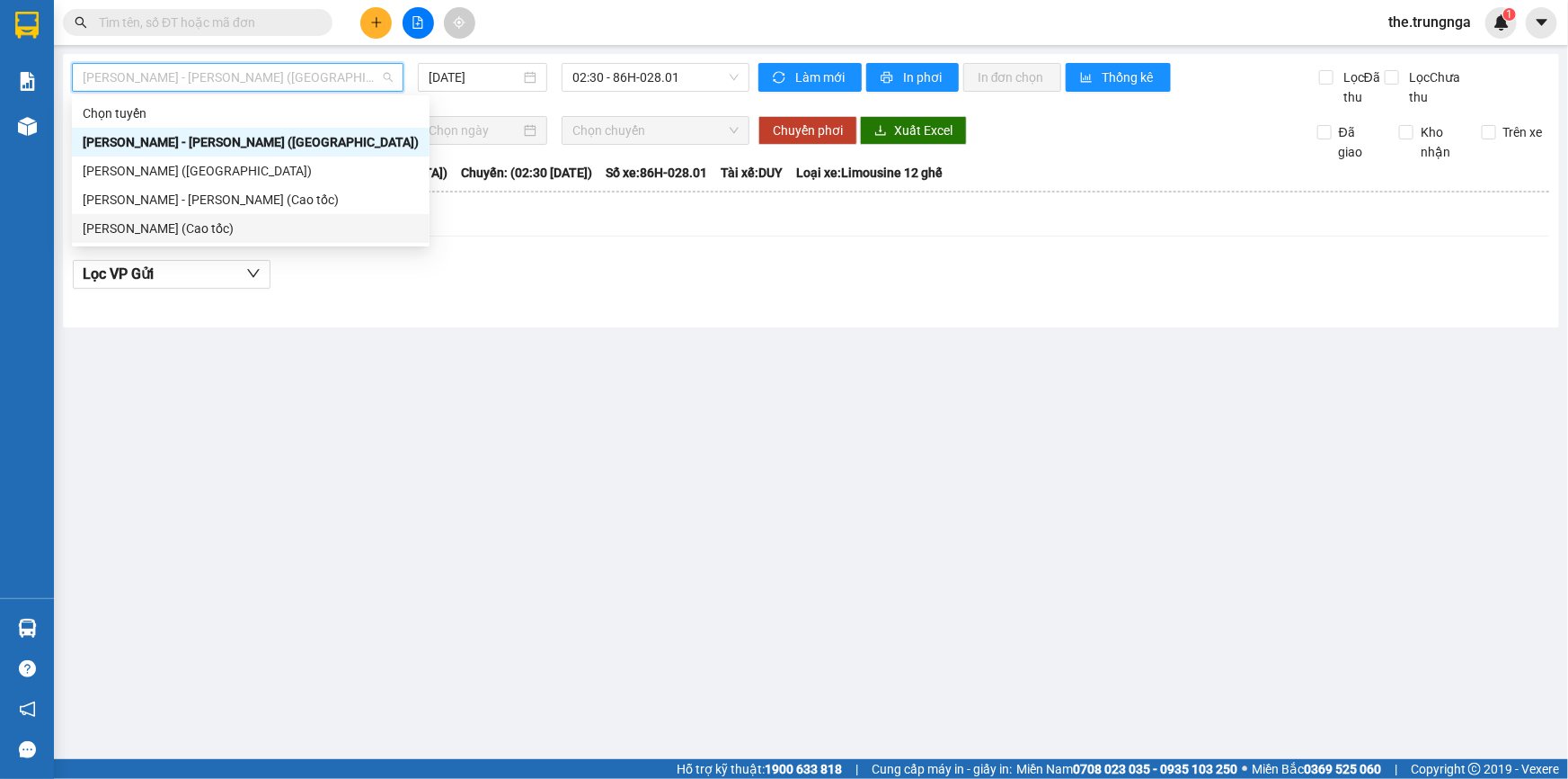
click at [173, 235] on div "[PERSON_NAME] (Cao tốc)" at bounding box center [251, 229] width 336 height 19
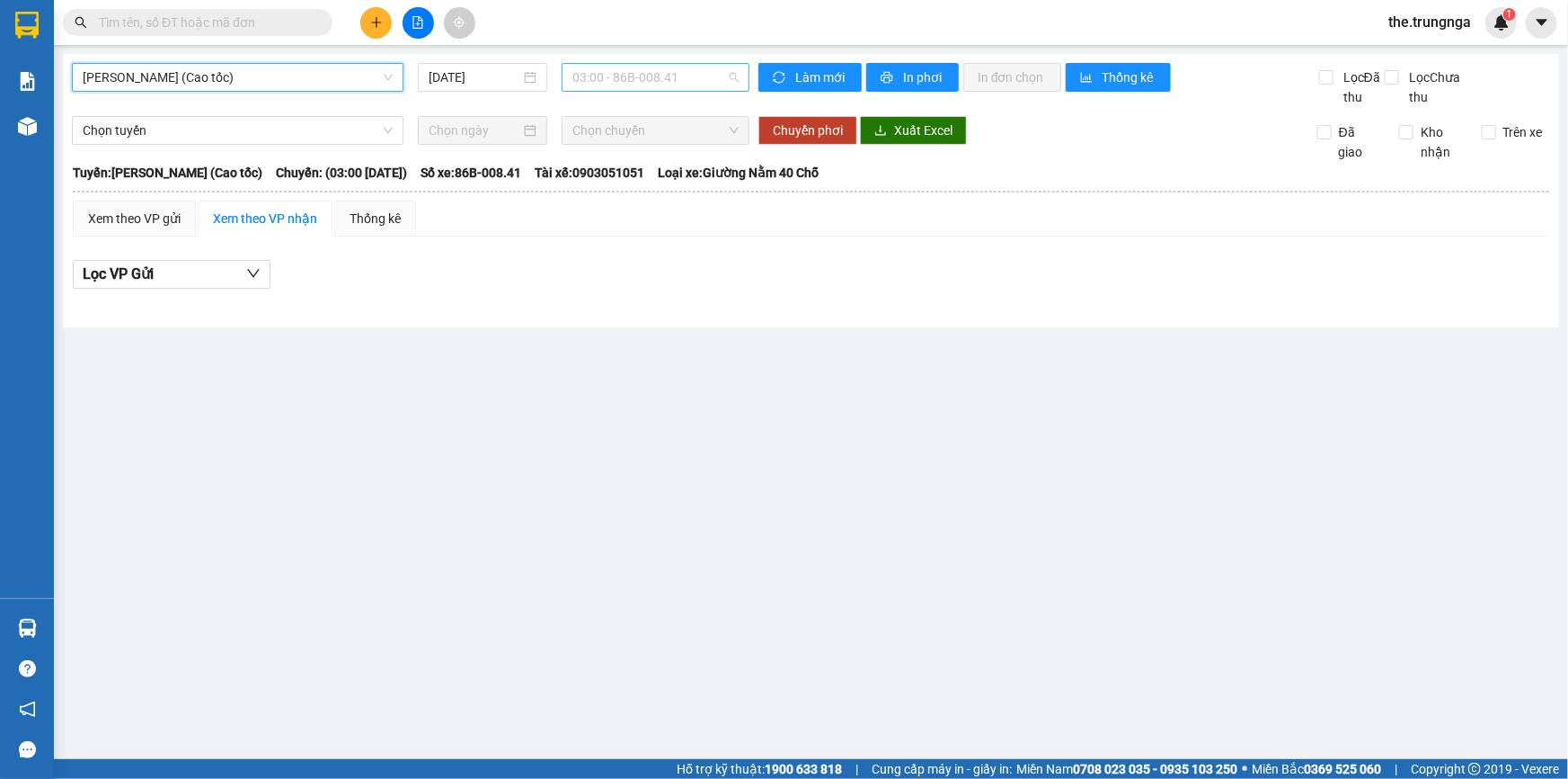
click at [612, 78] on span "03:00 - 86B-008.41" at bounding box center [655, 78] width 166 height 27
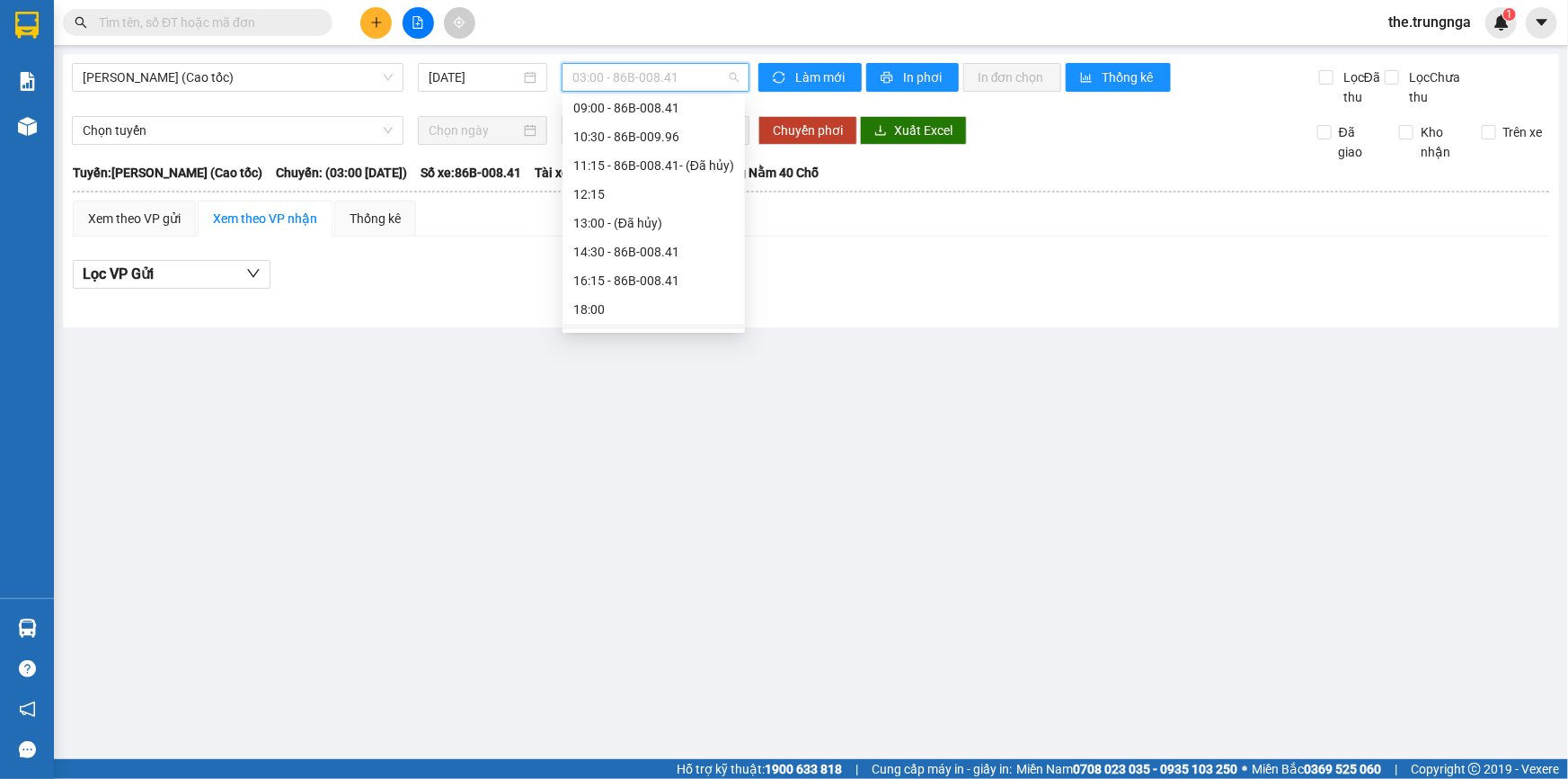
scroll to position [144, 0]
click at [637, 315] on div "20:00 - (Đã hủy)" at bounding box center [654, 314] width 161 height 19
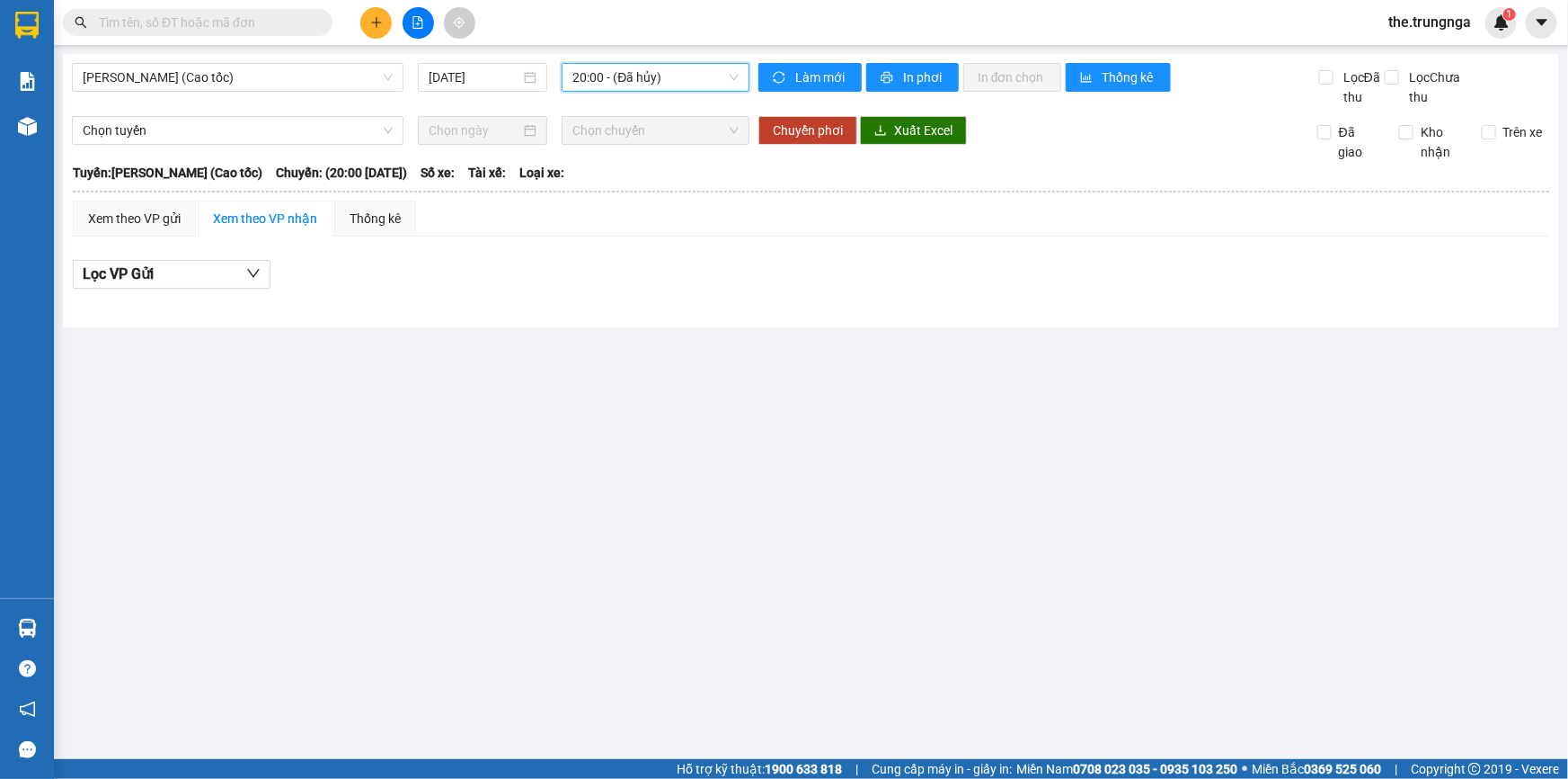
click at [609, 79] on span "20:00 - (Đã hủy)" at bounding box center [655, 78] width 166 height 27
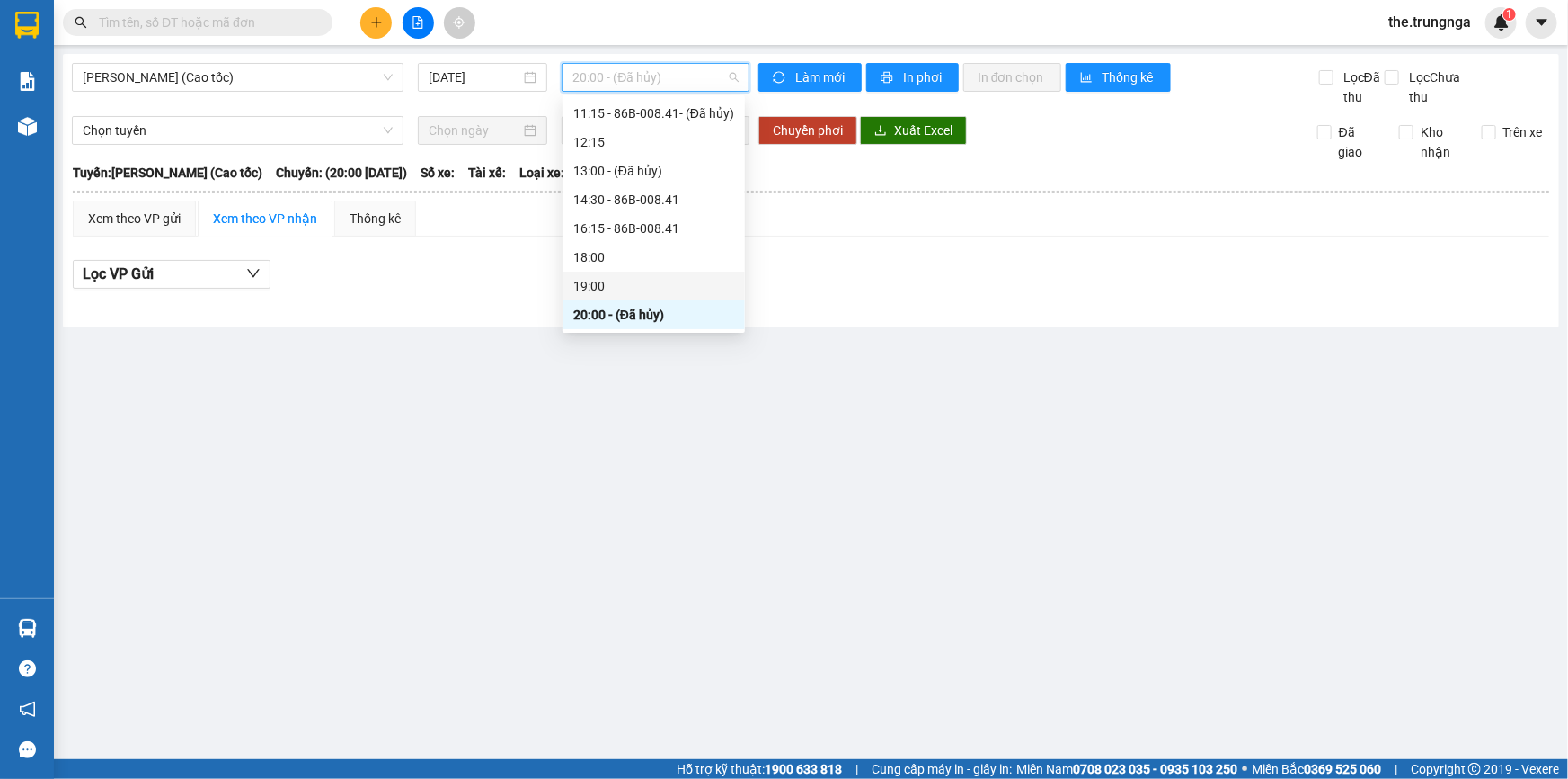
click at [625, 290] on div "19:00" at bounding box center [654, 286] width 161 height 19
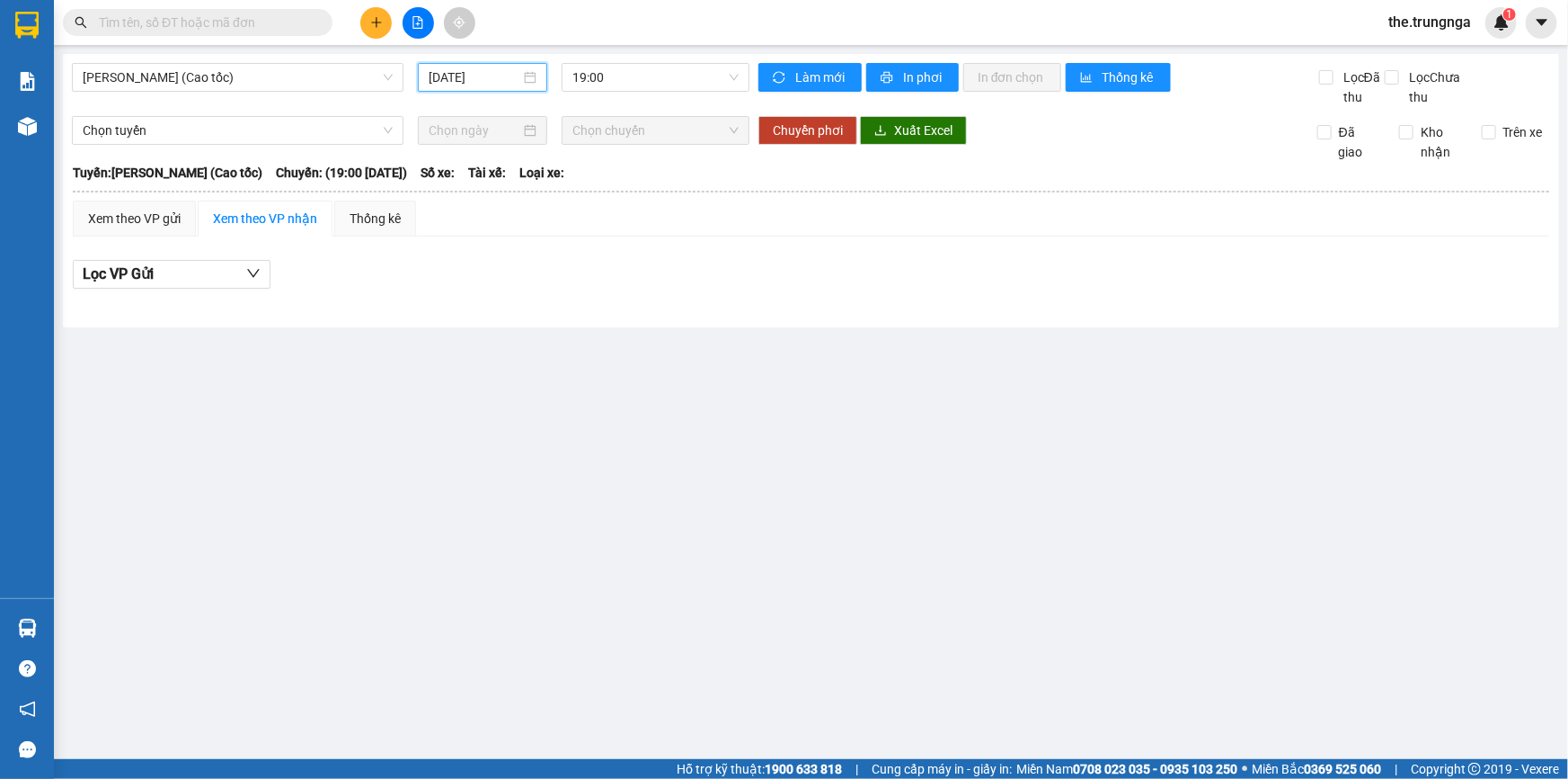
click at [467, 77] on input "16/08/2025" at bounding box center [474, 77] width 91 height 19
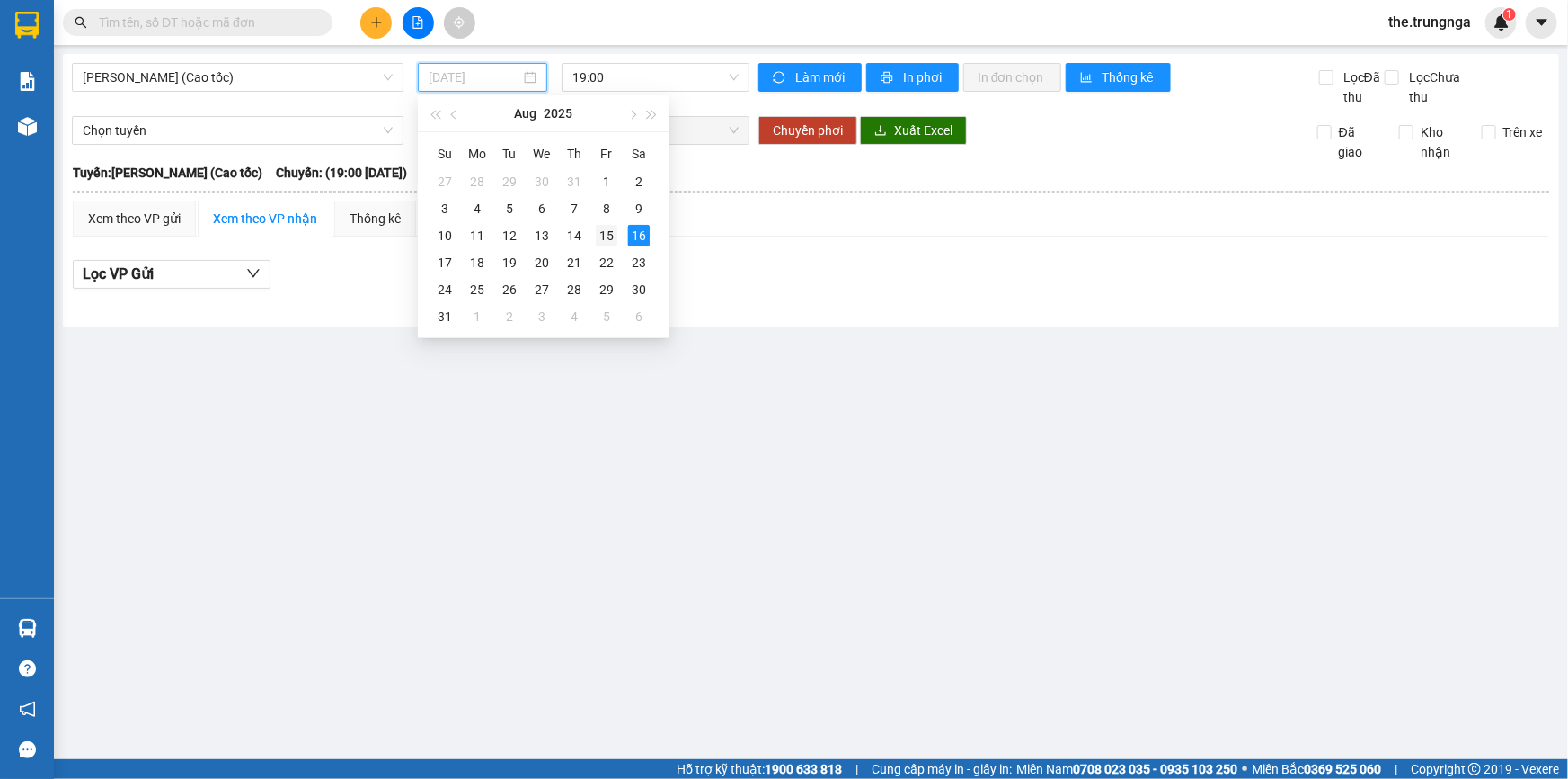
click at [602, 238] on div "15" at bounding box center [607, 235] width 21 height 21
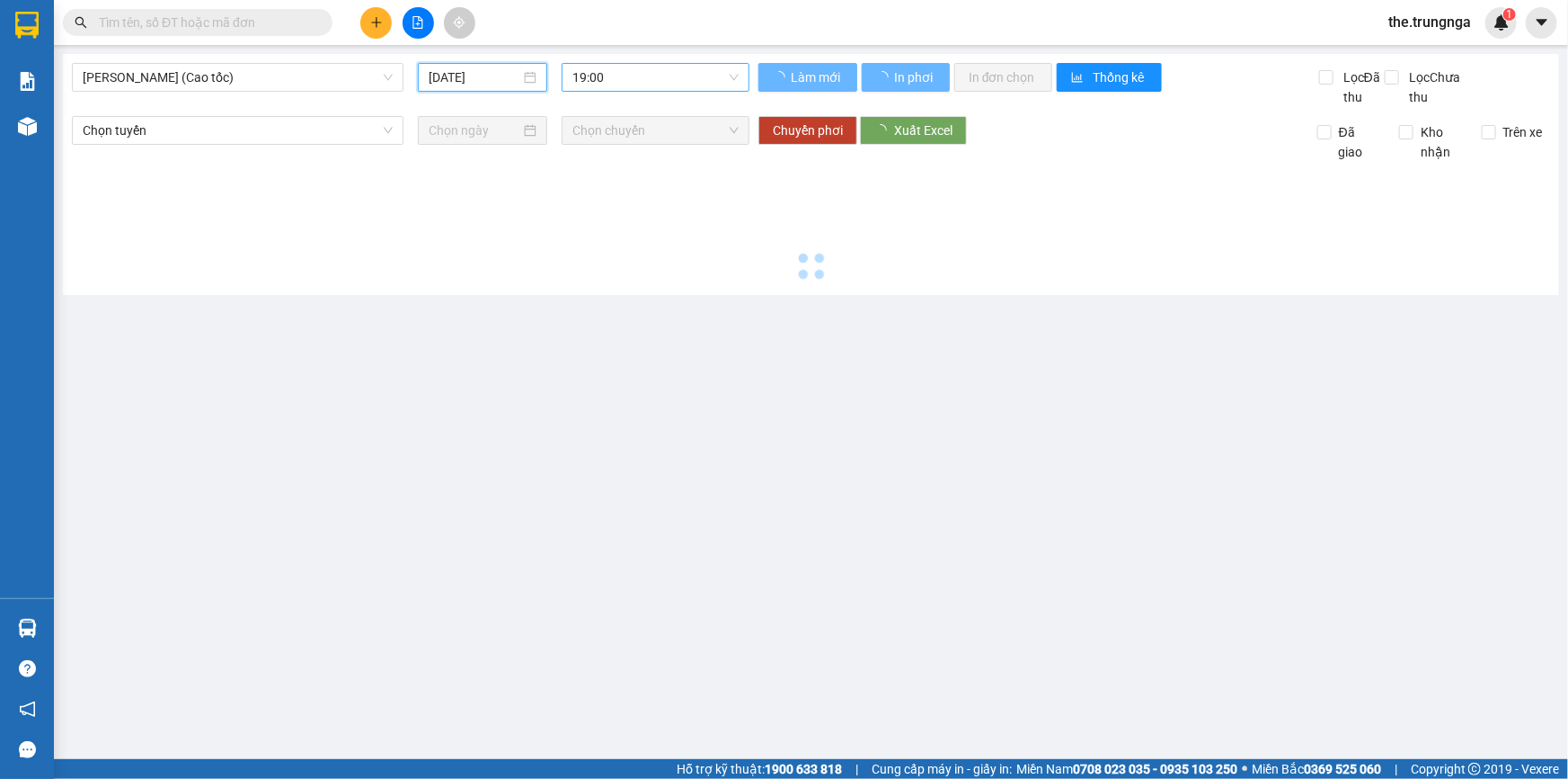
type input "[DATE]"
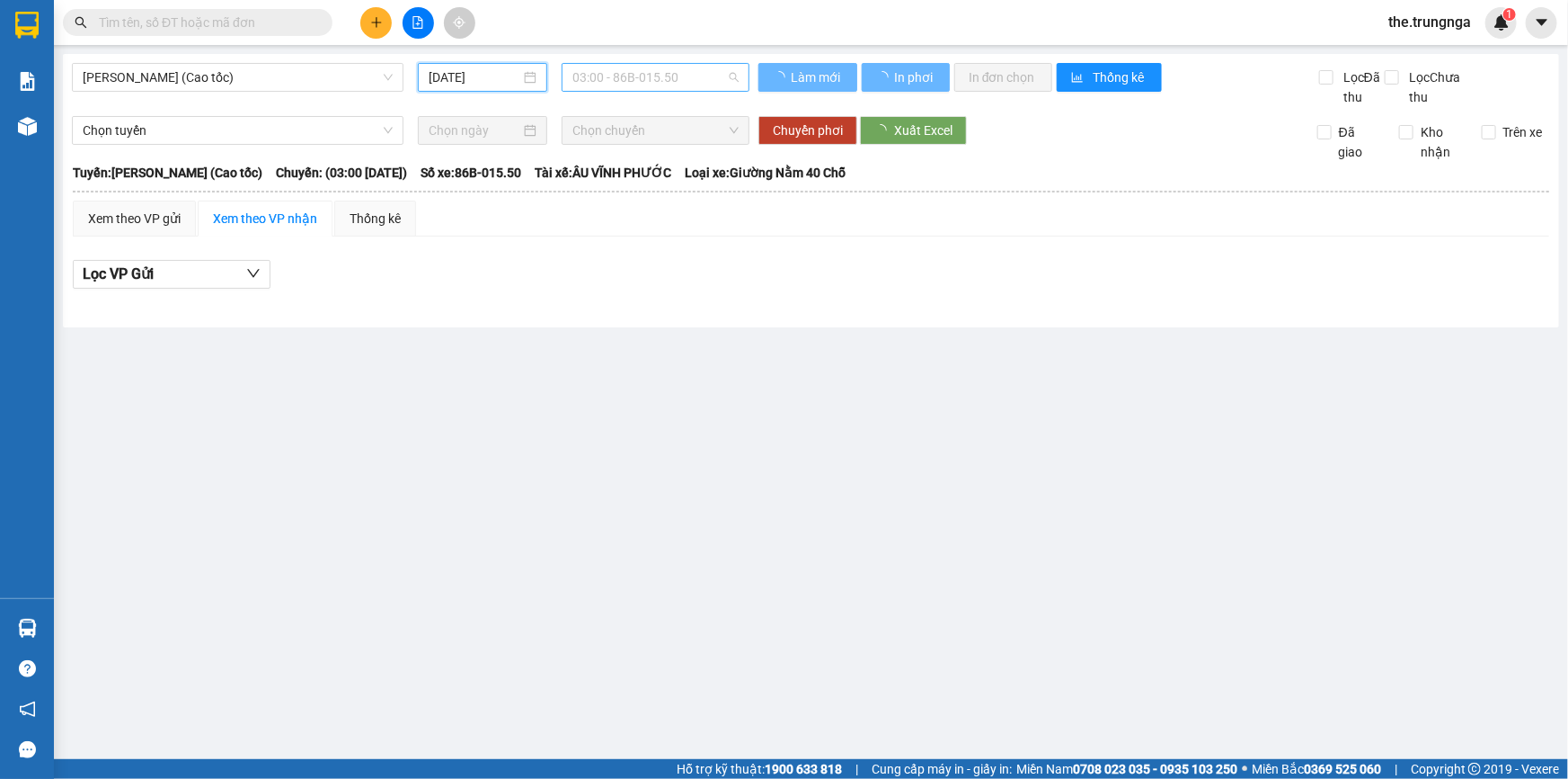
click at [621, 76] on span "03:00 - 86B-015.50" at bounding box center [655, 78] width 166 height 27
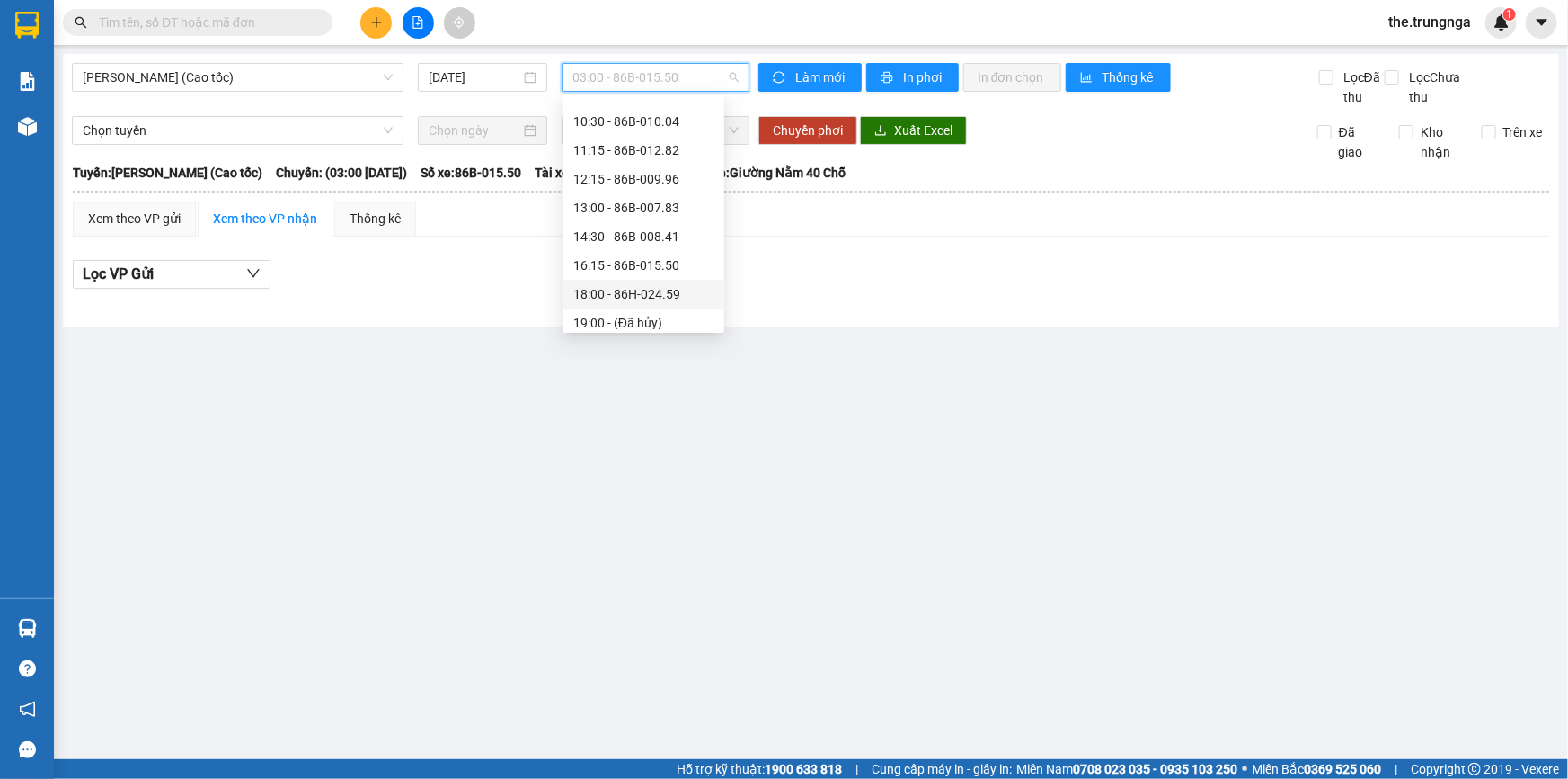
scroll to position [144, 0]
click at [645, 305] on div "20:00 - 86B-014.93" at bounding box center [644, 314] width 140 height 19
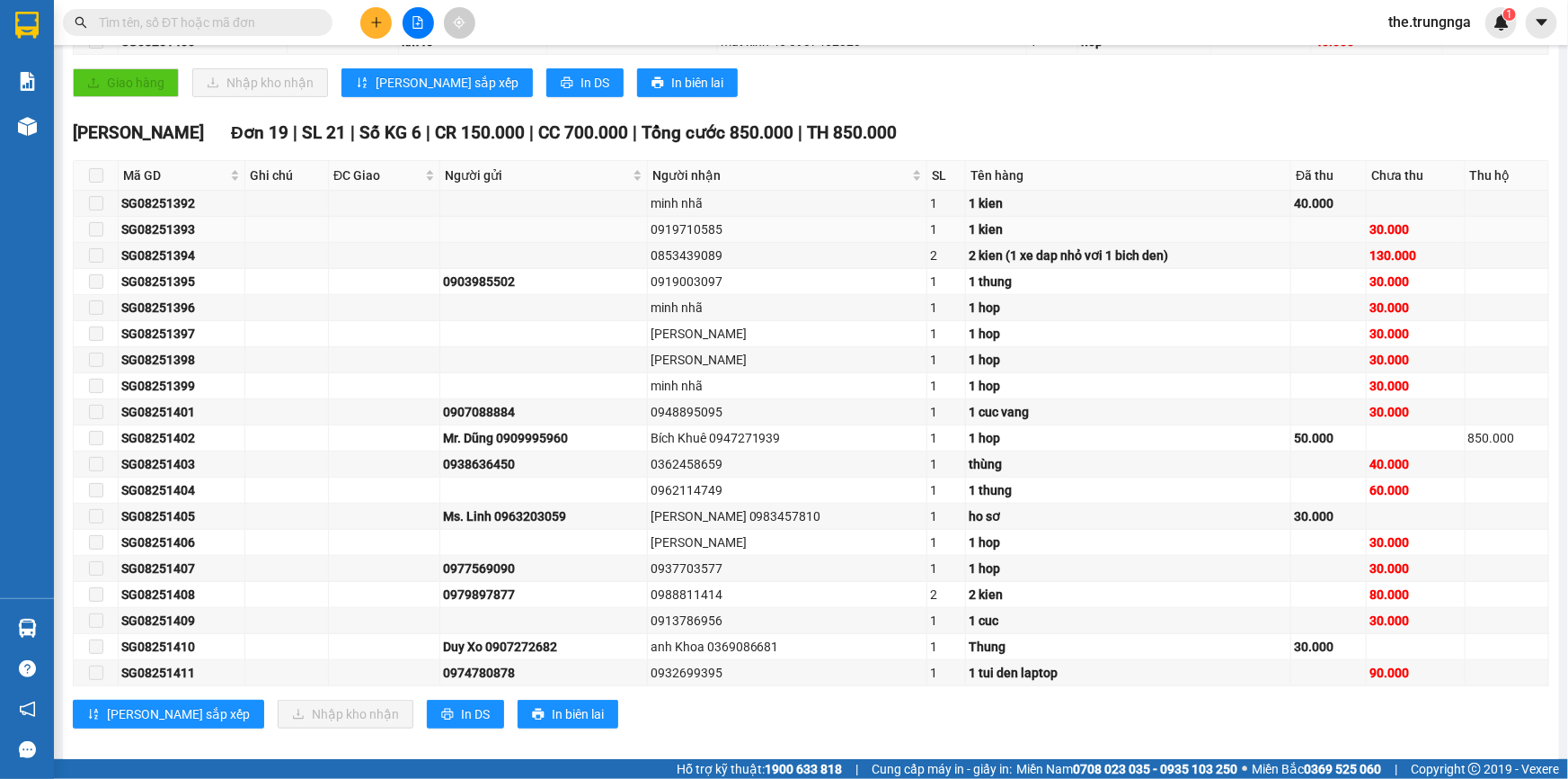
scroll to position [395, 0]
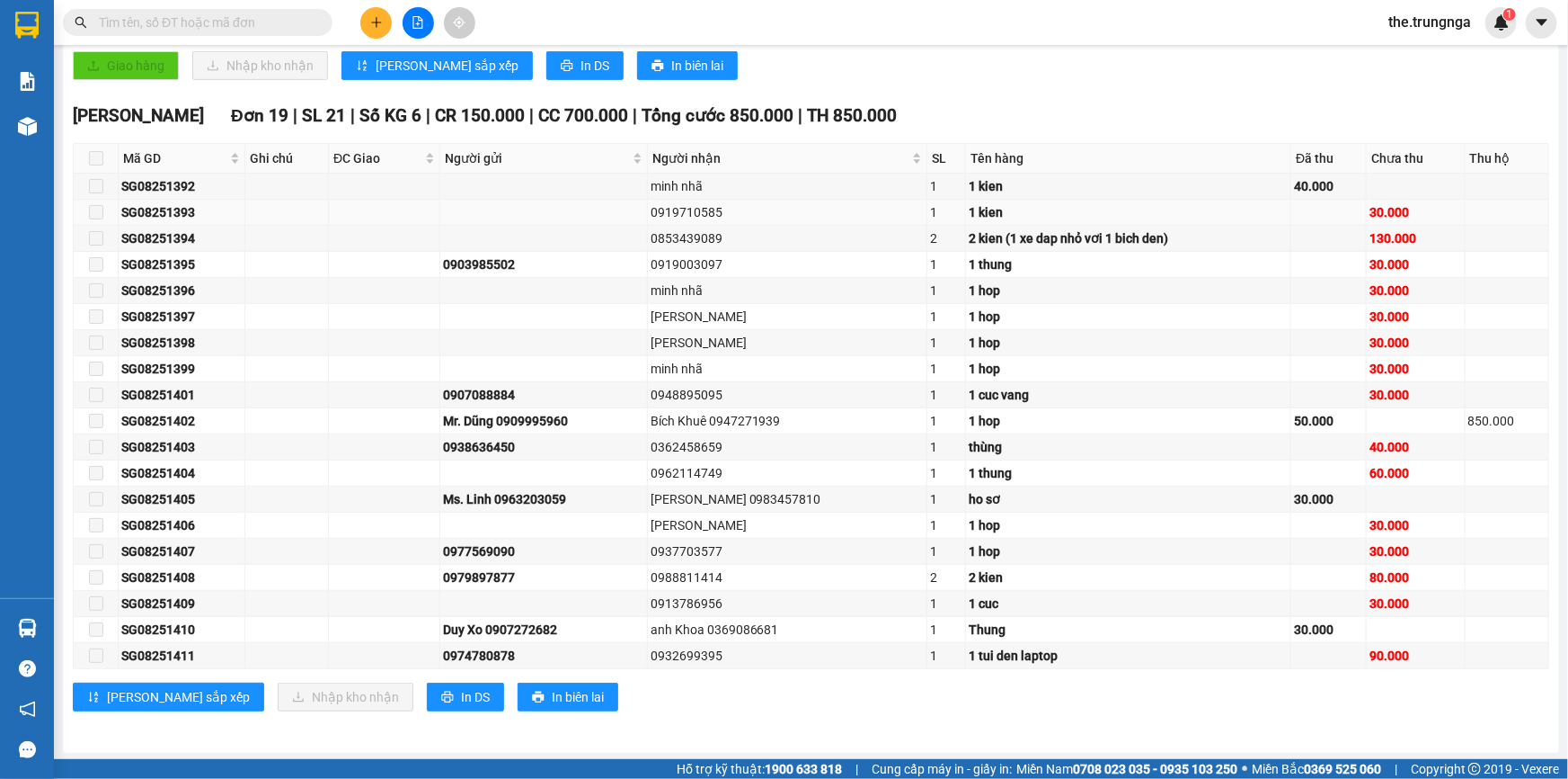
click at [716, 206] on div "0919710585" at bounding box center [787, 212] width 274 height 19
copy div "0919710585"
click at [721, 238] on div "0853439089" at bounding box center [787, 238] width 274 height 19
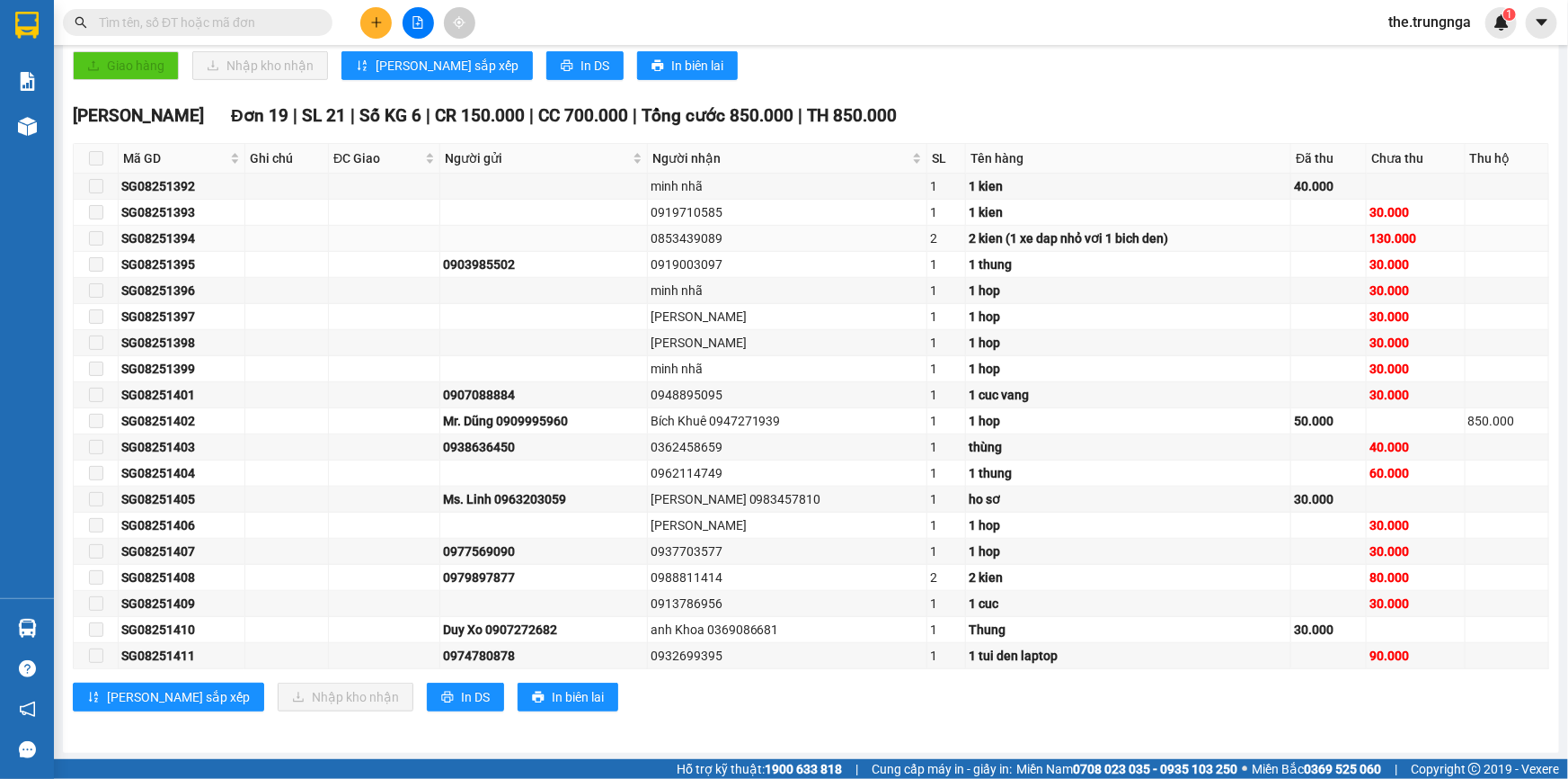
copy div "0853439089"
click at [692, 261] on div "0919003097" at bounding box center [787, 265] width 274 height 19
copy div "0919003097"
click at [686, 385] on div "0948895095" at bounding box center [787, 395] width 274 height 19
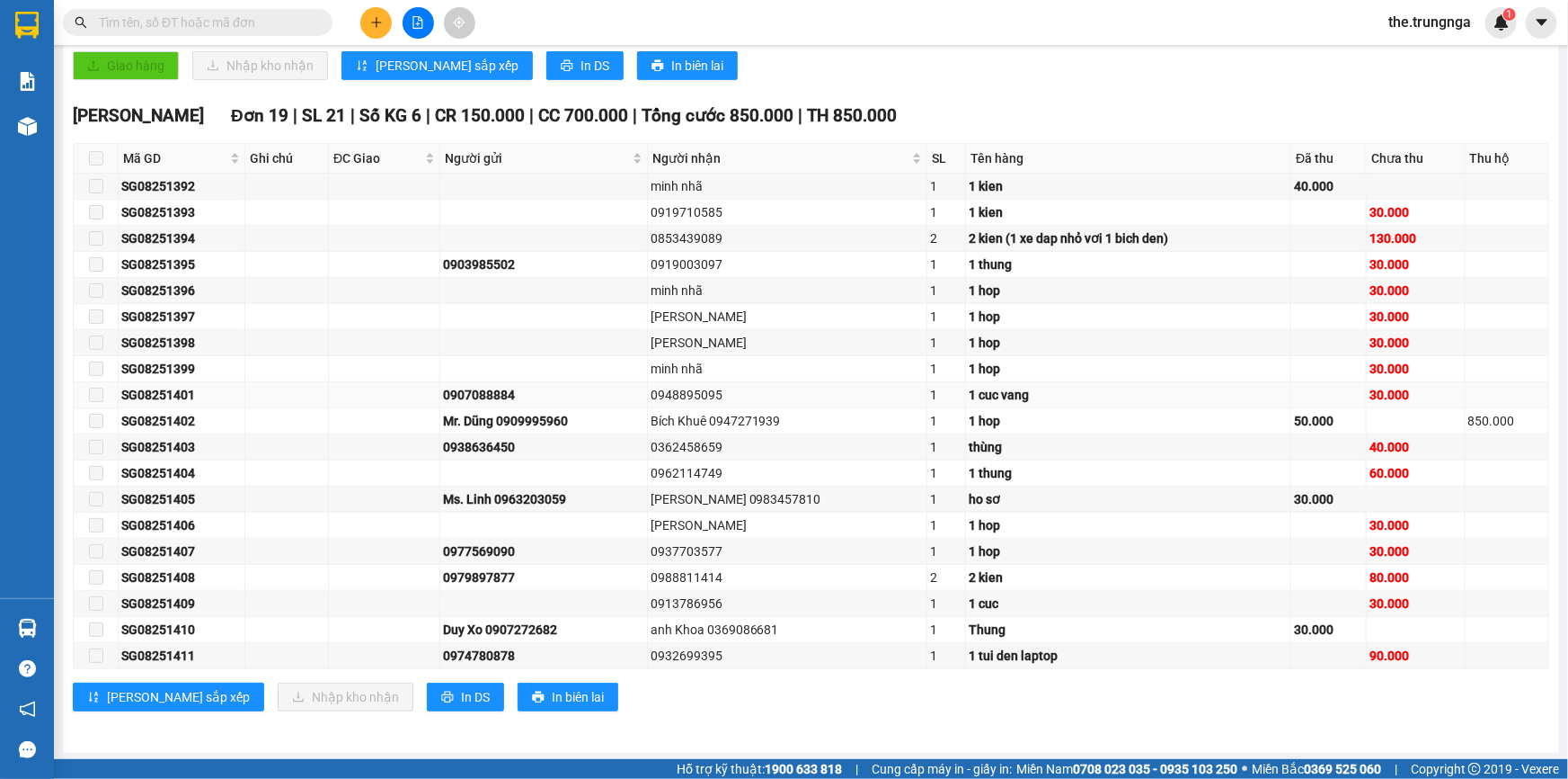
click at [686, 385] on div "0948895095" at bounding box center [787, 395] width 274 height 19
copy div "0948895095"
click at [768, 412] on div "Bích Khuê 0947271939" at bounding box center [787, 421] width 274 height 19
copy div "0947271939"
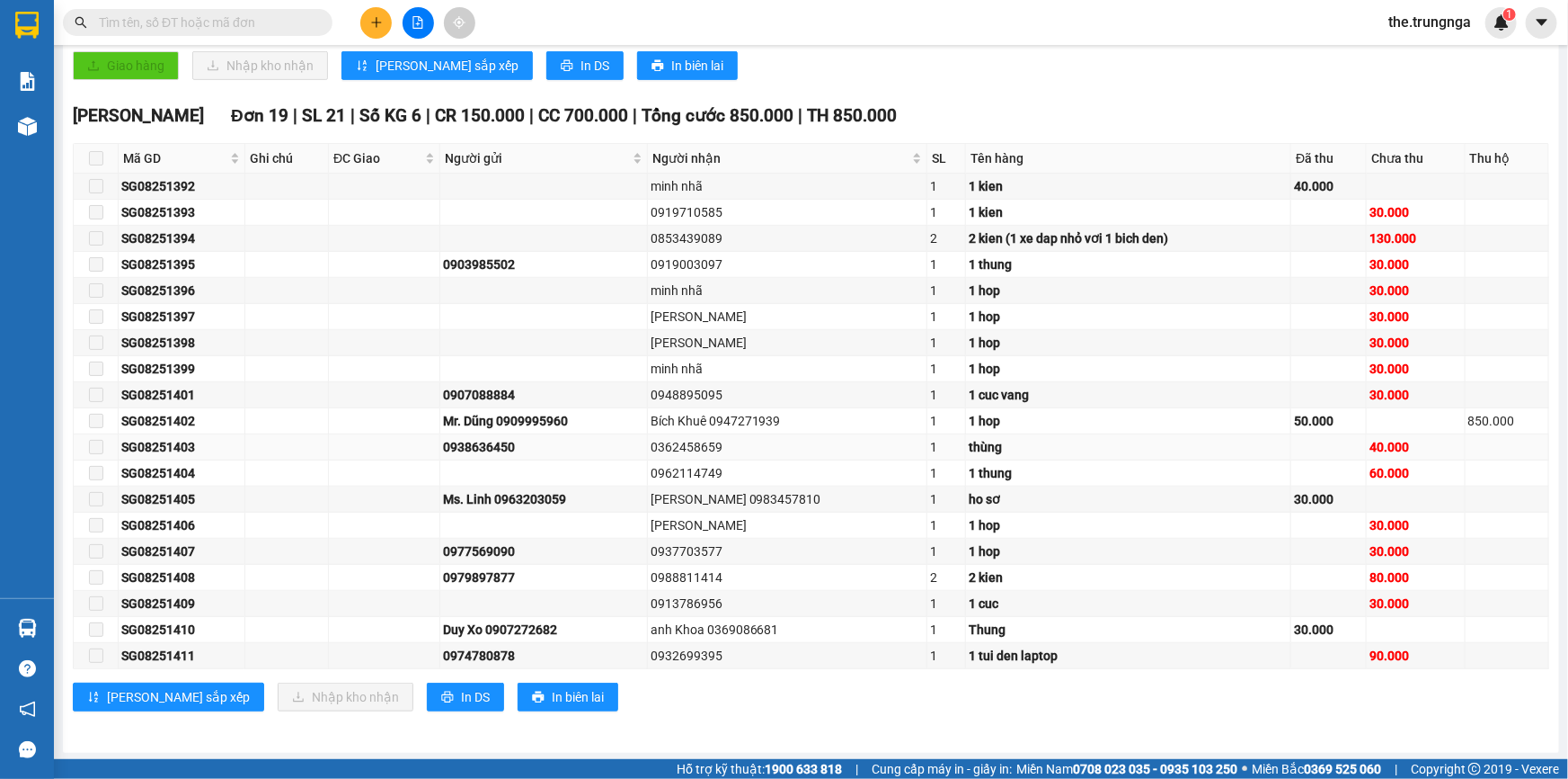
click at [698, 442] on div "0362458659" at bounding box center [787, 446] width 274 height 19
copy div "0362458659"
click at [706, 469] on div "0962114749" at bounding box center [787, 473] width 274 height 19
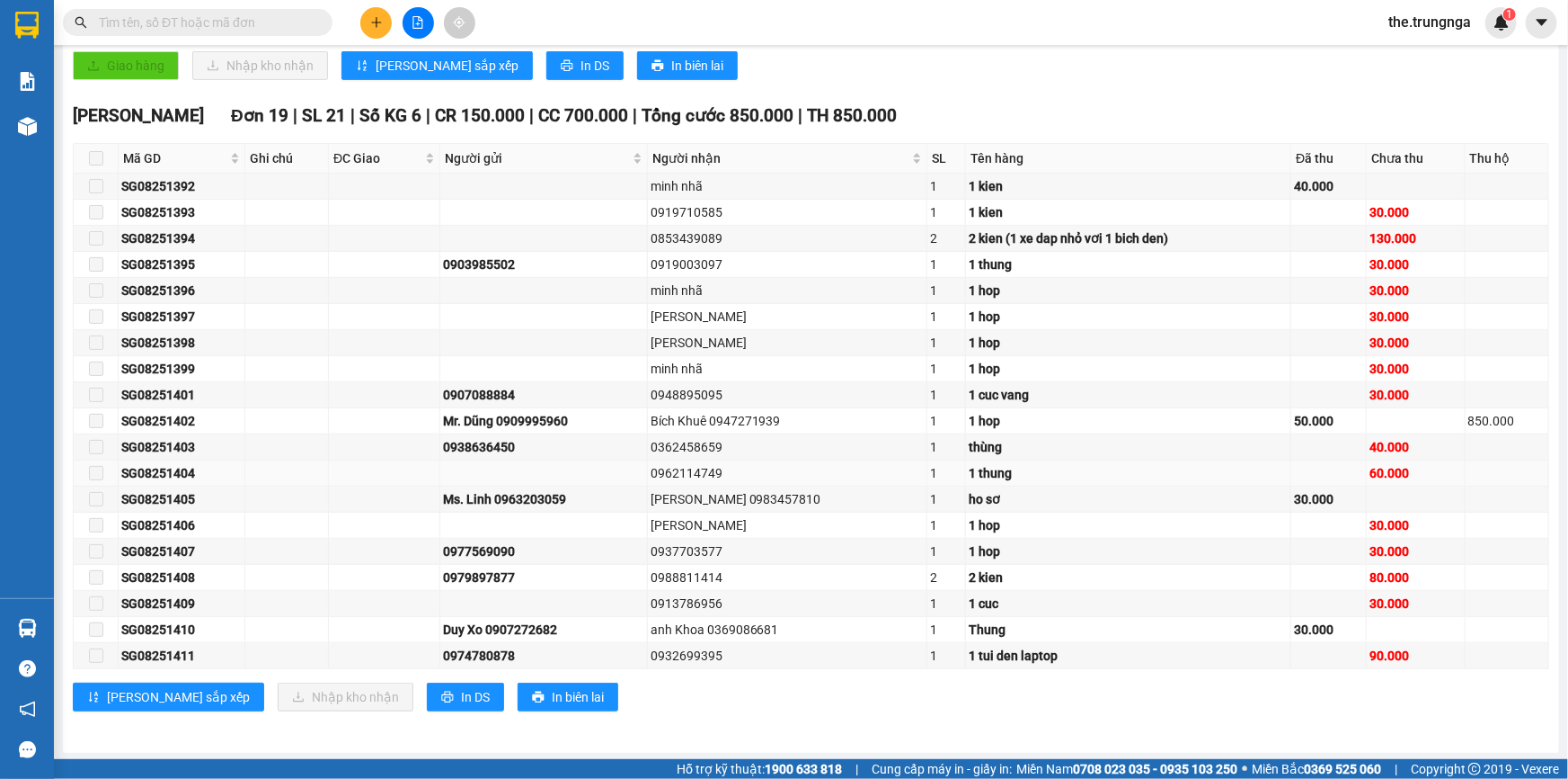
copy div "0962114749"
click at [755, 491] on div "[PERSON_NAME] 0983457810" at bounding box center [787, 499] width 274 height 19
copy div "0983457810"
click at [703, 550] on div "0937703577" at bounding box center [787, 551] width 274 height 19
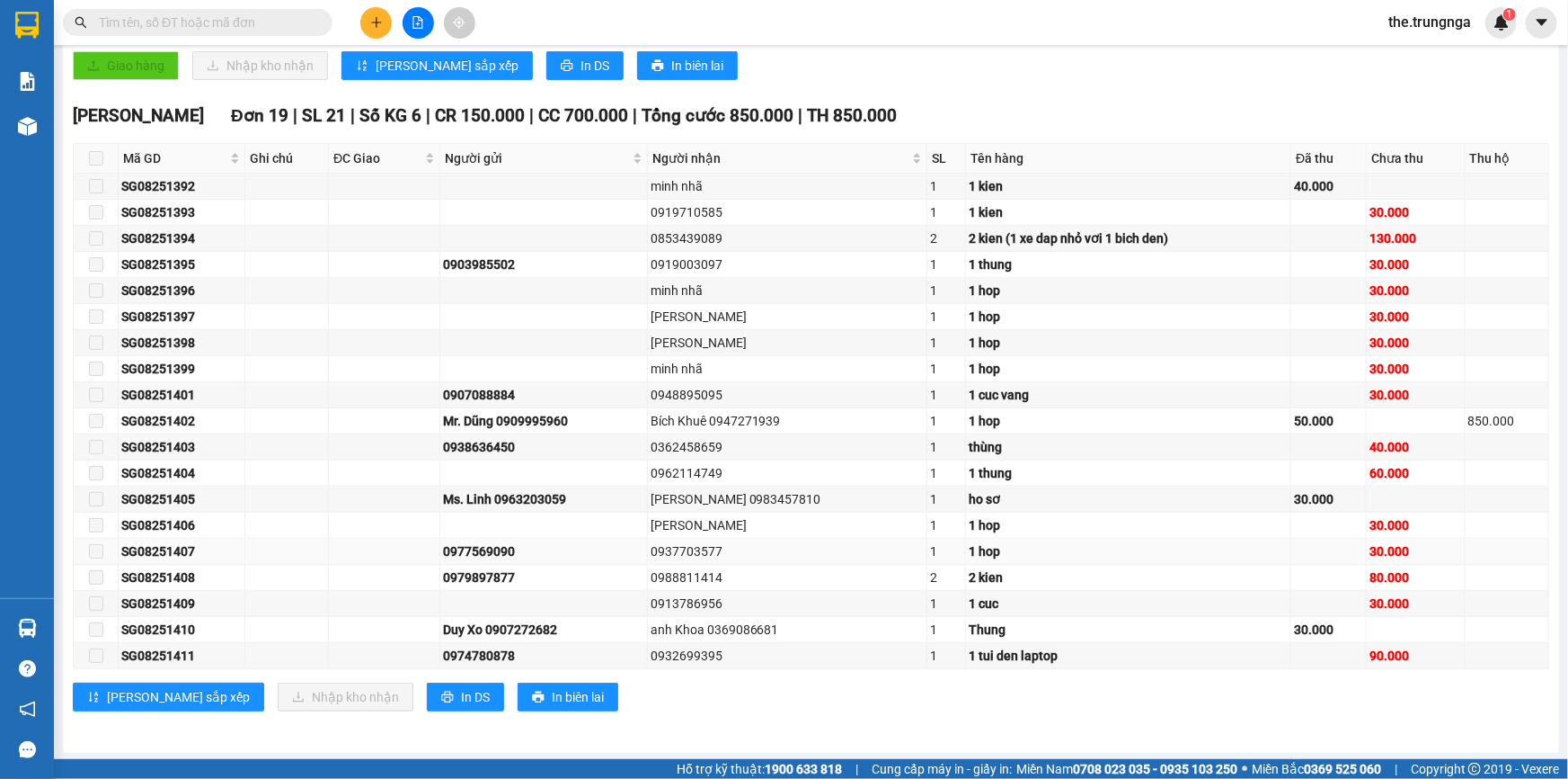
click at [703, 550] on div "0937703577" at bounding box center [787, 551] width 274 height 19
copy div "0937703577"
click at [714, 574] on div "0988811414" at bounding box center [787, 577] width 274 height 19
copy div "0988811414"
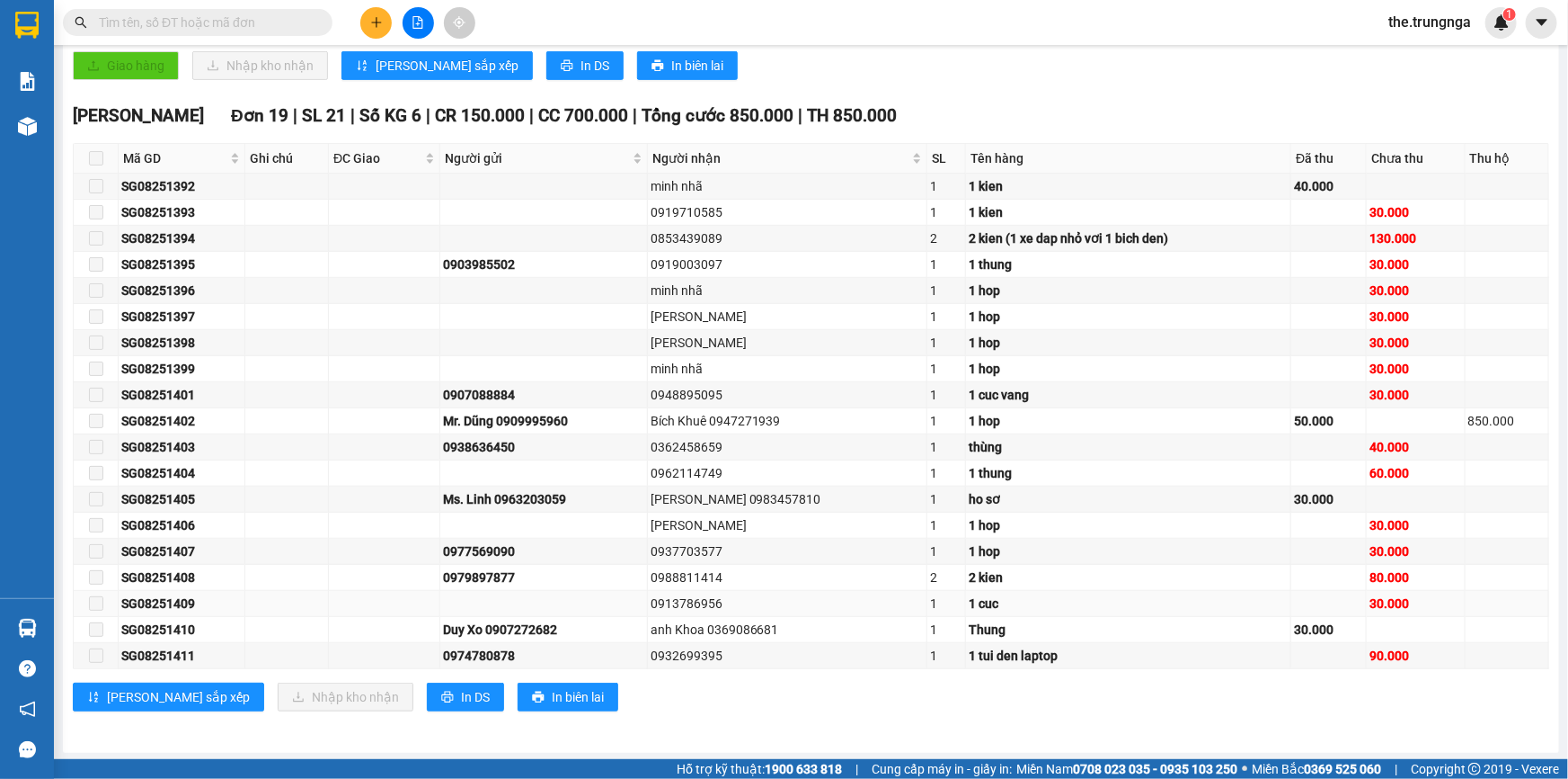
click at [692, 599] on div "0913786956" at bounding box center [787, 603] width 274 height 19
click at [751, 620] on div "anh Khoa 0369086681" at bounding box center [787, 629] width 274 height 19
click at [702, 657] on div "0932699395" at bounding box center [787, 655] width 274 height 19
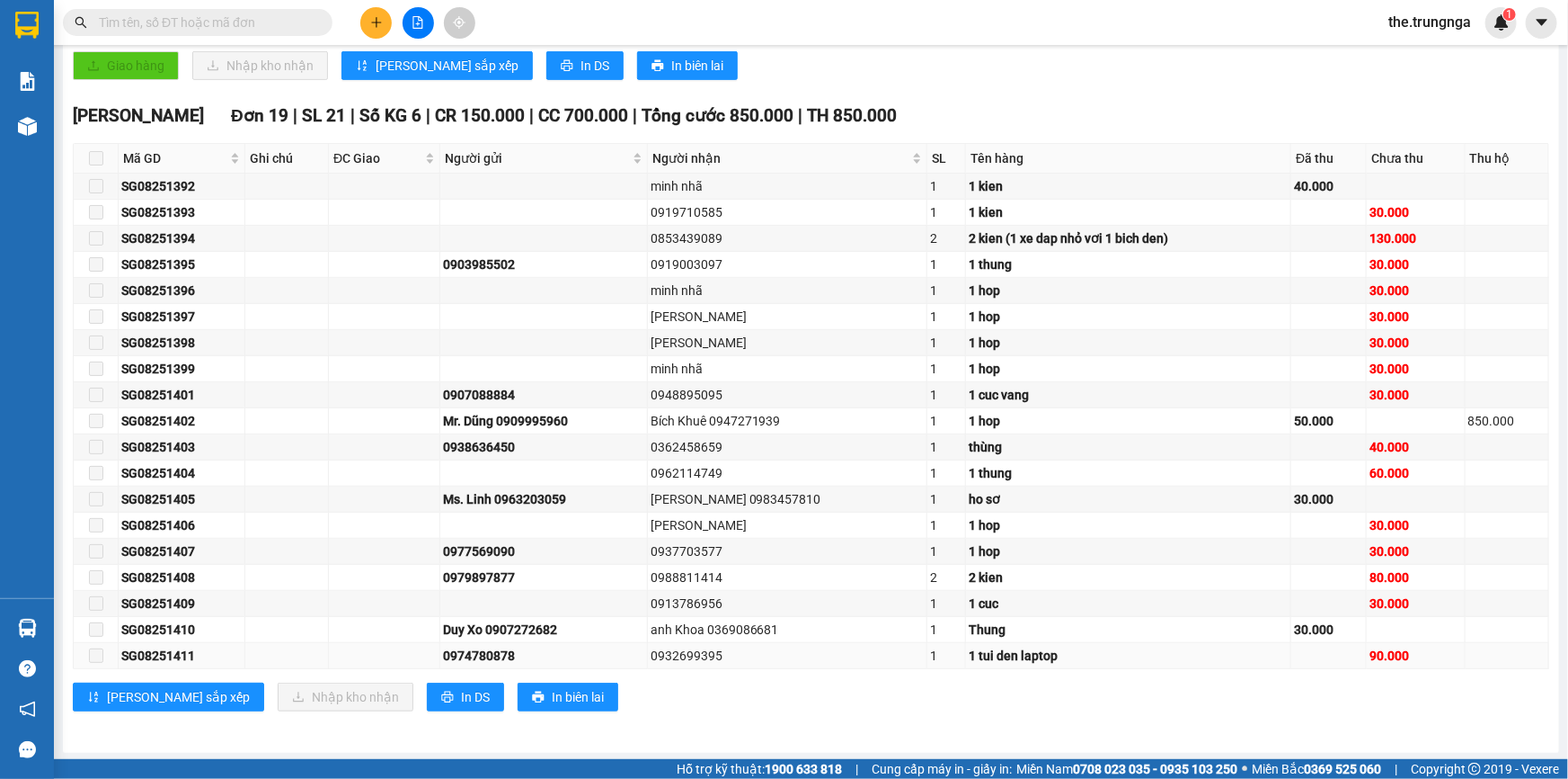
click at [702, 657] on div "0932699395" at bounding box center [787, 655] width 274 height 19
click at [183, 25] on input "text" at bounding box center [205, 22] width 212 height 19
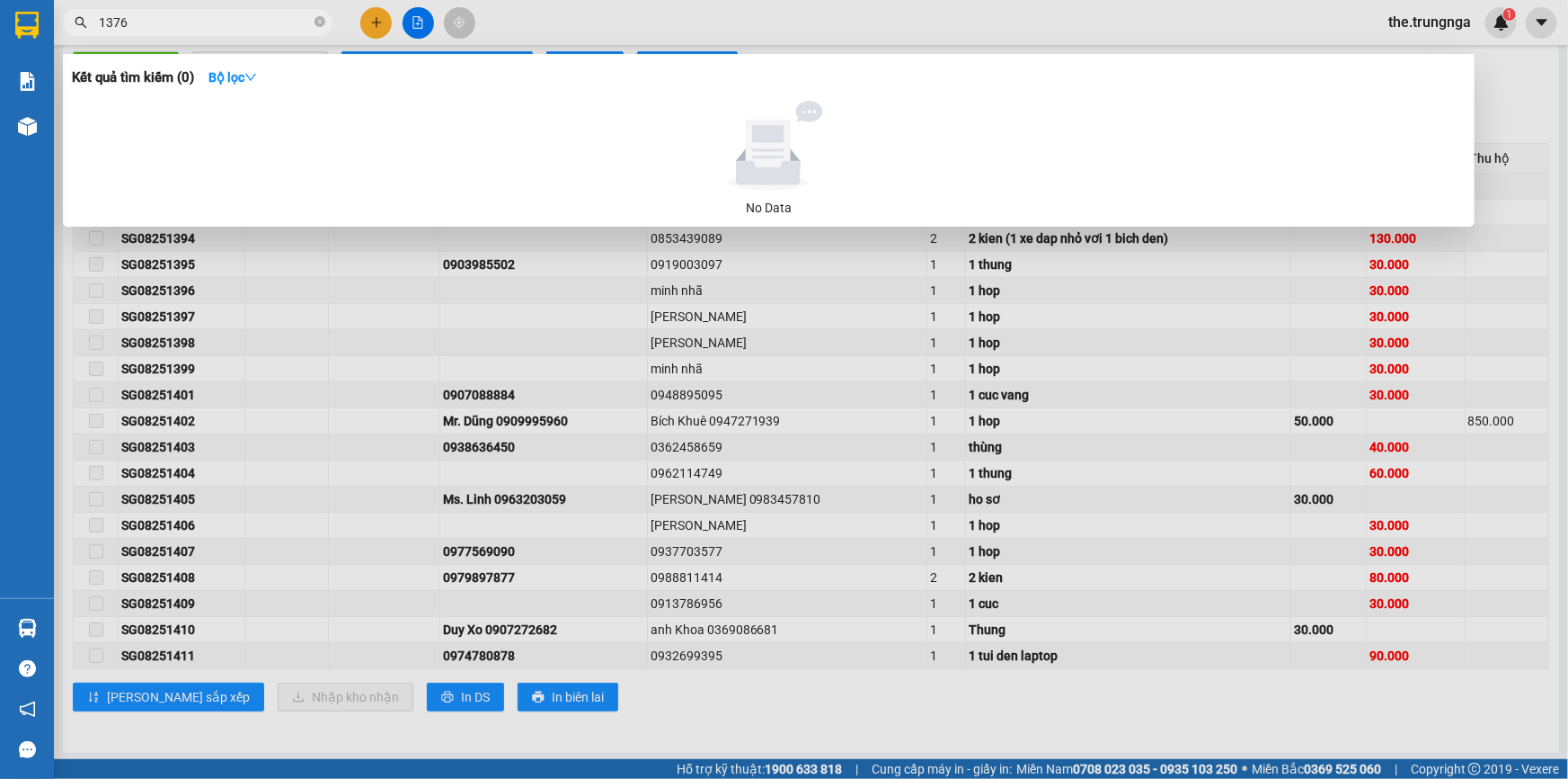
type input "1376"
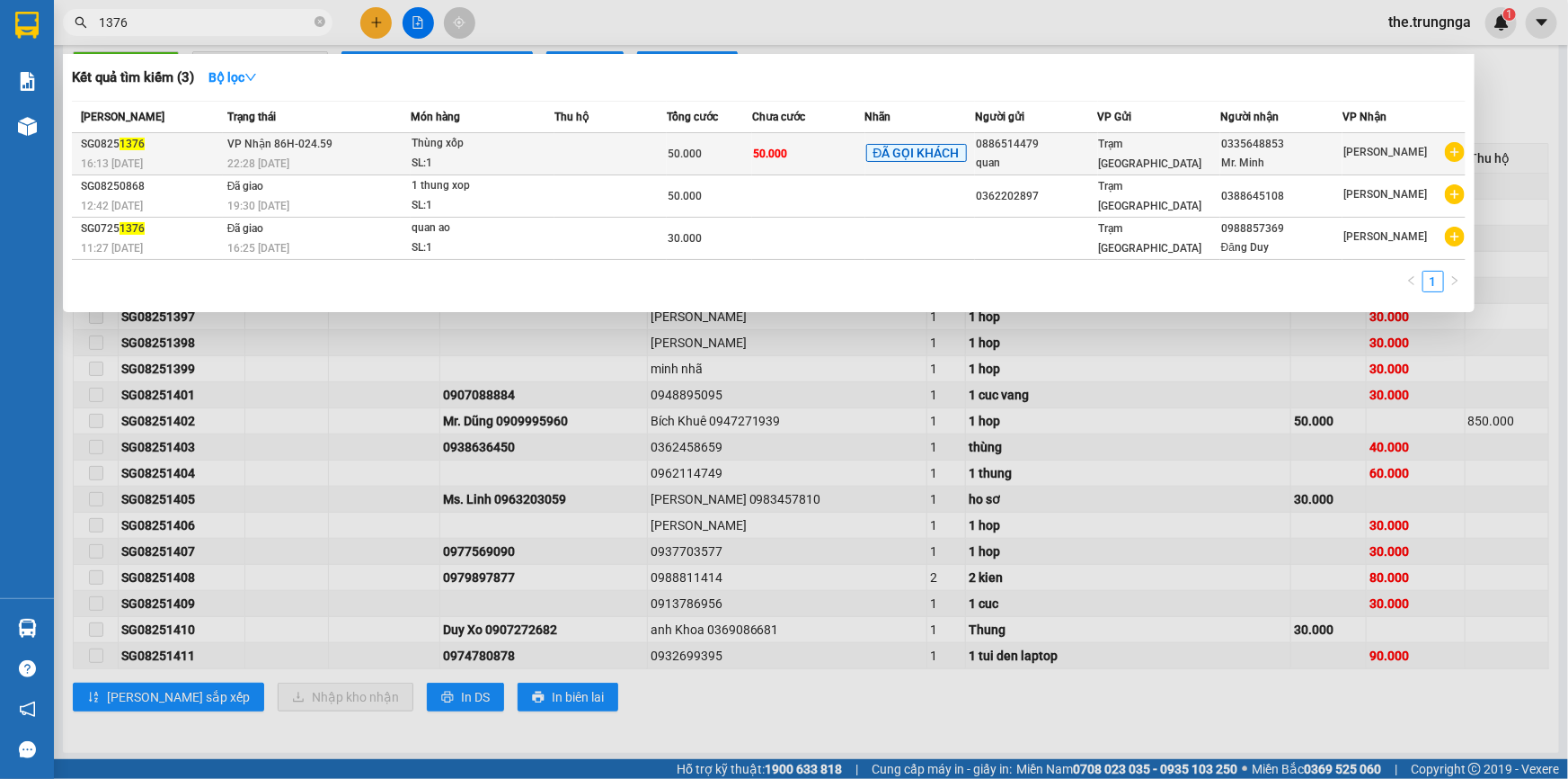
click at [1453, 153] on icon "plus-circle" at bounding box center [1455, 152] width 19 height 19
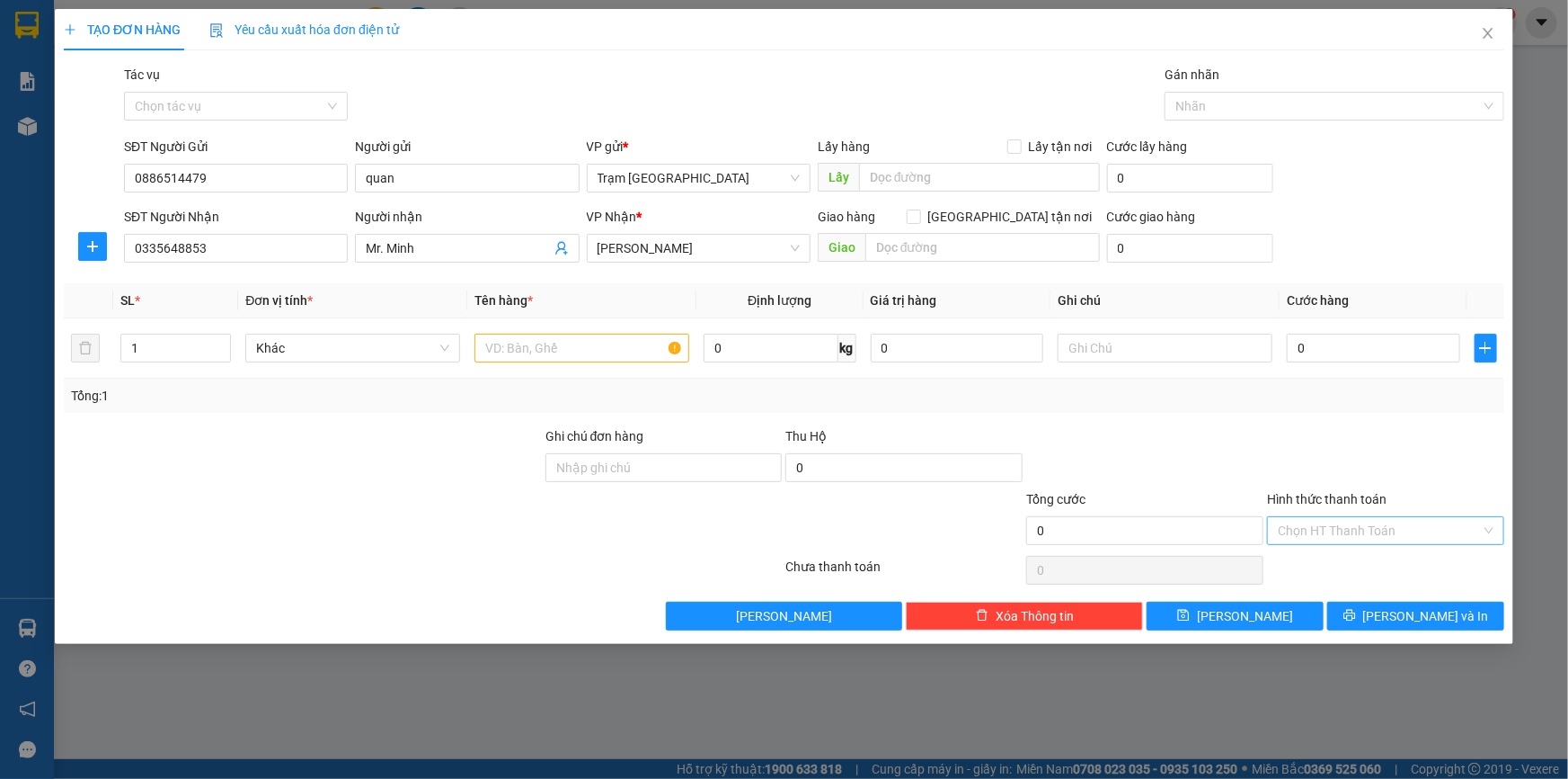
click at [1328, 531] on input "Hình thức thanh toán" at bounding box center [1379, 531] width 203 height 27
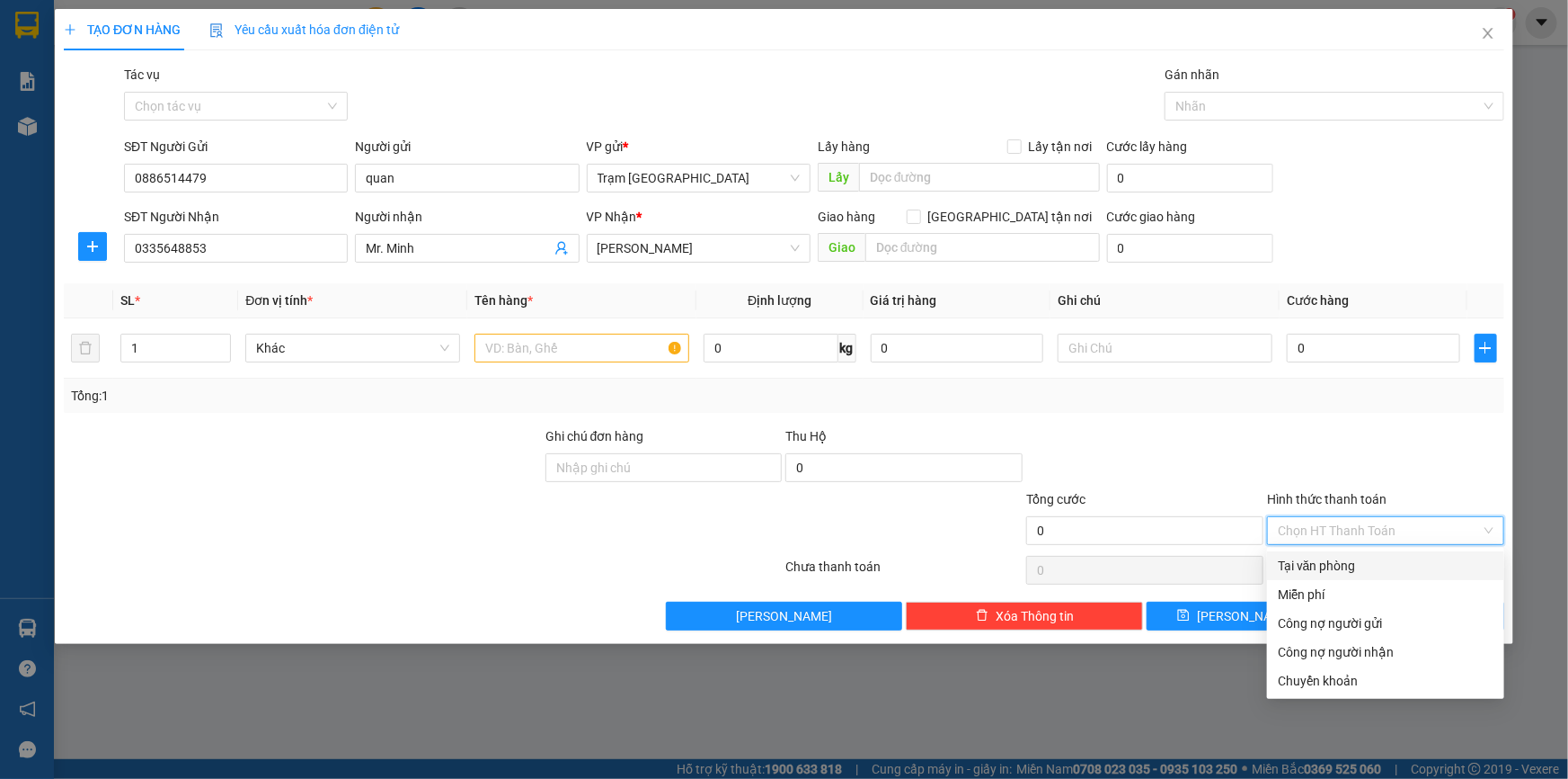
click at [1337, 565] on div "Tại văn phòng" at bounding box center [1386, 565] width 216 height 19
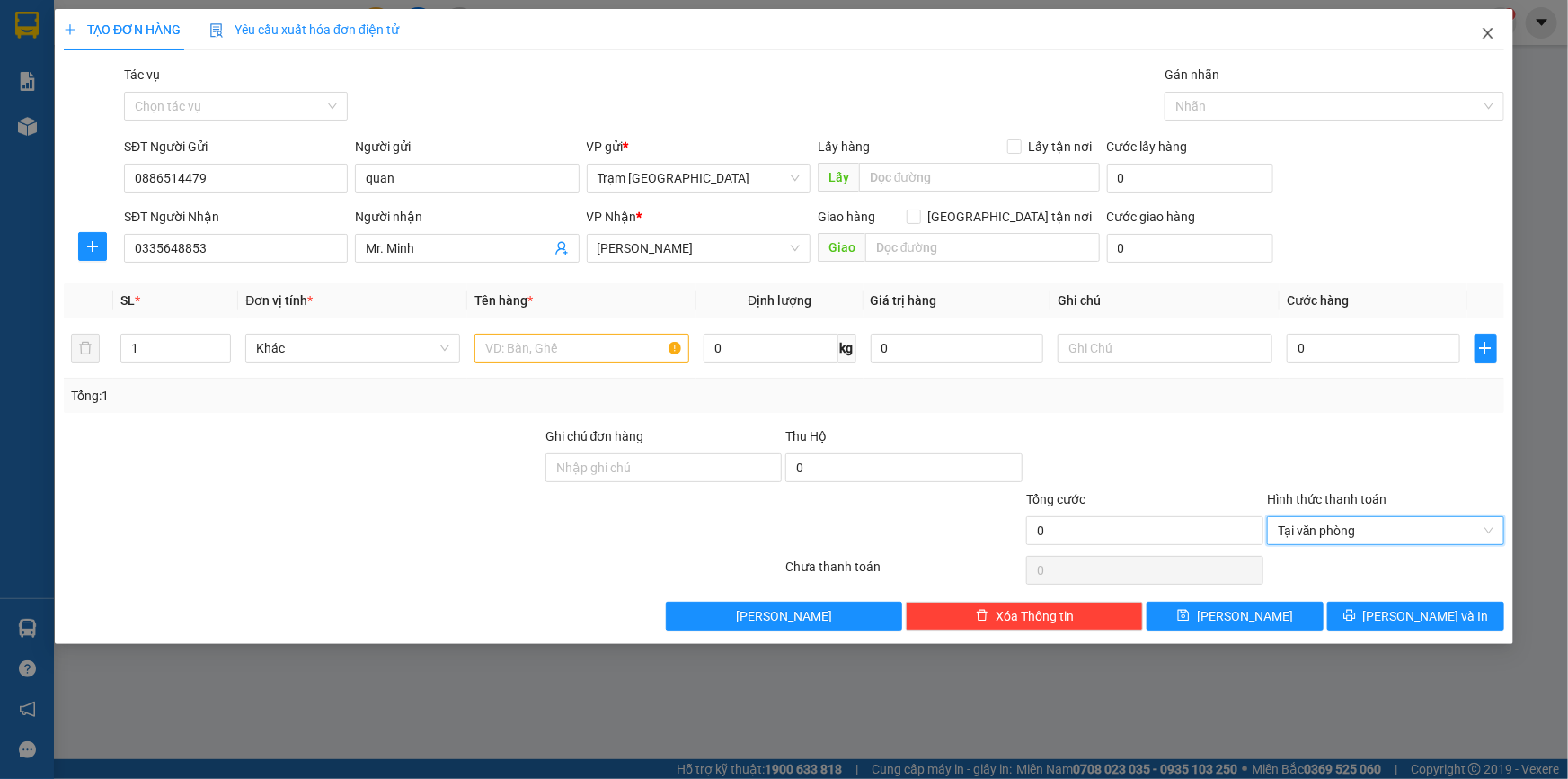
click at [1484, 31] on icon "close" at bounding box center [1488, 33] width 15 height 15
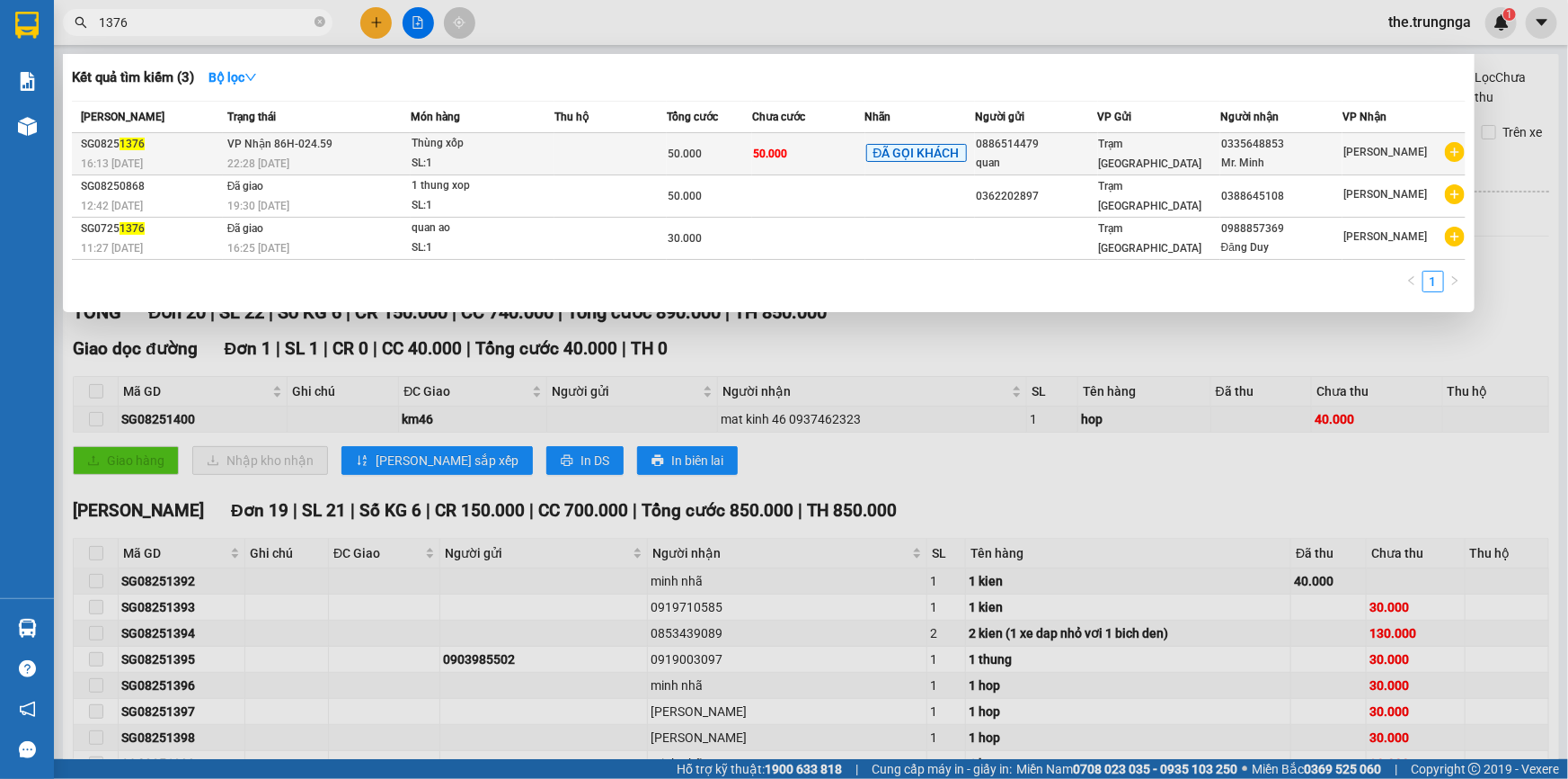
click at [704, 156] on div "50.000" at bounding box center [709, 154] width 83 height 19
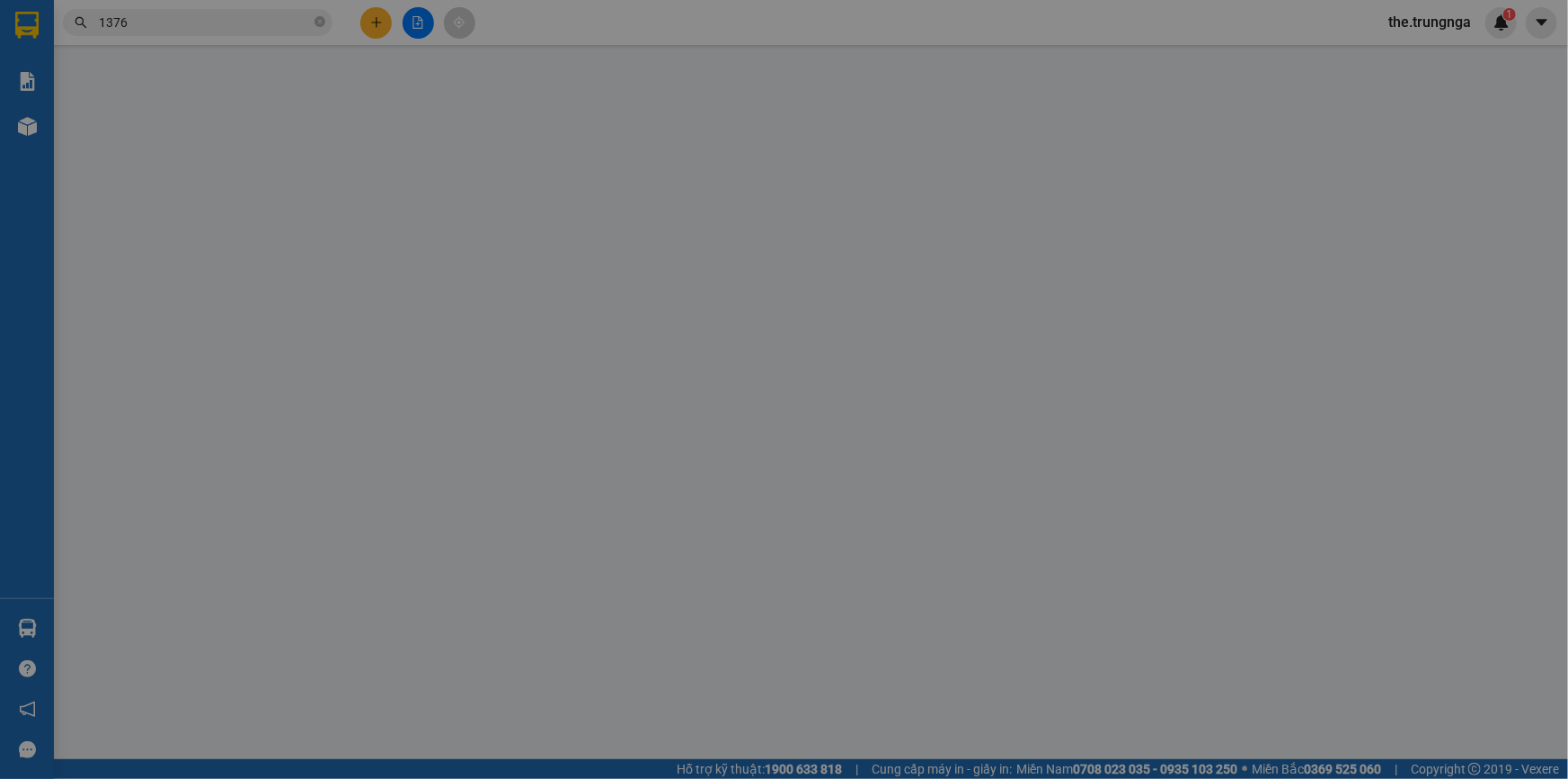
type input "0886514479"
type input "quan"
type input "0335648853"
type input "Mr. Minh"
type input "50.000"
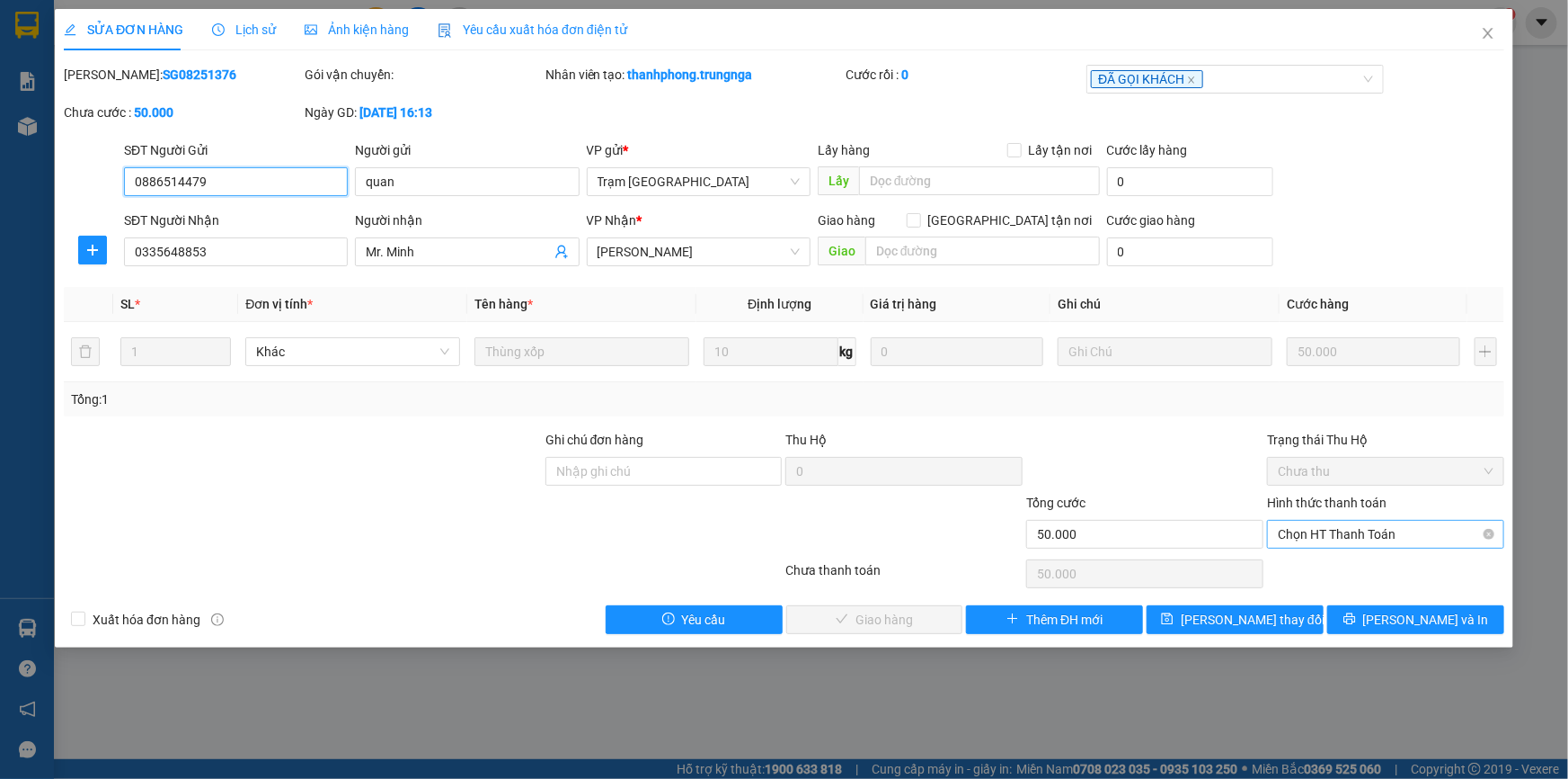
click at [1318, 543] on span "Chọn HT Thanh Toán" at bounding box center [1386, 534] width 216 height 27
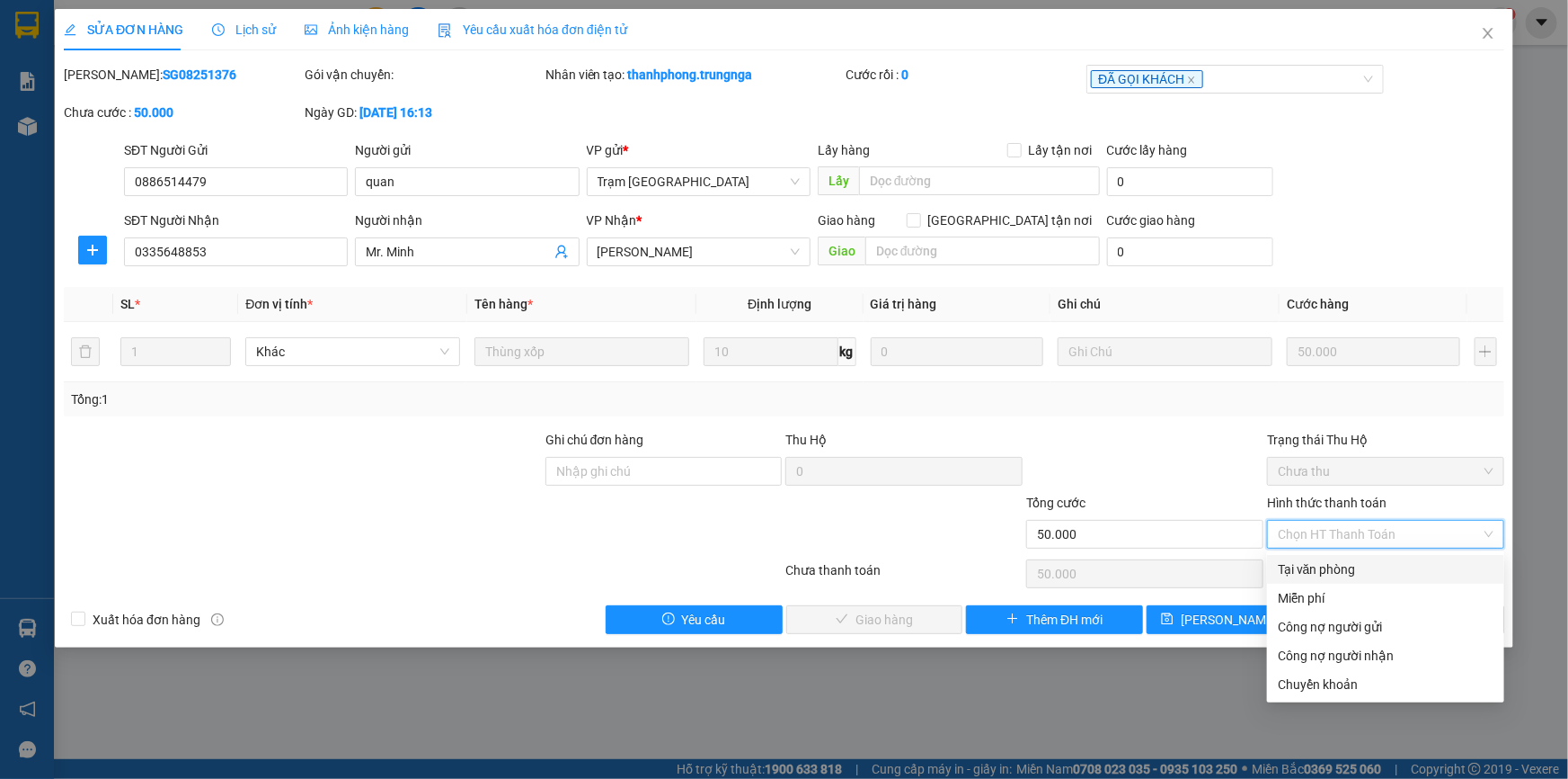
click at [1330, 572] on div "Tại văn phòng" at bounding box center [1386, 569] width 216 height 19
type input "0"
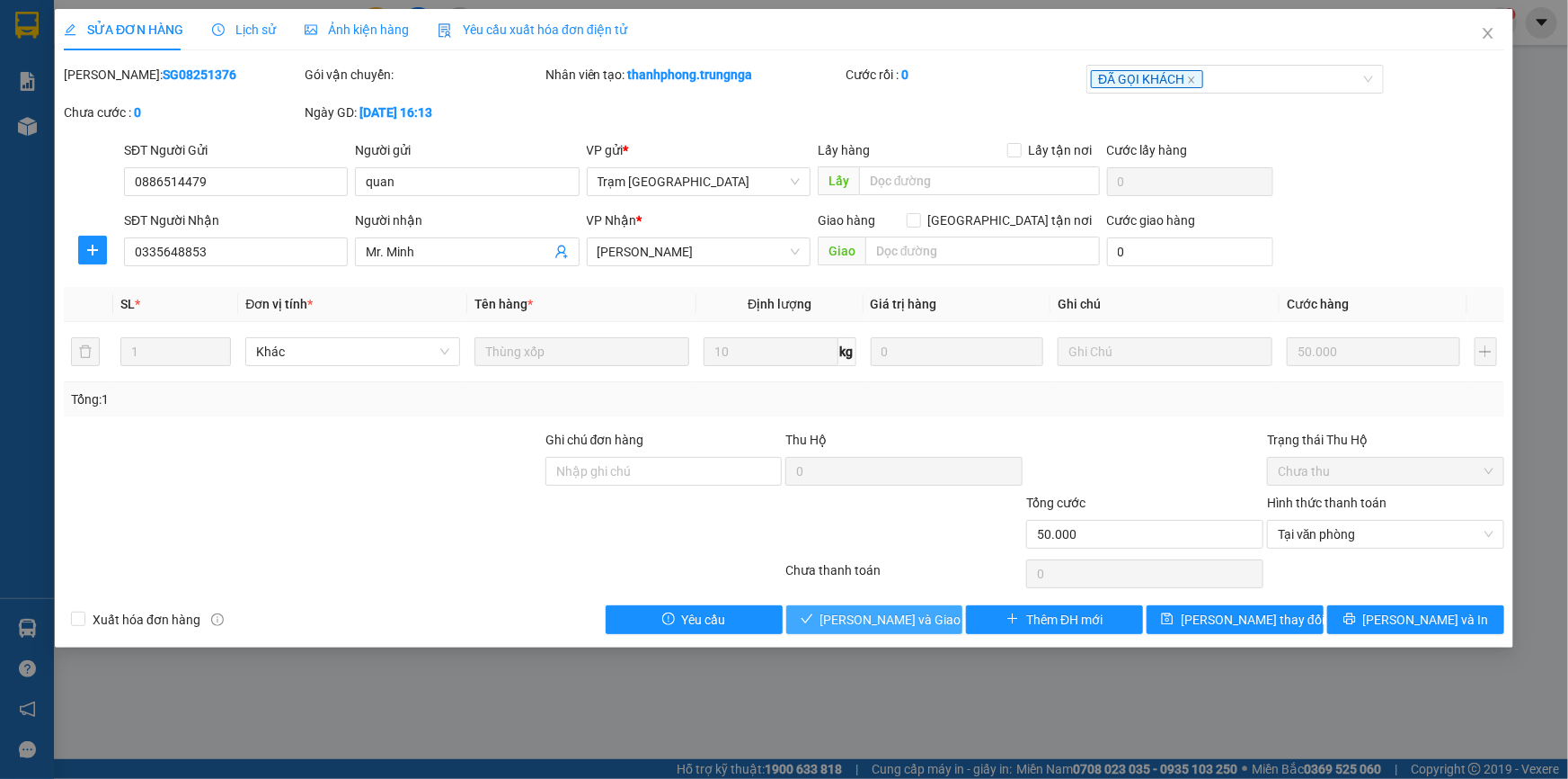
click at [912, 620] on span "Lưu và Giao hàng" at bounding box center [907, 620] width 173 height 19
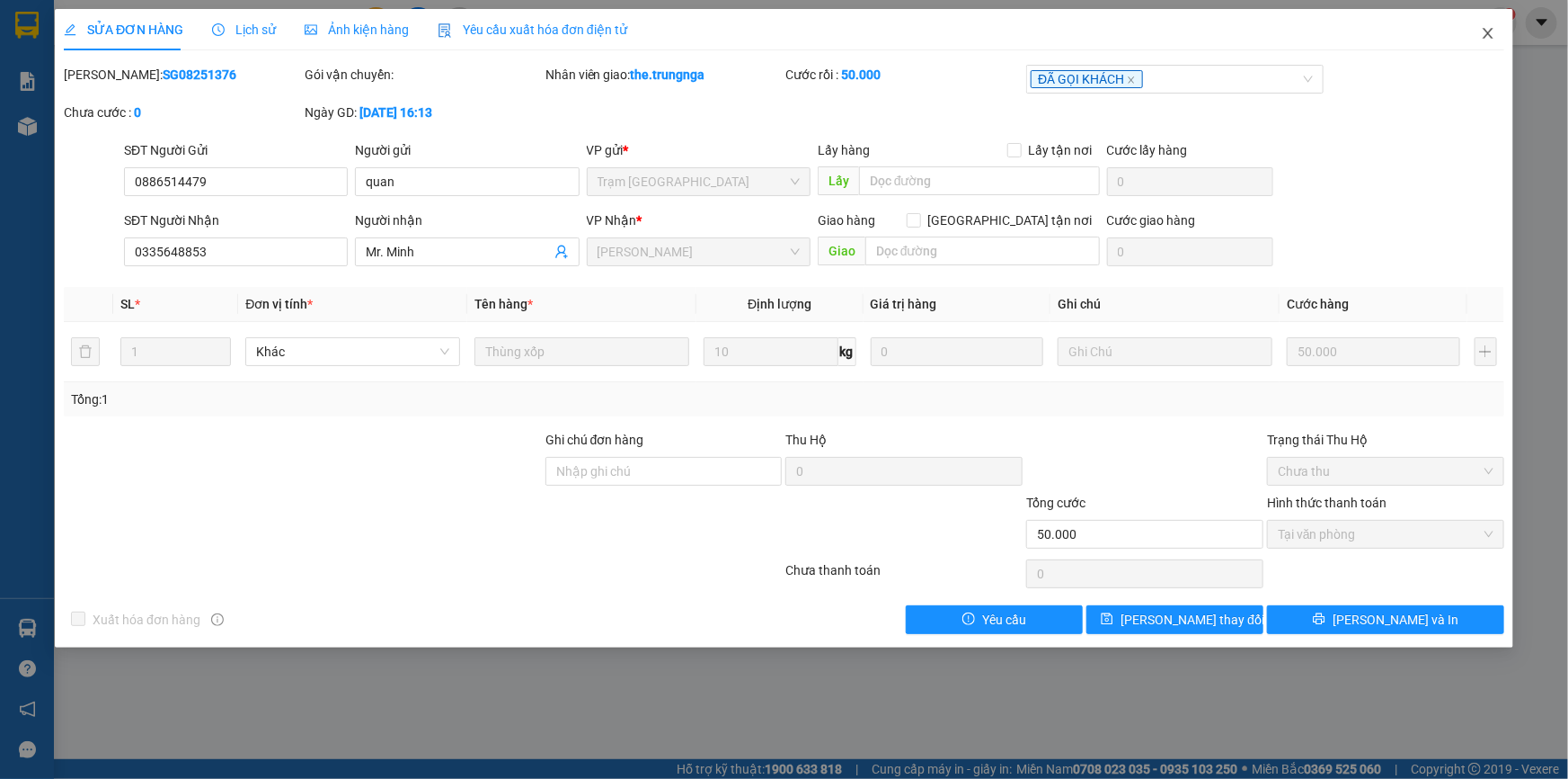
click at [1486, 37] on icon "close" at bounding box center [1488, 33] width 15 height 15
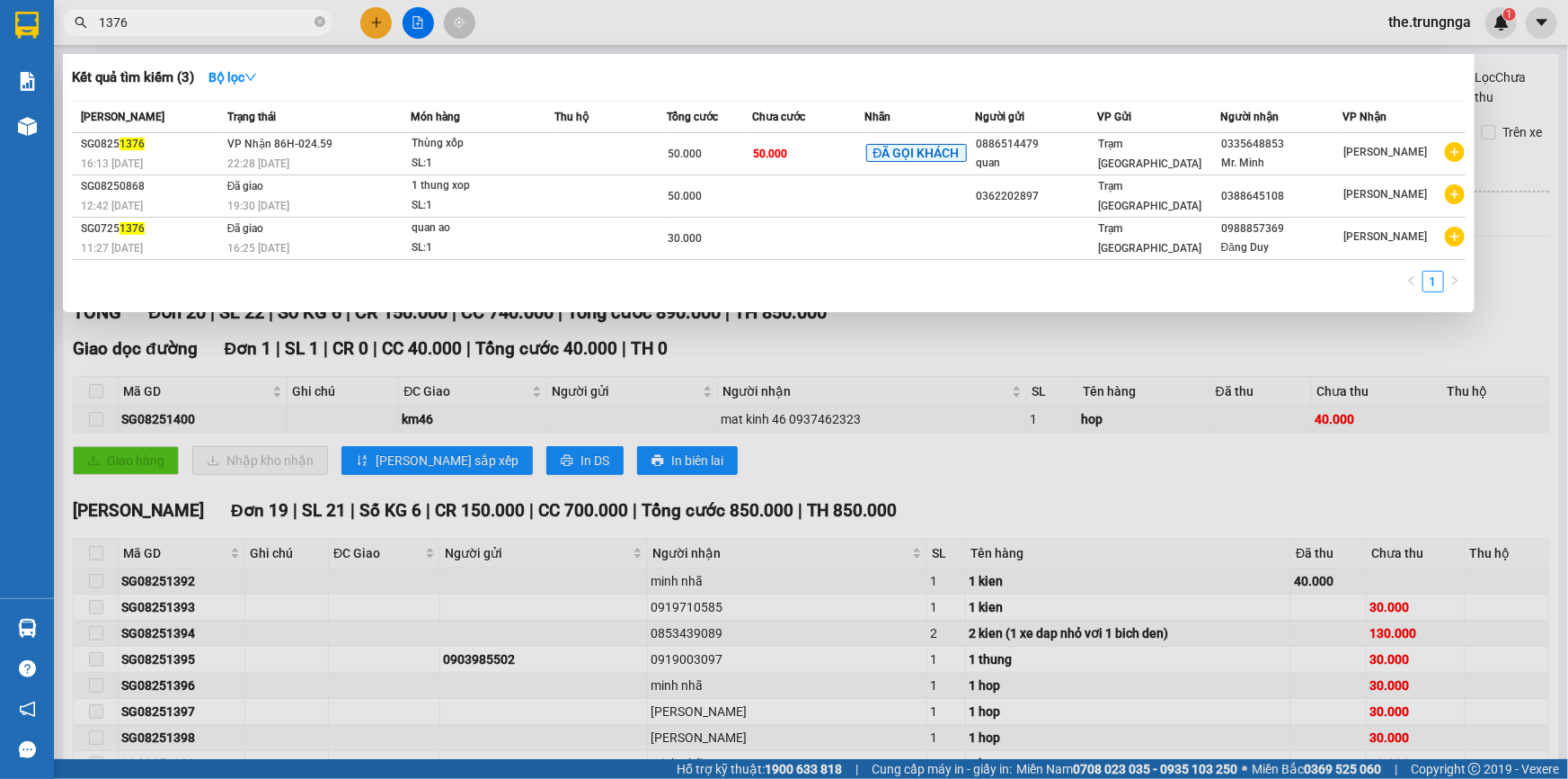
click at [157, 17] on input "1376" at bounding box center [205, 22] width 212 height 19
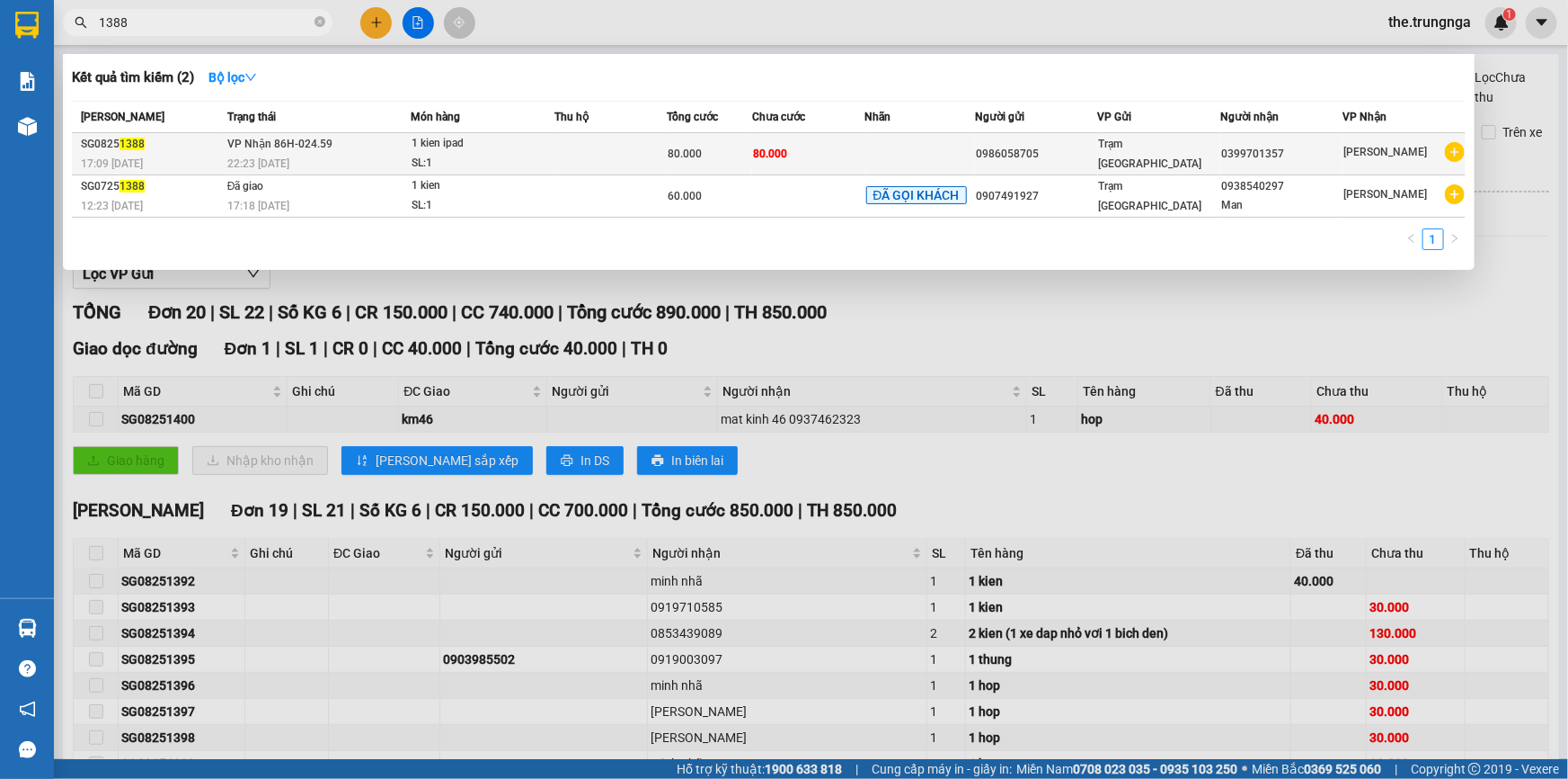
type input "1388"
click at [674, 151] on span "80.000" at bounding box center [684, 154] width 34 height 13
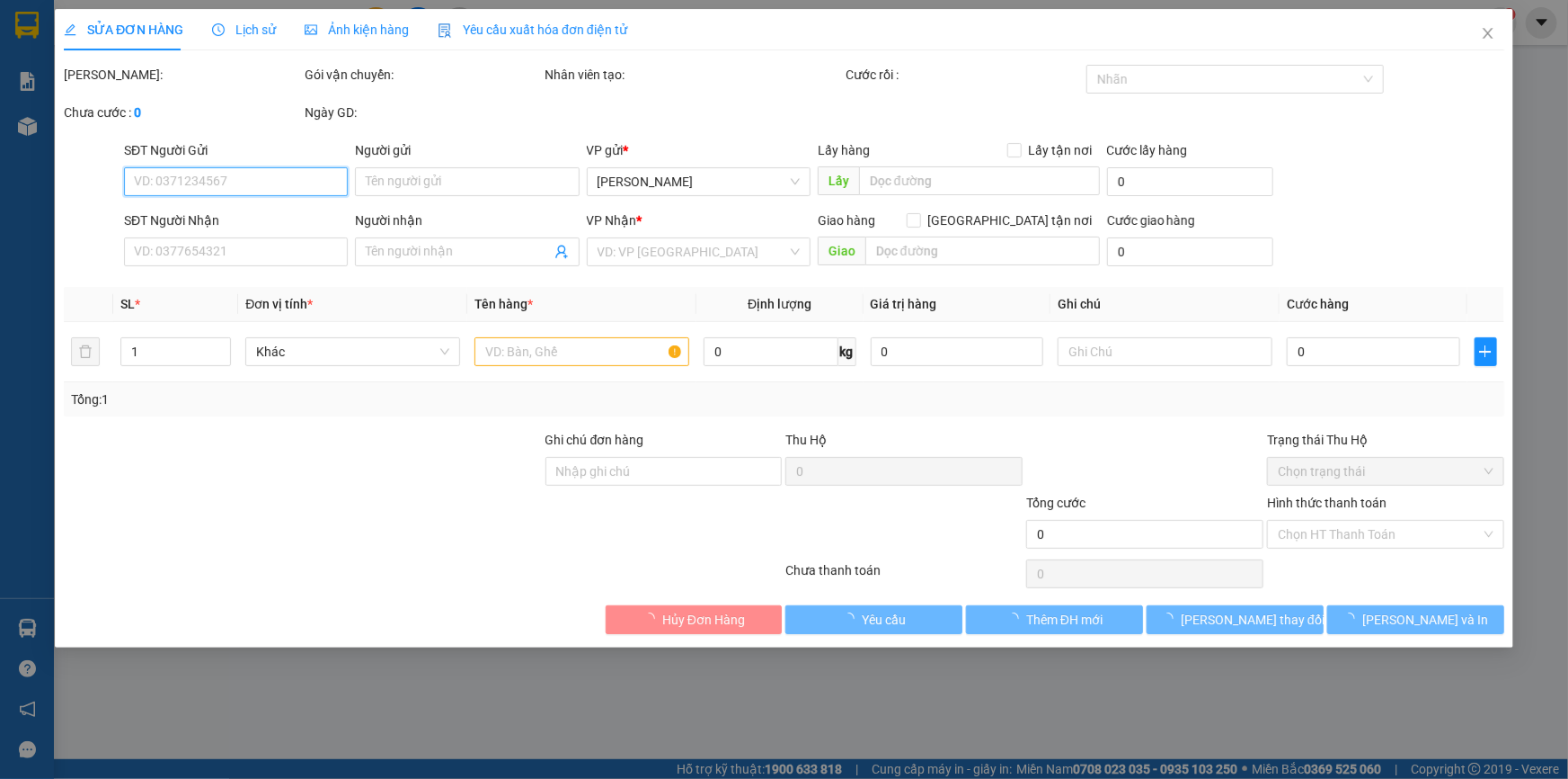
type input "0986058705"
type input "0399701357"
type input "80.000"
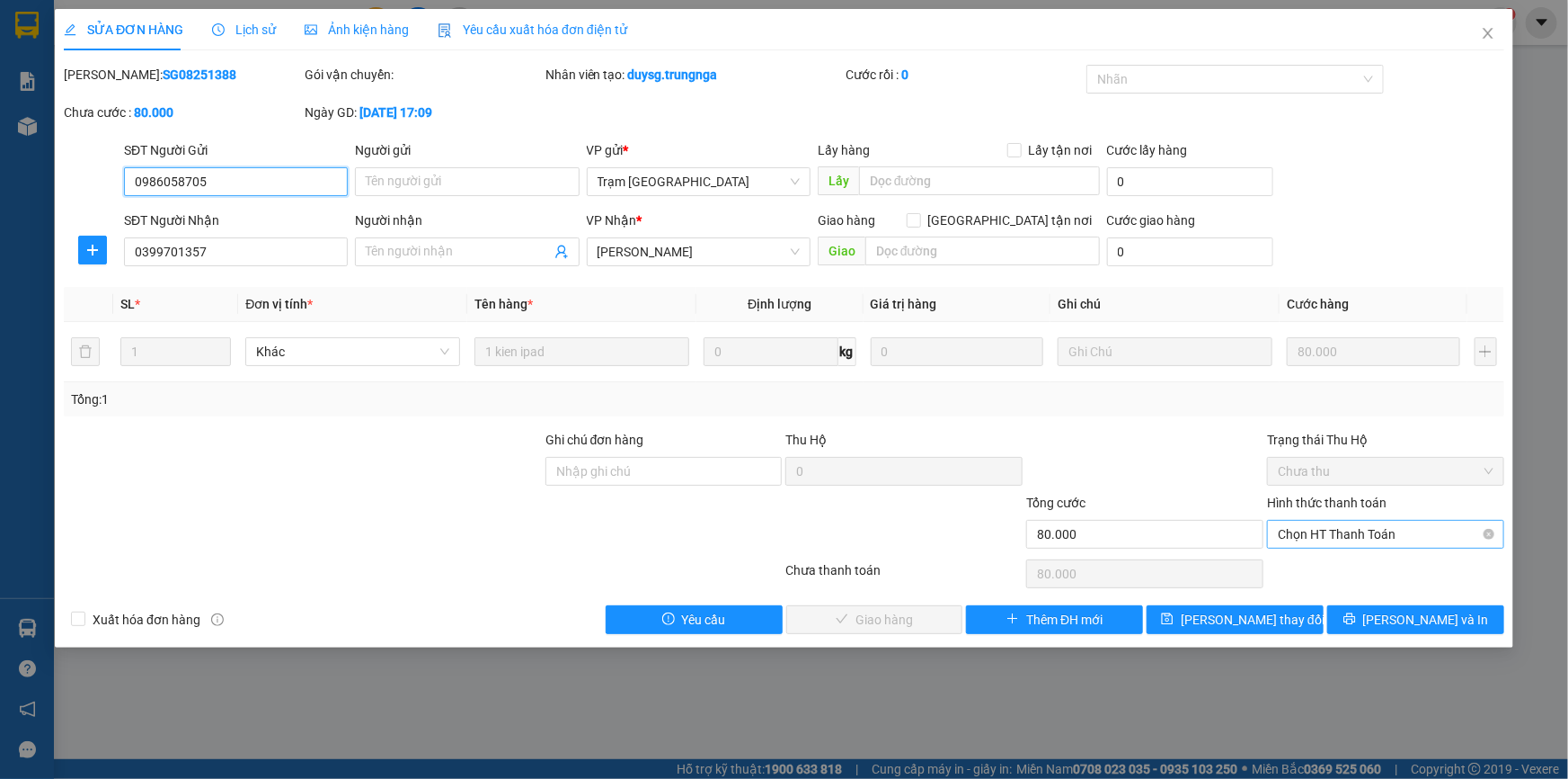
click at [1365, 538] on span "Chọn HT Thanh Toán" at bounding box center [1386, 534] width 216 height 27
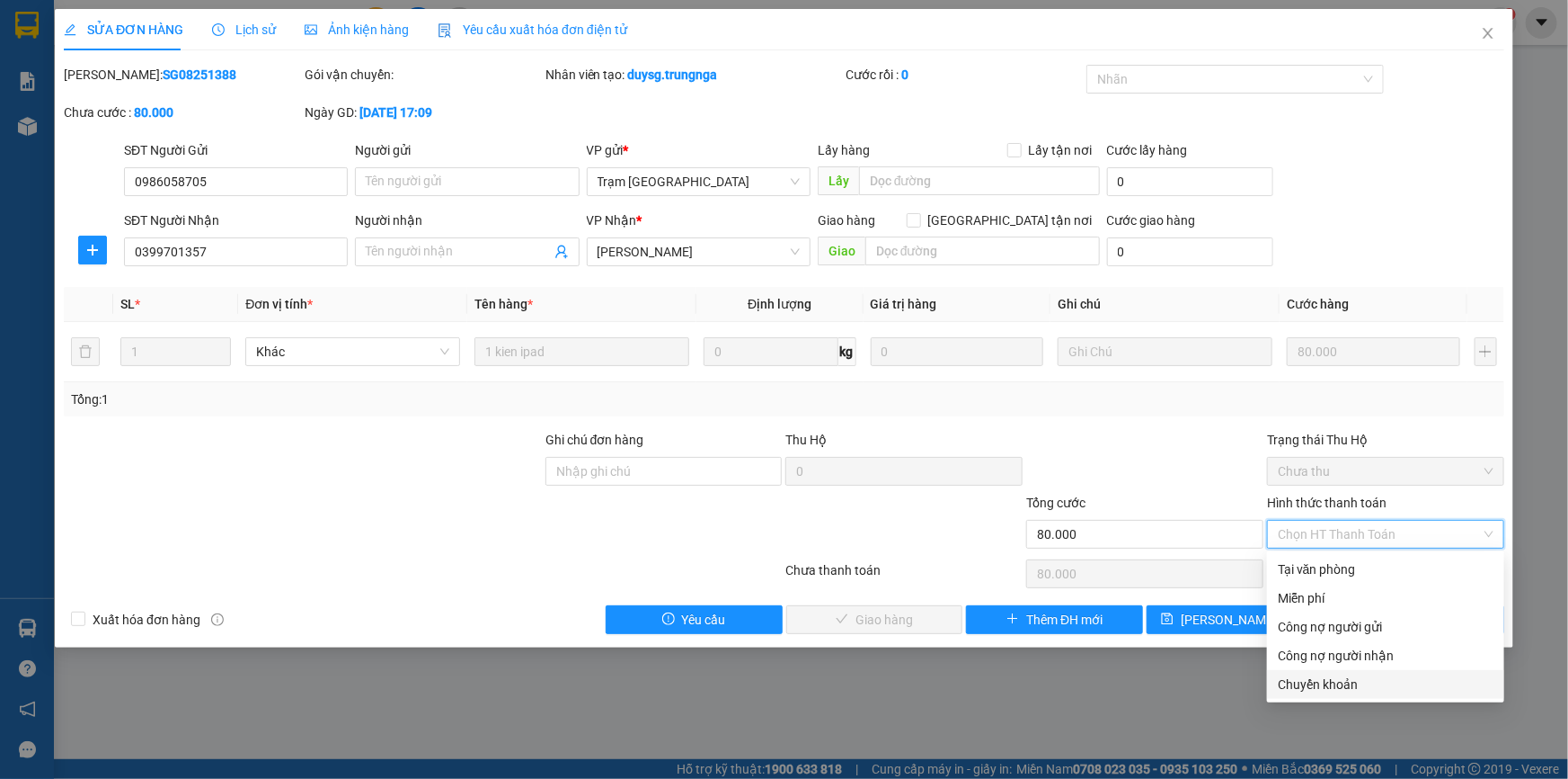
click at [1335, 684] on div "Chuyển khoản" at bounding box center [1386, 684] width 216 height 19
type input "0"
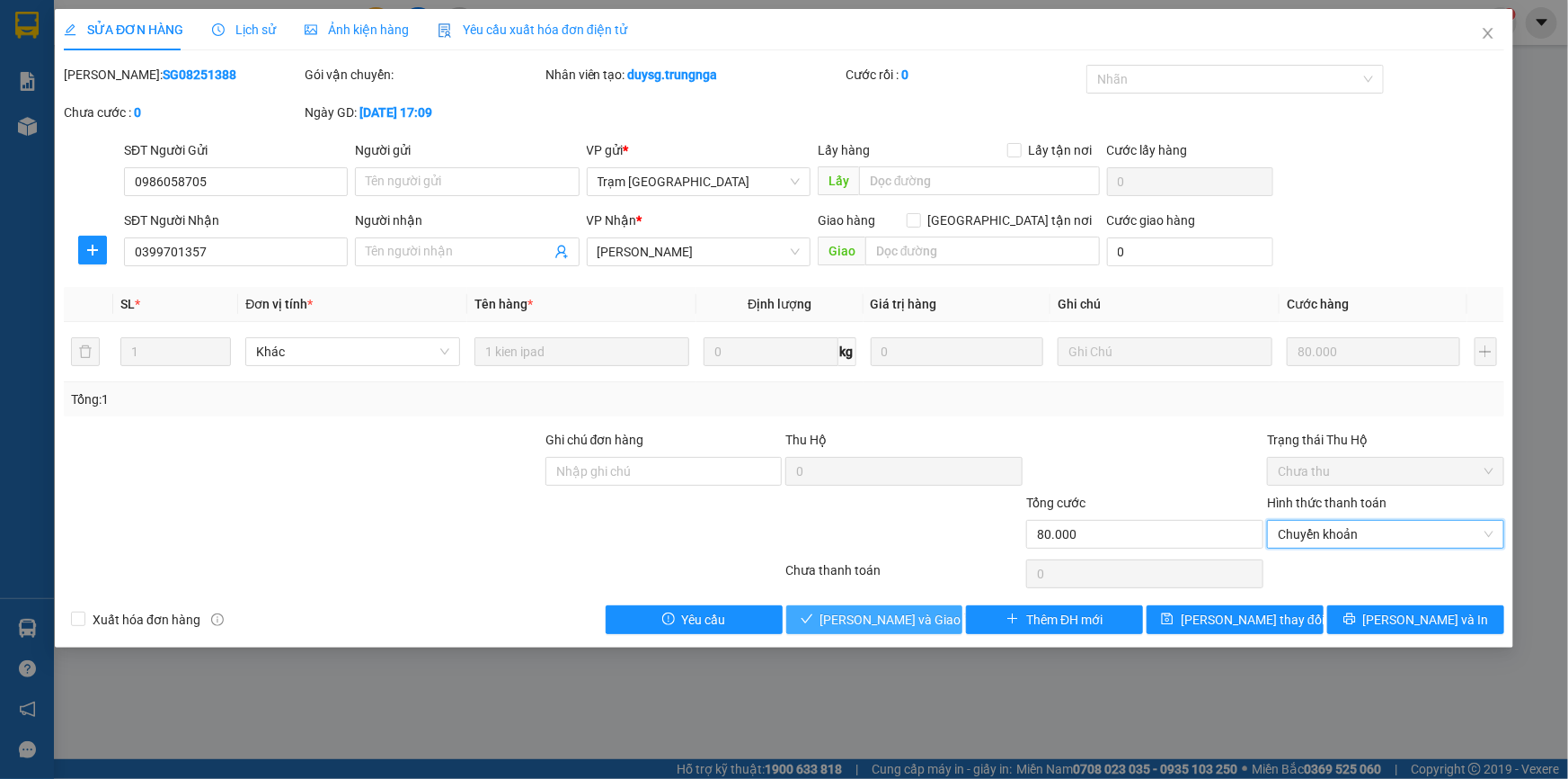
click at [854, 623] on span "Lưu và Giao hàng" at bounding box center [907, 620] width 173 height 19
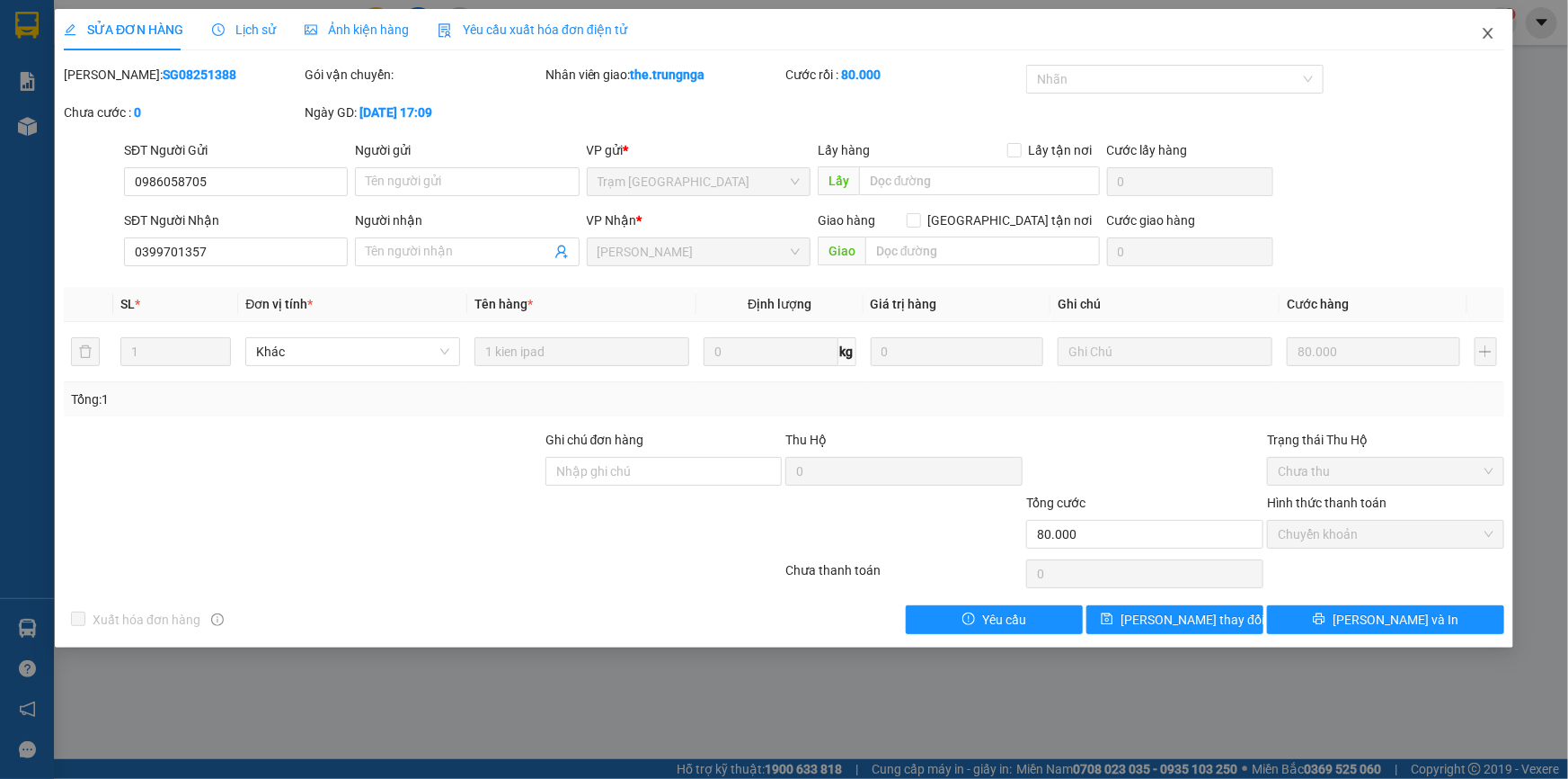
click at [1489, 41] on icon "close" at bounding box center [1488, 33] width 15 height 15
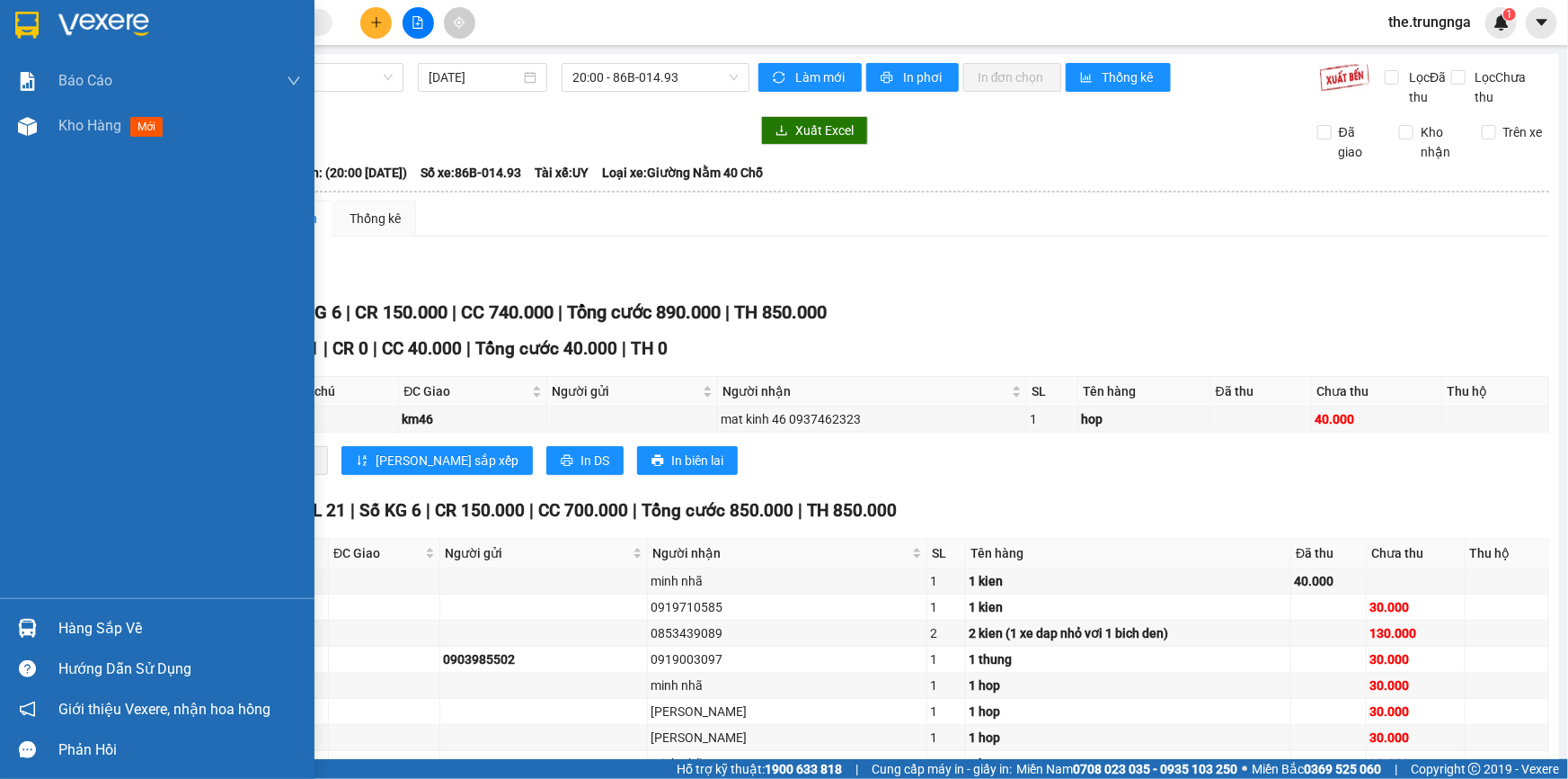
click at [116, 161] on div "Báo cáo Báo cáo dòng tiền (nhân viên) - chỉ tính tiền mặt Kho hàng mới" at bounding box center [157, 328] width 315 height 540
click at [112, 129] on span "Kho hàng" at bounding box center [89, 125] width 63 height 18
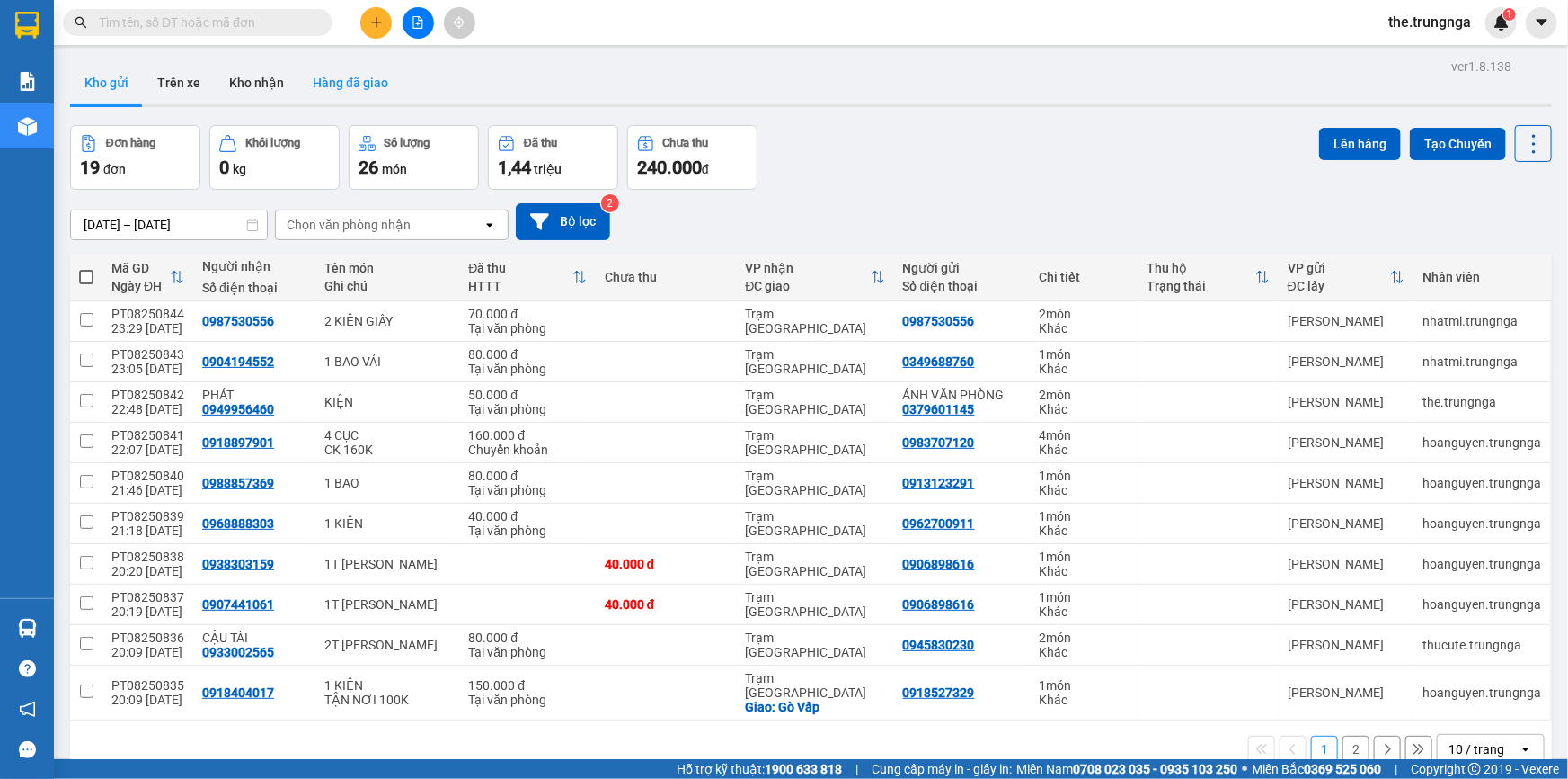
click at [343, 84] on button "Hàng đã giao" at bounding box center [350, 83] width 104 height 43
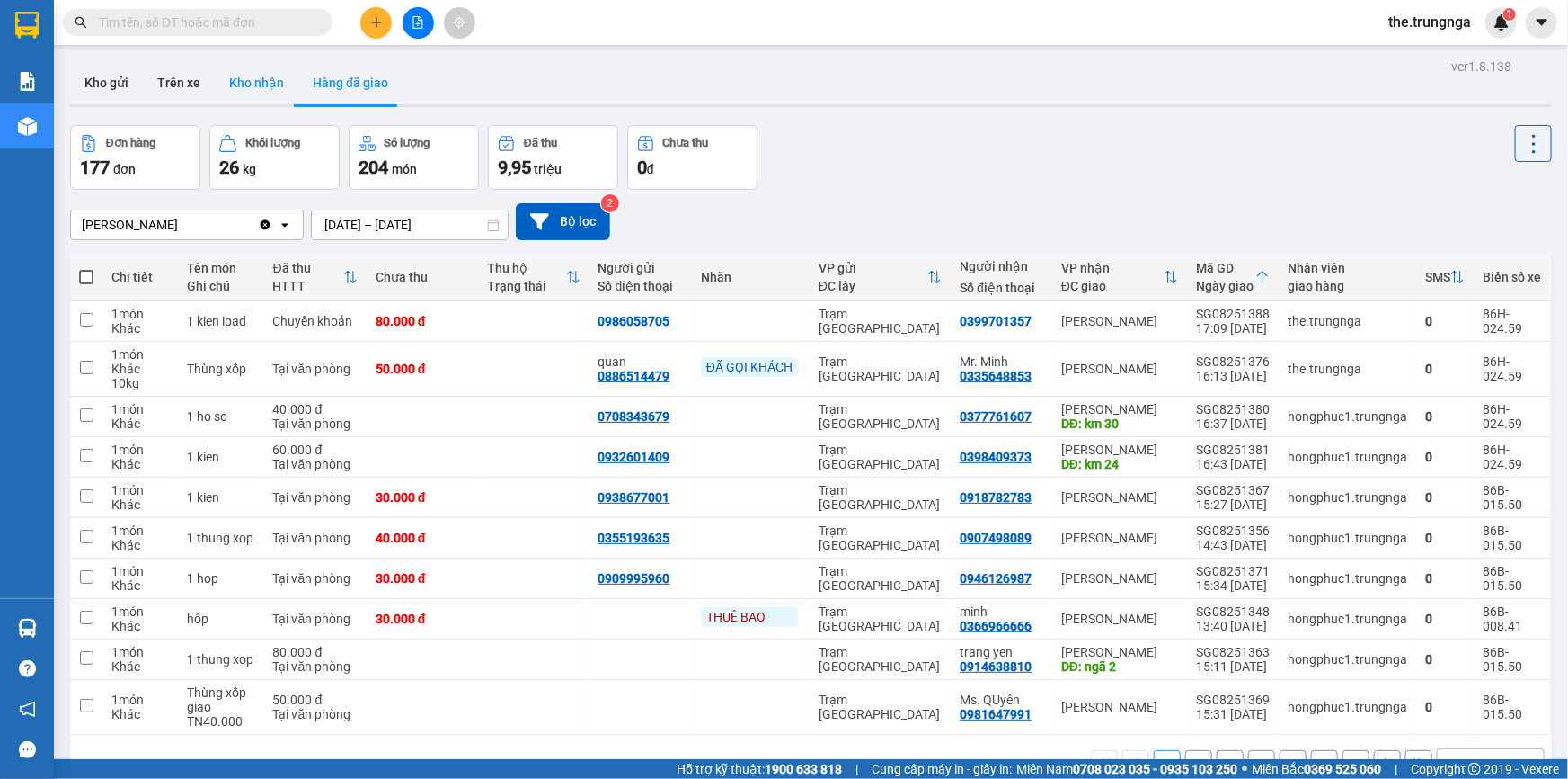
click at [237, 84] on button "Kho nhận" at bounding box center [257, 83] width 84 height 43
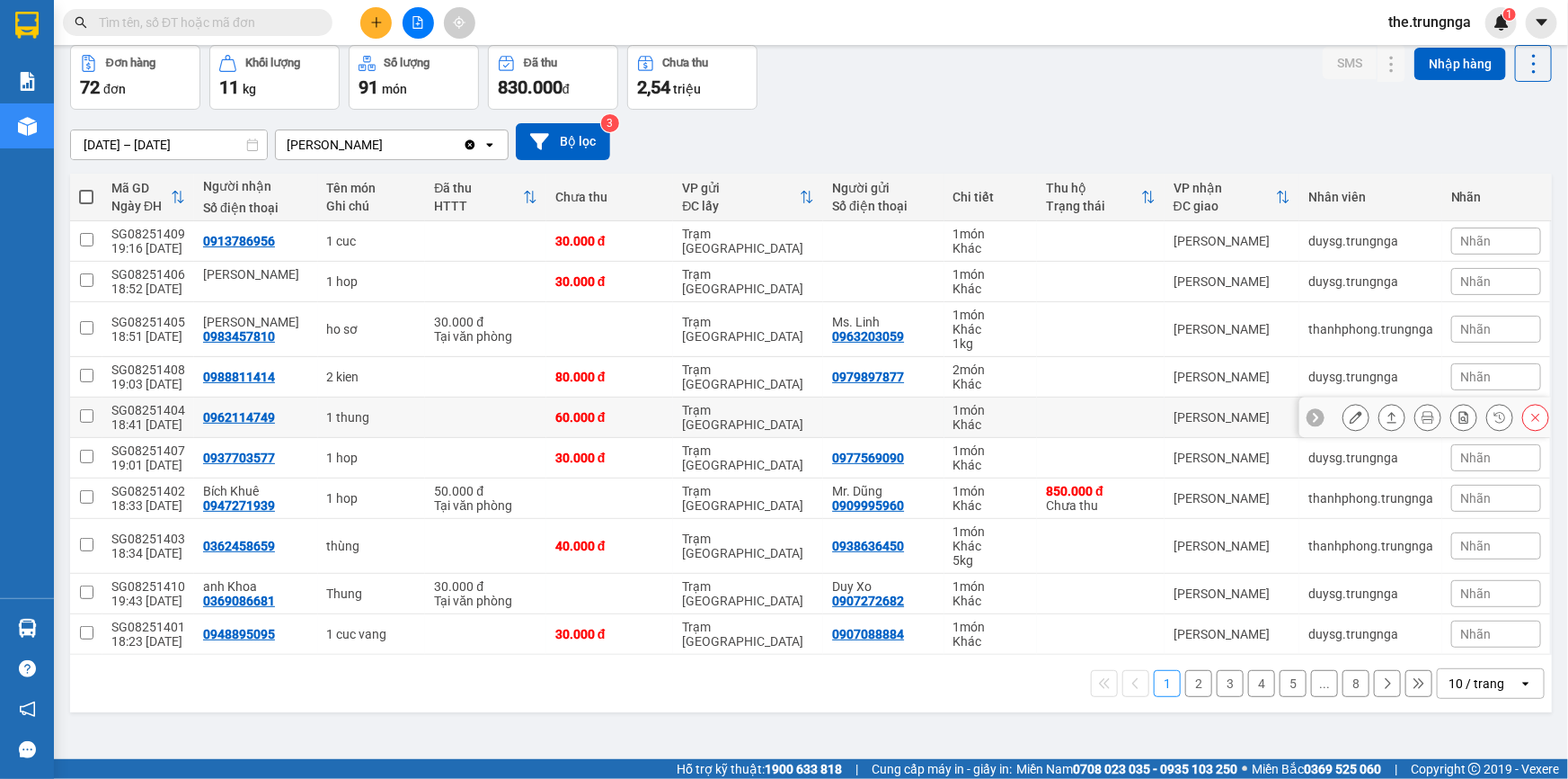
scroll to position [82, 0]
